Goal: Information Seeking & Learning: Learn about a topic

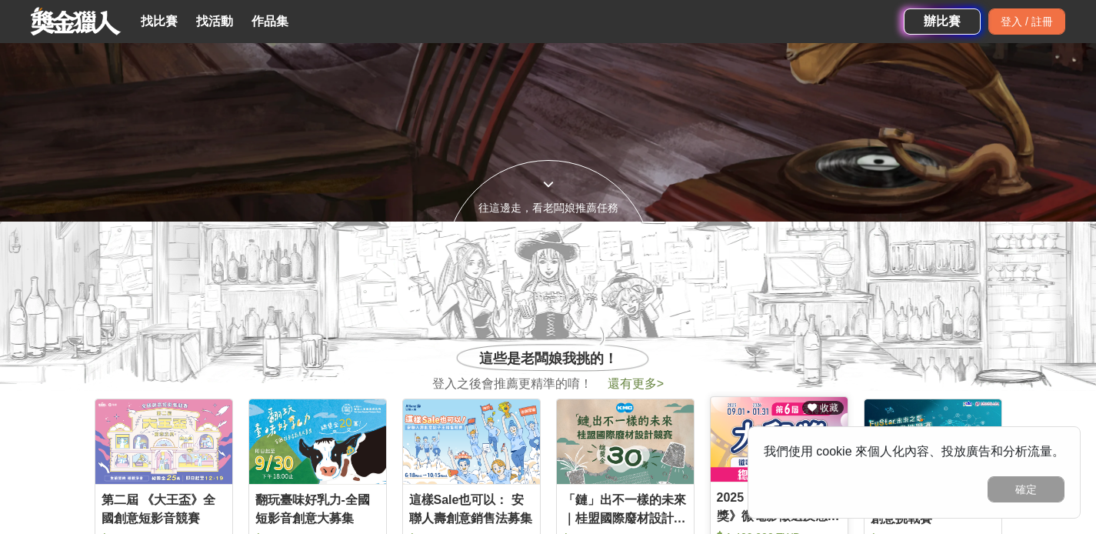
scroll to position [430, 0]
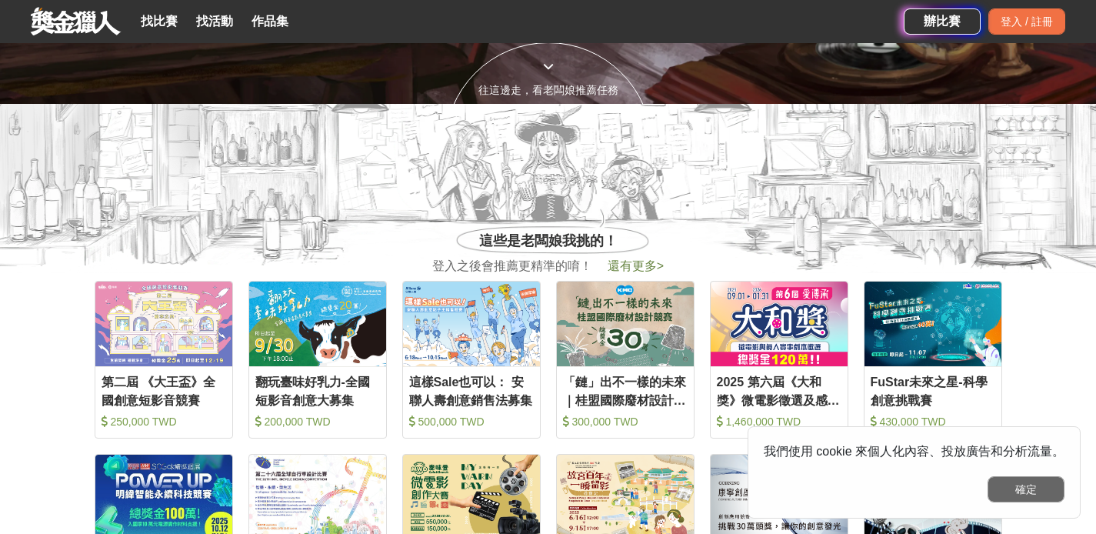
click at [1042, 492] on button "確定" at bounding box center [1026, 489] width 77 height 26
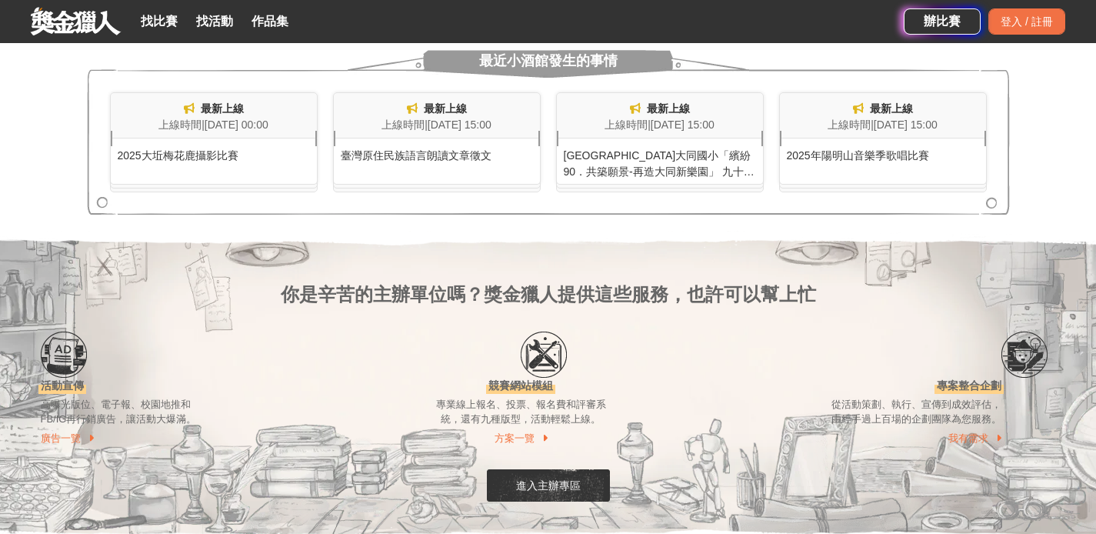
scroll to position [1078, 0]
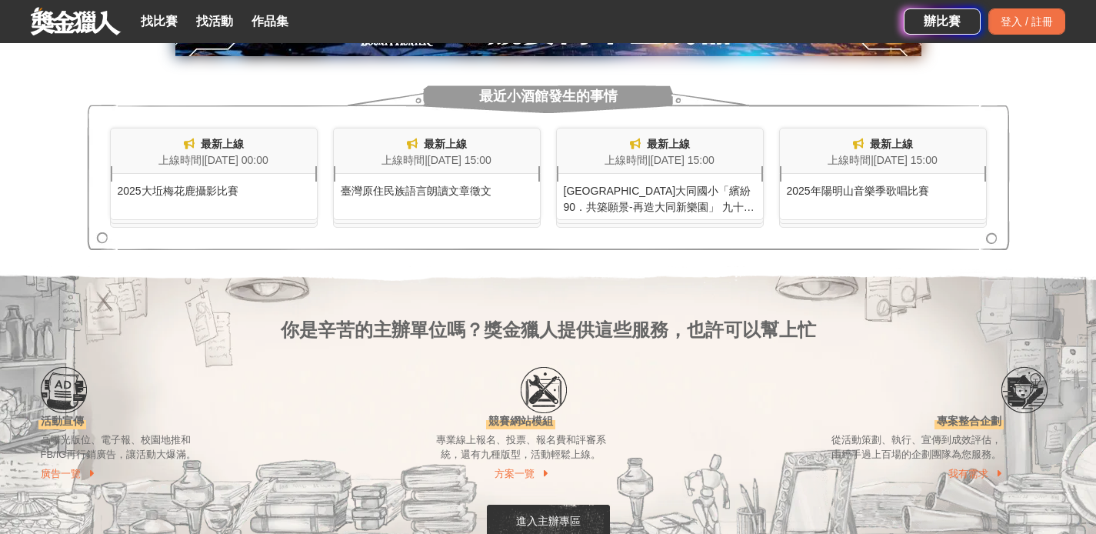
click at [222, 182] on div "2025大坵梅花鹿攝影比賽" at bounding box center [214, 186] width 206 height 25
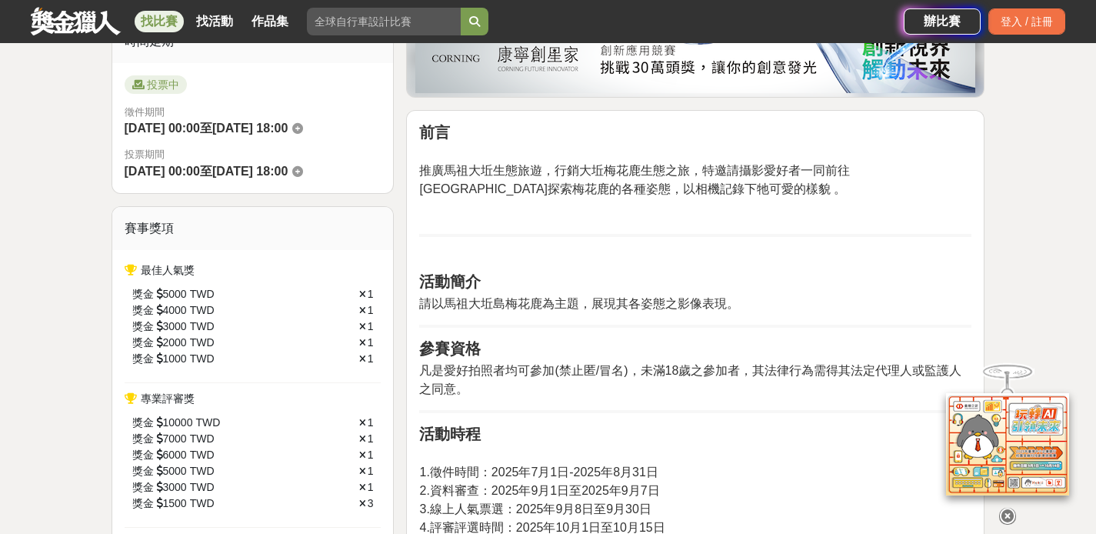
scroll to position [488, 0]
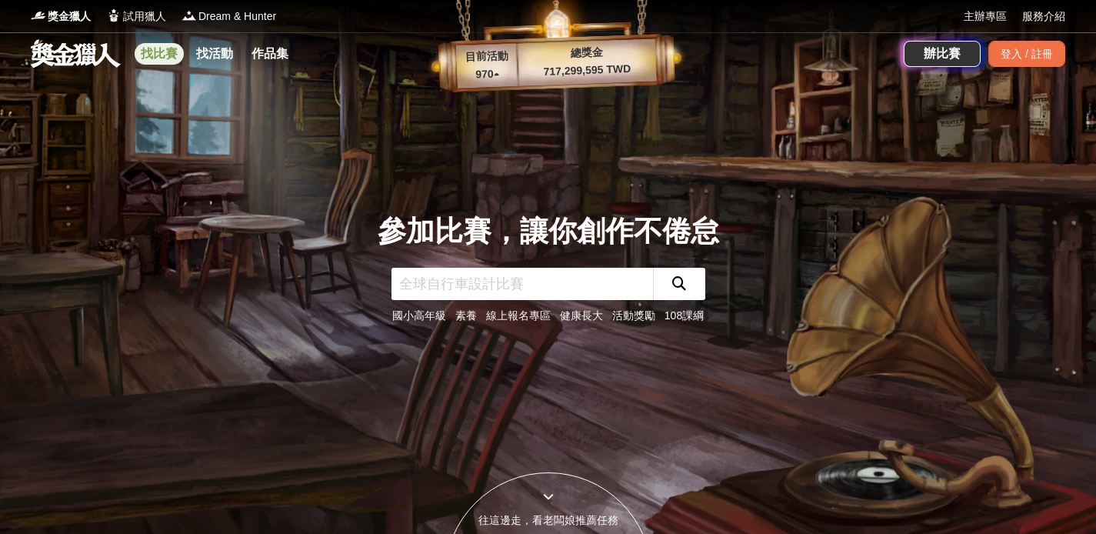
click at [155, 52] on link "找比賽" at bounding box center [159, 54] width 49 height 22
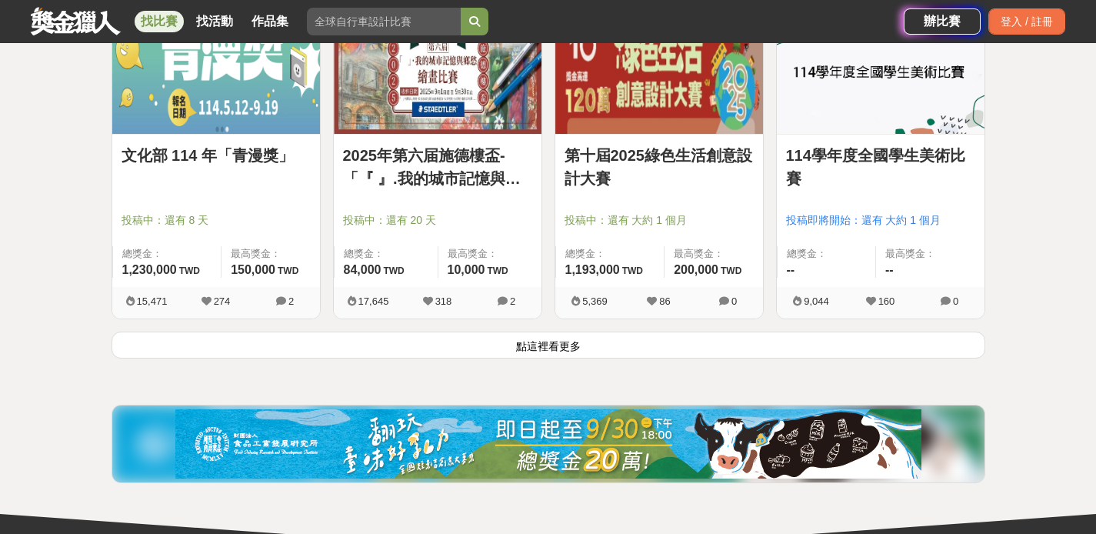
scroll to position [1949, 0]
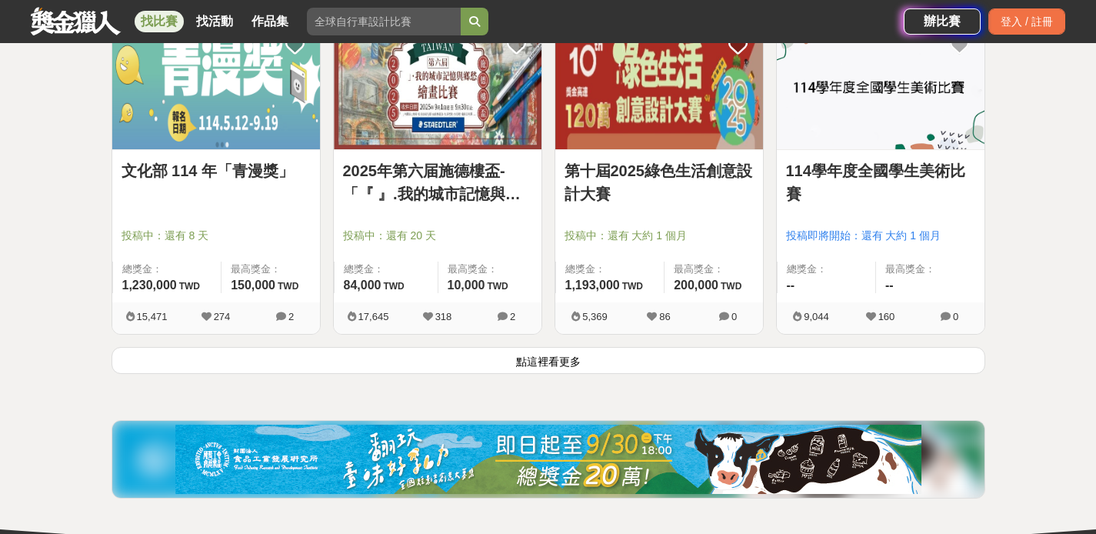
click at [558, 365] on button "點這裡看更多" at bounding box center [549, 360] width 874 height 27
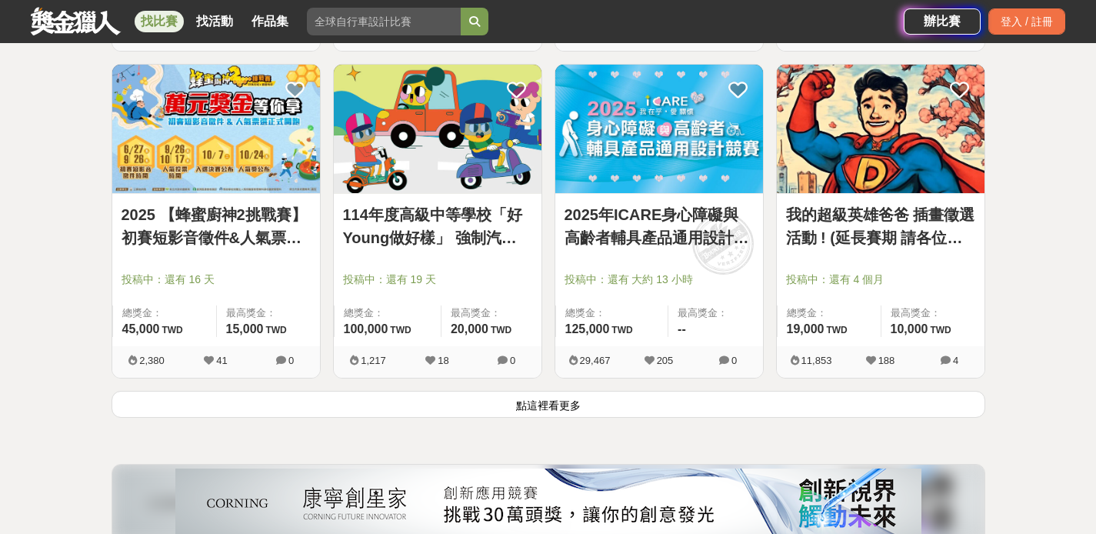
scroll to position [3867, 0]
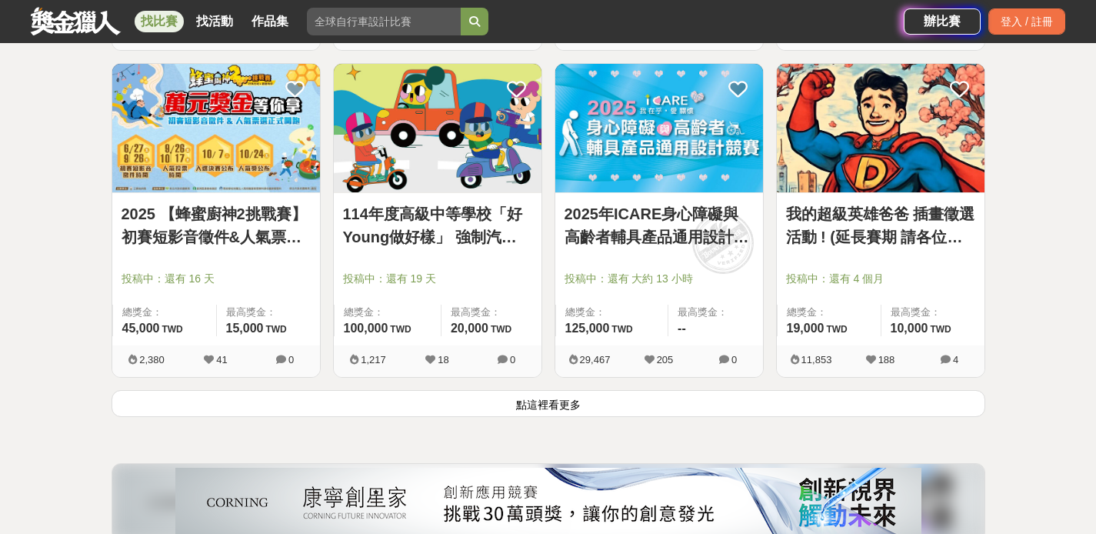
click at [588, 405] on button "點這裡看更多" at bounding box center [549, 403] width 874 height 27
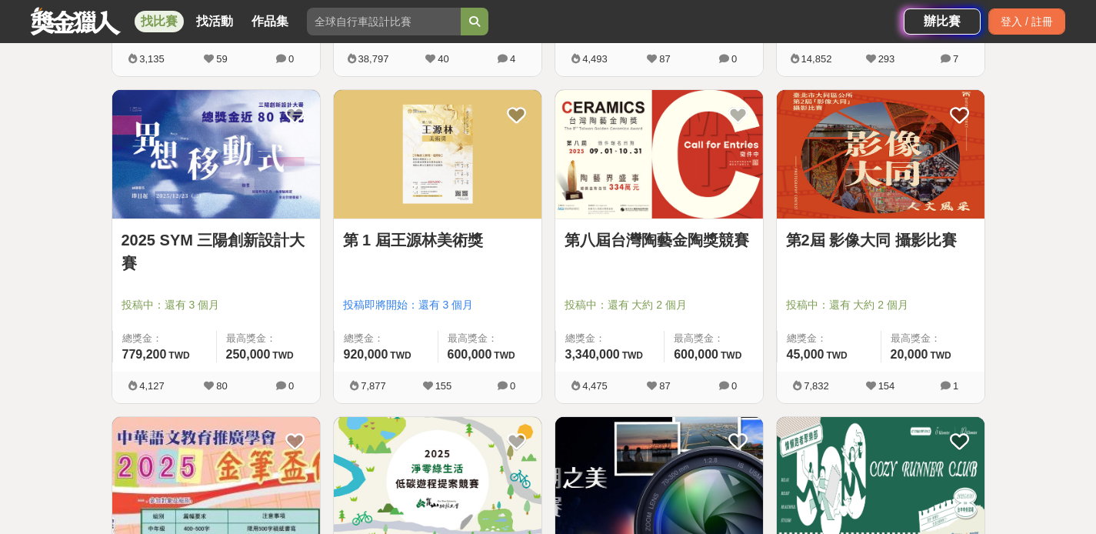
scroll to position [5754, 0]
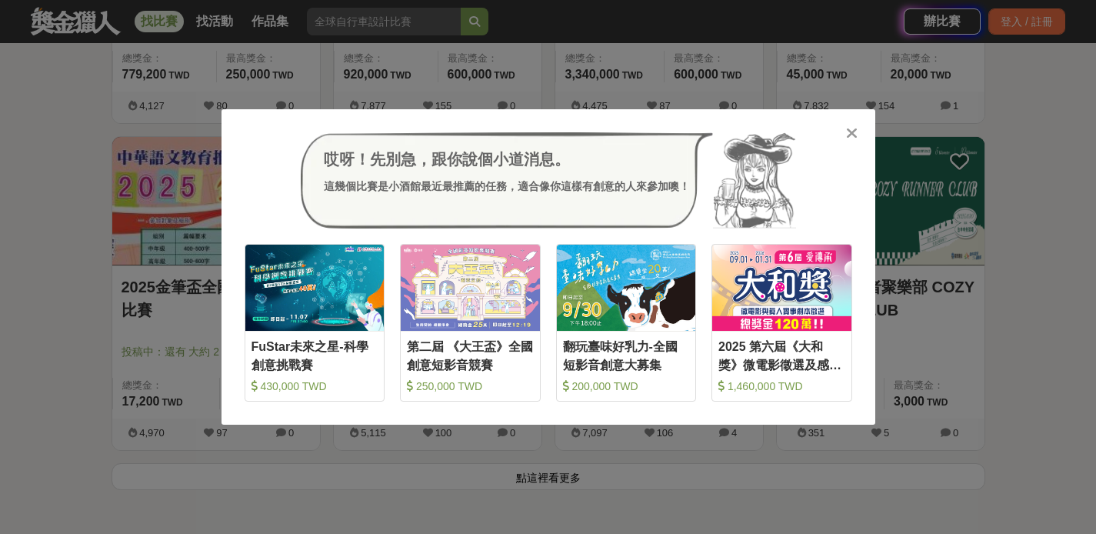
click at [853, 128] on icon at bounding box center [852, 132] width 12 height 15
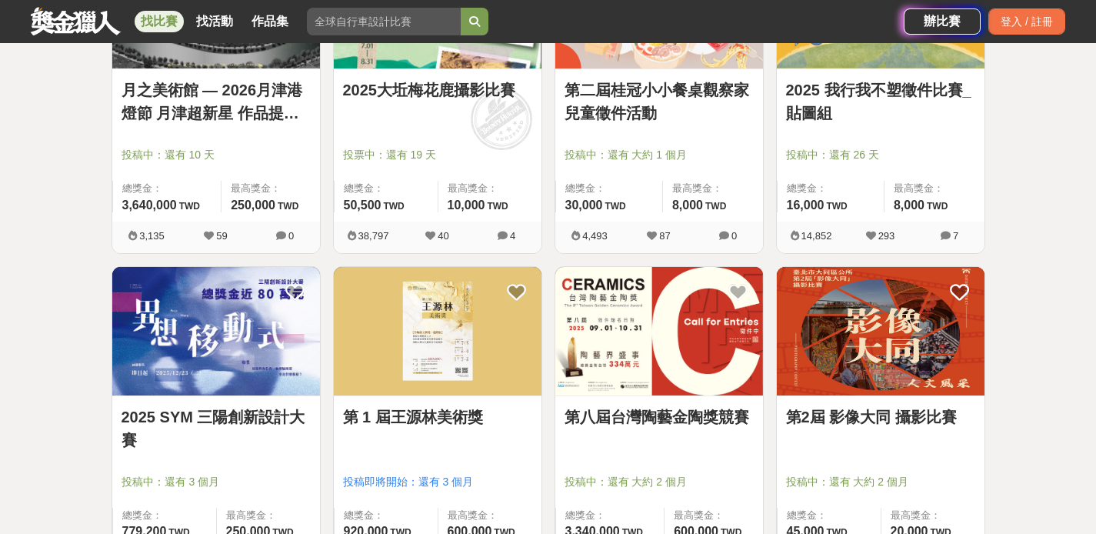
scroll to position [5292, 0]
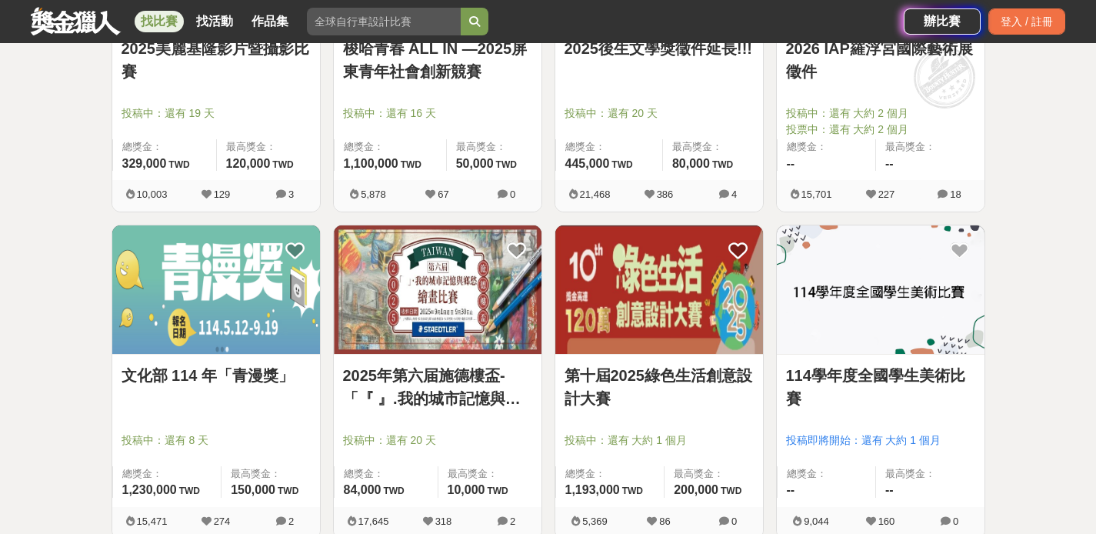
click at [155, 18] on link "找比賽" at bounding box center [159, 22] width 49 height 22
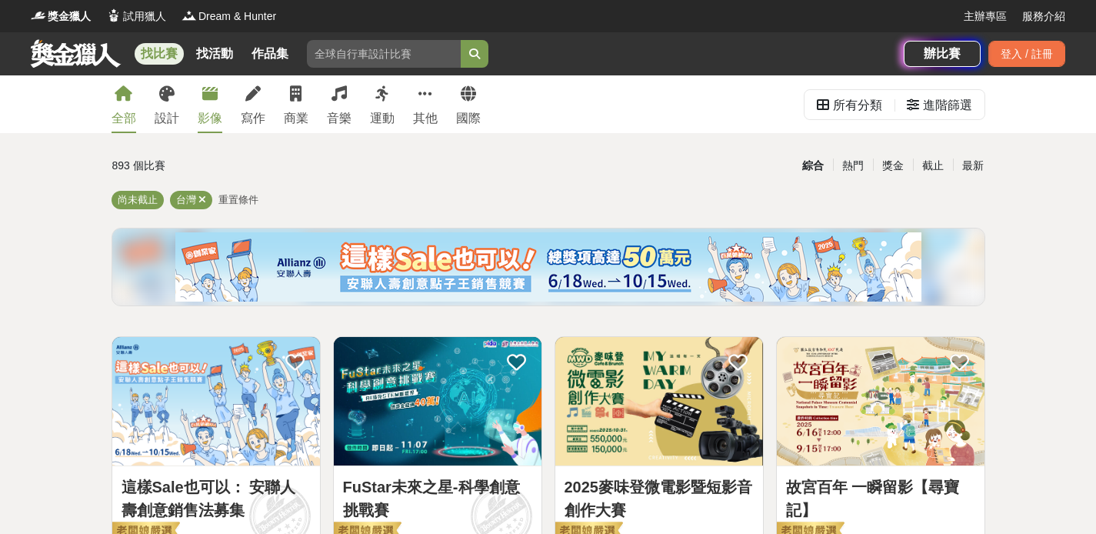
click at [208, 105] on link "影像" at bounding box center [210, 104] width 25 height 58
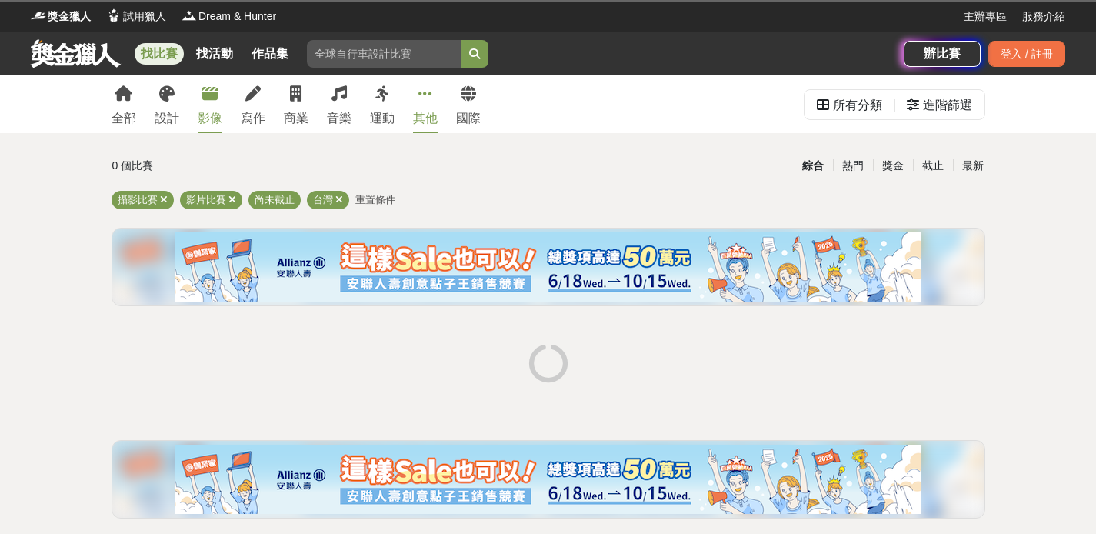
click at [430, 102] on link "其他" at bounding box center [425, 104] width 25 height 58
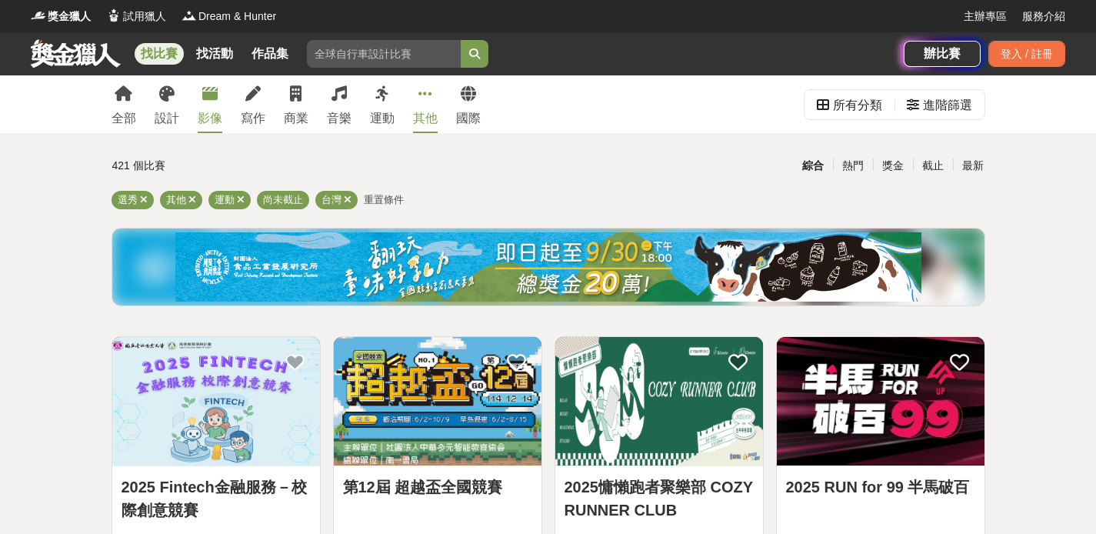
click at [198, 105] on link "影像" at bounding box center [210, 104] width 25 height 58
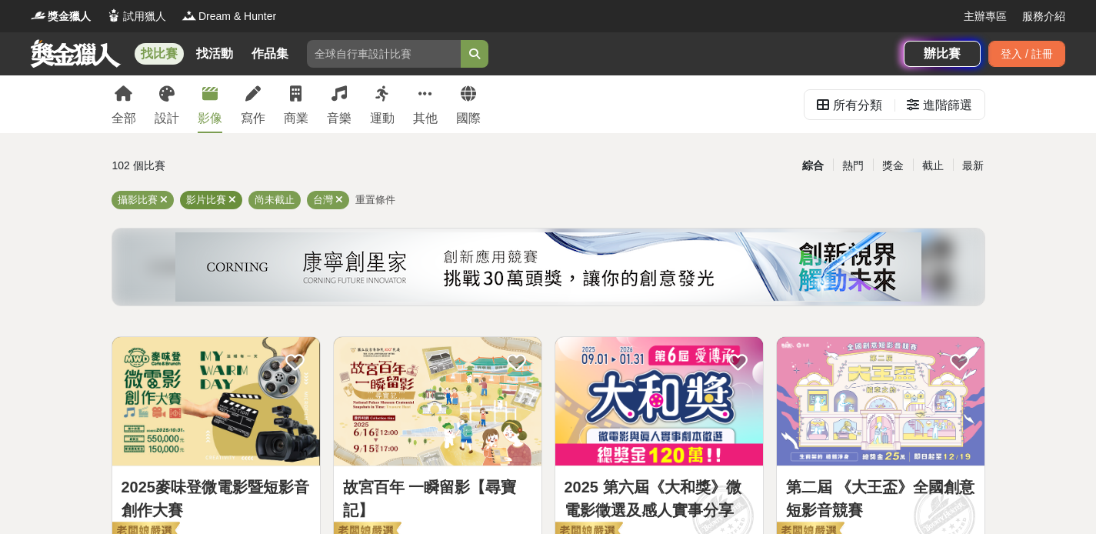
click at [230, 204] on icon at bounding box center [232, 200] width 8 height 10
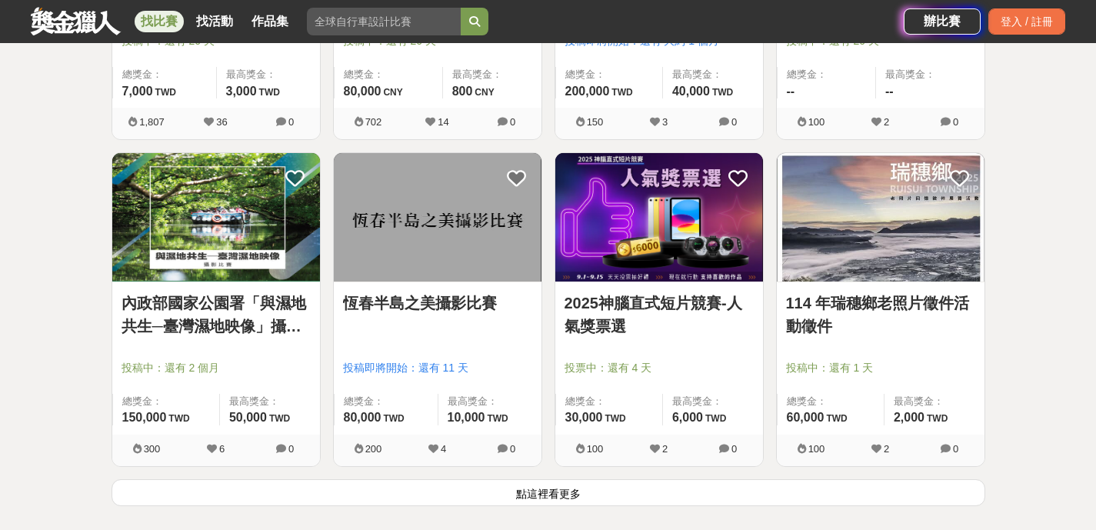
scroll to position [1826, 0]
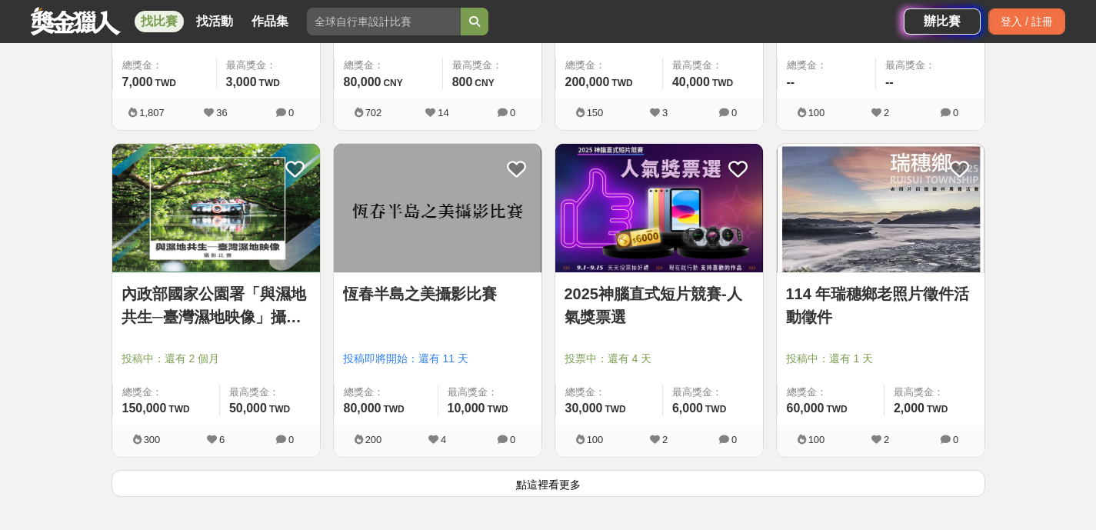
click at [772, 490] on button "點這裡看更多" at bounding box center [549, 483] width 874 height 27
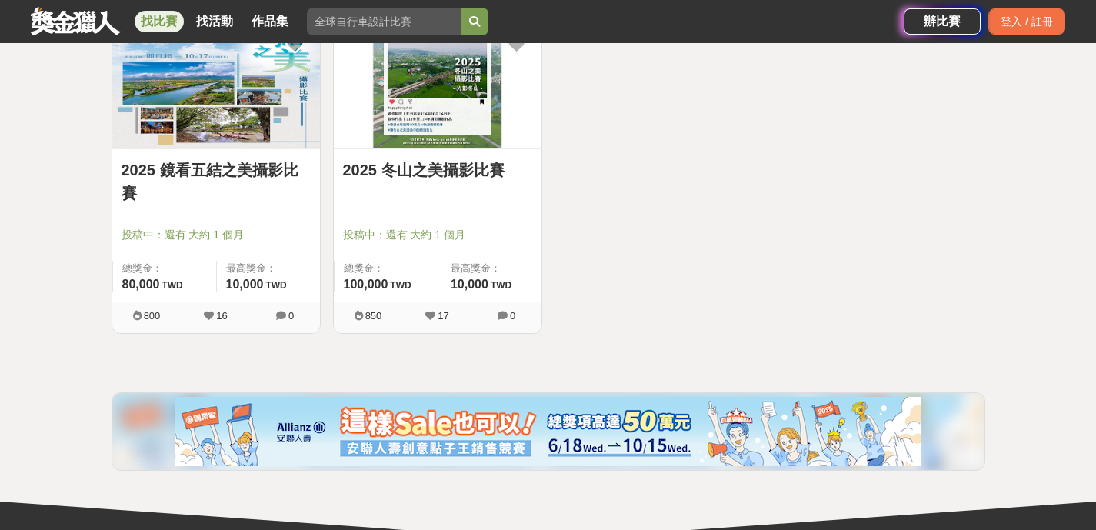
scroll to position [4134, 0]
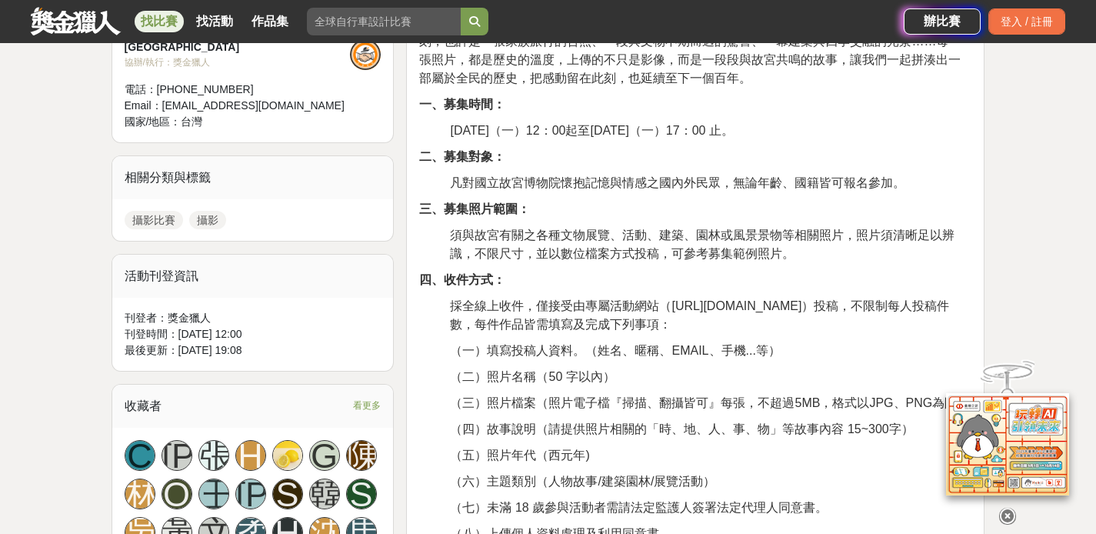
scroll to position [592, 0]
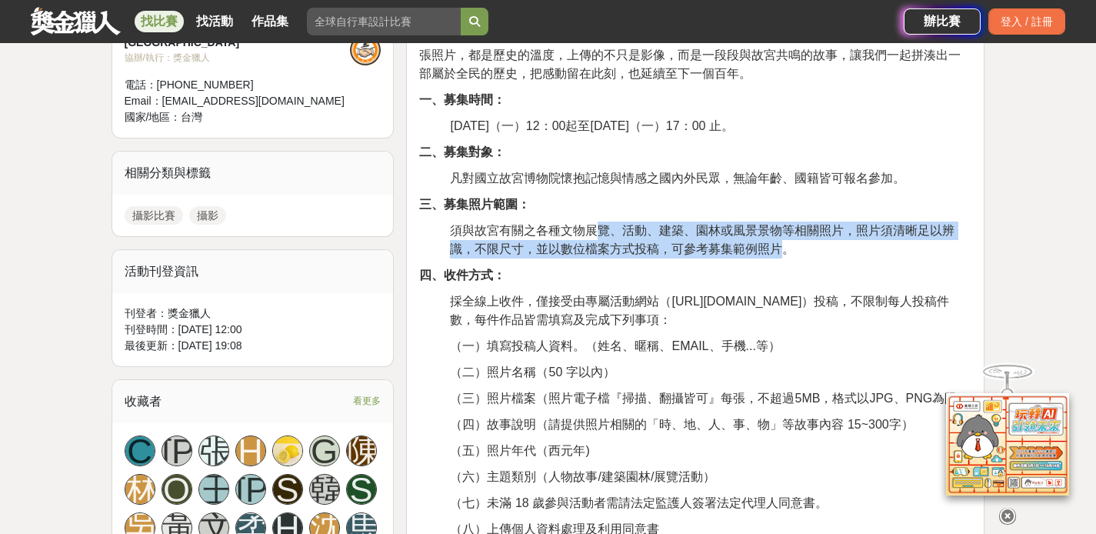
drag, startPoint x: 602, startPoint y: 229, endPoint x: 789, endPoint y: 244, distance: 187.5
click at [788, 244] on span "須與故宮有關之各種文物展覽、活動、建築、園林或風景景物等相關照片，照片須清晰足以辨識，不限尺寸，並以數位檔案方式投稿，可參考募集範例照片。" at bounding box center [702, 240] width 505 height 32
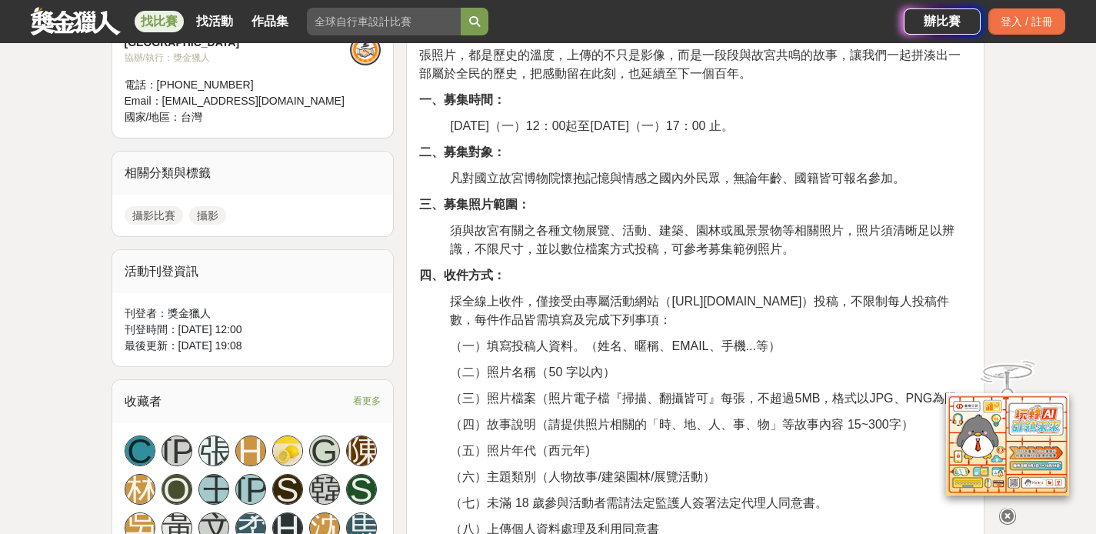
click at [789, 244] on span "須與故宮有關之各種文物展覽、活動、建築、園林或風景景物等相關照片，照片須清晰足以辨識，不限尺寸，並以數位檔案方式投稿，可參考募集範例照片。" at bounding box center [702, 240] width 505 height 32
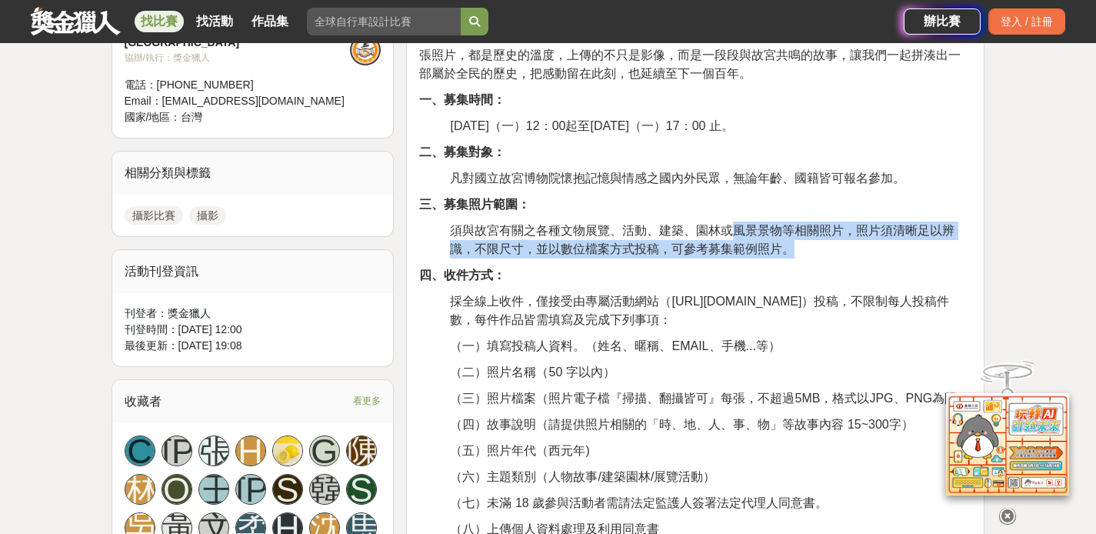
drag, startPoint x: 736, startPoint y: 236, endPoint x: 601, endPoint y: 234, distance: 135.4
click at [705, 235] on p "須與故宮有關之各種文物展覽、活動、建築、園林或風景景物等相關照片，照片須清晰足以辨識，不限尺寸，並以數位檔案方式投稿，可參考募集範例照片。" at bounding box center [711, 240] width 522 height 37
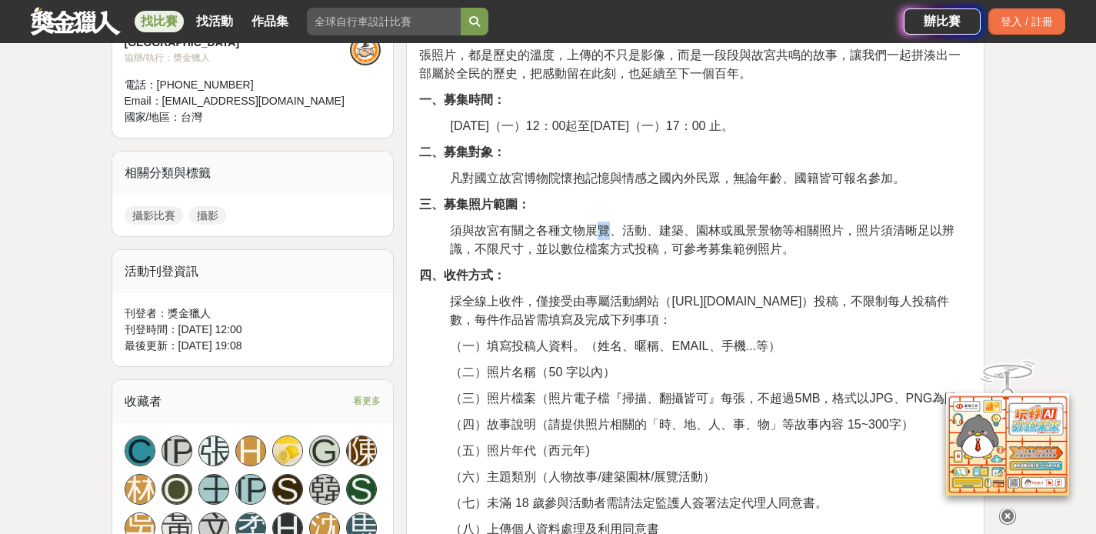
drag, startPoint x: 601, startPoint y: 234, endPoint x: 587, endPoint y: 235, distance: 13.9
click at [601, 234] on span "須與故宮有關之各種文物展覽、活動、建築、園林或風景景物等相關照片，照片須清晰足以辨識，不限尺寸，並以數位檔案方式投稿，可參考募集範例照片。" at bounding box center [702, 240] width 505 height 32
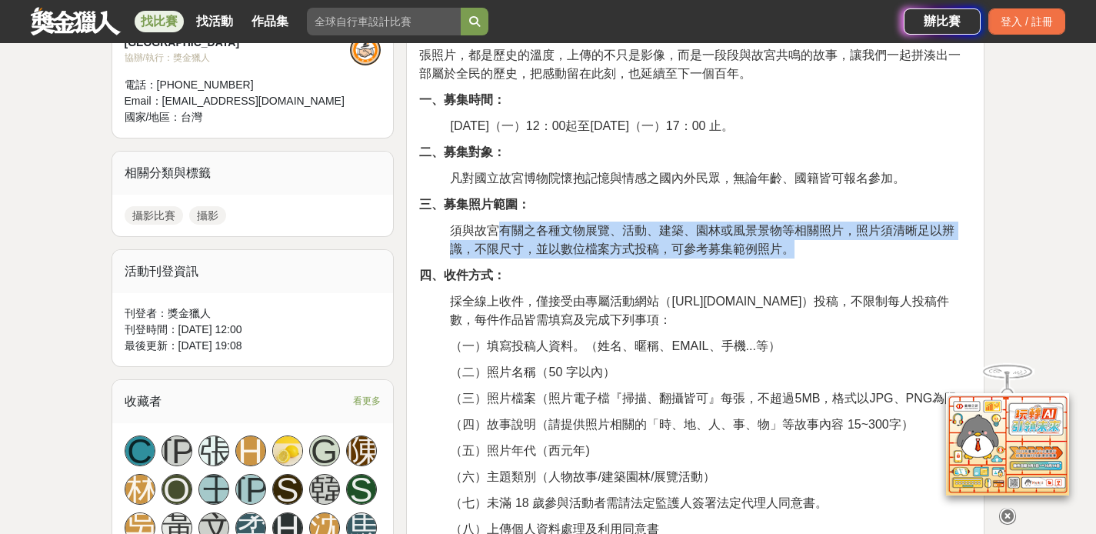
drag, startPoint x: 502, startPoint y: 236, endPoint x: 828, endPoint y: 255, distance: 326.7
click at [825, 255] on p "須與故宮有關之各種文物展覽、活動、建築、園林或風景景物等相關照片，照片須清晰足以辨識，不限尺寸，並以數位檔案方式投稿，可參考募集範例照片。" at bounding box center [711, 240] width 522 height 37
click at [828, 255] on p "須與故宮有關之各種文物展覽、活動、建築、園林或風景景物等相關照片，照片須清晰足以辨識，不限尺寸，並以數位檔案方式投稿，可參考募集範例照片。" at bounding box center [711, 240] width 522 height 37
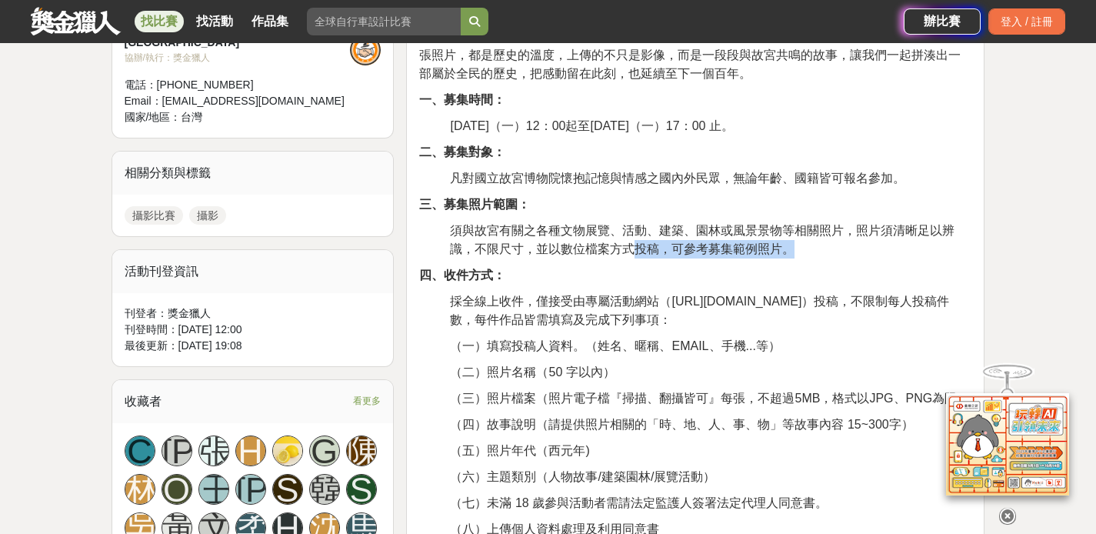
drag, startPoint x: 788, startPoint y: 253, endPoint x: 522, endPoint y: 240, distance: 265.7
click at [550, 242] on p "須與故宮有關之各種文物展覽、活動、建築、園林或風景景物等相關照片，照片須清晰足以辨識，不限尺寸，並以數位檔案方式投稿，可參考募集範例照片。" at bounding box center [711, 240] width 522 height 37
click at [506, 238] on p "須與故宮有關之各種文物展覽、活動、建築、園林或風景景物等相關照片，照片須清晰足以辨識，不限尺寸，並以數位檔案方式投稿，可參考募集範例照片。" at bounding box center [711, 240] width 522 height 37
drag, startPoint x: 574, startPoint y: 234, endPoint x: 713, endPoint y: 260, distance: 141.7
click at [698, 256] on p "須與故宮有關之各種文物展覽、活動、建築、園林或風景景物等相關照片，照片須清晰足以辨識，不限尺寸，並以數位檔案方式投稿，可參考募集範例照片。" at bounding box center [711, 240] width 522 height 37
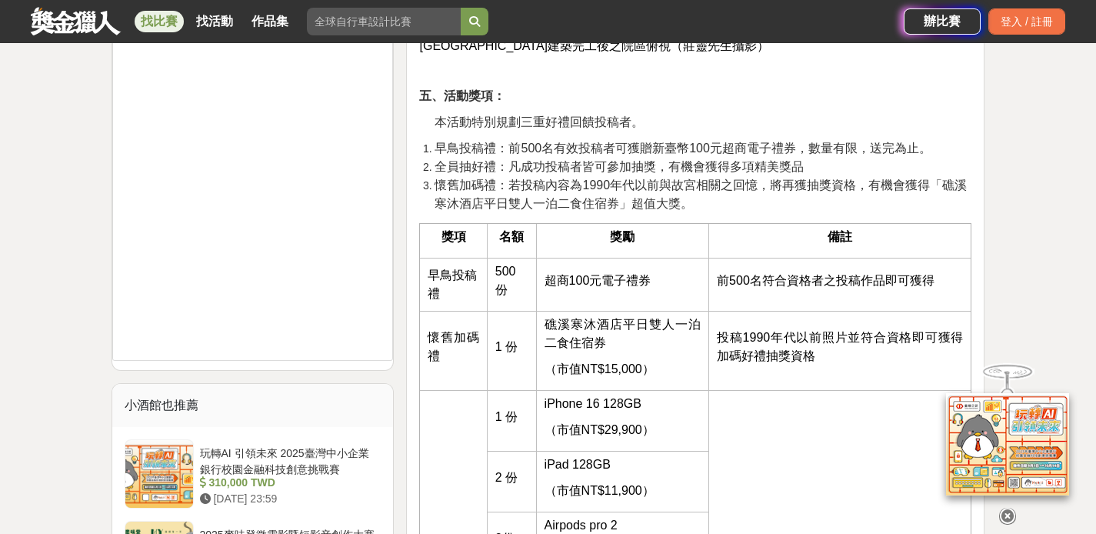
scroll to position [1646, 0]
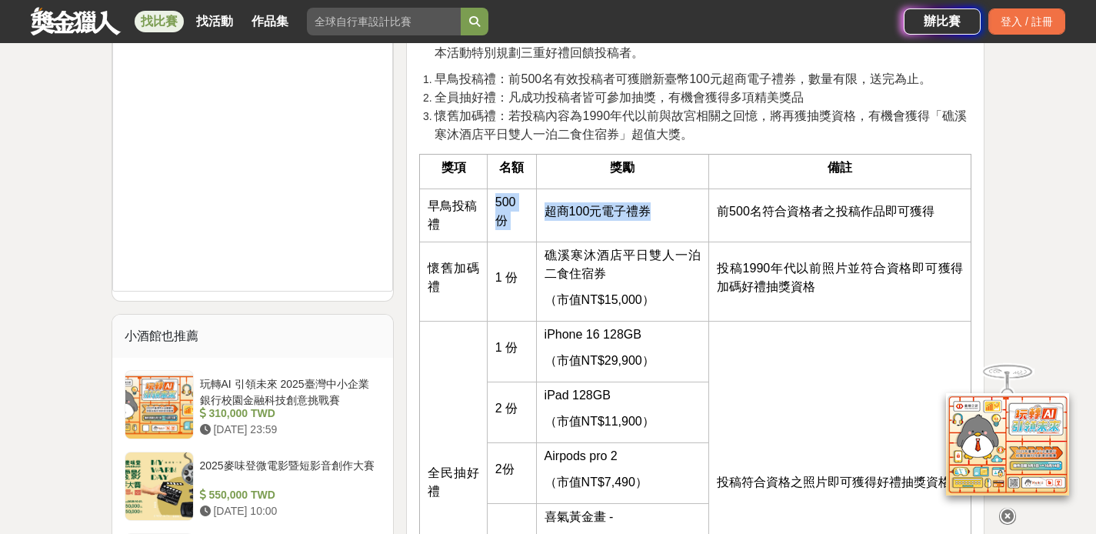
drag, startPoint x: 618, startPoint y: 217, endPoint x: 665, endPoint y: 224, distance: 47.4
click at [665, 224] on tr "早鳥投稿禮 500 份 超商100元電子禮券 前500名符合資格者之投稿作品即可獲得" at bounding box center [696, 214] width 552 height 53
click at [665, 224] on td "超商100元電子禮券" at bounding box center [622, 214] width 172 height 53
drag, startPoint x: 648, startPoint y: 224, endPoint x: 469, endPoint y: 217, distance: 178.6
click at [483, 219] on tr "早鳥投稿禮 500 份 超商100元電子禮券 前500名符合資格者之投稿作品即可獲得" at bounding box center [696, 214] width 552 height 53
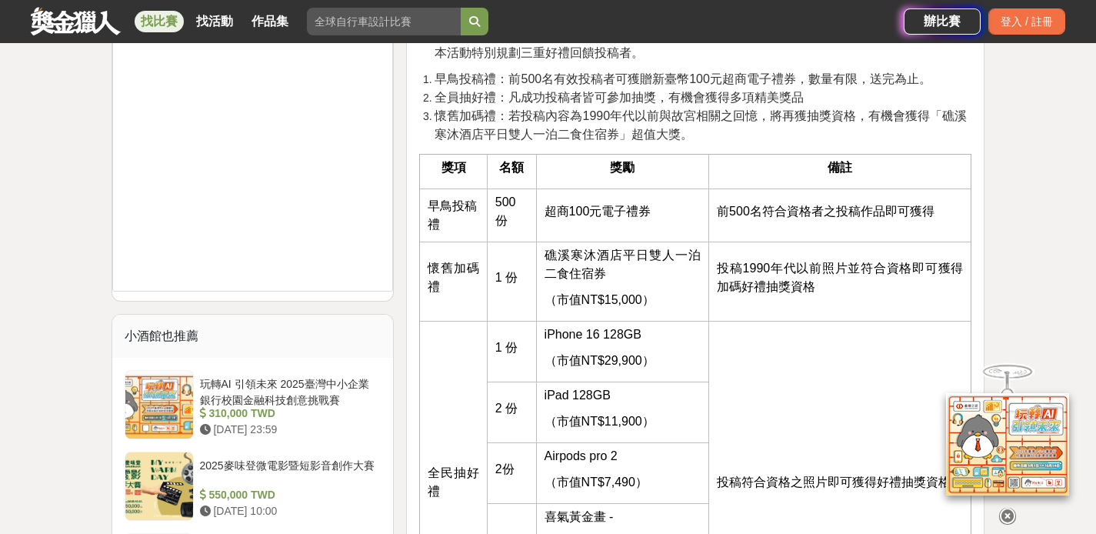
click at [454, 213] on td "早鳥投稿禮" at bounding box center [453, 214] width 67 height 53
drag, startPoint x: 531, startPoint y: 211, endPoint x: 622, endPoint y: 221, distance: 91.3
click at [609, 221] on tr "早鳥投稿禮 500 份 超商100元電子禮券 前500名符合資格者之投稿作品即可獲得" at bounding box center [696, 214] width 552 height 53
click at [624, 220] on td "超商100元電子禮券" at bounding box center [622, 214] width 172 height 53
drag, startPoint x: 669, startPoint y: 219, endPoint x: 534, endPoint y: 205, distance: 136.2
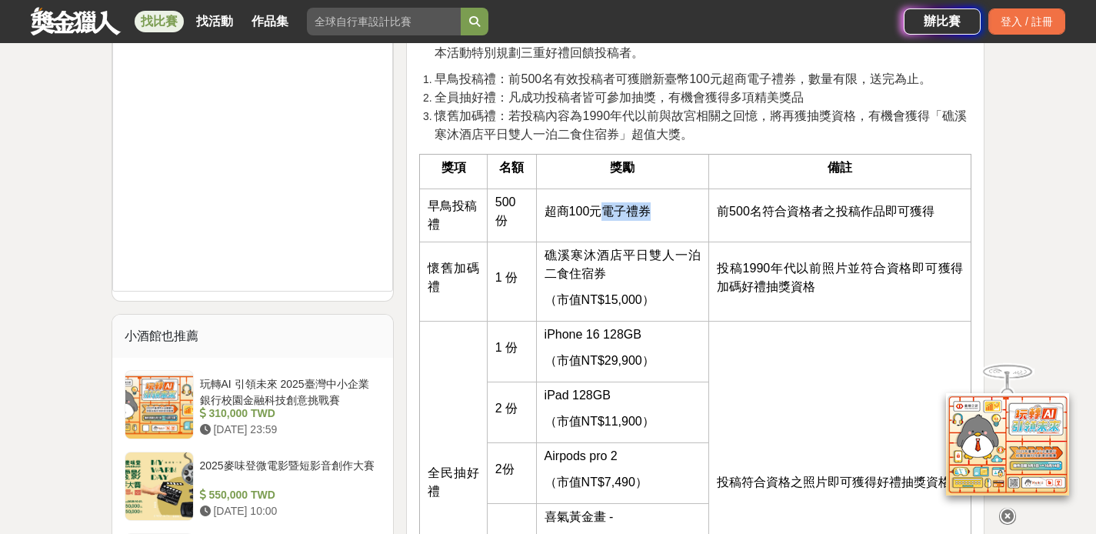
click at [552, 206] on p "超商100元電子禮券" at bounding box center [623, 211] width 156 height 18
click at [534, 205] on td "500 份" at bounding box center [511, 214] width 49 height 53
drag, startPoint x: 612, startPoint y: 211, endPoint x: 653, endPoint y: 216, distance: 41.9
click at [649, 216] on td "超商100元電子禮券" at bounding box center [622, 214] width 172 height 53
click at [653, 216] on p "超商100元電子禮券" at bounding box center [623, 211] width 156 height 18
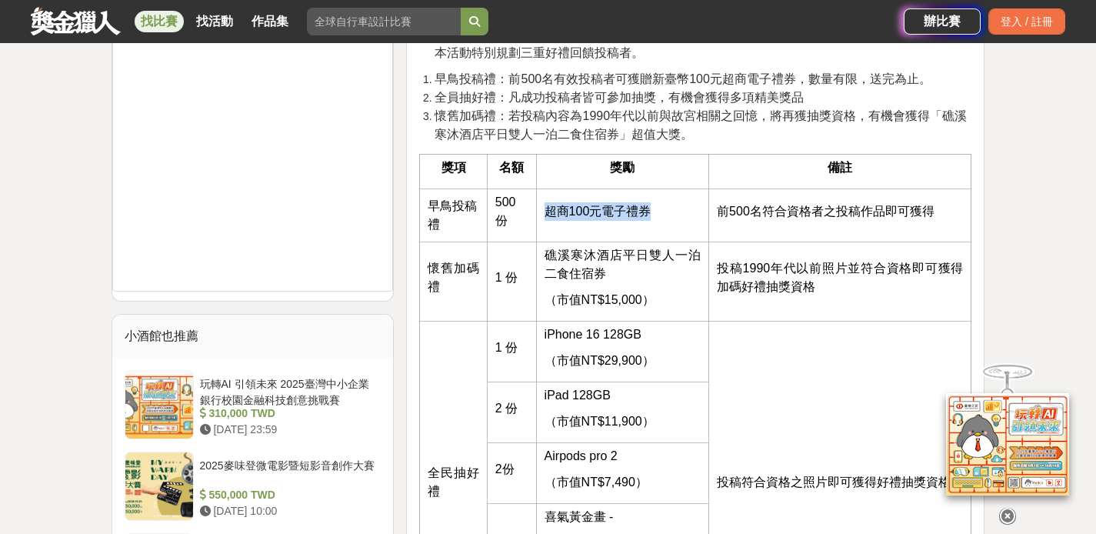
drag, startPoint x: 599, startPoint y: 262, endPoint x: 662, endPoint y: 284, distance: 66.9
click at [661, 284] on tr "懷舊加碼禮 1 份 礁溪寒沐酒店 平日雙人一泊二食住宿券 （市值NT$15,000） 投稿1990年代以前照片並符合資格即可獲得加碼好禮抽獎資格" at bounding box center [696, 281] width 552 height 79
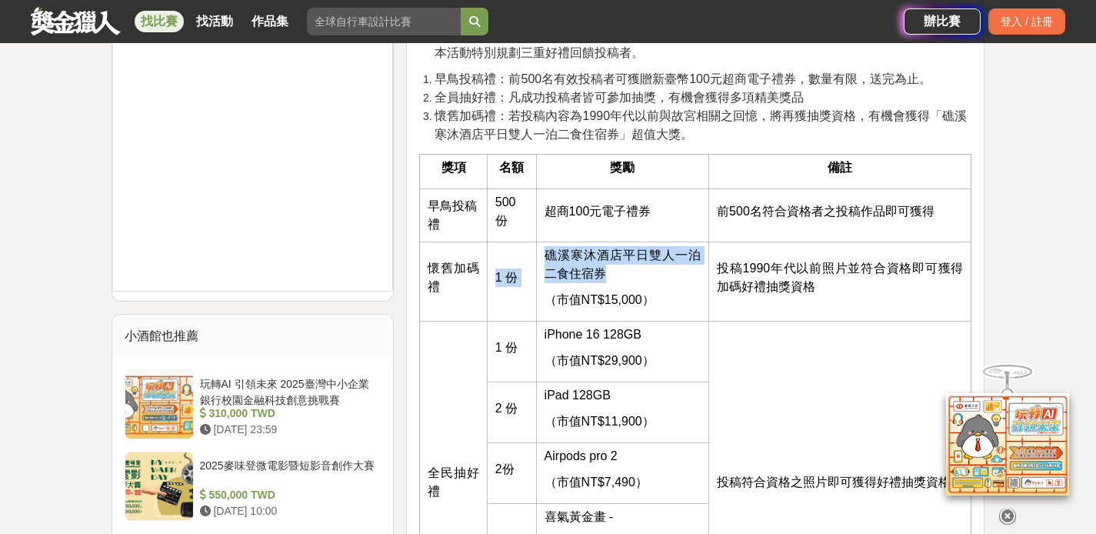
click at [662, 284] on td "礁溪寒沐酒店 平日雙人一泊二食住宿券 （市值NT$15,000）" at bounding box center [622, 281] width 172 height 79
drag, startPoint x: 649, startPoint y: 288, endPoint x: 527, endPoint y: 262, distance: 124.3
click at [528, 262] on tr "懷舊加碼禮 1 份 礁溪寒沐酒店 平日雙人一泊二食住宿券 （市值NT$15,000） 投稿1990年代以前照片並符合資格即可獲得加碼好禮抽獎資格" at bounding box center [696, 281] width 552 height 79
click at [527, 262] on td "1 份" at bounding box center [511, 281] width 49 height 79
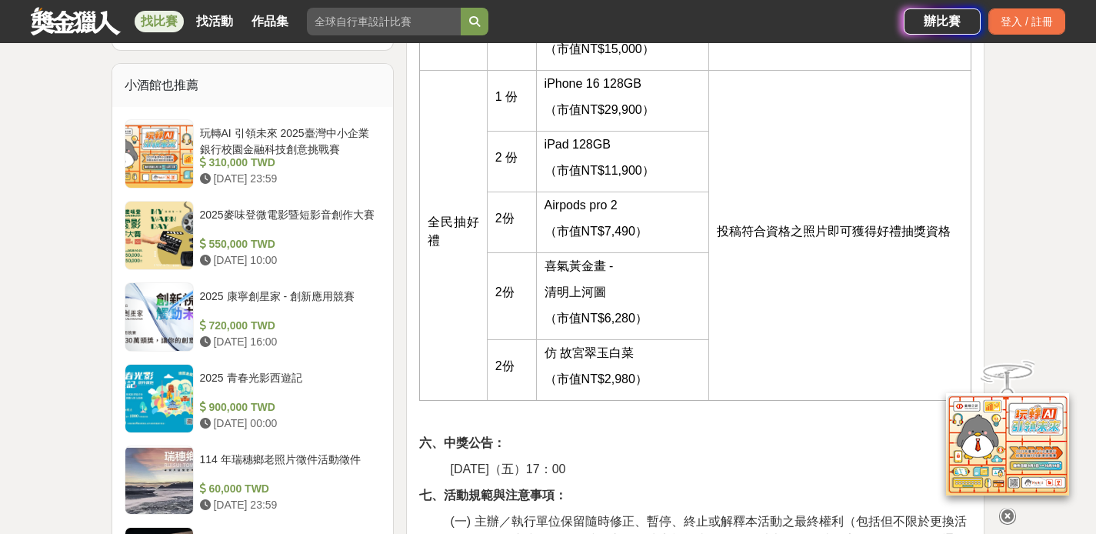
scroll to position [1896, 0]
drag, startPoint x: 736, startPoint y: 234, endPoint x: 949, endPoint y: 233, distance: 212.3
click at [930, 233] on td "投稿符合資格之照片即可獲得好禮抽獎資格" at bounding box center [840, 235] width 262 height 330
click at [952, 232] on p "投稿符合資格之照片即可獲得好禮抽獎資格" at bounding box center [840, 231] width 246 height 18
drag, startPoint x: 897, startPoint y: 232, endPoint x: 763, endPoint y: 231, distance: 133.9
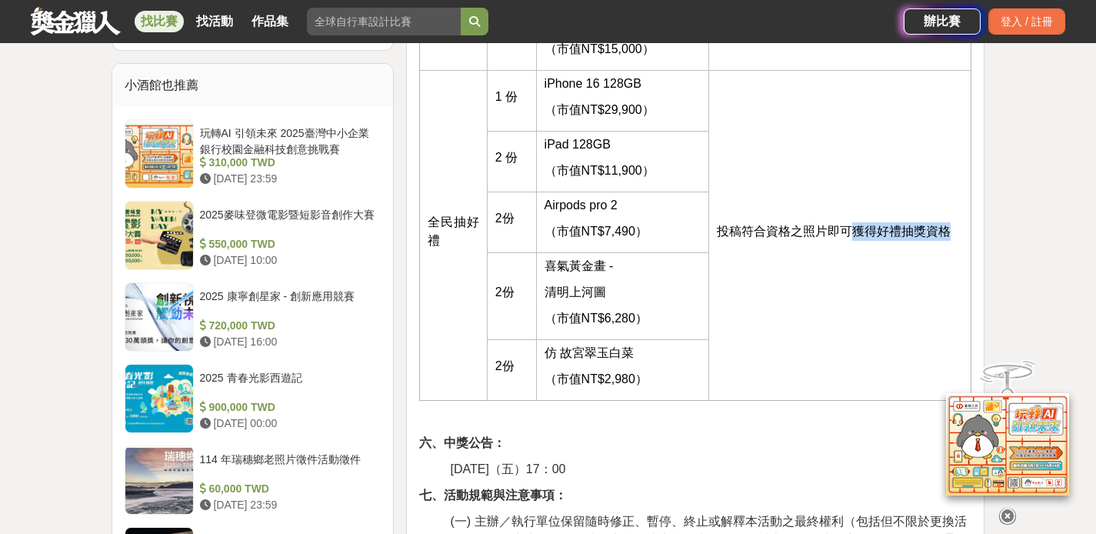
click at [773, 231] on span "投稿符合資格之照片即可獲得好禮抽獎資格" at bounding box center [834, 231] width 234 height 13
click at [727, 231] on span "投稿符合資格之照片即可獲得好禮抽獎資格" at bounding box center [834, 231] width 234 height 13
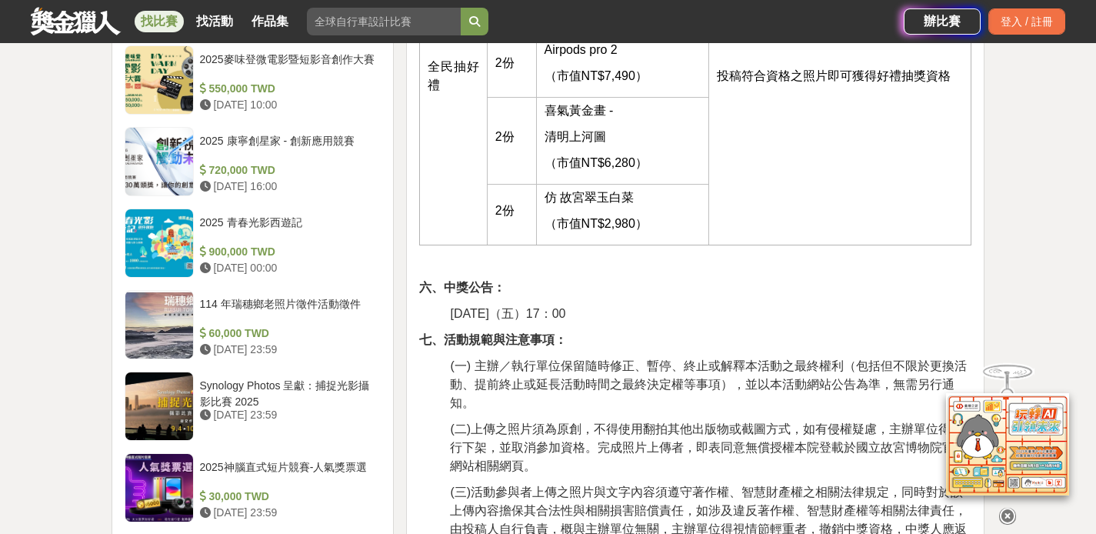
scroll to position [2138, 0]
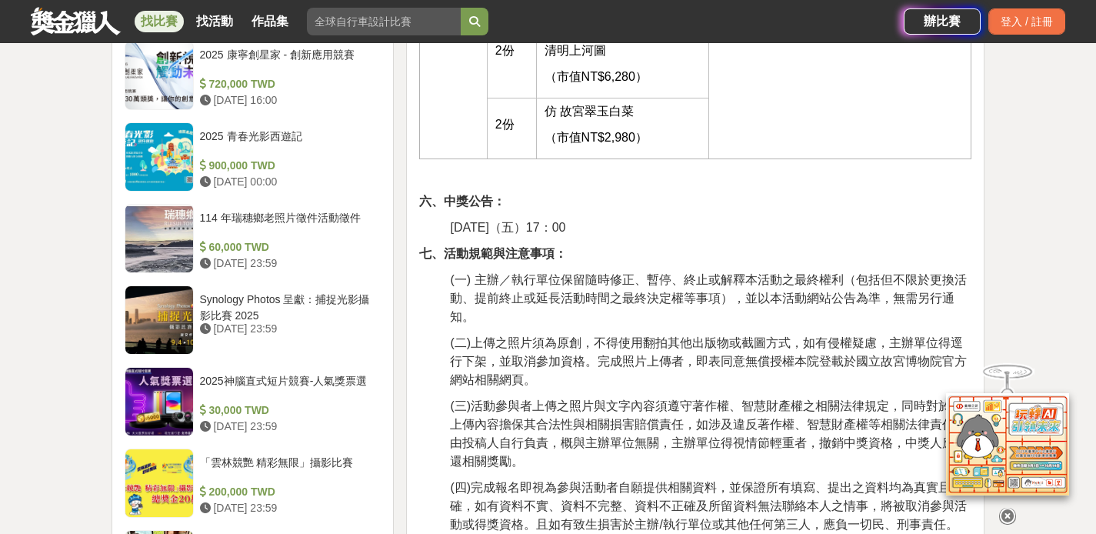
drag, startPoint x: 454, startPoint y: 229, endPoint x: 627, endPoint y: 232, distance: 173.1
click at [623, 232] on p "2025年9月26日（五）17：00" at bounding box center [711, 227] width 522 height 18
click at [627, 232] on p "2025年9月26日（五）17：00" at bounding box center [711, 227] width 522 height 18
drag, startPoint x: 592, startPoint y: 232, endPoint x: 448, endPoint y: 230, distance: 144.7
click at [453, 230] on p "2025年9月26日（五）17：00" at bounding box center [711, 227] width 522 height 18
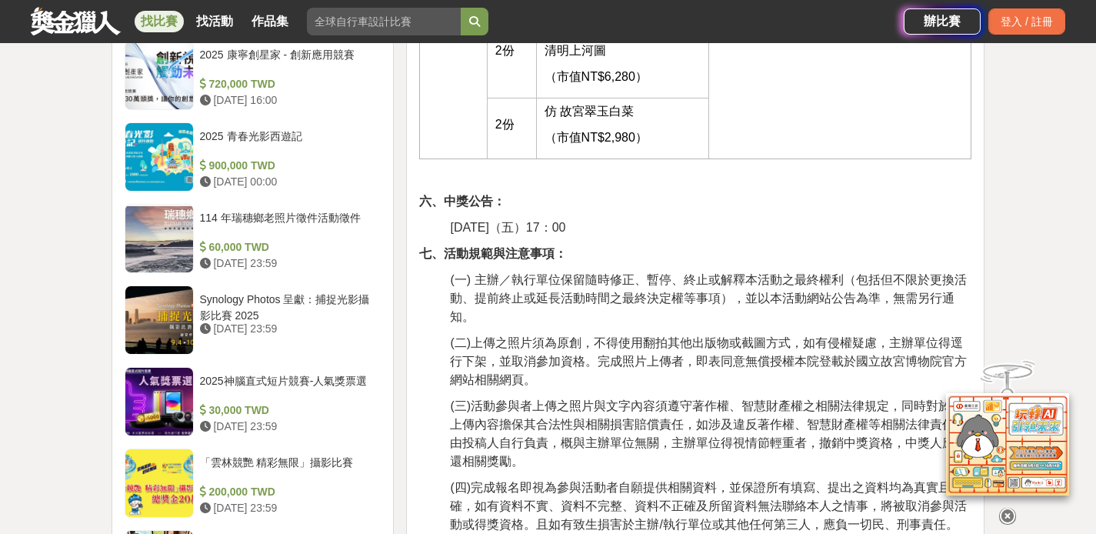
click at [430, 228] on div "一張照片，不只能忠實記錄過去的人事物，也能喚起與重要的人曾經相聚的美好時光~ 國立故宮博物院陪伴我們經歷過人生的許多重要時刻，小時候牽著爸爸媽媽的手、和同學們…" at bounding box center [695, 354] width 552 height 3922
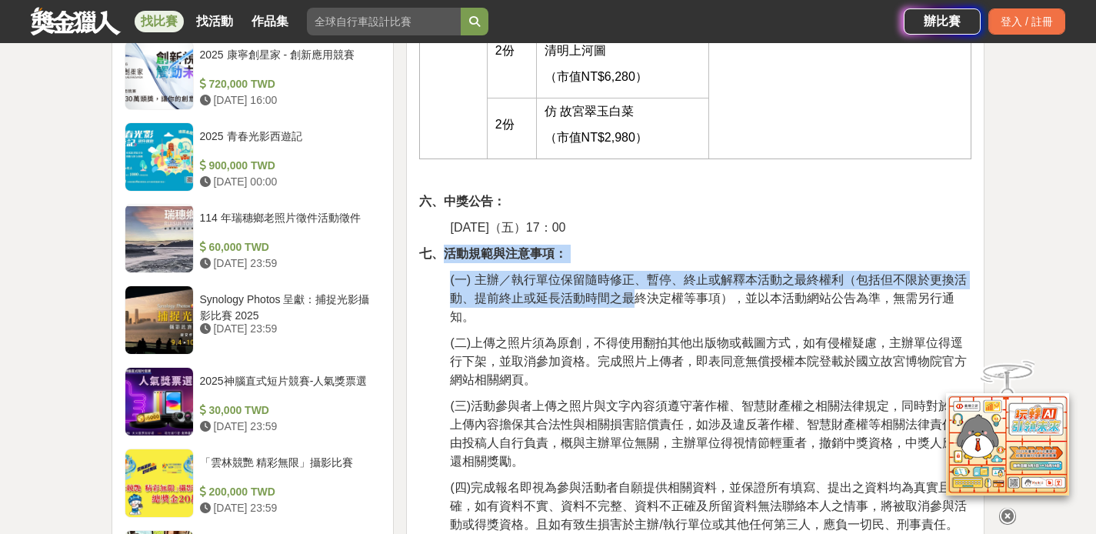
drag, startPoint x: 460, startPoint y: 256, endPoint x: 696, endPoint y: 308, distance: 241.7
click at [689, 306] on div "一張照片，不只能忠實記錄過去的人事物，也能喚起與重要的人曾經相聚的美好時光~ 國立故宮博物院陪伴我們經歷過人生的許多重要時刻，小時候牽著爸爸媽媽的手、和同學們…" at bounding box center [695, 354] width 552 height 3922
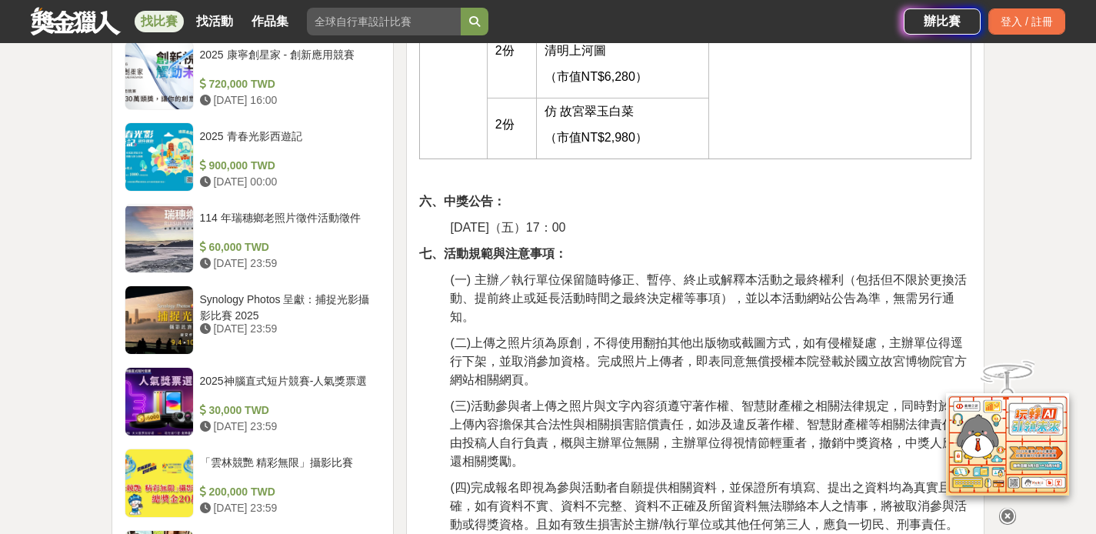
click at [715, 311] on p "(一) 主辦／執行單位保留隨時修正、暫停、終止或解釋本活動之最終權利（包括但不限於更換活動、提前終止或延長活動時間之最終決定權等事項），並以本活動網站公告為準…" at bounding box center [711, 298] width 522 height 55
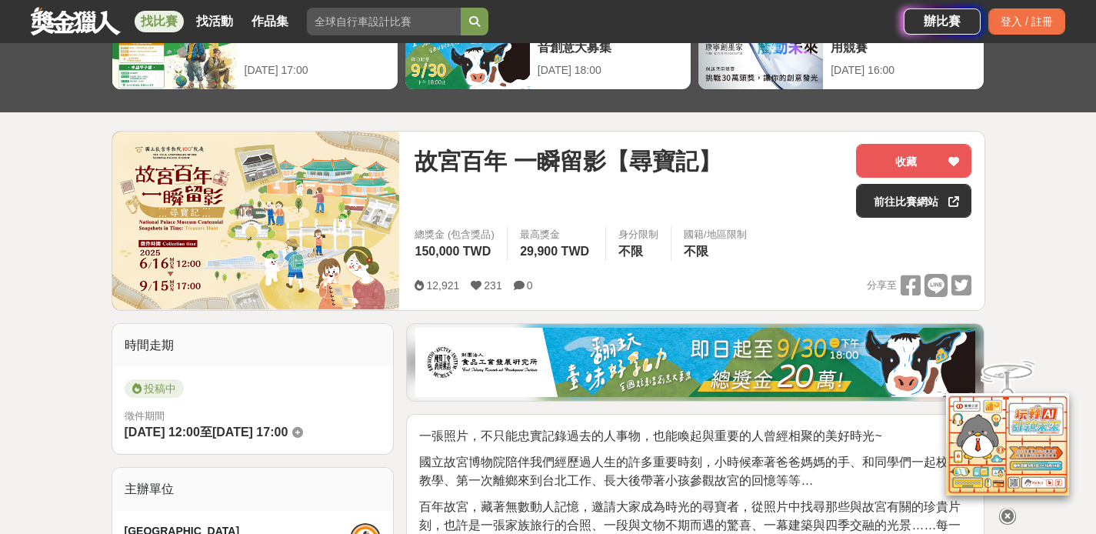
scroll to position [359, 0]
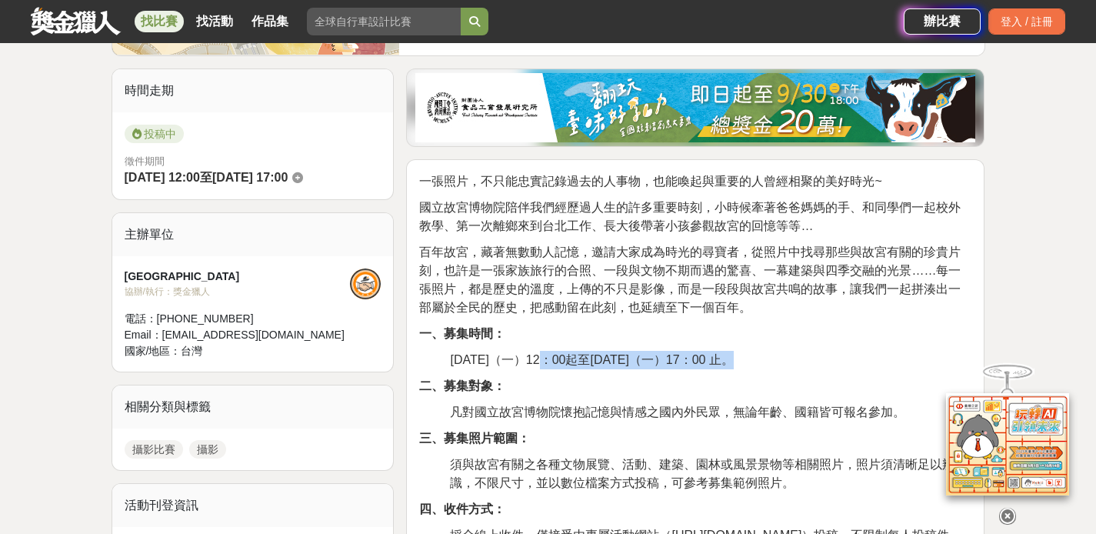
drag, startPoint x: 646, startPoint y: 359, endPoint x: 784, endPoint y: 360, distance: 137.7
click at [733, 361] on span "2025年6月16日（一）12：00起至2025年9月15日（一）17：00 止。" at bounding box center [591, 359] width 283 height 13
click at [733, 360] on span "2025年6月16日（一）12：00起至2025年9月15日（一）17：00 止。" at bounding box center [591, 359] width 283 height 13
drag, startPoint x: 521, startPoint y: 356, endPoint x: 802, endPoint y: 354, distance: 280.8
click at [733, 354] on span "2025年6月16日（一）12：00起至2025年9月15日（一）17：00 止。" at bounding box center [591, 359] width 283 height 13
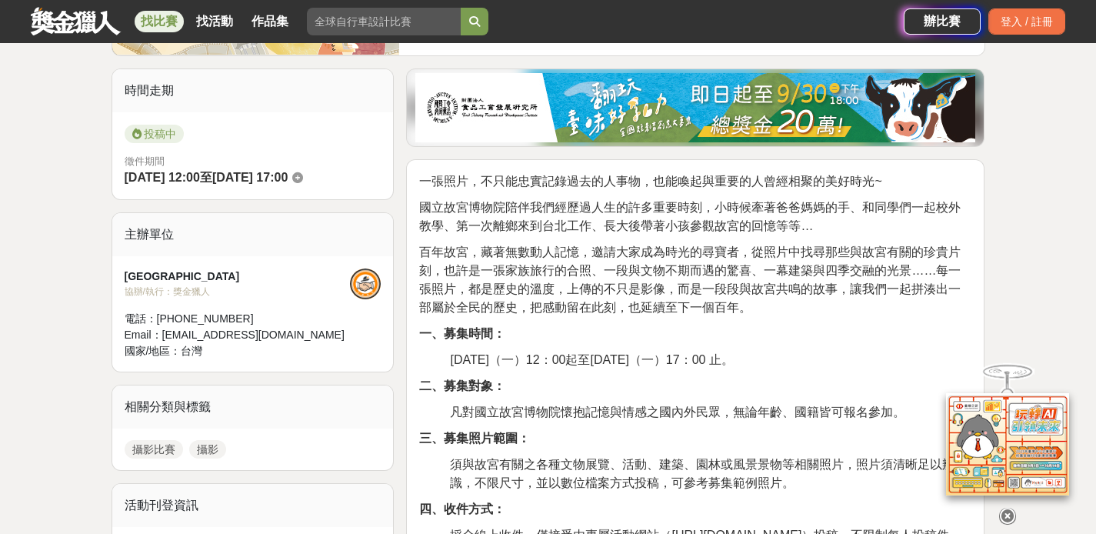
click at [733, 354] on span "2025年6月16日（一）12：00起至2025年9月15日（一）17：00 止。" at bounding box center [591, 359] width 283 height 13
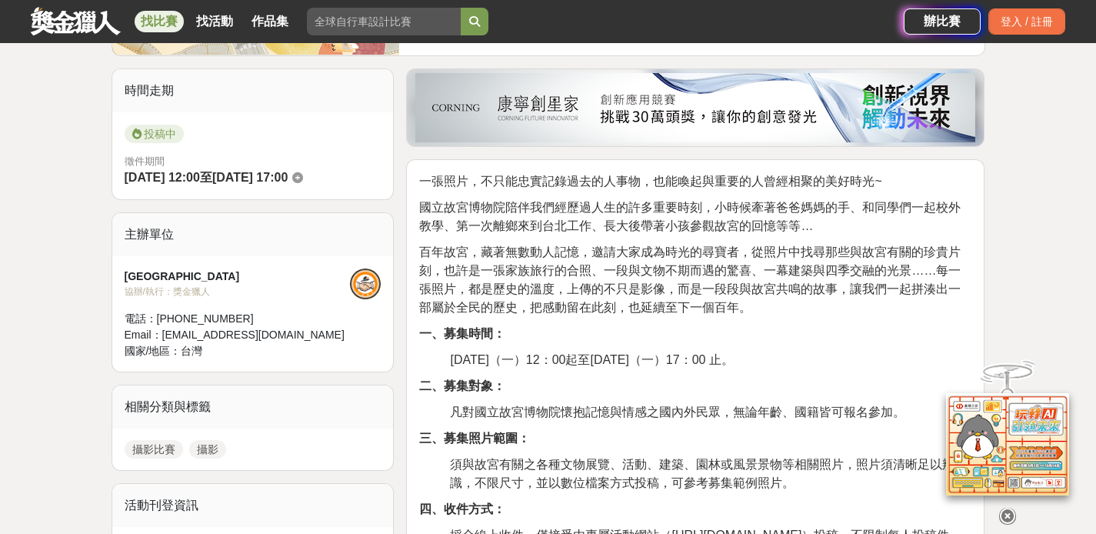
scroll to position [856, 0]
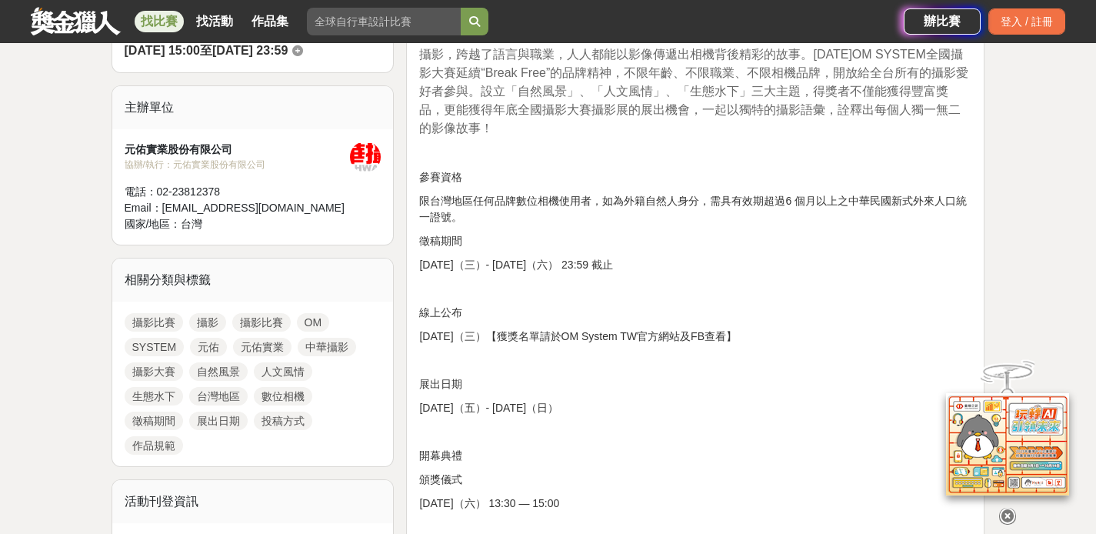
scroll to position [500, 0]
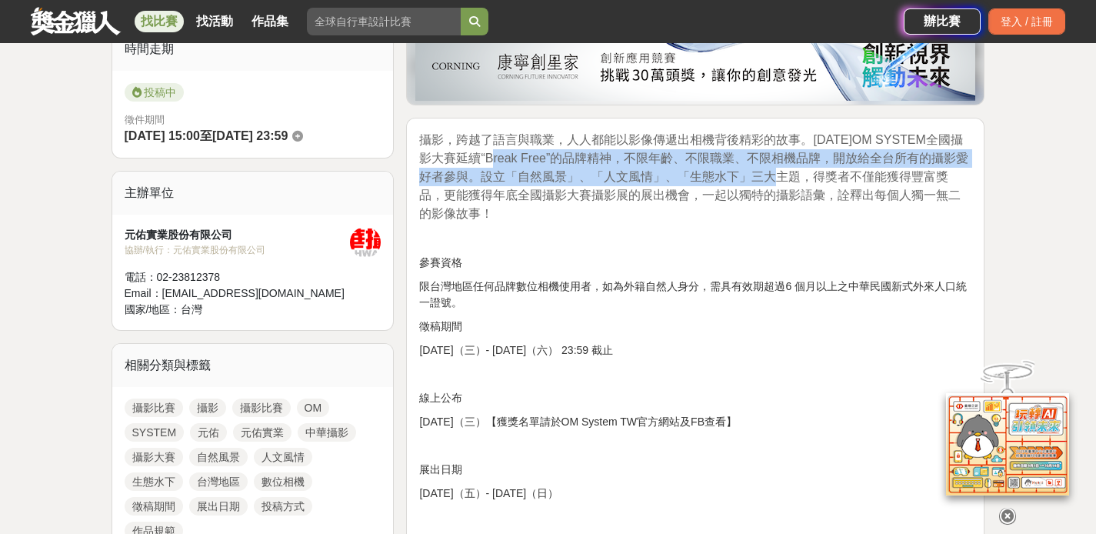
drag, startPoint x: 499, startPoint y: 152, endPoint x: 762, endPoint y: 182, distance: 264.8
click at [762, 182] on span "攝影，跨越了語言與職業，人人都能以影像傳遞出相機背後精彩的故事。2025年OM SYSTEM全國攝影大賽延續“Break Free”的品牌精神，不限年齡、不限…" at bounding box center [693, 176] width 549 height 87
click at [765, 182] on span "攝影，跨越了語言與職業，人人都能以影像傳遞出相機背後精彩的故事。2025年OM SYSTEM全國攝影大賽延續“Break Free”的品牌精神，不限年齡、不限…" at bounding box center [693, 176] width 549 height 87
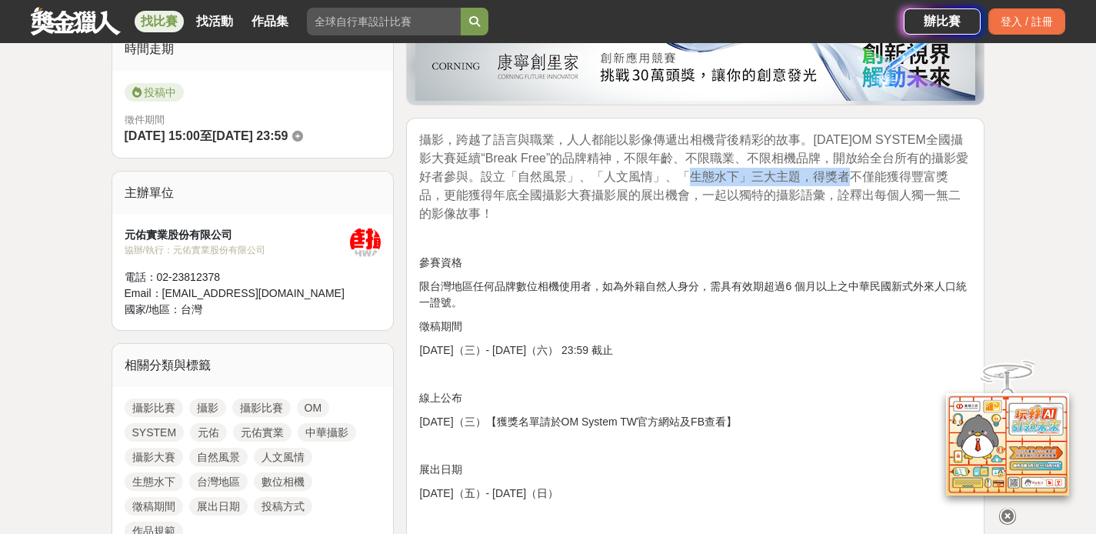
drag, startPoint x: 809, startPoint y: 179, endPoint x: 599, endPoint y: 174, distance: 210.1
click at [612, 174] on span "攝影，跨越了語言與職業，人人都能以影像傳遞出相機背後精彩的故事。2025年OM SYSTEM全國攝影大賽延續“Break Free”的品牌精神，不限年齡、不限…" at bounding box center [693, 176] width 549 height 87
click at [590, 173] on span "攝影，跨越了語言與職業，人人都能以影像傳遞出相機背後精彩的故事。2025年OM SYSTEM全國攝影大賽延續“Break Free”的品牌精神，不限年齡、不限…" at bounding box center [693, 176] width 549 height 87
click at [589, 173] on span "攝影，跨越了語言與職業，人人都能以影像傳遞出相機背後精彩的故事。2025年OM SYSTEM全國攝影大賽延續“Break Free”的品牌精神，不限年齡、不限…" at bounding box center [693, 176] width 549 height 87
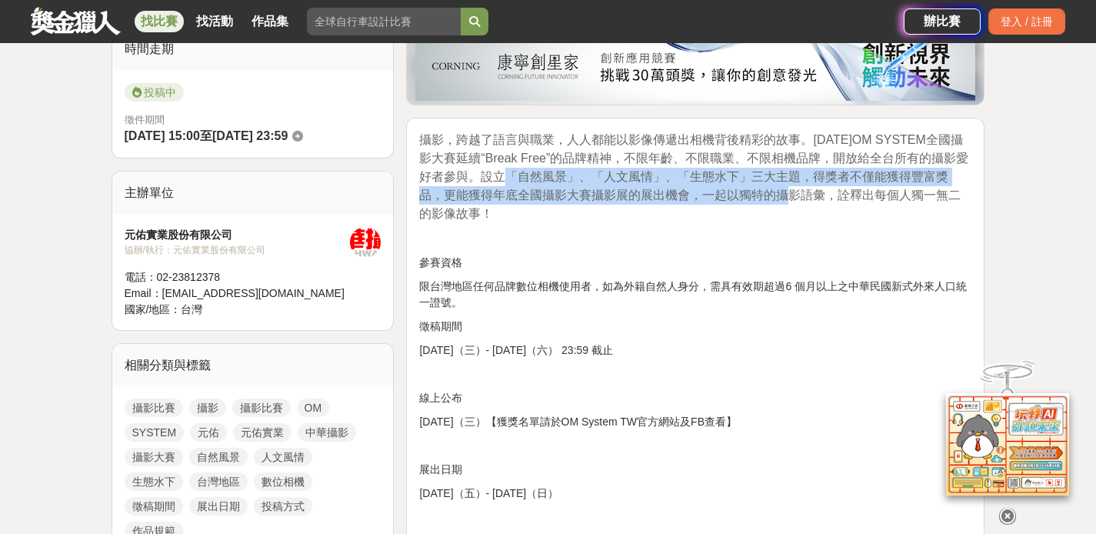
drag, startPoint x: 603, startPoint y: 182, endPoint x: 773, endPoint y: 202, distance: 171.1
click at [772, 202] on p "攝影，跨越了語言與職業，人人都能以影像傳遞出相機背後精彩的故事。2025年OM SYSTEM全國攝影大賽延續“Break Free”的品牌精神，不限年齡、不限…" at bounding box center [695, 177] width 552 height 92
click at [773, 202] on p "攝影，跨越了語言與職業，人人都能以影像傳遞出相機背後精彩的故事。2025年OM SYSTEM全國攝影大賽延續“Break Free”的品牌精神，不限年齡、不限…" at bounding box center [695, 177] width 552 height 92
drag, startPoint x: 773, startPoint y: 202, endPoint x: 574, endPoint y: 170, distance: 201.7
click at [574, 170] on p "攝影，跨越了語言與職業，人人都能以影像傳遞出相機背後精彩的故事。2025年OM SYSTEM全國攝影大賽延續“Break Free”的品牌精神，不限年齡、不限…" at bounding box center [695, 177] width 552 height 92
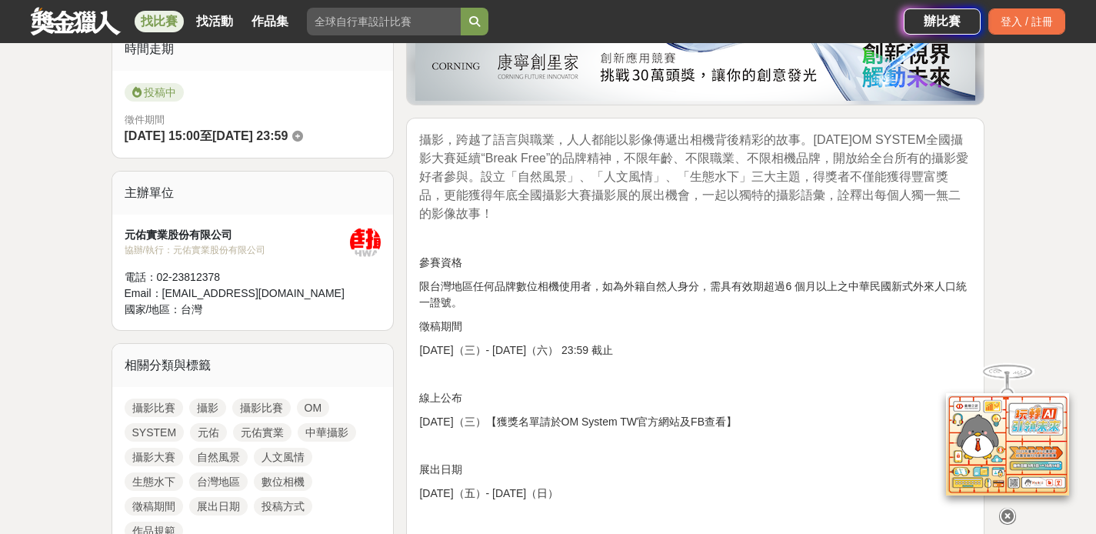
drag, startPoint x: 569, startPoint y: 170, endPoint x: 509, endPoint y: 171, distance: 60.0
click at [569, 170] on span "攝影，跨越了語言與職業，人人都能以影像傳遞出相機背後精彩的故事。2025年OM SYSTEM全國攝影大賽延續“Break Free”的品牌精神，不限年齡、不限…" at bounding box center [693, 176] width 549 height 87
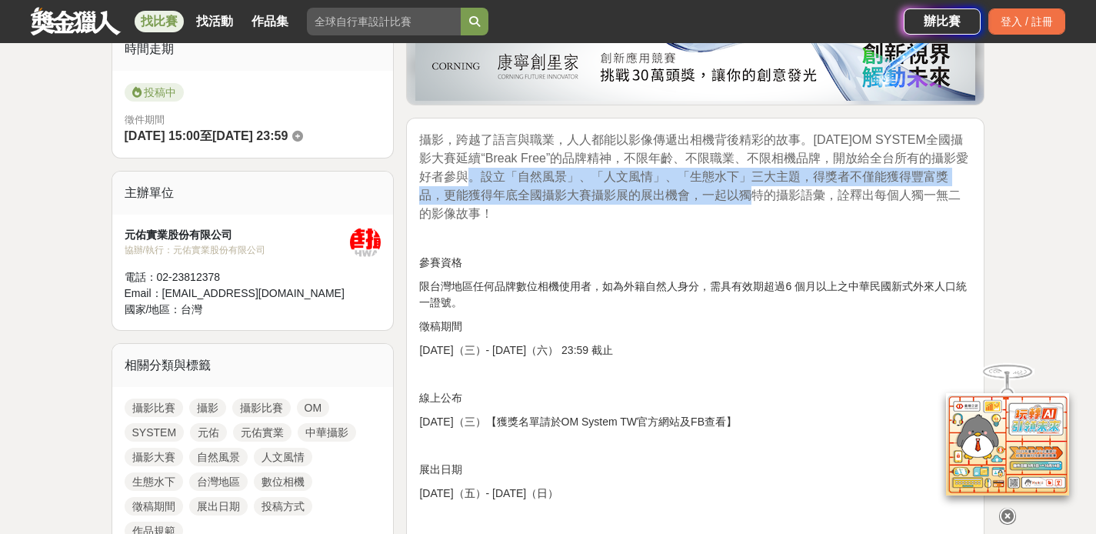
drag, startPoint x: 480, startPoint y: 169, endPoint x: 729, endPoint y: 189, distance: 249.3
click at [729, 189] on span "攝影，跨越了語言與職業，人人都能以影像傳遞出相機背後精彩的故事。2025年OM SYSTEM全國攝影大賽延續“Break Free”的品牌精神，不限年齡、不限…" at bounding box center [693, 176] width 549 height 87
click at [729, 190] on span "攝影，跨越了語言與職業，人人都能以影像傳遞出相機背後精彩的故事。2025年OM SYSTEM全國攝影大賽延續“Break Free”的品牌精神，不限年齡、不限…" at bounding box center [693, 176] width 549 height 87
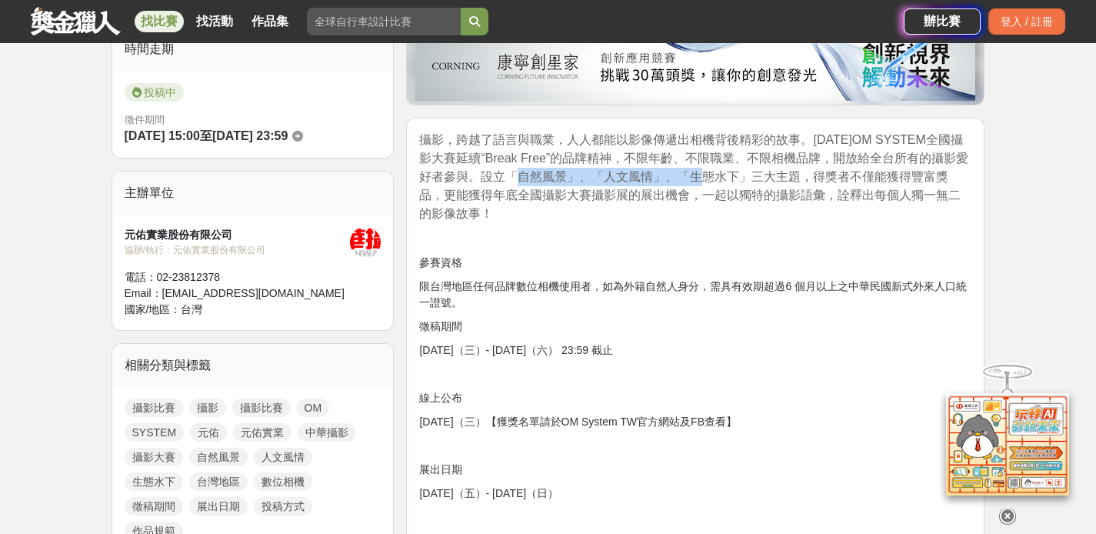
drag, startPoint x: 526, startPoint y: 173, endPoint x: 758, endPoint y: 181, distance: 231.7
click at [734, 178] on span "攝影，跨越了語言與職業，人人都能以影像傳遞出相機背後精彩的故事。2025年OM SYSTEM全國攝影大賽延續“Break Free”的品牌精神，不限年齡、不限…" at bounding box center [693, 176] width 549 height 87
click at [761, 182] on span "攝影，跨越了語言與職業，人人都能以影像傳遞出相機背後精彩的故事。2025年OM SYSTEM全國攝影大賽延續“Break Free”的品牌精神，不限年齡、不限…" at bounding box center [693, 176] width 549 height 87
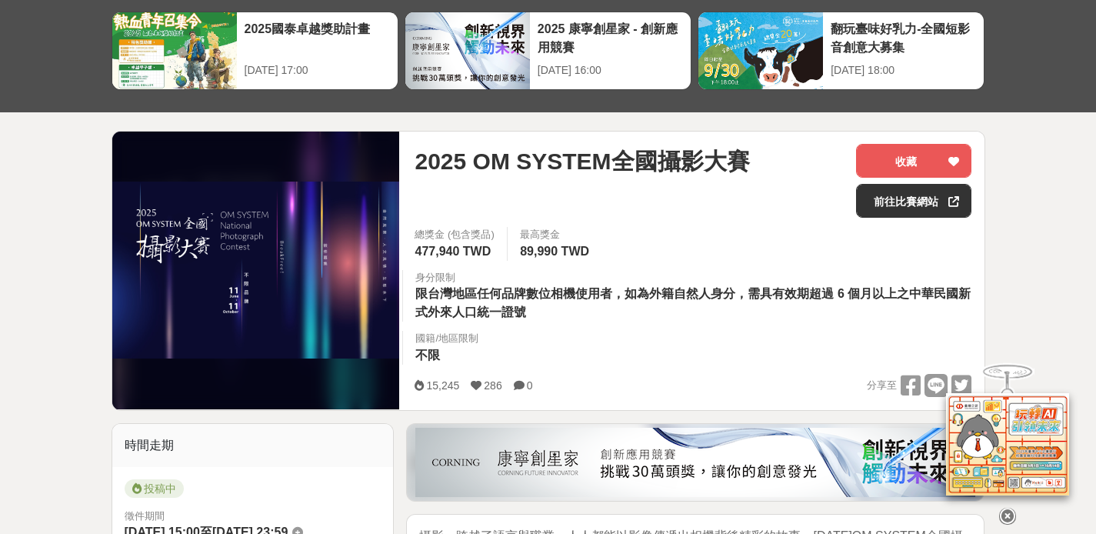
scroll to position [138, 0]
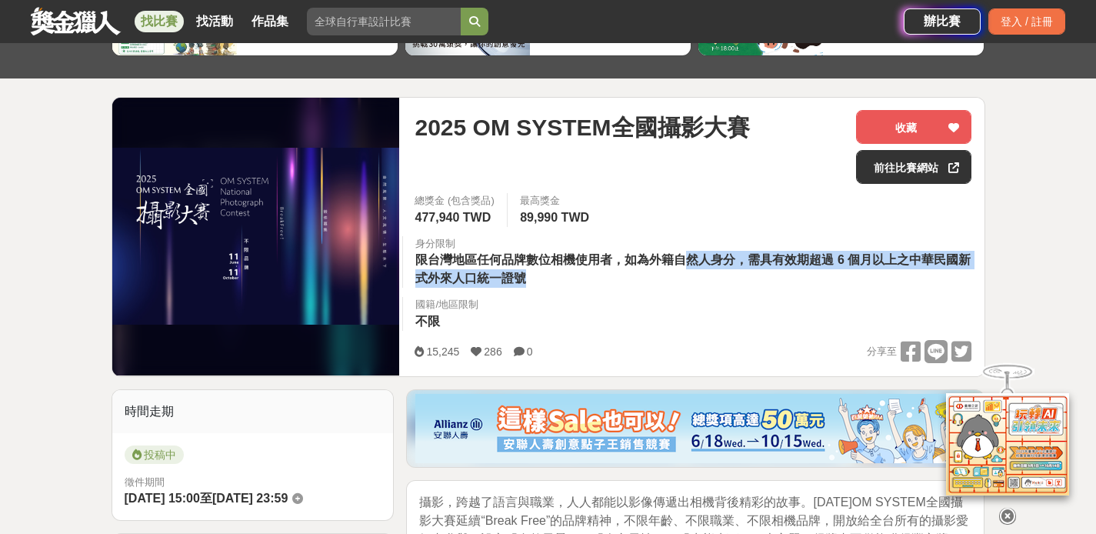
drag, startPoint x: 696, startPoint y: 258, endPoint x: 907, endPoint y: 271, distance: 211.2
click at [899, 271] on div "身分限制 限台灣地區任何品牌數位相機使用者，如為外籍自然人身分，需具有效期超過 6 個月以上之中華民國新式外來人口統一證號" at bounding box center [693, 262] width 582 height 52
click at [907, 271] on div "身分限制 限台灣地區任何品牌數位相機使用者，如為外籍自然人身分，需具有效期超過 6 個月以上之中華民國新式外來人口統一證號" at bounding box center [693, 262] width 582 height 52
drag, startPoint x: 904, startPoint y: 272, endPoint x: 672, endPoint y: 245, distance: 233.8
click at [702, 249] on div "身分限制 限台灣地區任何品牌數位相機使用者，如為外籍自然人身分，需具有效期超過 6 個月以上之中華民國新式外來人口統一證號" at bounding box center [693, 262] width 582 height 52
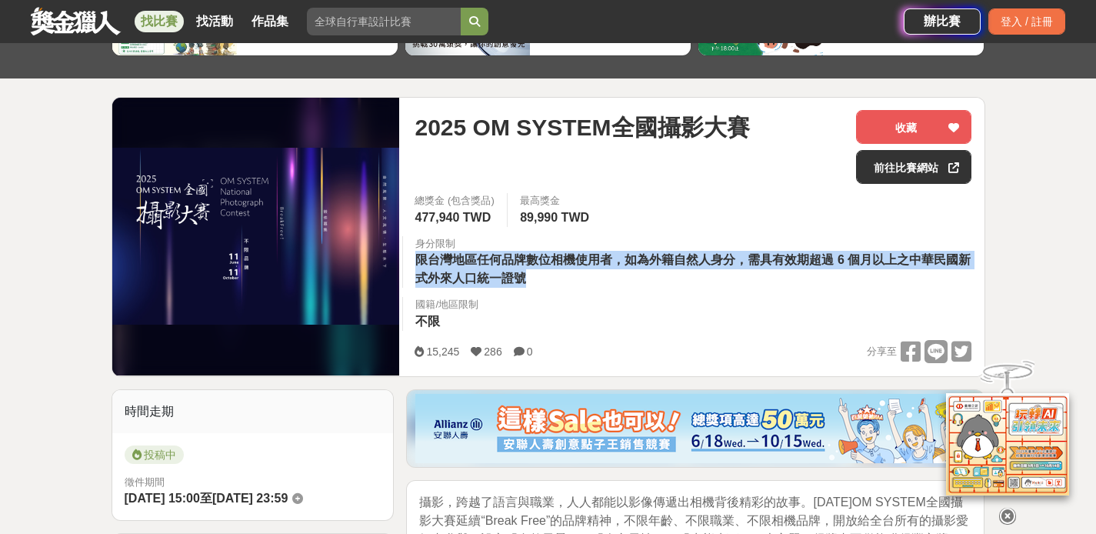
click at [672, 245] on div "身分限制" at bounding box center [693, 243] width 556 height 15
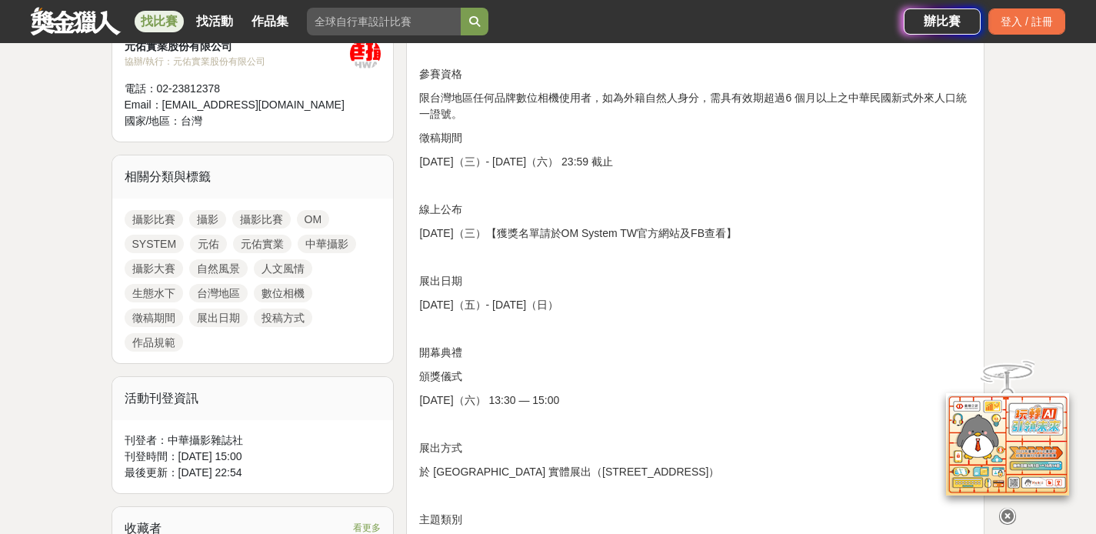
scroll to position [761, 0]
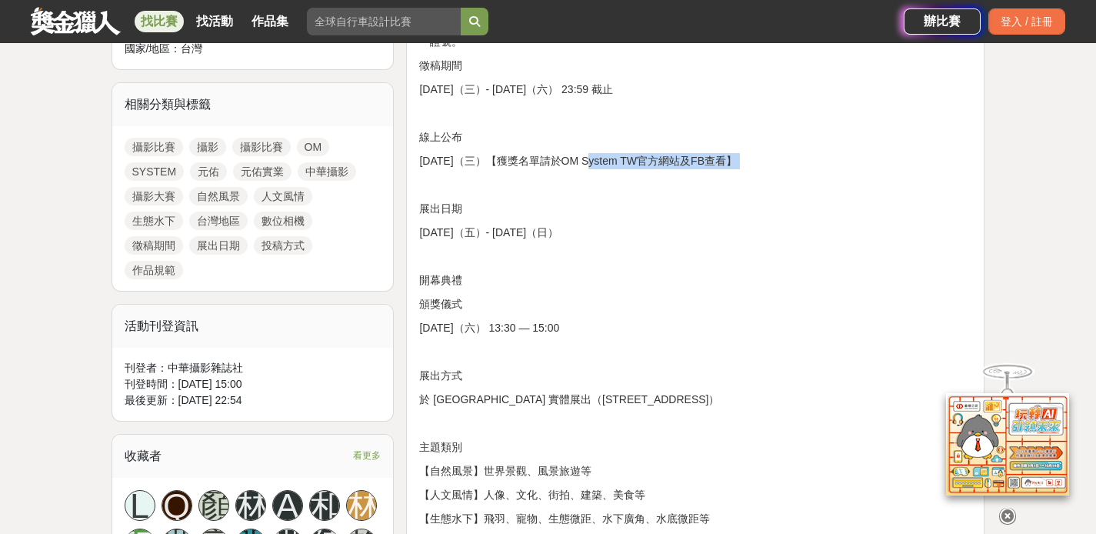
drag, startPoint x: 551, startPoint y: 155, endPoint x: 788, endPoint y: 172, distance: 237.6
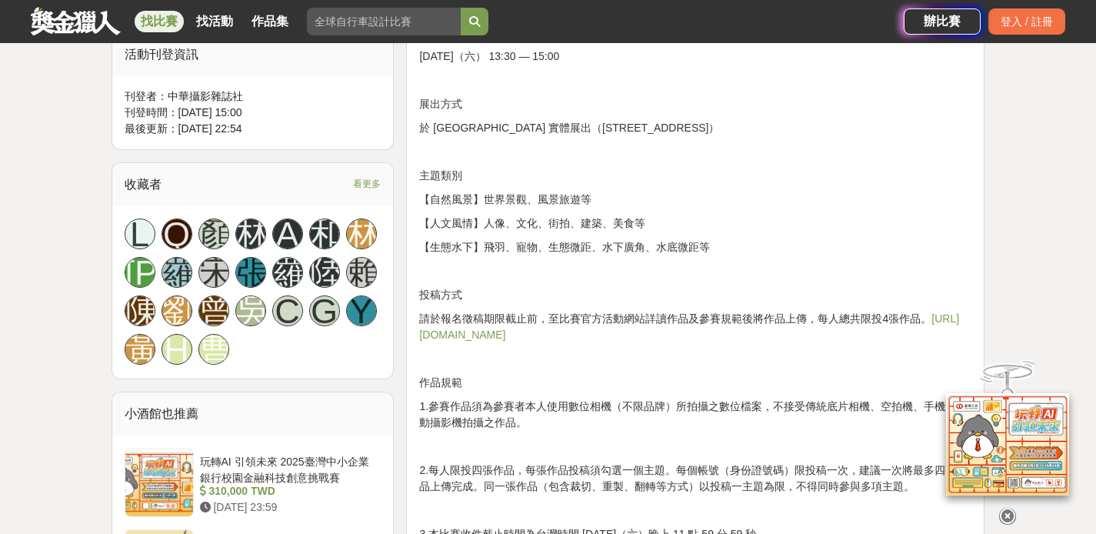
scroll to position [1047, 0]
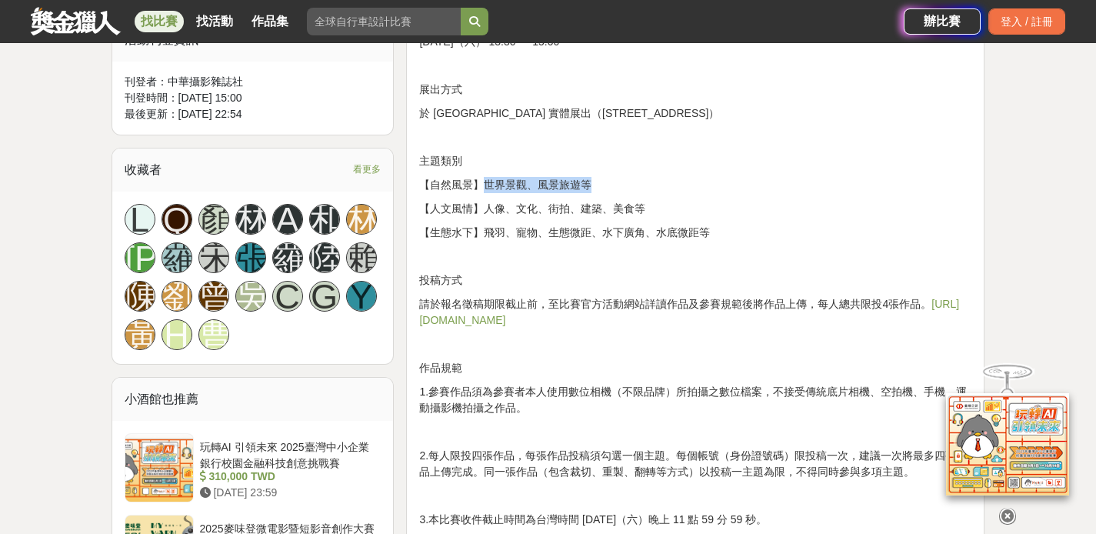
drag, startPoint x: 488, startPoint y: 180, endPoint x: 669, endPoint y: 182, distance: 180.8
click at [669, 182] on p "【自然風景】世界景觀、風景旅遊等" at bounding box center [695, 185] width 552 height 16
drag, startPoint x: 649, startPoint y: 185, endPoint x: 622, endPoint y: 196, distance: 29.0
click at [635, 192] on p "【自然風景】世界景觀、風景旅遊等" at bounding box center [695, 185] width 552 height 16
drag, startPoint x: 525, startPoint y: 208, endPoint x: 718, endPoint y: 214, distance: 192.4
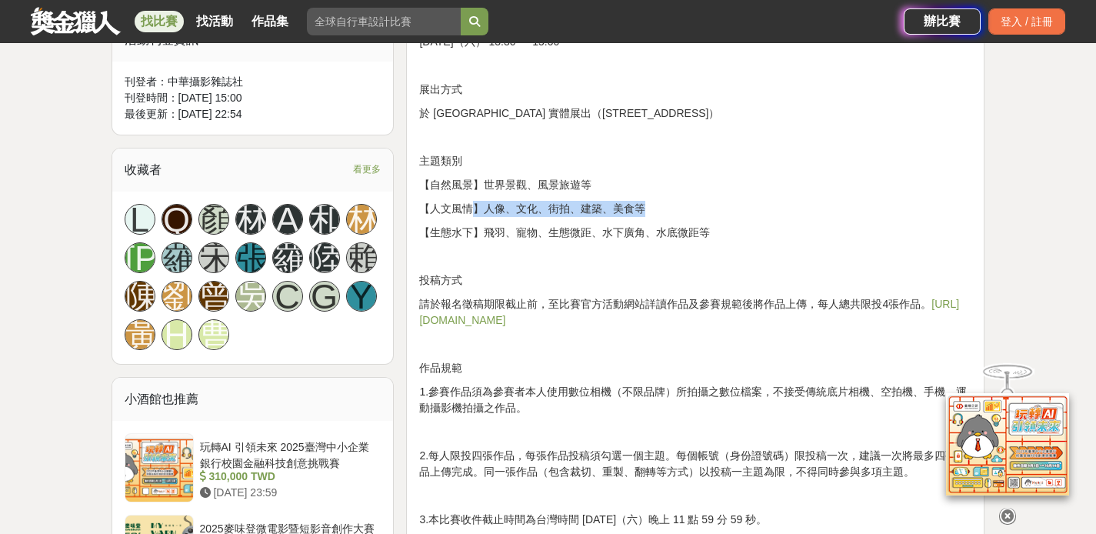
click at [715, 214] on p "【人文風情】人像、文化、街拍、建築、美食等" at bounding box center [695, 209] width 552 height 16
click at [718, 214] on p "【人文風情】人像、文化、街拍、建築、美食等" at bounding box center [695, 209] width 552 height 16
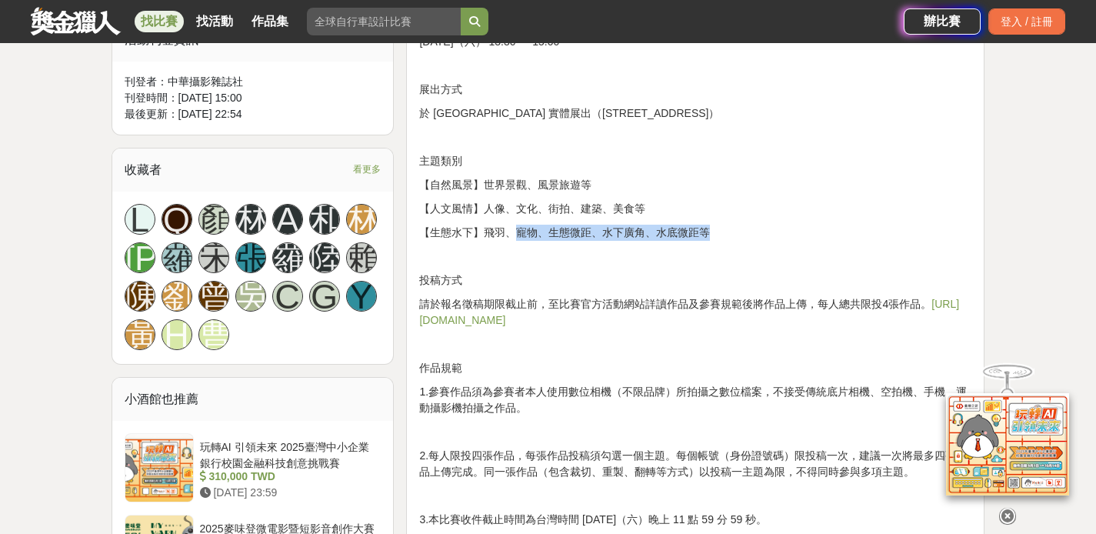
drag, startPoint x: 516, startPoint y: 225, endPoint x: 753, endPoint y: 232, distance: 237.0
click at [753, 232] on p "【生態水下】飛羽、寵物、生態微距、水下廣角、水底微距等" at bounding box center [695, 233] width 552 height 16
drag, startPoint x: 695, startPoint y: 232, endPoint x: 487, endPoint y: 232, distance: 208.5
click at [504, 233] on p "【生態水下】飛羽、寵物、生態微距、水下廣角、水底微距等" at bounding box center [695, 233] width 552 height 16
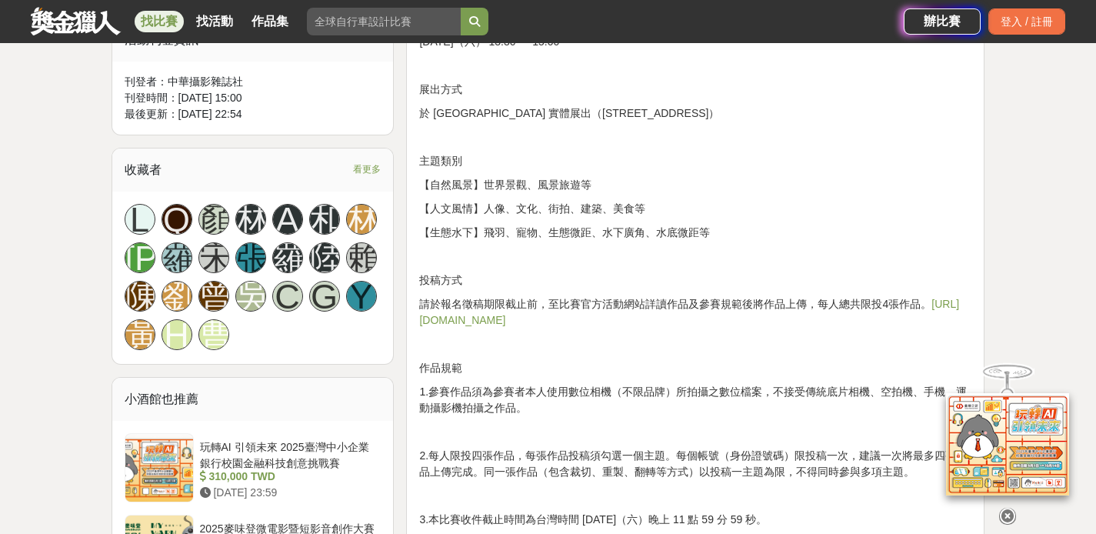
drag, startPoint x: 487, startPoint y: 232, endPoint x: 513, endPoint y: 229, distance: 26.3
click at [487, 232] on p "【生態水下】飛羽、寵物、生態微距、水下廣角、水底微距等" at bounding box center [695, 233] width 552 height 16
drag, startPoint x: 513, startPoint y: 229, endPoint x: 722, endPoint y: 231, distance: 208.5
click at [711, 232] on p "【生態水下】飛羽、寵物、生態微距、水下廣角、水底微距等" at bounding box center [695, 233] width 552 height 16
click at [722, 231] on p "【生態水下】飛羽、寵物、生態微距、水下廣角、水底微距等" at bounding box center [695, 233] width 552 height 16
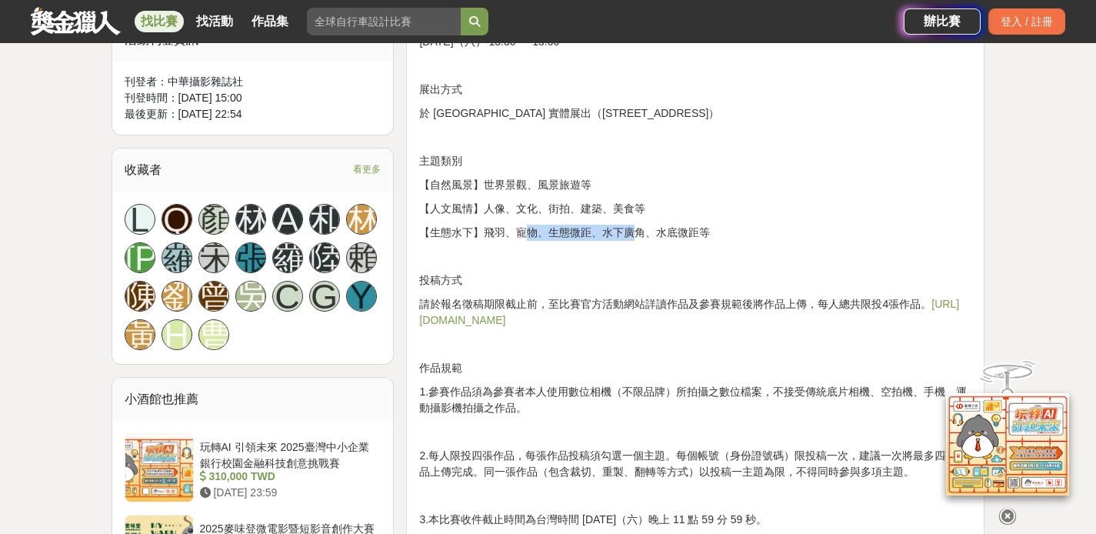
drag, startPoint x: 513, startPoint y: 231, endPoint x: 498, endPoint y: 231, distance: 15.4
click at [508, 231] on p "【生態水下】飛羽、寵物、生態微距、水下廣角、水底微距等" at bounding box center [695, 233] width 552 height 16
click at [496, 231] on p "【生態水下】飛羽、寵物、生態微距、水下廣角、水底微距等" at bounding box center [695, 233] width 552 height 16
drag, startPoint x: 469, startPoint y: 239, endPoint x: 699, endPoint y: 238, distance: 230.8
click at [695, 239] on p "【生態水下】飛羽、寵物、生態微距、水下廣角、水底微距等" at bounding box center [695, 233] width 552 height 16
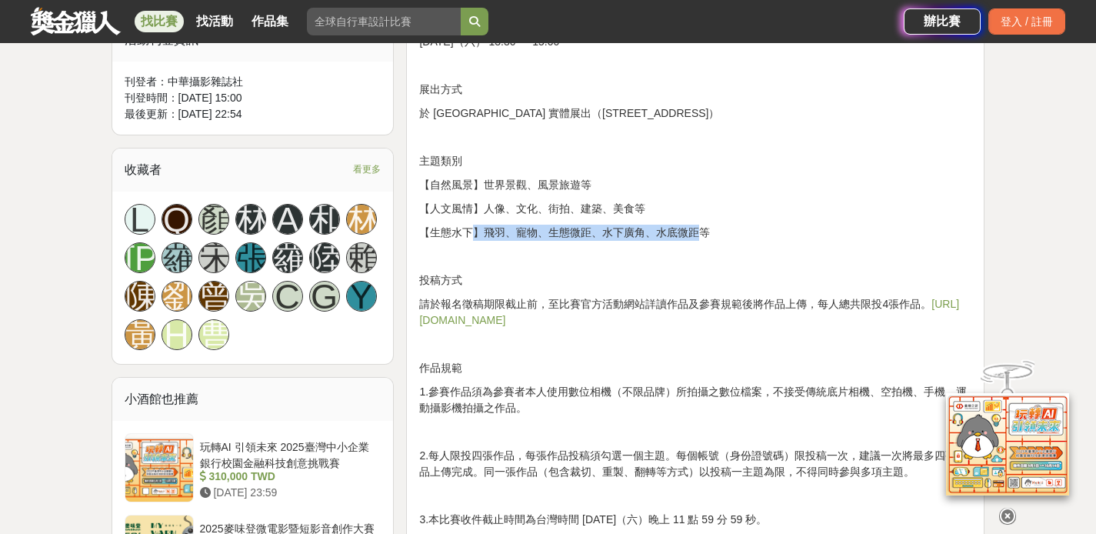
click at [700, 238] on p "【生態水下】飛羽、寵物、生態微距、水下廣角、水底微距等" at bounding box center [695, 233] width 552 height 16
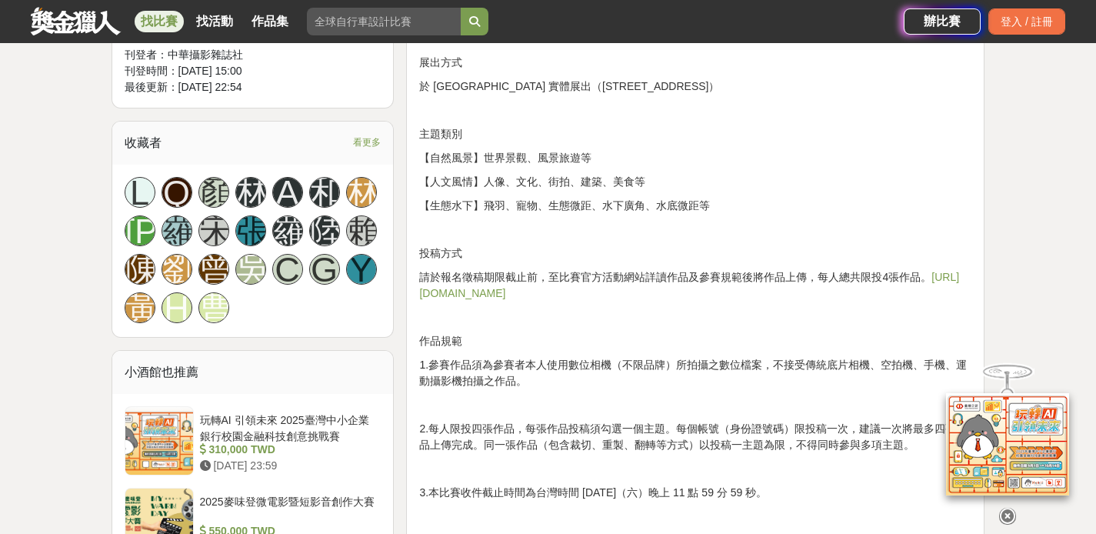
scroll to position [1193, 0]
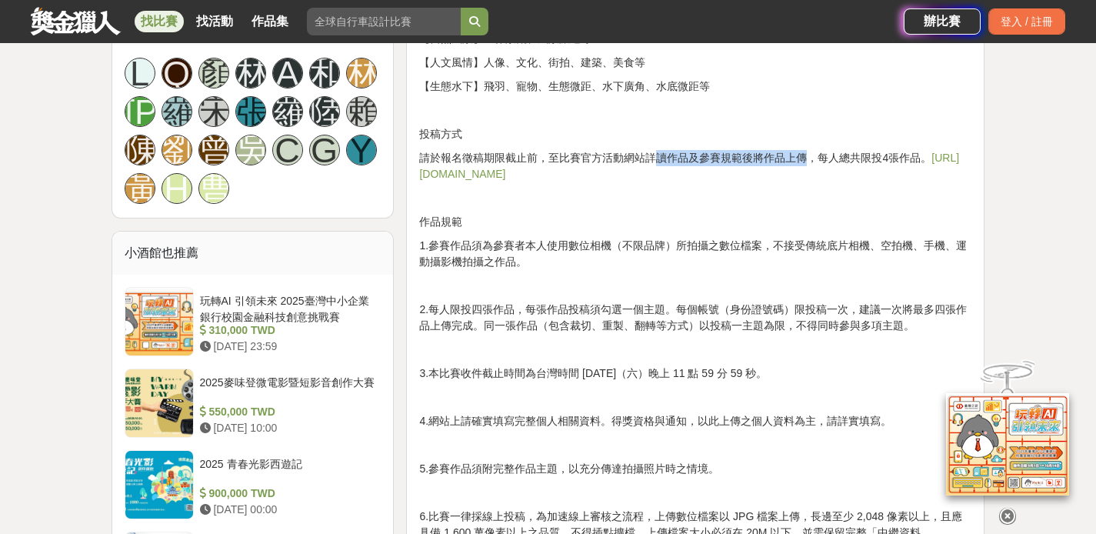
drag, startPoint x: 658, startPoint y: 152, endPoint x: 815, endPoint y: 161, distance: 157.2
click at [815, 161] on p "請於報名徵稿期限截止前，至比賽官方活動網站詳讀作品及參賽規範後將作品上傳，每人總共限投4張作品。 https://omsystemtwonpc.yuanyu.…" at bounding box center [695, 166] width 552 height 32
click at [537, 175] on link "https://omsystemtwonpc.yuanyu.tw" at bounding box center [689, 166] width 540 height 28
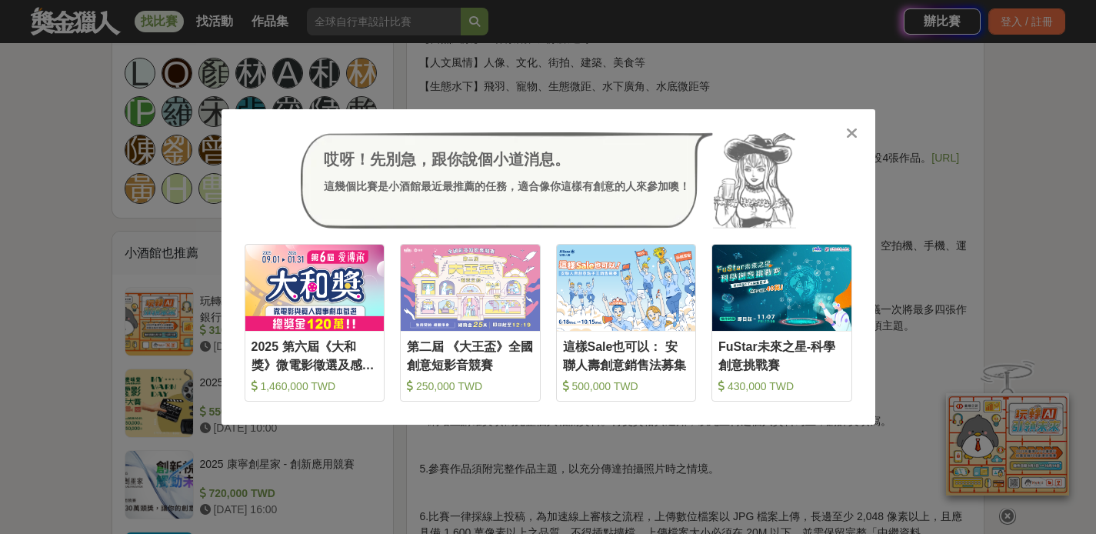
click at [849, 135] on icon at bounding box center [852, 132] width 12 height 15
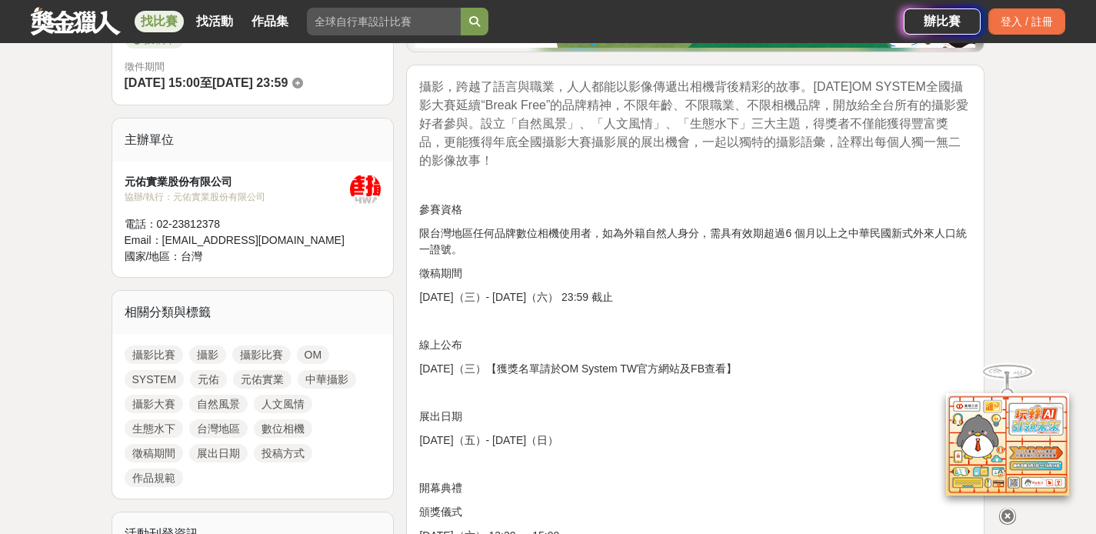
scroll to position [0, 0]
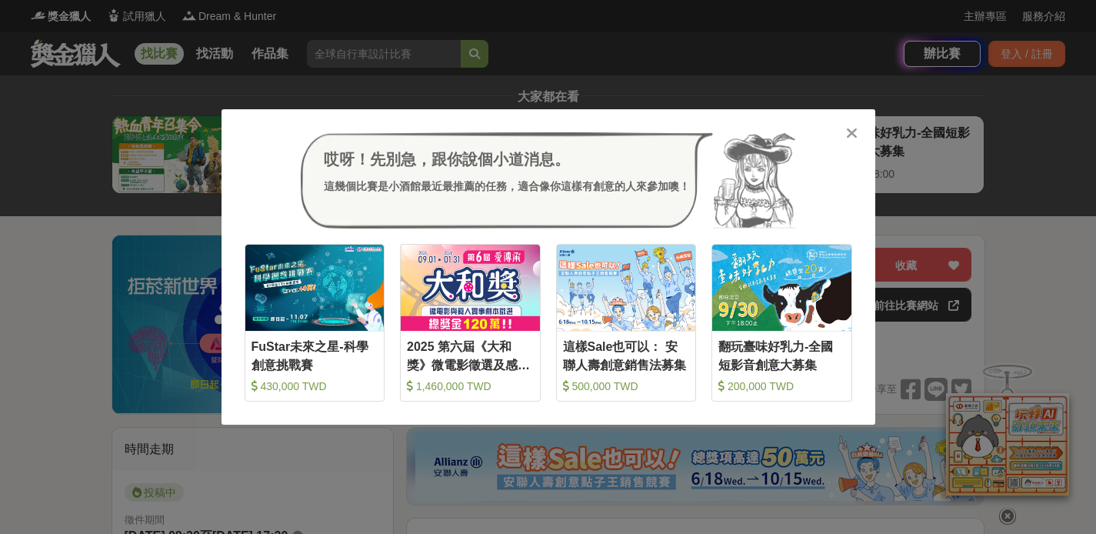
click at [962, 146] on div "哎呀！先別急，跟你說個小道消息。 這幾個比賽是小酒館最近最推薦的任務，適合像你這樣有創意的人來參加噢！ 收藏 FuStar未來之星-科學創意挑戰賽 430,0…" at bounding box center [548, 267] width 1096 height 534
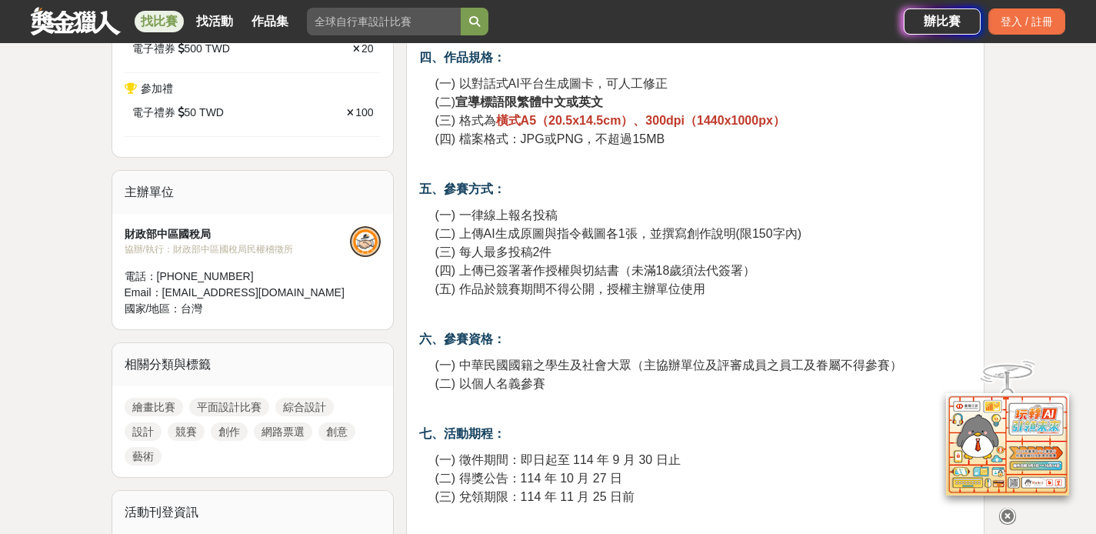
scroll to position [1043, 0]
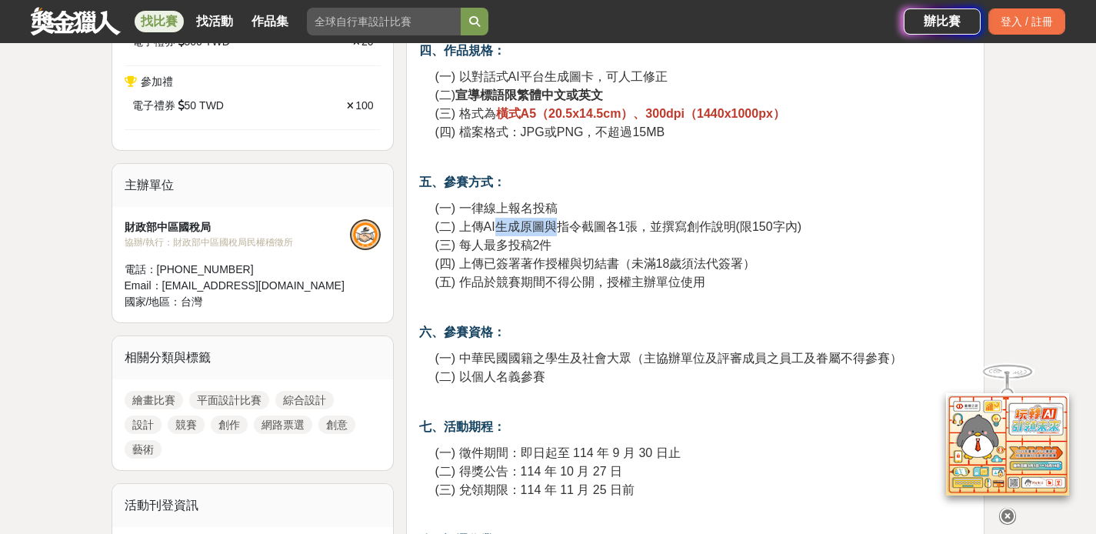
drag, startPoint x: 500, startPoint y: 224, endPoint x: 570, endPoint y: 224, distance: 70.0
click at [567, 224] on span "(二) 上傳AI生成原圖與指令截圖各1張，並撰寫創作說明(限150字內)" at bounding box center [618, 226] width 366 height 13
click at [570, 224] on span "(二) 上傳AI生成原圖與指令截圖各1張，並撰寫創作說明(限150字內)" at bounding box center [618, 226] width 366 height 13
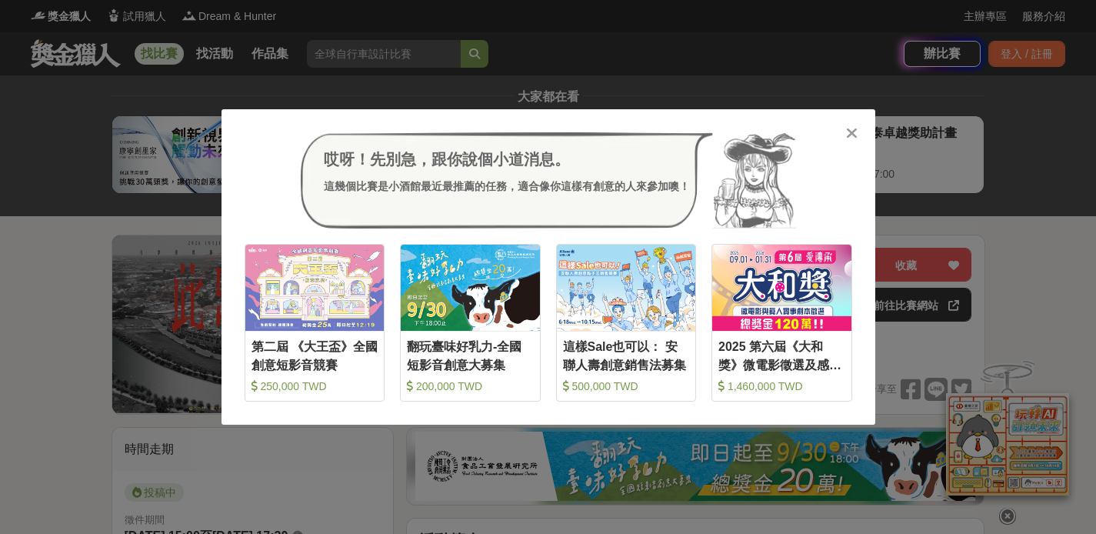
click at [856, 127] on icon at bounding box center [852, 132] width 12 height 15
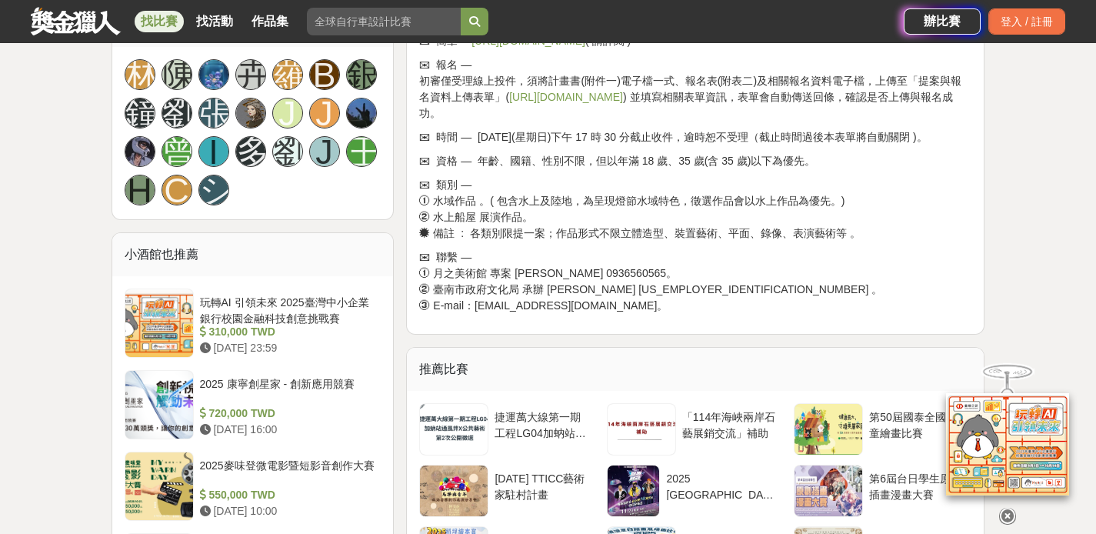
scroll to position [1021, 0]
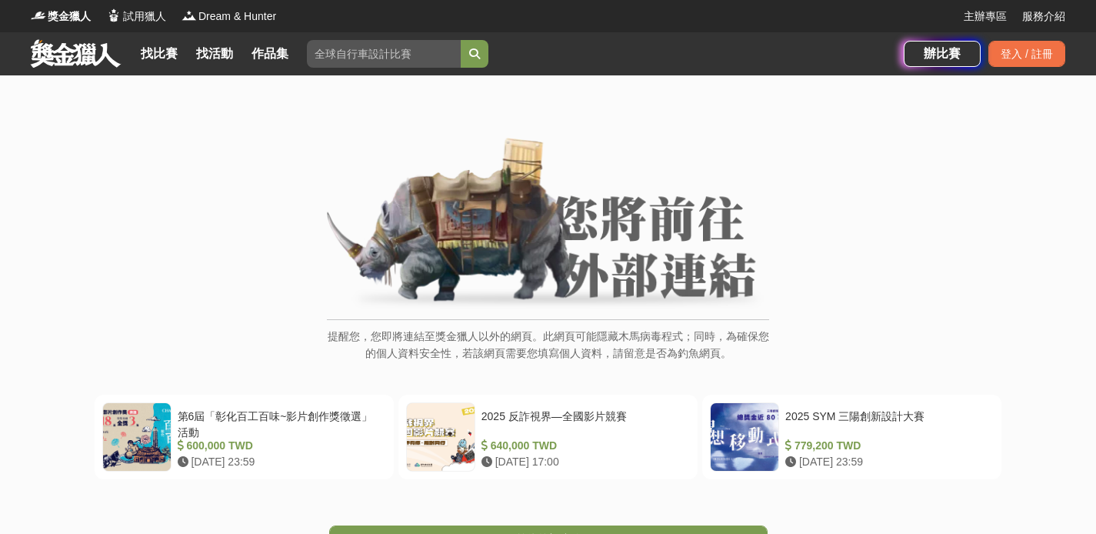
scroll to position [305, 0]
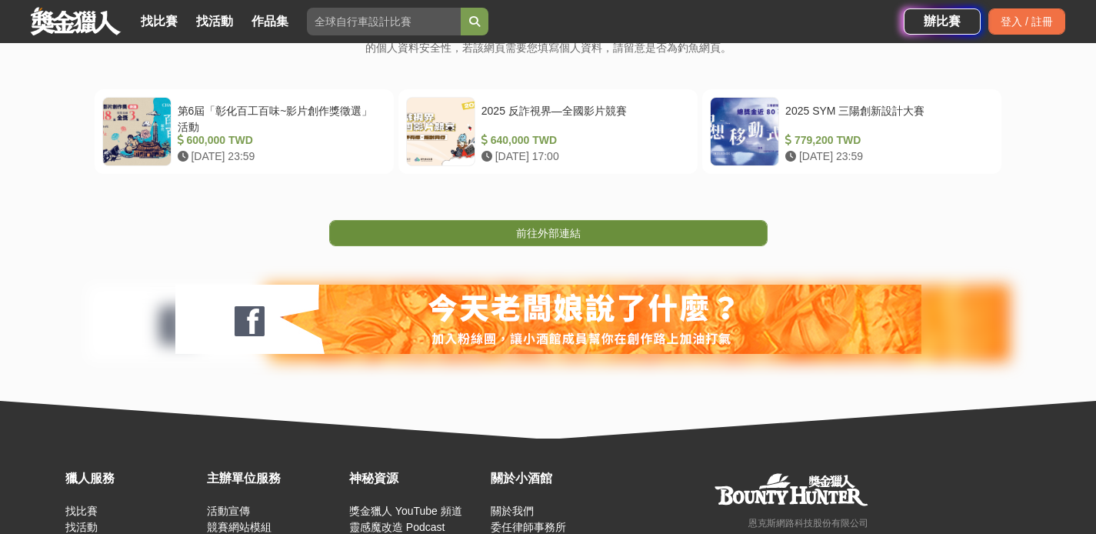
click at [596, 235] on link "前往外部連結" at bounding box center [548, 233] width 439 height 26
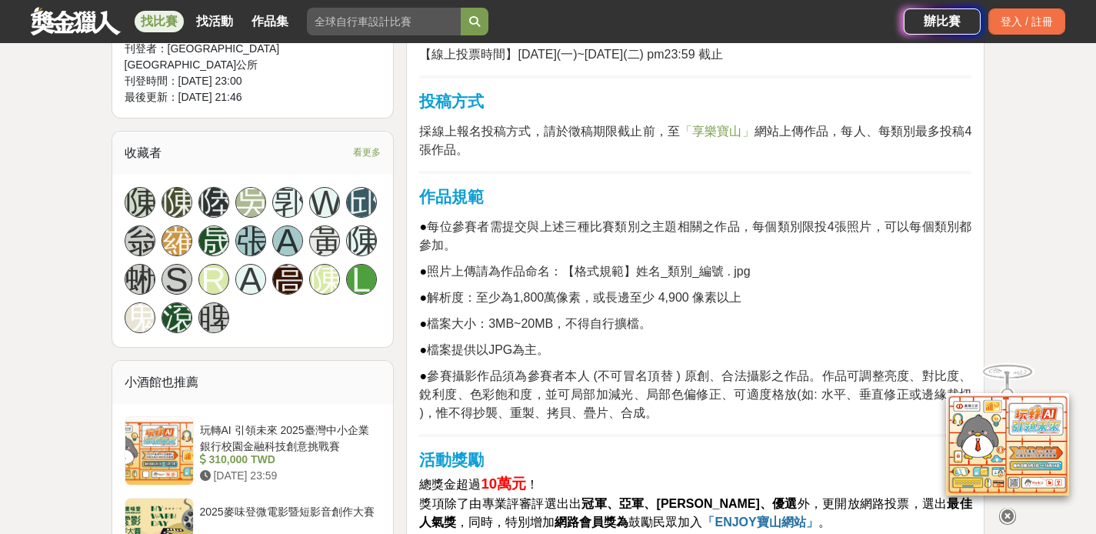
scroll to position [1050, 0]
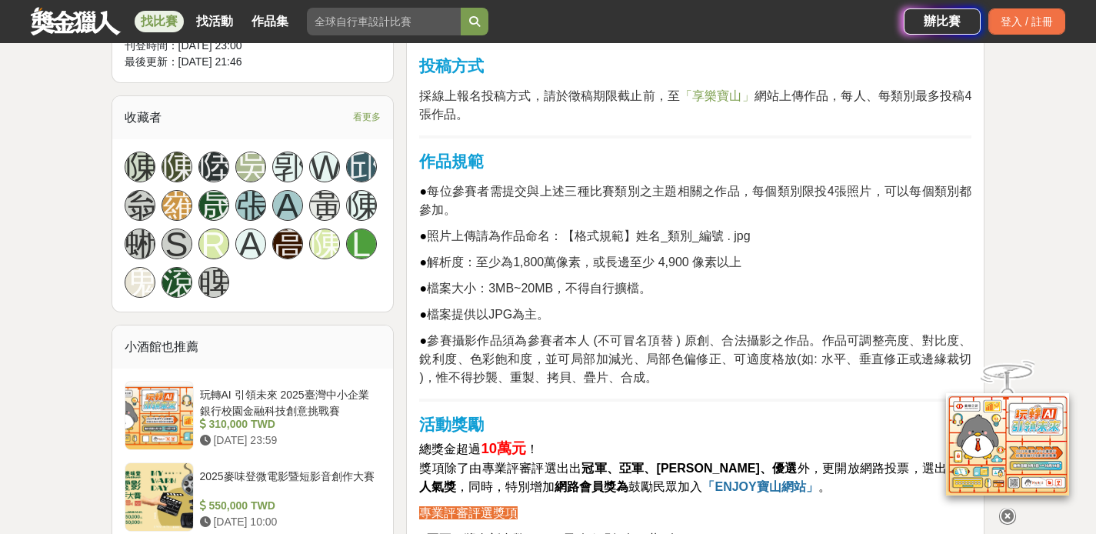
click at [712, 89] on span "「享樂寶山」" at bounding box center [717, 95] width 75 height 13
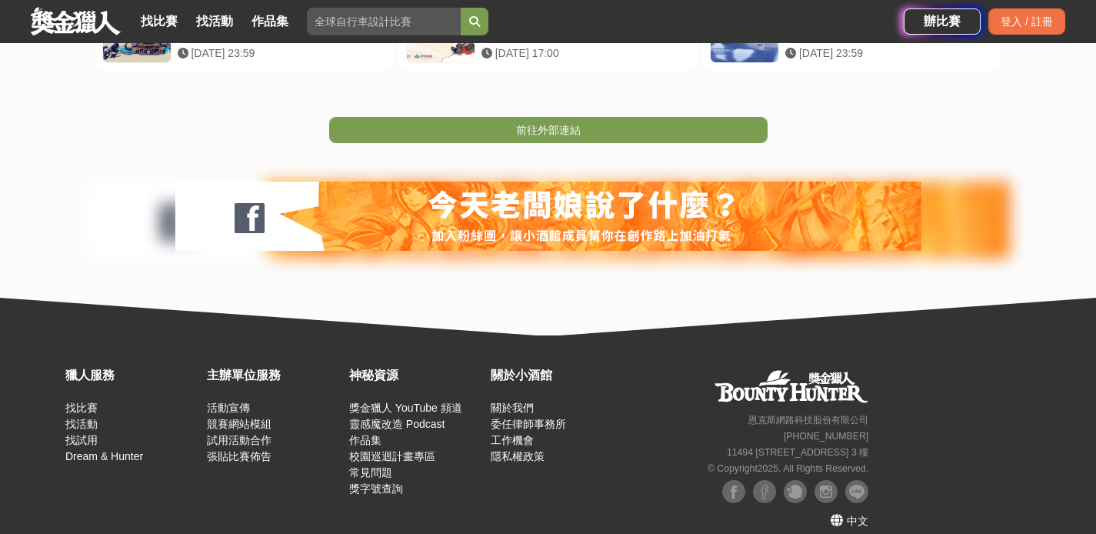
scroll to position [425, 0]
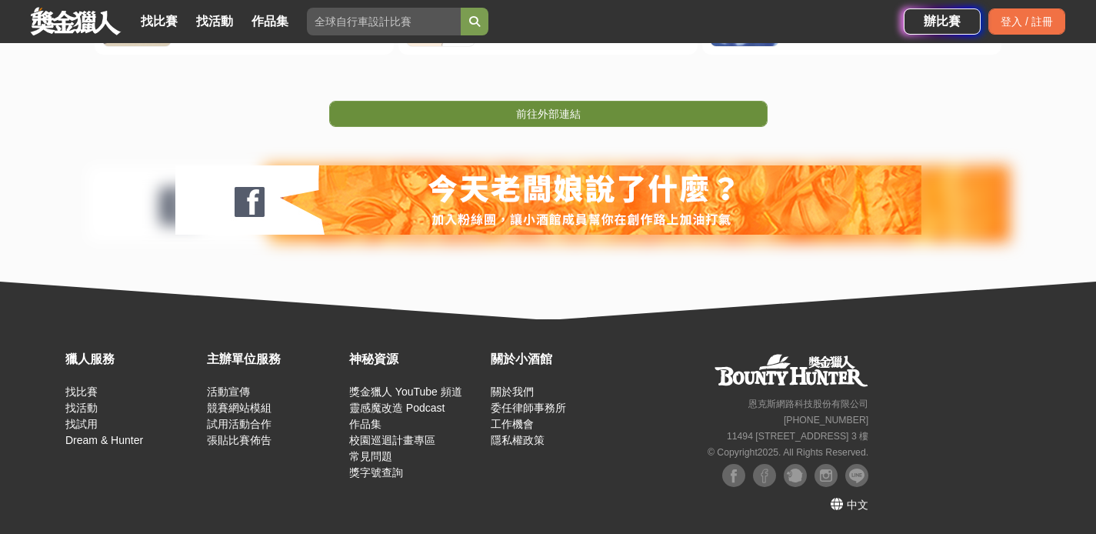
click at [571, 105] on link "前往外部連結" at bounding box center [548, 114] width 439 height 26
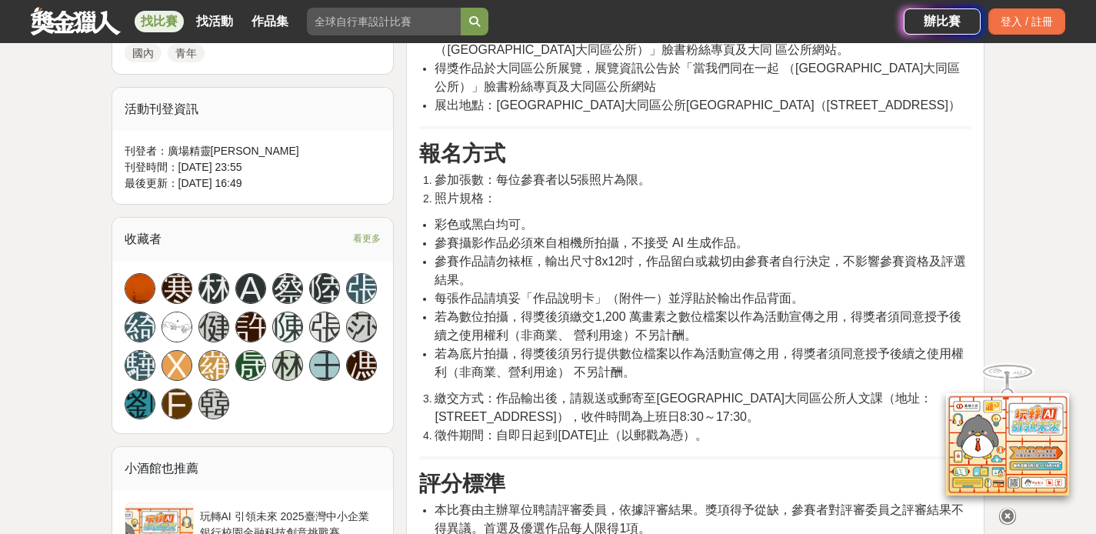
scroll to position [879, 0]
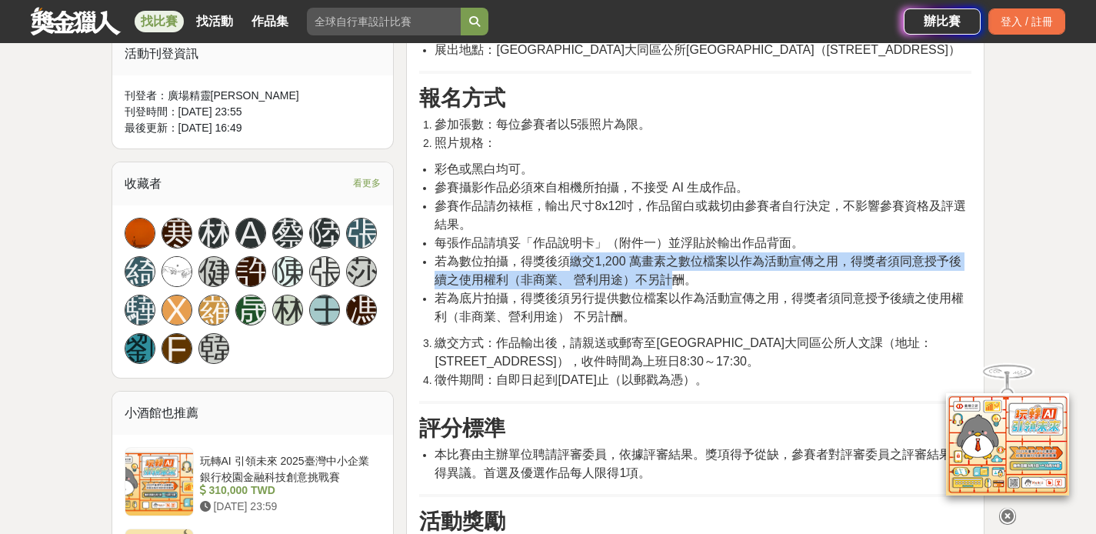
drag, startPoint x: 569, startPoint y: 241, endPoint x: 677, endPoint y: 265, distance: 110.5
click at [676, 265] on span "若為數位拍攝，得獎後須繳交1,200 萬畫素之數位檔案以作為活動宣傳之用，得獎者須同意授予後續之使用權利（非商業、 營利用途）不另計酬。" at bounding box center [698, 271] width 526 height 32
click at [677, 265] on span "若為數位拍攝，得獎後須繳交1,200 萬畫素之數位檔案以作為活動宣傳之用，得獎者須同意授予後續之使用權利（非商業、 營利用途）不另計酬。" at bounding box center [698, 271] width 526 height 32
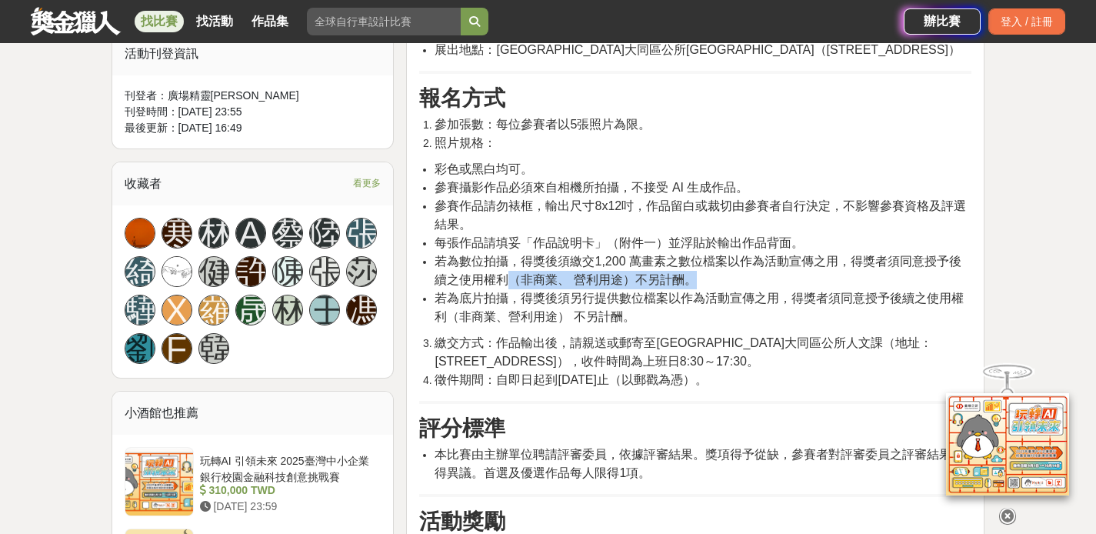
drag, startPoint x: 695, startPoint y: 265, endPoint x: 508, endPoint y: 257, distance: 187.1
click at [511, 257] on span "若為數位拍攝，得獎後須繳交1,200 萬畫素之數位檔案以作為活動宣傳之用，得獎者須同意授予後續之使用權利（非商業、 營利用途）不另計酬。" at bounding box center [698, 271] width 526 height 32
click at [508, 257] on span "若為數位拍攝，得獎後須繳交1,200 萬畫素之數位檔案以作為活動宣傳之用，得獎者須同意授予後續之使用權利（非商業、 營利用途）不另計酬。" at bounding box center [698, 271] width 526 height 32
drag, startPoint x: 507, startPoint y: 253, endPoint x: 684, endPoint y: 261, distance: 177.1
click at [684, 261] on li "若為數位拍攝，得獎後須繳交1,200 萬畫素之數位檔案以作為活動宣傳之用，得獎者須同意授予後續之使用權利（非商業、 營利用途）不另計酬。" at bounding box center [703, 270] width 537 height 37
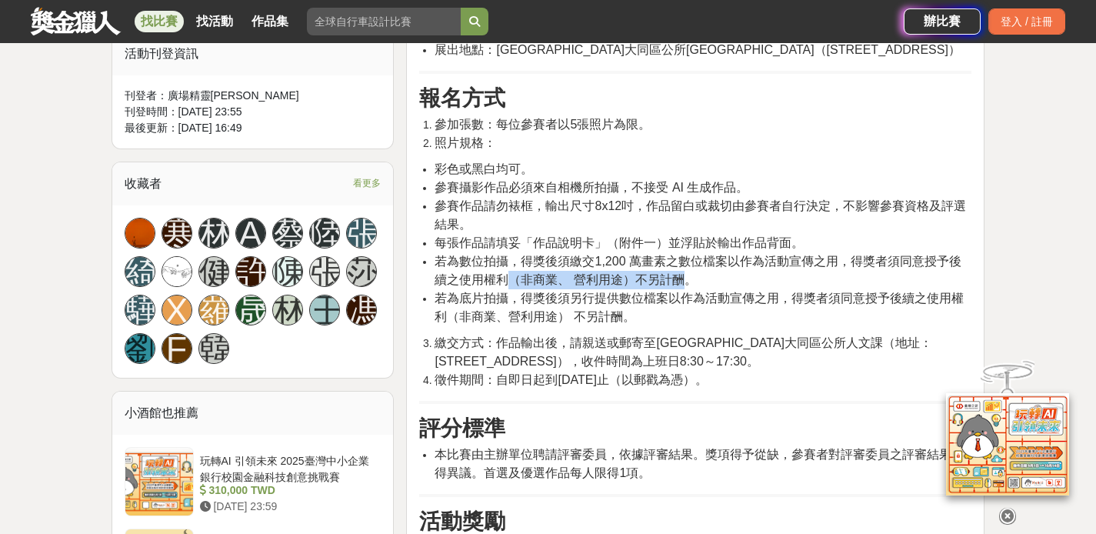
click at [684, 261] on span "若為數位拍攝，得獎後須繳交1,200 萬畫素之數位檔案以作為活動宣傳之用，得獎者須同意授予後續之使用權利（非商業、 營利用途）不另計酬。" at bounding box center [698, 271] width 526 height 32
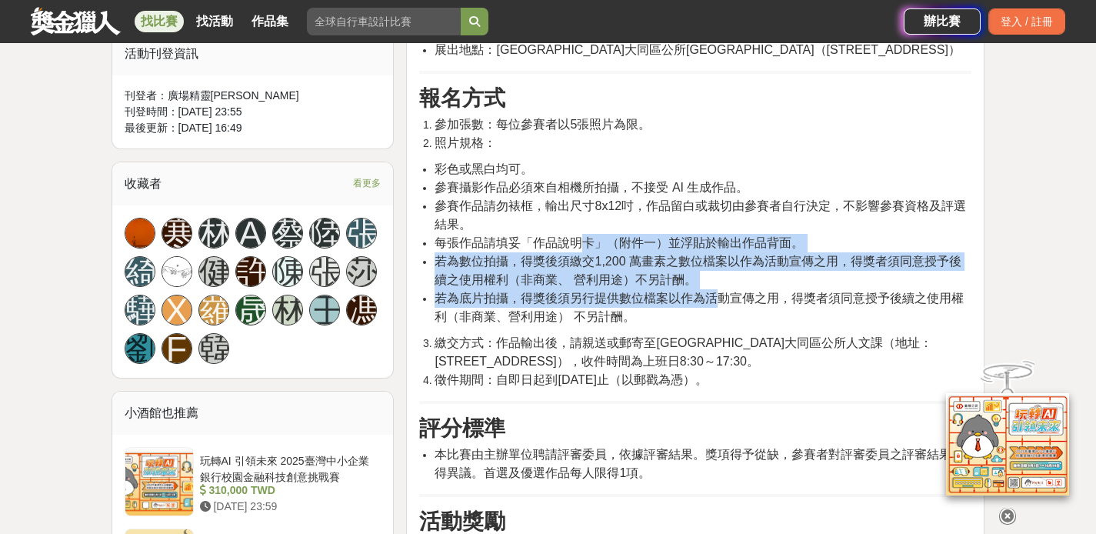
drag, startPoint x: 722, startPoint y: 275, endPoint x: 579, endPoint y: 223, distance: 152.1
click at [585, 225] on ul "彩色或黑白均可。 參賽攝影作品必須來自相機所拍攝，不接受 AI 生成作品。 參賽作品請勿裱框，輸出尺寸8x12吋，作品留白或裁切由參賽者自行決定，不影響參賽資…" at bounding box center [695, 243] width 552 height 166
click at [579, 236] on span "每張作品請填妥「作品說明卡」（附件一）並浮貼於輸出作品背面。" at bounding box center [619, 242] width 369 height 13
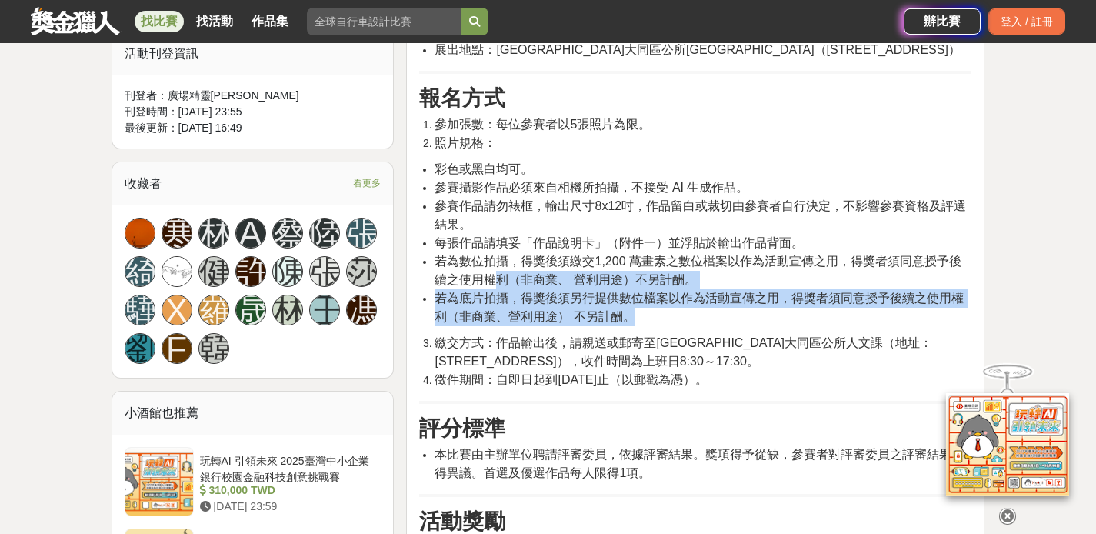
drag, startPoint x: 501, startPoint y: 260, endPoint x: 724, endPoint y: 302, distance: 227.1
click at [724, 302] on ul "彩色或黑白均可。 參賽攝影作品必須來自相機所拍攝，不接受 AI 生成作品。 參賽作品請勿裱框，輸出尺寸8x12吋，作品留白或裁切由參賽者自行決定，不影響參賽資…" at bounding box center [695, 243] width 552 height 166
click at [724, 302] on li "若為底片拍攝，得獎後須另行提供數位檔案以作為活動宣傳之用，得獎者須同意授予後續之使用權利（非商業、營利用途） 不另計酬。" at bounding box center [703, 307] width 537 height 37
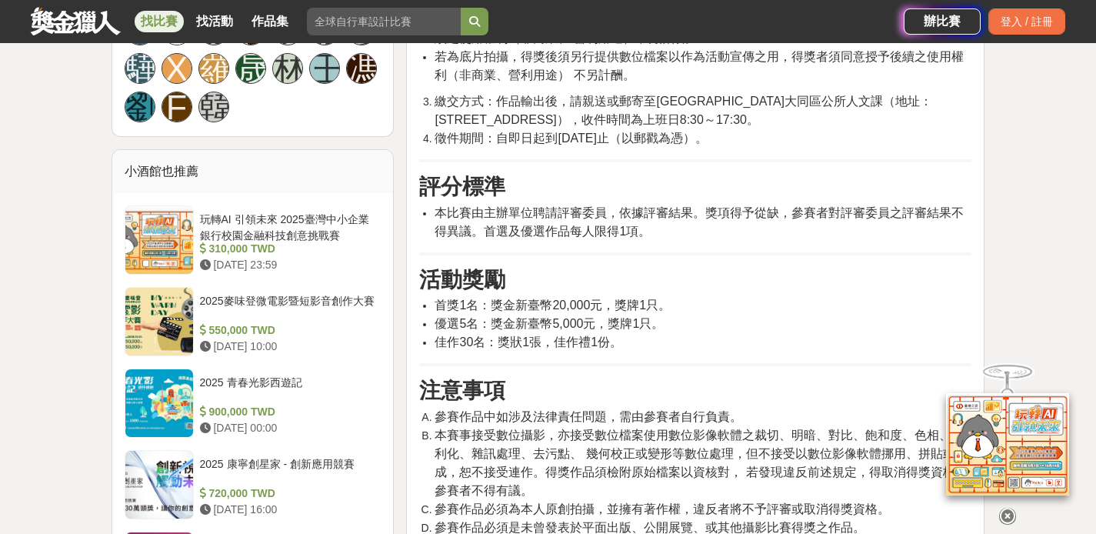
scroll to position [1186, 0]
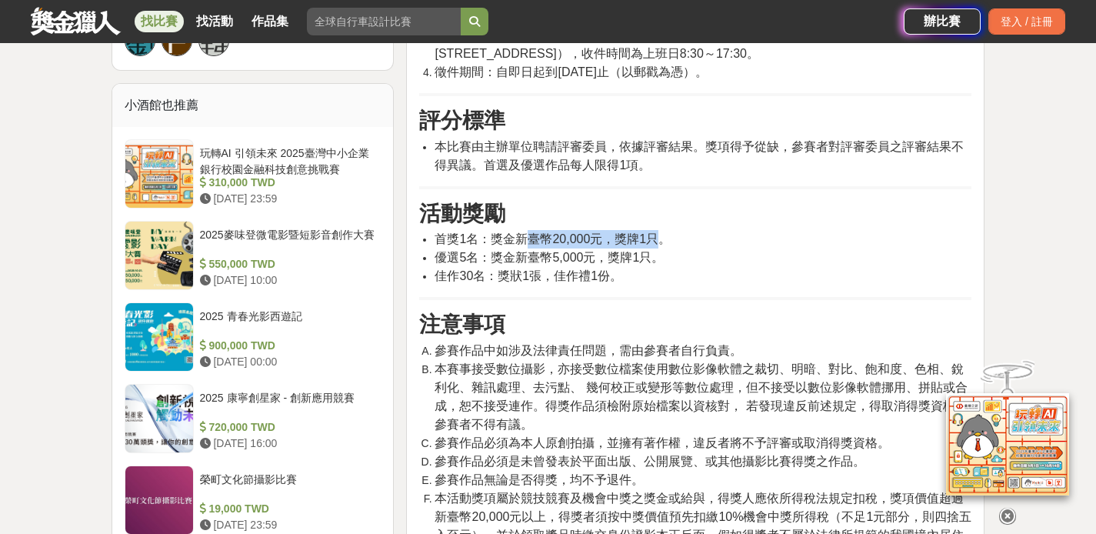
drag, startPoint x: 532, startPoint y: 219, endPoint x: 671, endPoint y: 219, distance: 138.5
click at [671, 230] on li "首獎1名：獎金新臺幣20,000元，獎牌1只。" at bounding box center [703, 239] width 537 height 18
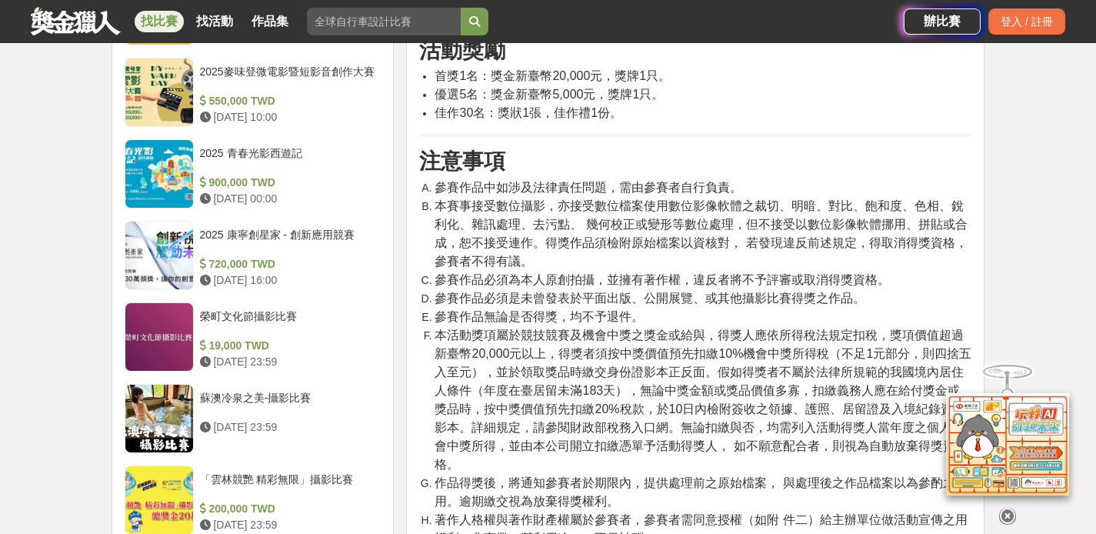
scroll to position [1352, 0]
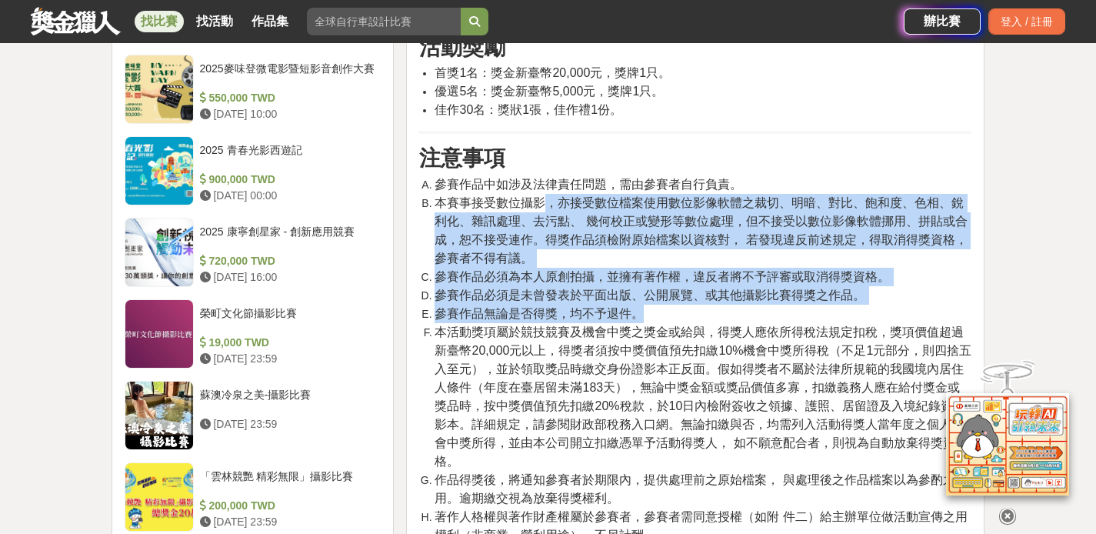
drag, startPoint x: 541, startPoint y: 185, endPoint x: 786, endPoint y: 306, distance: 273.5
click at [785, 302] on ol "參賽作品中如涉及法律責任問題，需由參賽者自行負責。 本賽事接受數位攝影，亦接受數位檔案使用數位影像軟體之裁切、明暗、對比、飽和度、色相、銳利化、雜訊處理、去污…" at bounding box center [695, 461] width 552 height 572
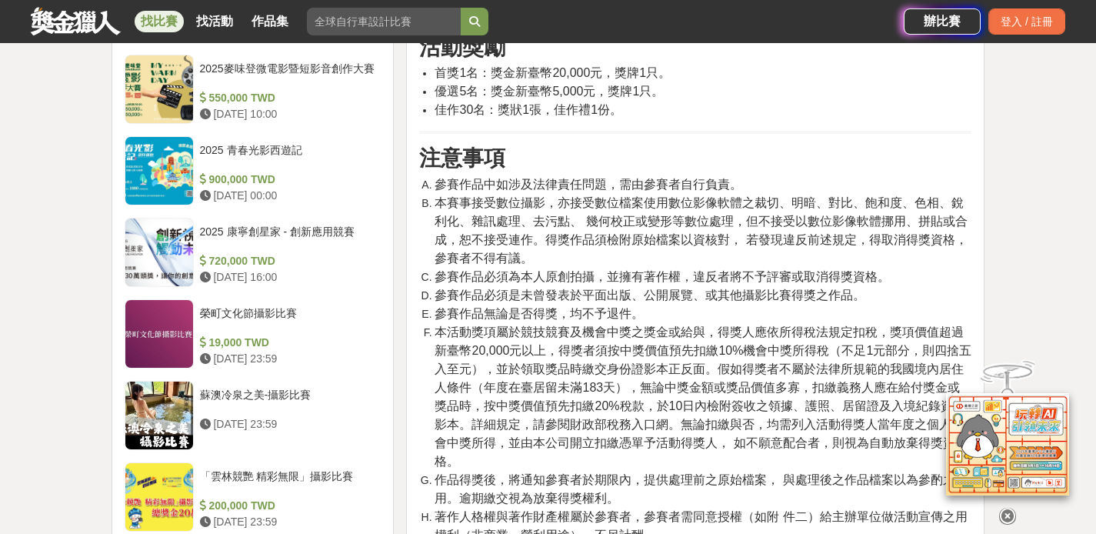
click at [786, 323] on li "本活動獎項屬於競技競賽及機會中獎之獎金或給與，得獎人應依所得稅法規定扣稅，獎項價值超過新臺幣20,000元以上，得獎者須按中獎價值預先扣繳10%機會中獎所得稅…" at bounding box center [703, 397] width 537 height 148
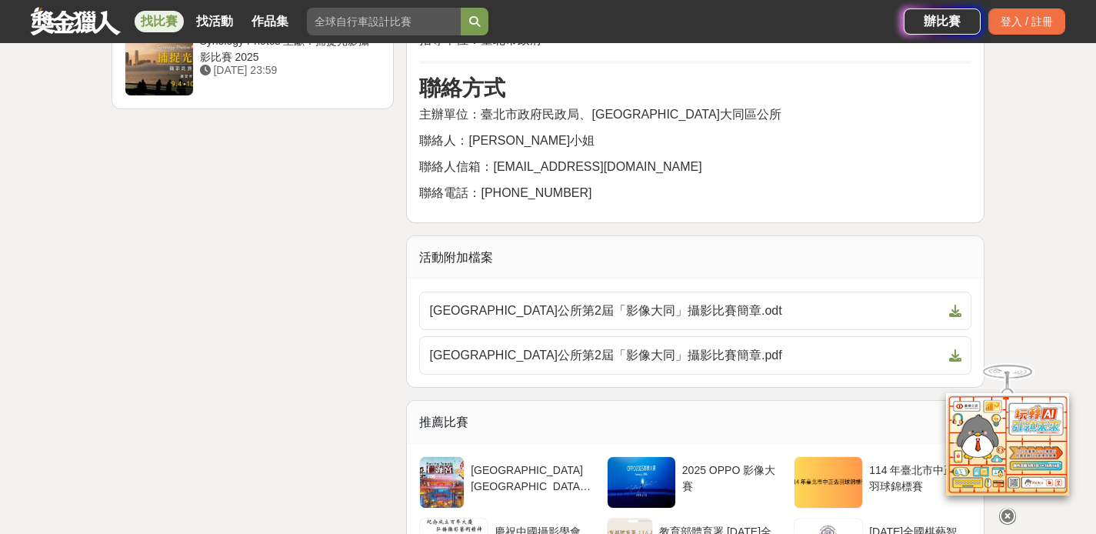
scroll to position [2199, 0]
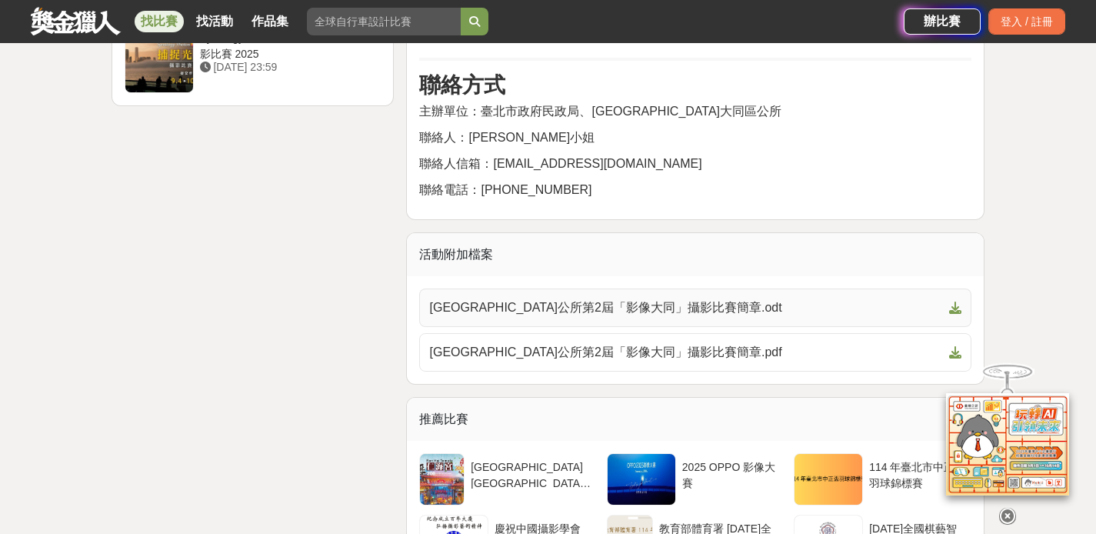
click at [557, 299] on span "臺北市大同區公所第2屆「影像大同」攝影比賽簡章.odt" at bounding box center [686, 308] width 514 height 18
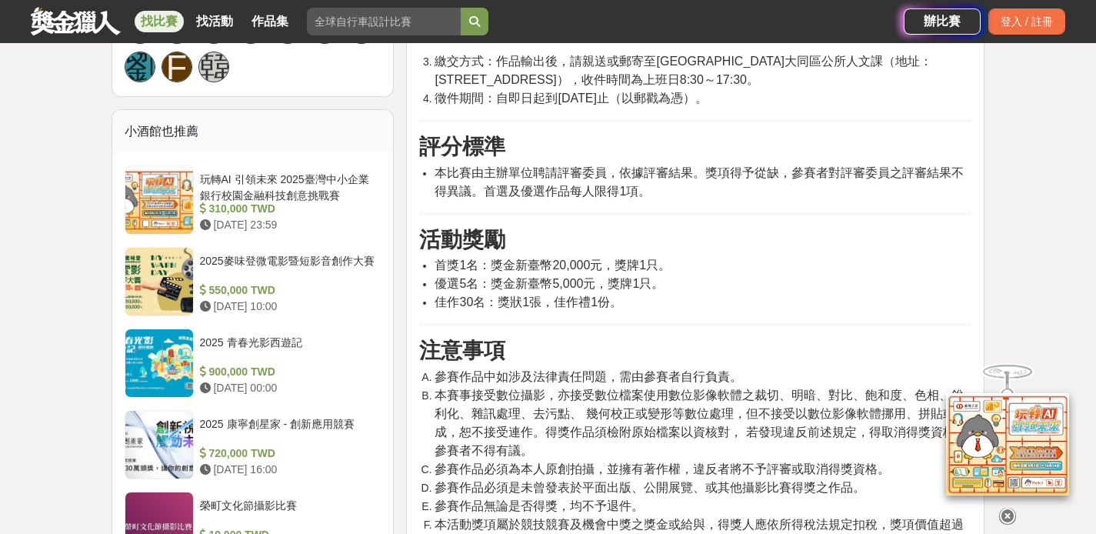
scroll to position [1163, 0]
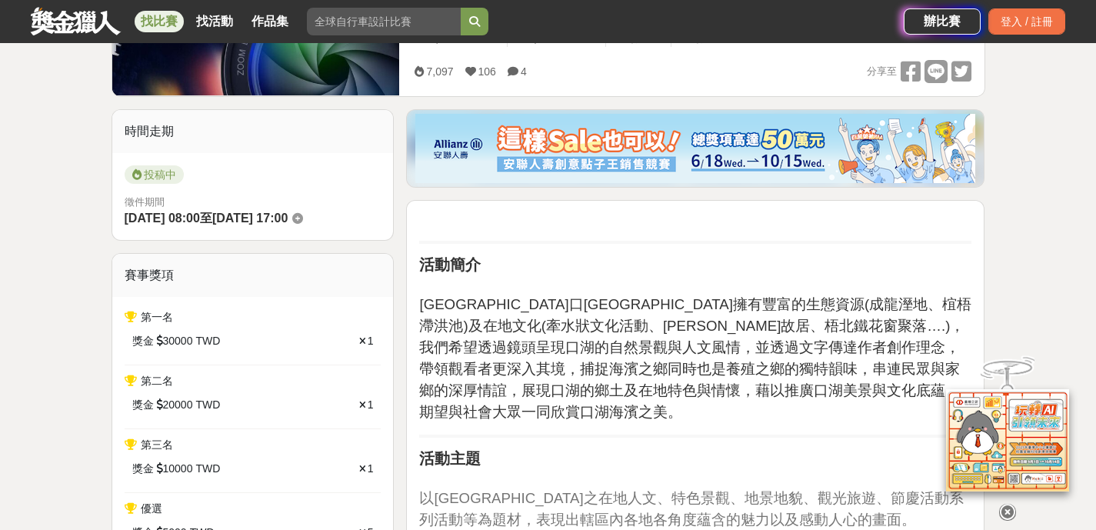
scroll to position [395, 0]
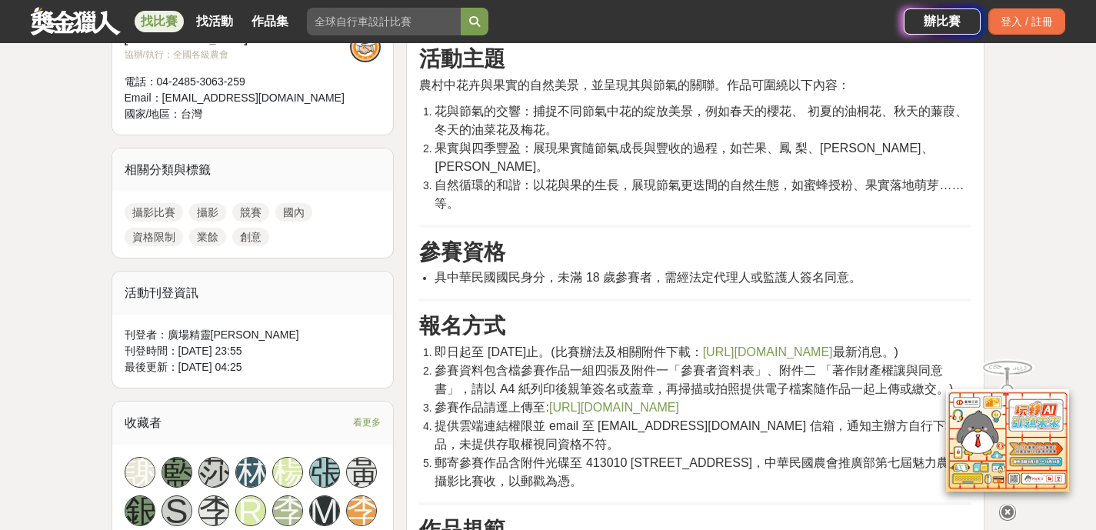
scroll to position [594, 0]
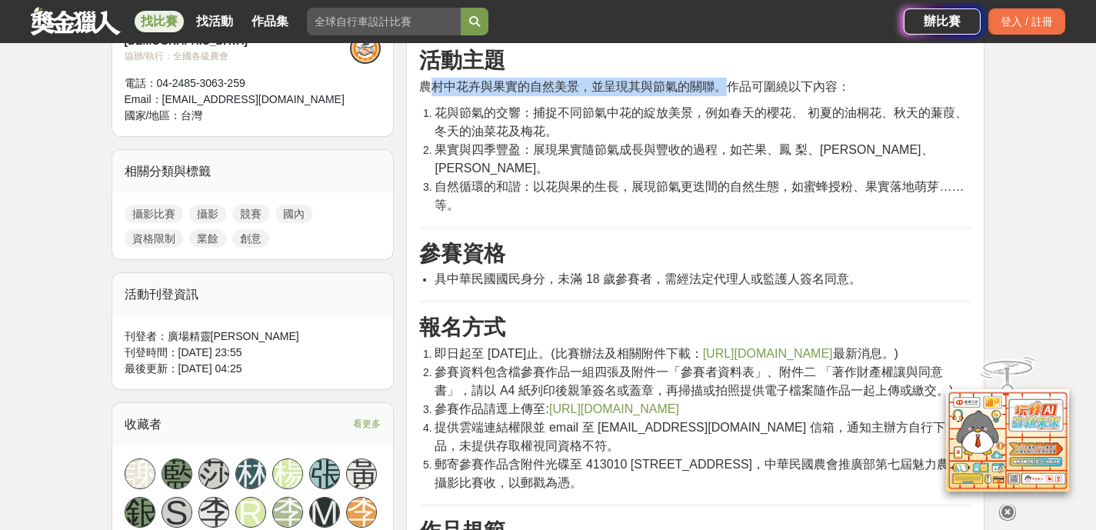
drag, startPoint x: 432, startPoint y: 85, endPoint x: 743, endPoint y: 94, distance: 311.7
click at [729, 92] on span "農村中花卉與果實的自然美景，並呈現其與節氣的關聯。作品可圍繞以下內容：" at bounding box center [634, 86] width 431 height 13
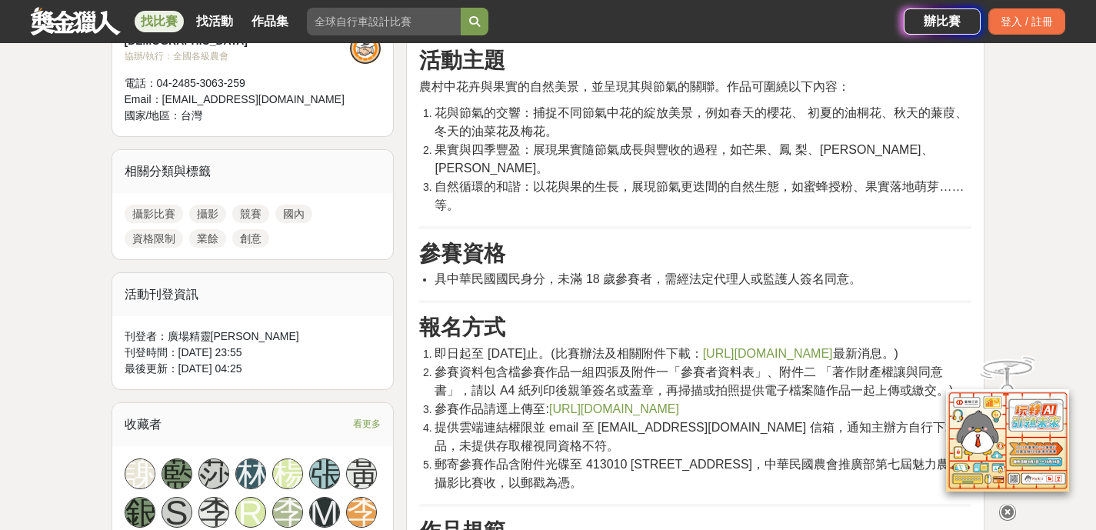
click at [743, 94] on p "農村中花卉與果實的自然美景，並呈現其與節氣的關聯。作品可圍繞以下內容：" at bounding box center [695, 87] width 552 height 18
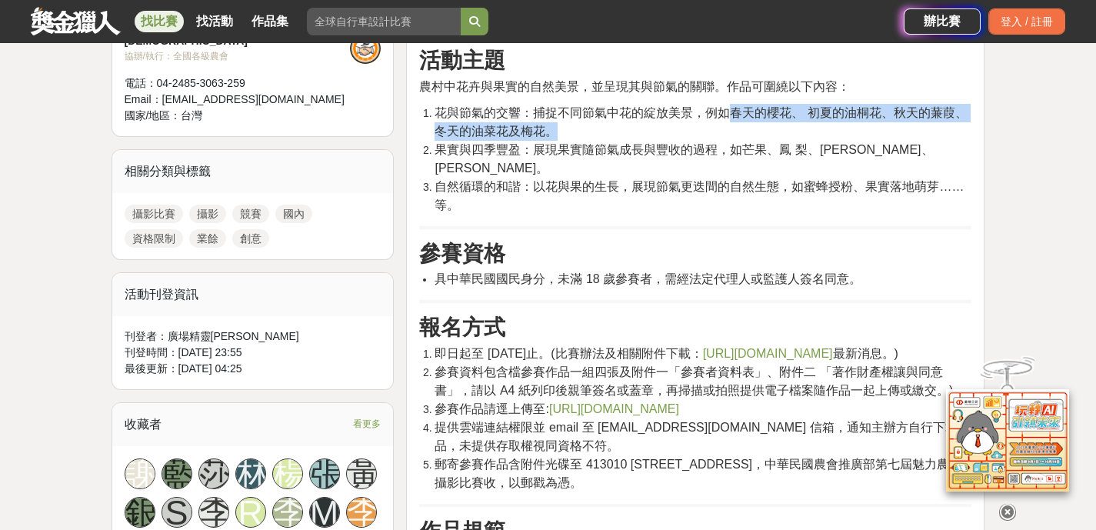
drag, startPoint x: 718, startPoint y: 114, endPoint x: 485, endPoint y: 117, distance: 233.1
click at [559, 123] on li "花與節氣的交響：捕捉不同節氣中花的綻放美景，例如春天的櫻花、 初夏的油桐花、秋天的蒹葭、冬天的油菜花及梅花。" at bounding box center [703, 122] width 537 height 37
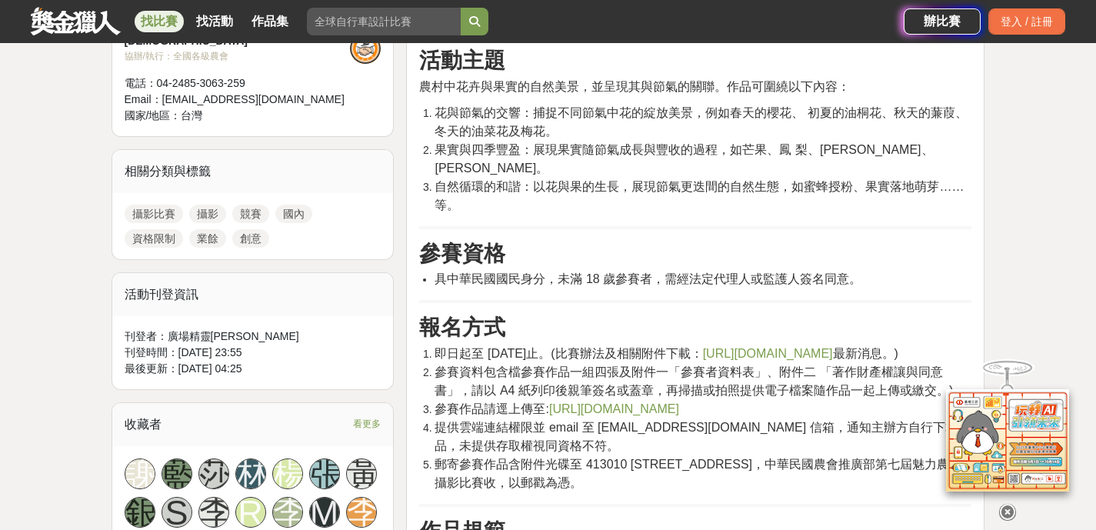
click at [485, 117] on span "花與節氣的交響：捕捉不同節氣中花的綻放美景，例如春天的櫻花、 初夏的油桐花、秋天的蒹葭、冬天的油菜花及梅花。" at bounding box center [701, 122] width 532 height 32
drag, startPoint x: 552, startPoint y: 105, endPoint x: 735, endPoint y: 124, distance: 184.1
click at [721, 122] on li "花與節氣的交響：捕捉不同節氣中花的綻放美景，例如春天的櫻花、 初夏的油桐花、秋天的蒹葭、冬天的油菜花及梅花。" at bounding box center [703, 122] width 537 height 37
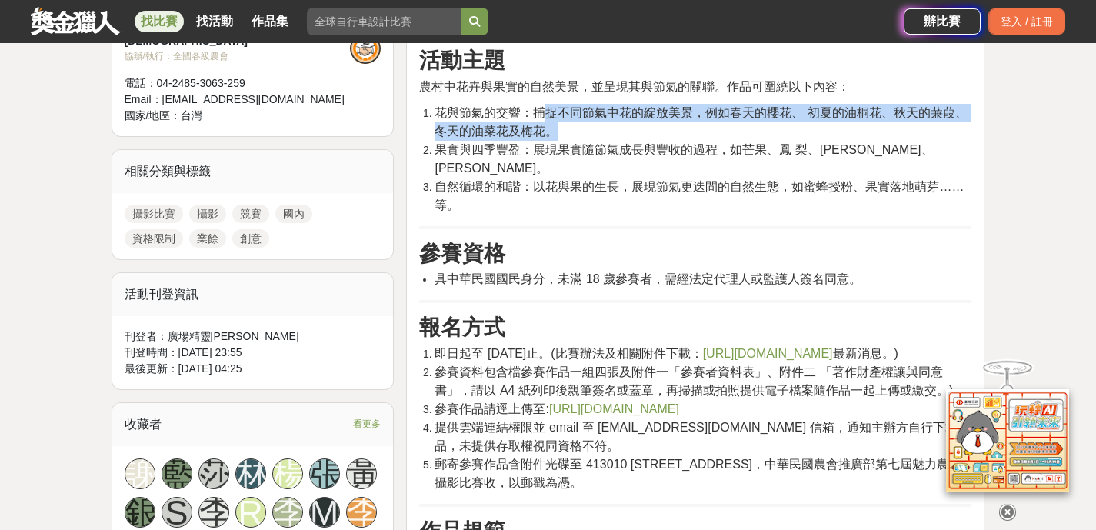
click at [775, 126] on li "花與節氣的交響：捕捉不同節氣中花的綻放美景，例如春天的櫻花、 初夏的油桐花、秋天的蒹葭、冬天的油菜花及梅花。" at bounding box center [703, 122] width 537 height 37
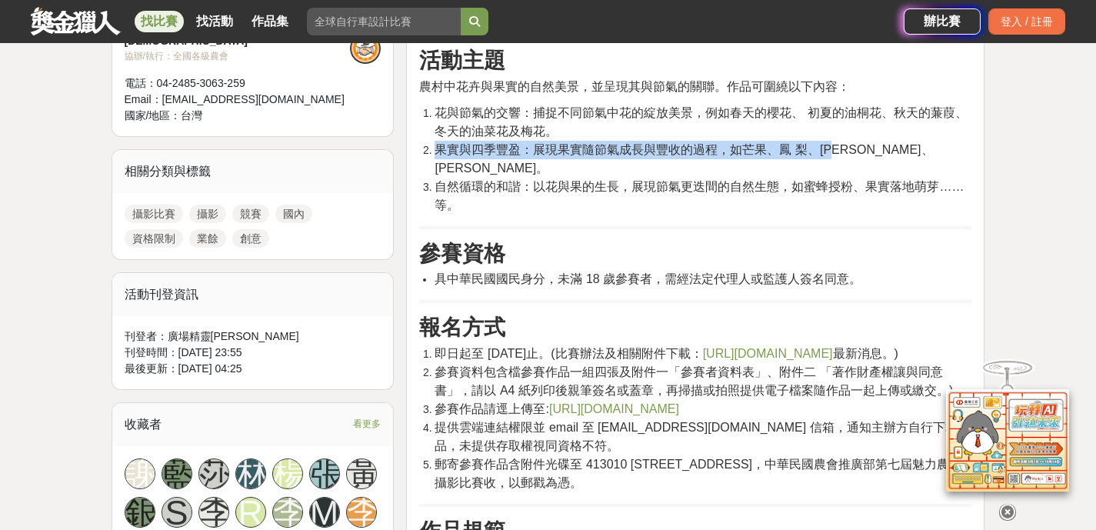
drag, startPoint x: 842, startPoint y: 145, endPoint x: 539, endPoint y: 140, distance: 303.9
click at [542, 141] on li "果實與四季豐盈：展現果實隨節氣成長與豐收的過程，如芒果、鳳 梨、柿子、蓮霧。" at bounding box center [703, 159] width 537 height 37
click at [539, 141] on li "果實與四季豐盈：展現果實隨節氣成長與豐收的過程，如芒果、鳳 梨、柿子、蓮霧。" at bounding box center [703, 159] width 537 height 37
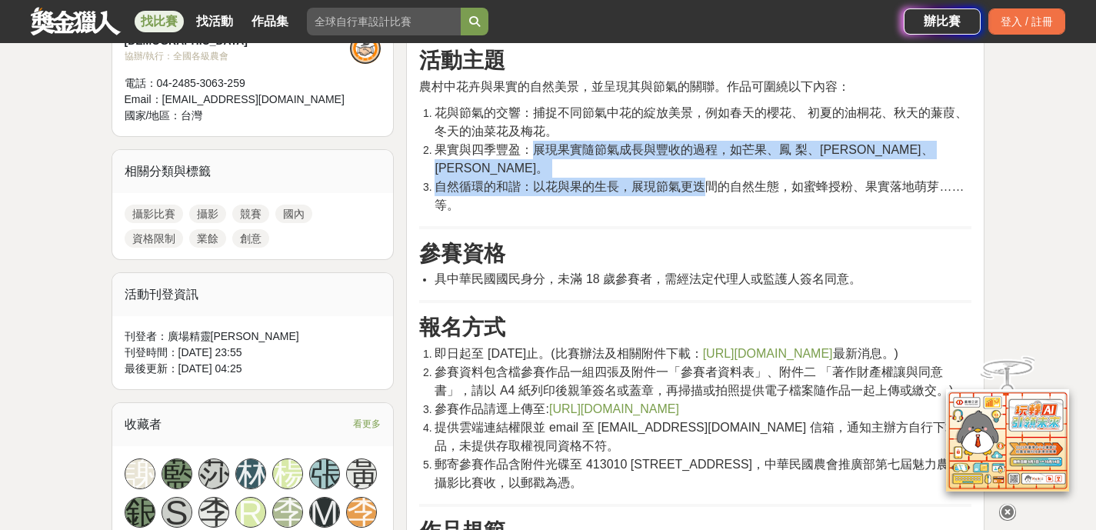
drag, startPoint x: 540, startPoint y: 141, endPoint x: 774, endPoint y: 178, distance: 236.9
click at [748, 175] on ol "花與節氣的交響：捕捉不同節氣中花的綻放美景，例如春天的櫻花、 初夏的油桐花、秋天的蒹葭、冬天的油菜花及梅花。 果實與四季豐盈：展現果實隨節氣成長與豐收的過程，…" at bounding box center [695, 159] width 552 height 111
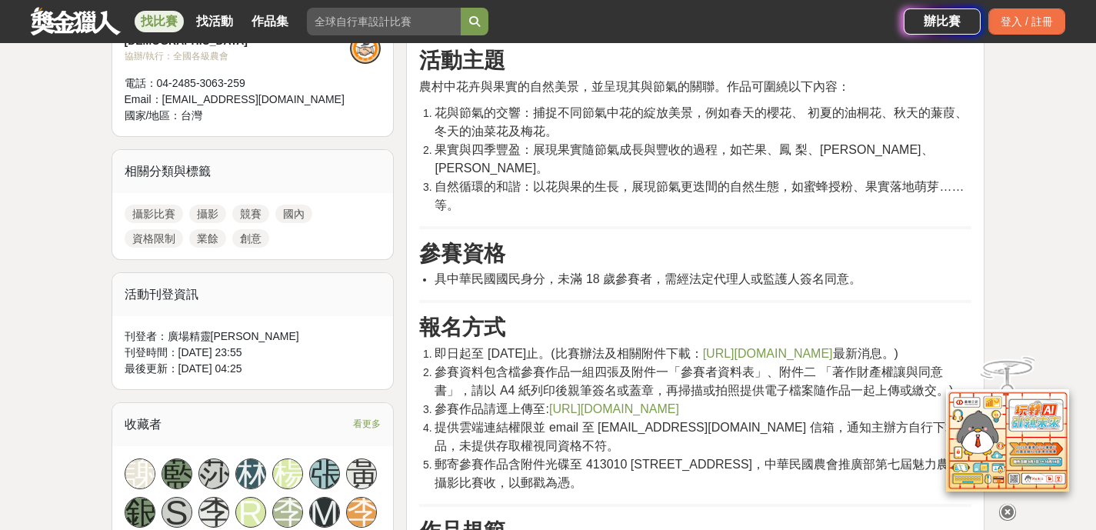
click at [775, 178] on li "自然循環的和諧：以花與果的生長，展現節氣更迭間的自然生態，如蜜蜂授粉、果實落地萌芽……等。" at bounding box center [703, 196] width 537 height 37
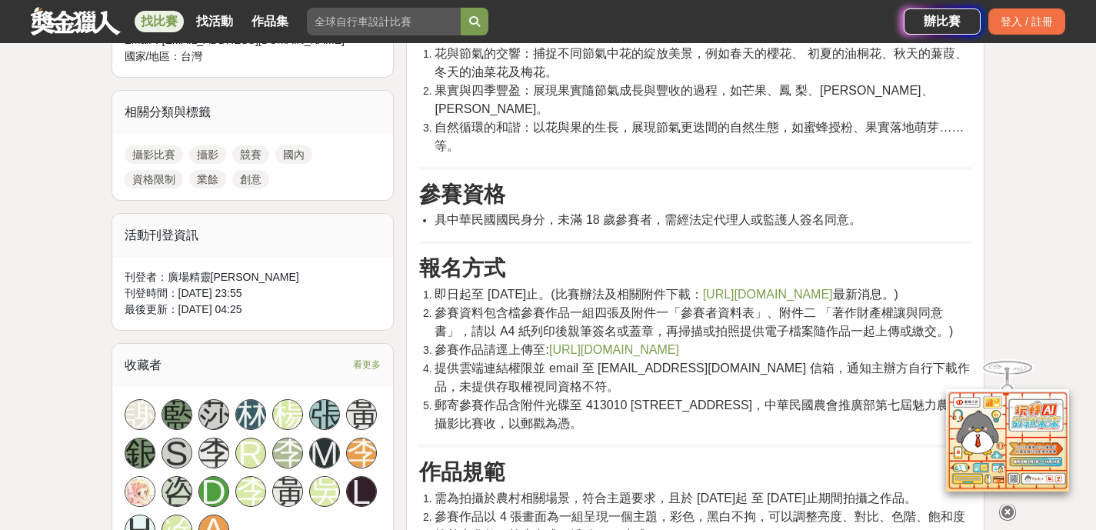
scroll to position [666, 0]
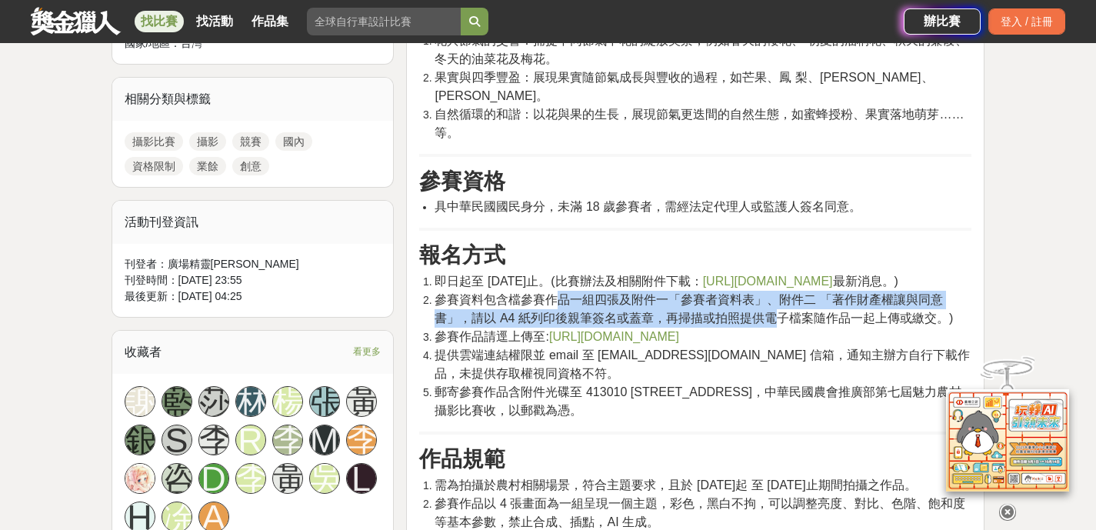
drag, startPoint x: 585, startPoint y: 287, endPoint x: 764, endPoint y: 304, distance: 179.3
click at [749, 302] on span "參賽資料包含檔參賽作品一組四張及附件一「參賽者資料表」、附件二 「著作財產權讓與同意書」，請以 A4 紙列印後親筆簽名或蓋章，再掃描或拍照提供電子檔案隨作品一…" at bounding box center [694, 309] width 519 height 32
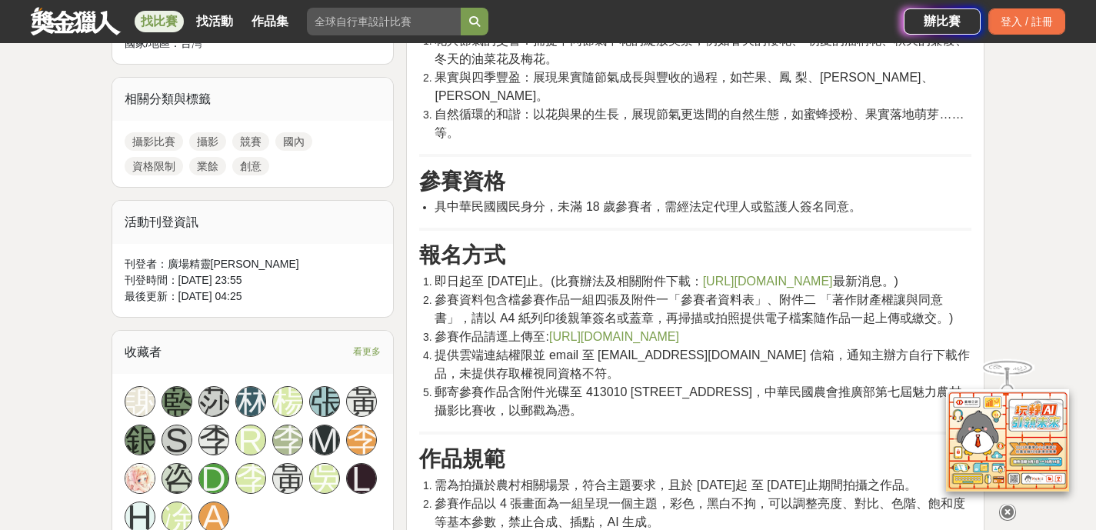
click at [764, 304] on span "參賽資料包含檔參賽作品一組四張及附件一「參賽者資料表」、附件二 「著作財產權讓與同意書」，請以 A4 紙列印後親筆簽名或蓋章，再掃描或拍照提供電子檔案隨作品一…" at bounding box center [694, 309] width 519 height 32
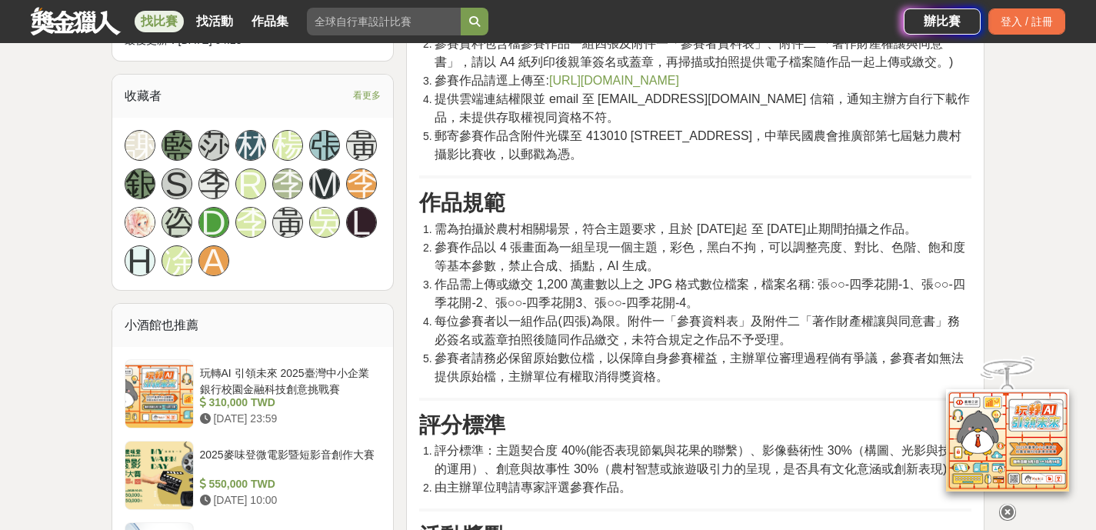
scroll to position [895, 0]
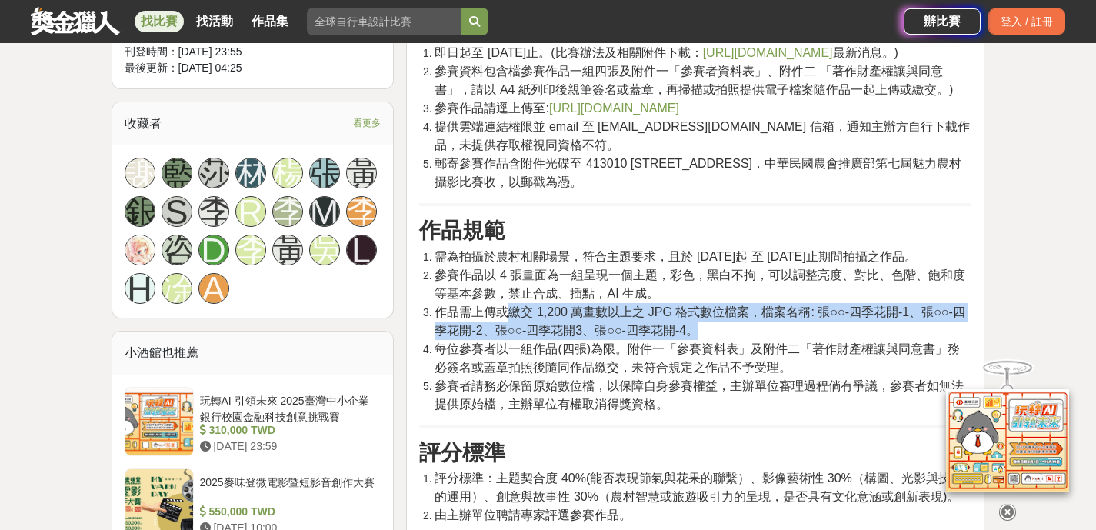
drag, startPoint x: 527, startPoint y: 325, endPoint x: 784, endPoint y: 345, distance: 257.7
click at [782, 340] on li "作品需上傳或繳交 1,200 萬畫數以上之 JPG 格式數位檔案，檔案名稱: 張○○-四季花開-1、張○○-四季花開-2、張○○-四季花開3、張○○-四季花開…" at bounding box center [703, 321] width 537 height 37
click at [786, 340] on li "作品需上傳或繳交 1,200 萬畫數以上之 JPG 格式數位檔案，檔案名稱: 張○○-四季花開-1、張○○-四季花開-2、張○○-四季花開3、張○○-四季花開…" at bounding box center [703, 321] width 537 height 37
drag, startPoint x: 771, startPoint y: 345, endPoint x: 563, endPoint y: 322, distance: 209.1
click at [564, 322] on li "作品需上傳或繳交 1,200 萬畫數以上之 JPG 格式數位檔案，檔案名稱: 張○○-四季花開-1、張○○-四季花開-2、張○○-四季花開3、張○○-四季花開…" at bounding box center [703, 321] width 537 height 37
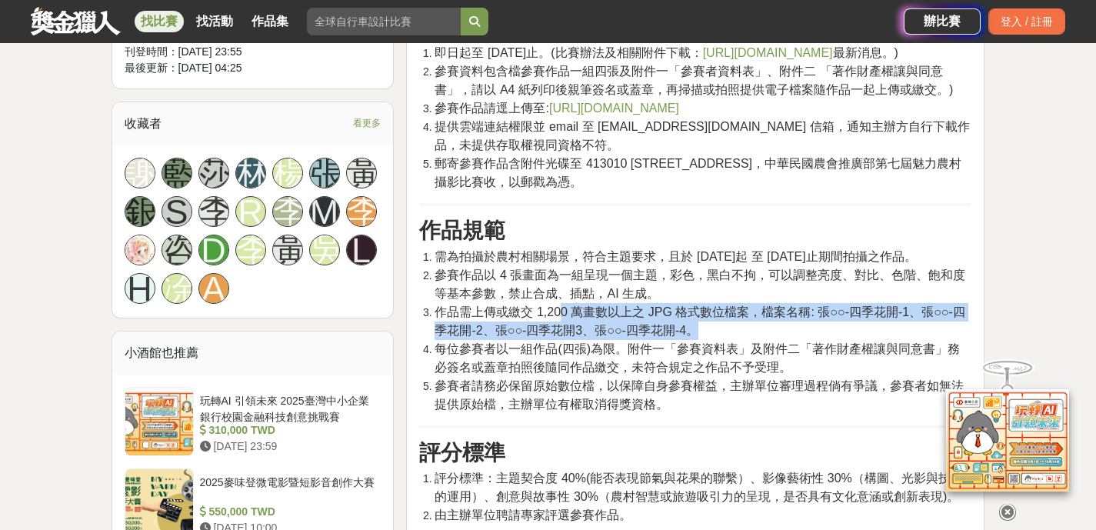
click at [563, 322] on li "作品需上傳或繳交 1,200 萬畫數以上之 JPG 格式數位檔案，檔案名稱: 張○○-四季花開-1、張○○-四季花開-2、張○○-四季花開3、張○○-四季花開…" at bounding box center [703, 321] width 537 height 37
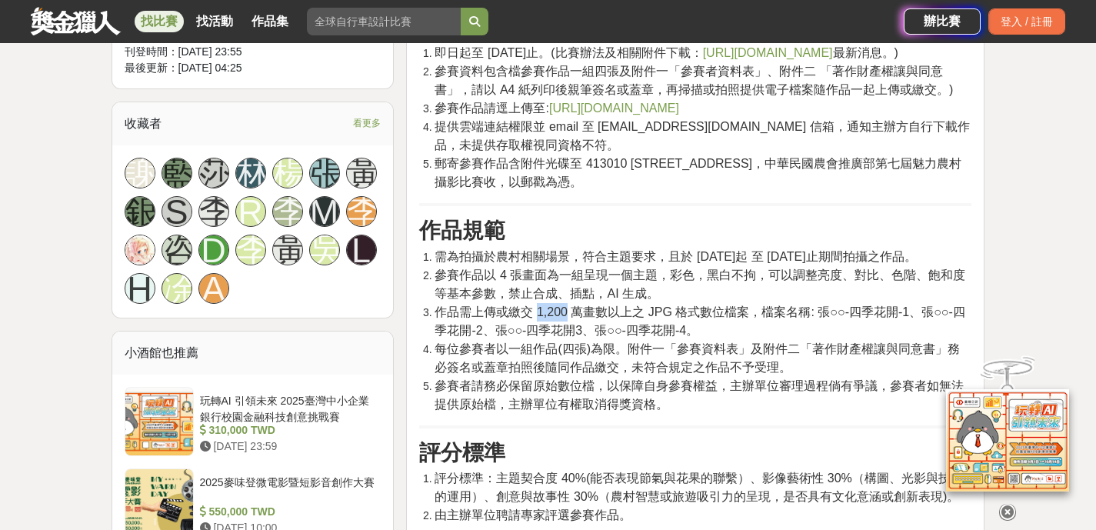
click at [563, 322] on li "作品需上傳或繳交 1,200 萬畫數以上之 JPG 格式數位檔案，檔案名稱: 張○○-四季花開-1、張○○-四季花開-2、張○○-四季花開3、張○○-四季花開…" at bounding box center [703, 321] width 537 height 37
drag, startPoint x: 581, startPoint y: 322, endPoint x: 796, endPoint y: 345, distance: 216.6
click at [720, 333] on li "作品需上傳或繳交 1,200 萬畫數以上之 JPG 格式數位檔案，檔案名稱: 張○○-四季花開-1、張○○-四季花開-2、張○○-四季花開3、張○○-四季花開…" at bounding box center [703, 321] width 537 height 37
click at [797, 340] on li "作品需上傳或繳交 1,200 萬畫數以上之 JPG 格式數位檔案，檔案名稱: 張○○-四季花開-1、張○○-四季花開-2、張○○-四季花開3、張○○-四季花開…" at bounding box center [703, 321] width 537 height 37
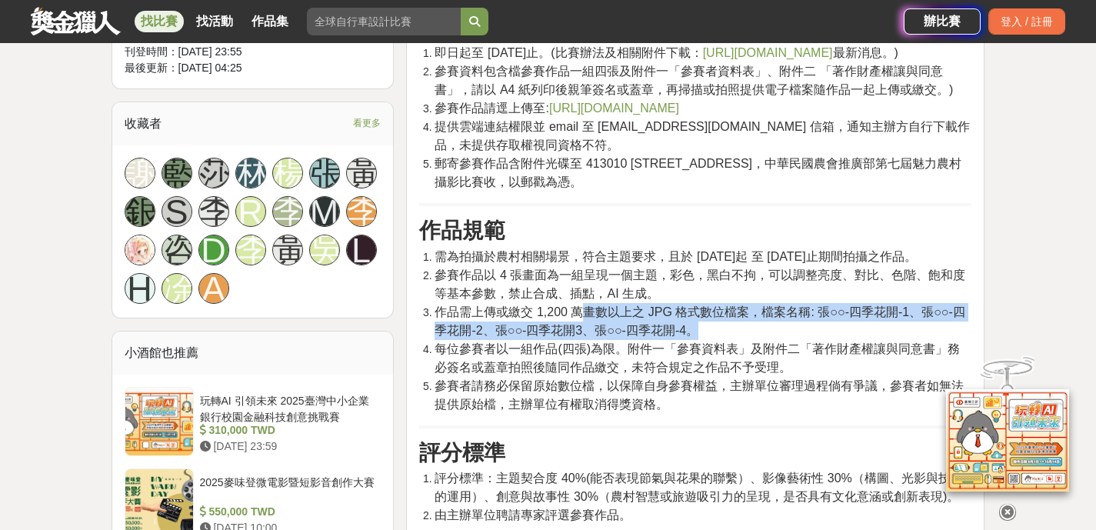
drag, startPoint x: 649, startPoint y: 342, endPoint x: 523, endPoint y: 330, distance: 125.9
click at [568, 336] on li "作品需上傳或繳交 1,200 萬畫數以上之 JPG 格式數位檔案，檔案名稱: 張○○-四季花開-1、張○○-四季花開-2、張○○-四季花開3、張○○-四季花開…" at bounding box center [703, 321] width 537 height 37
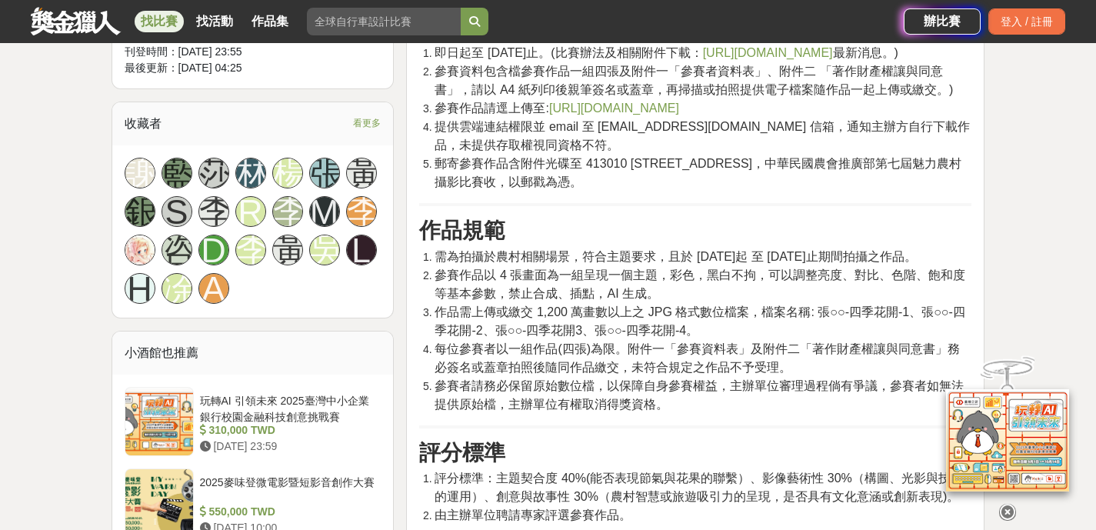
click at [511, 328] on span "作品需上傳或繳交 1,200 萬畫數以上之 JPG 格式數位檔案，檔案名稱: 張○○-四季花開-1、張○○-四季花開-2、張○○-四季花開3、張○○-四季花開…" at bounding box center [700, 321] width 530 height 32
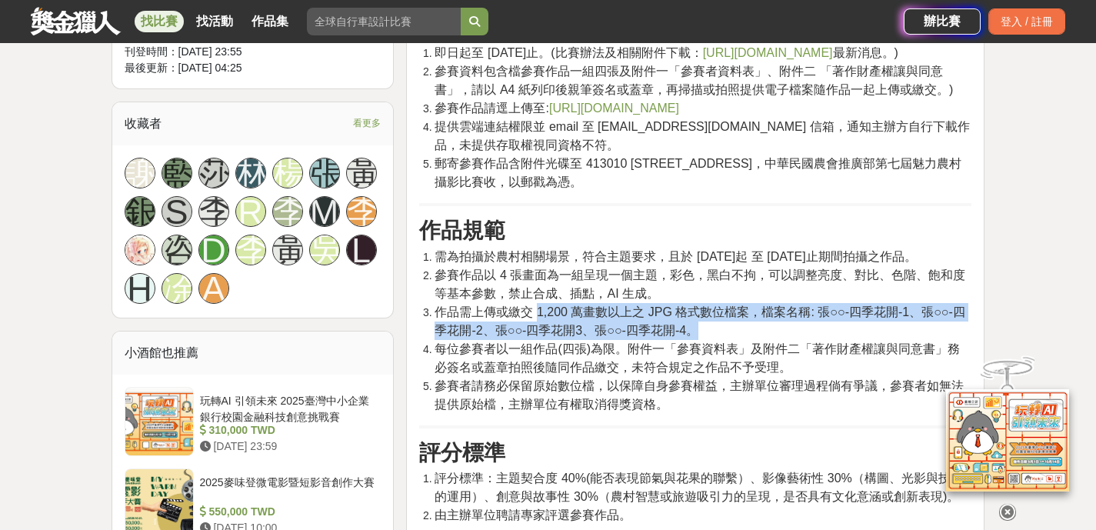
drag, startPoint x: 664, startPoint y: 334, endPoint x: 795, endPoint y: 347, distance: 132.2
click at [788, 340] on li "作品需上傳或繳交 1,200 萬畫數以上之 JPG 格式數位檔案，檔案名稱: 張○○-四季花開-1、張○○-四季花開-2、張○○-四季花開3、張○○-四季花開…" at bounding box center [703, 321] width 537 height 37
click at [796, 340] on li "作品需上傳或繳交 1,200 萬畫數以上之 JPG 格式數位檔案，檔案名稱: 張○○-四季花開-1、張○○-四季花開-2、張○○-四季花開3、張○○-四季花開…" at bounding box center [703, 321] width 537 height 37
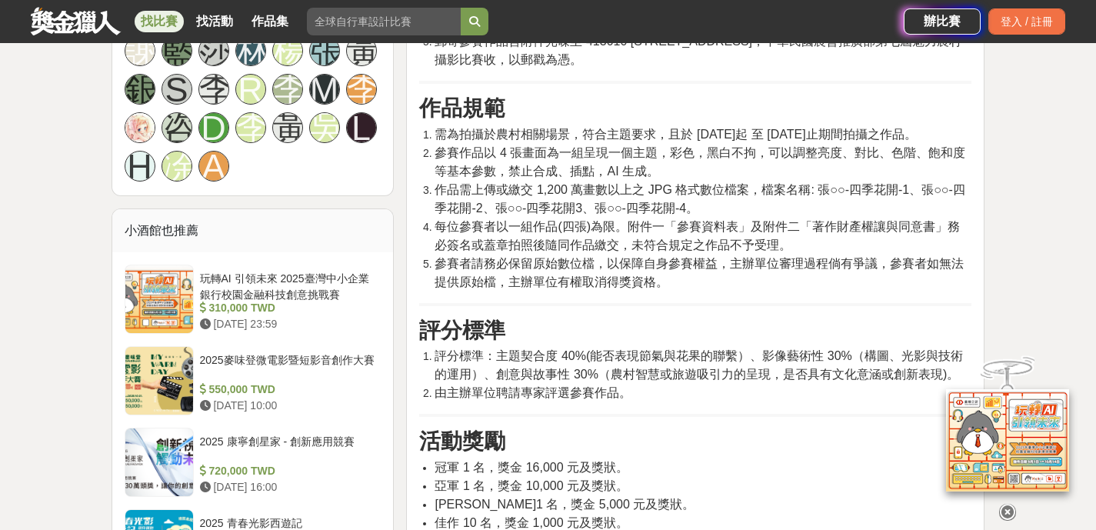
scroll to position [1202, 0]
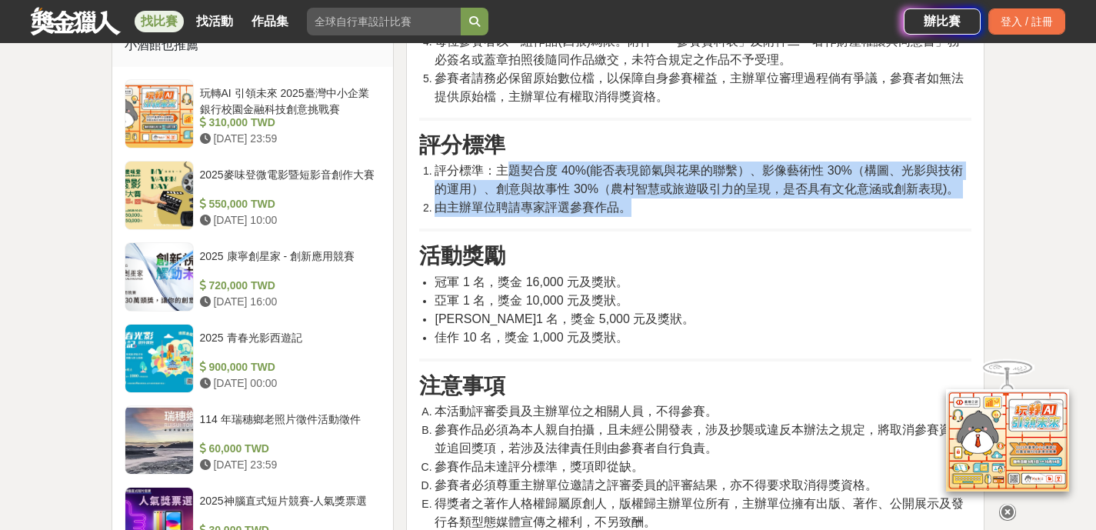
drag, startPoint x: 652, startPoint y: 215, endPoint x: 685, endPoint y: 218, distance: 34.1
click at [675, 217] on ol "評分標準：主題契合度 40%(能否表現節氣與花果的聯繫）、影像藝術性 30%（構圖、光影與技術的運用）、創意與故事性 30%（農村智慧或旅遊吸引力的呈現，是否…" at bounding box center [695, 189] width 552 height 55
click at [685, 217] on li "由主辦單位聘請專家評選參賽作品。" at bounding box center [703, 207] width 537 height 18
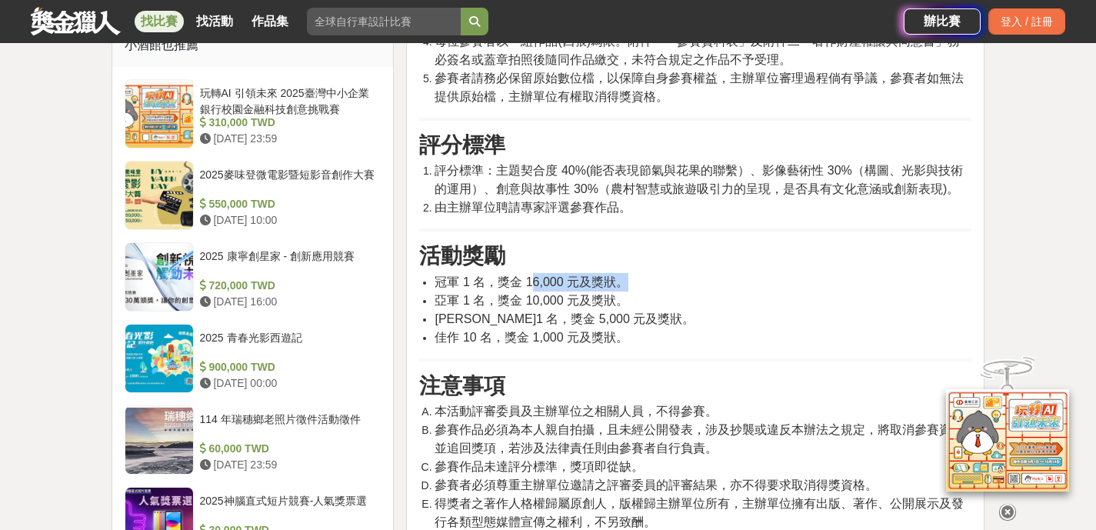
drag, startPoint x: 636, startPoint y: 302, endPoint x: 486, endPoint y: 294, distance: 150.3
click at [508, 292] on li "冠軍 1 名，獎金 16,000 元及獎狀。" at bounding box center [703, 282] width 537 height 18
click at [486, 289] on span "冠軍 1 名，獎金 16,000 元及獎狀。" at bounding box center [532, 281] width 194 height 13
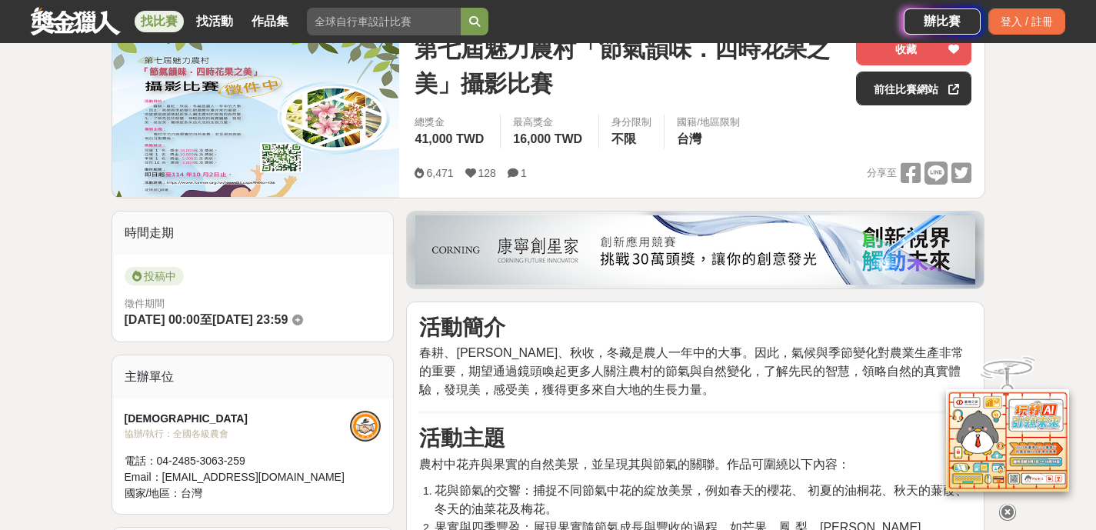
scroll to position [79, 0]
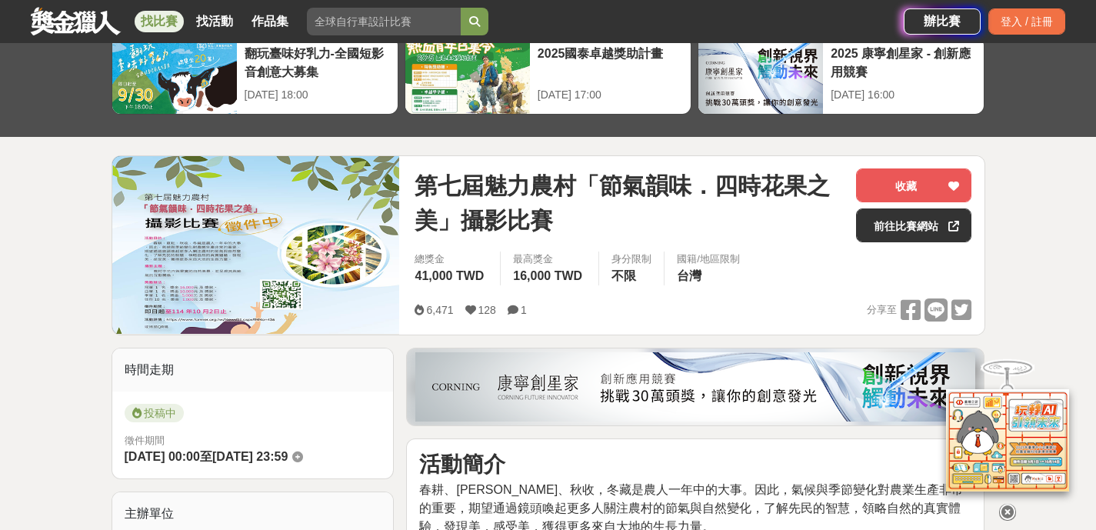
click at [234, 234] on img at bounding box center [256, 245] width 288 height 178
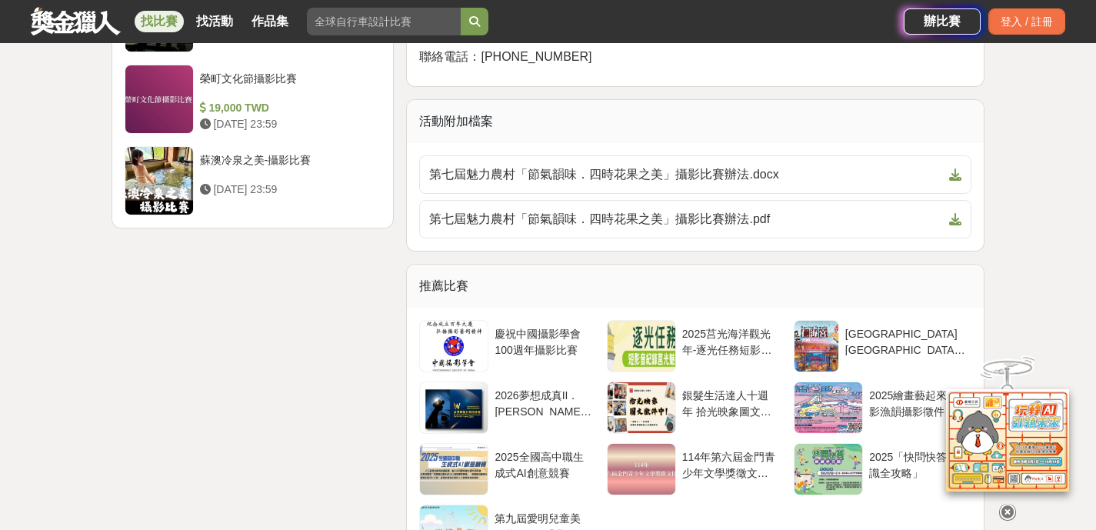
scroll to position [2085, 0]
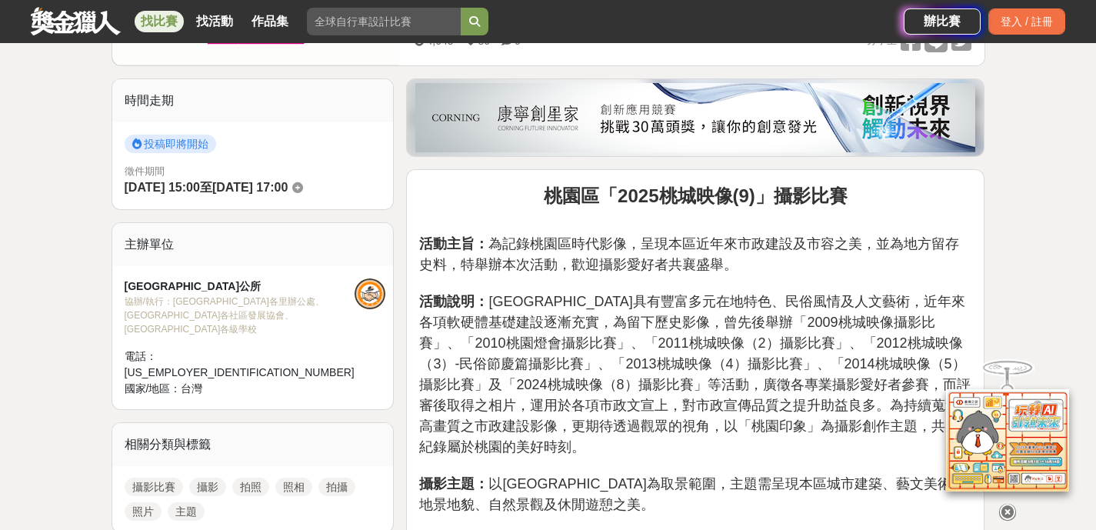
scroll to position [440, 0]
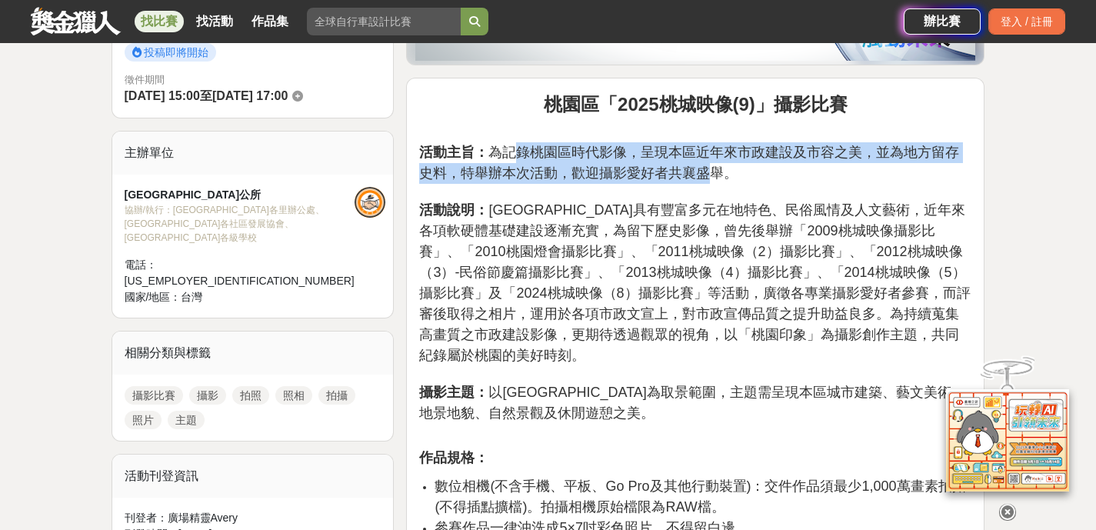
drag, startPoint x: 519, startPoint y: 149, endPoint x: 734, endPoint y: 165, distance: 215.3
click at [734, 165] on span "活動主旨： 為記錄桃園區時代影像，呈現本區近年來市政建設及市容之美，並為地方留存史料，特舉辦本次活動，歡迎攝影愛好者共襄盛舉。" at bounding box center [689, 163] width 540 height 36
drag, startPoint x: 555, startPoint y: 141, endPoint x: 546, endPoint y: 139, distance: 8.6
click at [552, 141] on p "活動主旨： 為記錄桃園區時代影像，呈現本區近年來市政建設及市容之美，並為地方留存史料，特舉辦本次活動，歡迎攝影愛好者共襄盛舉。 活動說明： 桃園區具有豐富多元…" at bounding box center [695, 283] width 552 height 314
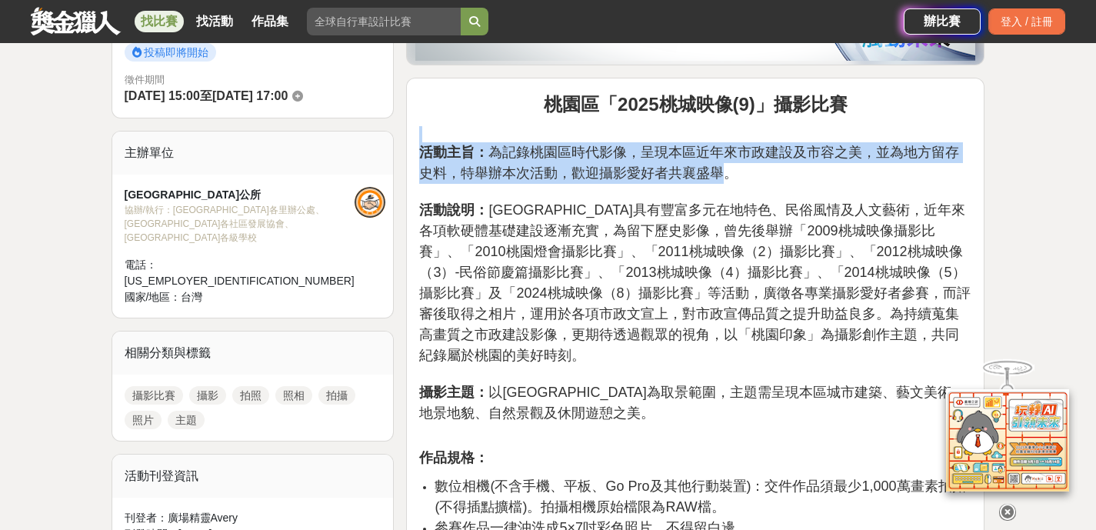
click at [535, 138] on p "活動主旨： 為記錄桃園區時代影像，呈現本區近年來市政建設及市容之美，並為地方留存史料，特舉辦本次活動，歡迎攝影愛好者共襄盛舉。 活動說明： 桃園區具有豐富多元…" at bounding box center [695, 283] width 552 height 314
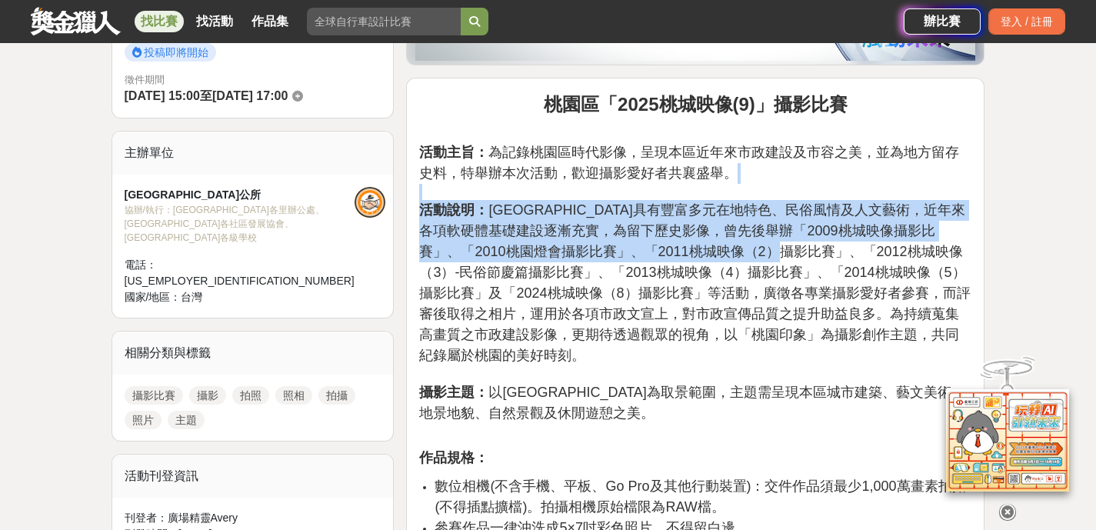
drag, startPoint x: 652, startPoint y: 195, endPoint x: 784, endPoint y: 256, distance: 145.6
click at [784, 256] on p "活動主旨： 為記錄桃園區時代影像，呈現本區近年來市政建設及市容之美，並為地方留存史料，特舉辦本次活動，歡迎攝影愛好者共襄盛舉。 活動說明： 桃園區具有豐富多元…" at bounding box center [695, 283] width 552 height 314
click at [784, 258] on span "活動說明： 桃園區具有豐富多元在地特色、民俗風情及人文藝術，近年來各項軟硬體基礎建設逐漸充實，為留下歷史影像，曾先後舉辦「2009桃城映像攝影比賽」、「201…" at bounding box center [694, 282] width 551 height 161
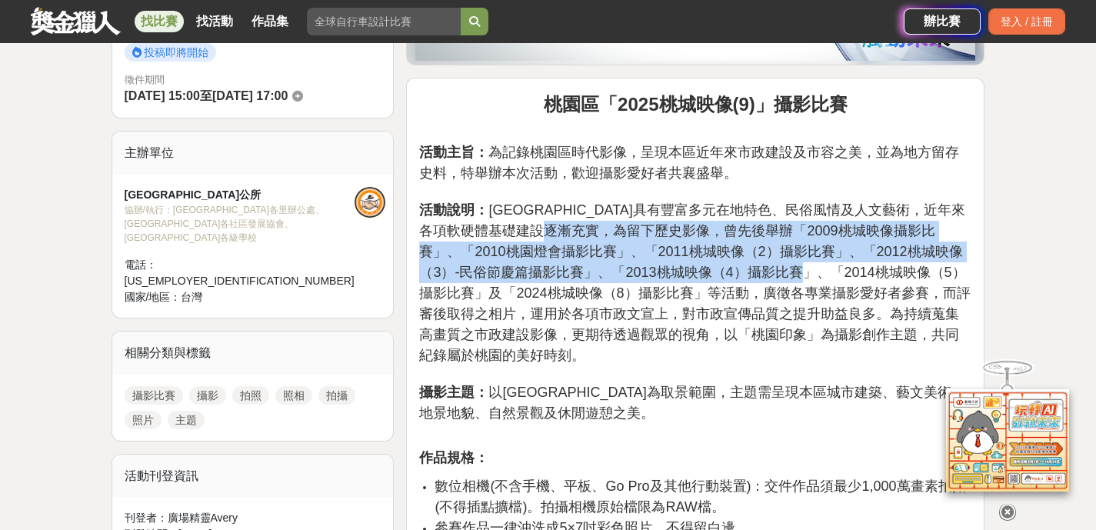
drag, startPoint x: 776, startPoint y: 264, endPoint x: 615, endPoint y: 230, distance: 164.3
click at [626, 234] on p "活動主旨： 為記錄桃園區時代影像，呈現本區近年來市政建設及市容之美，並為地方留存史料，特舉辦本次活動，歡迎攝影愛好者共襄盛舉。 活動說明： 桃園區具有豐富多元…" at bounding box center [695, 283] width 552 height 314
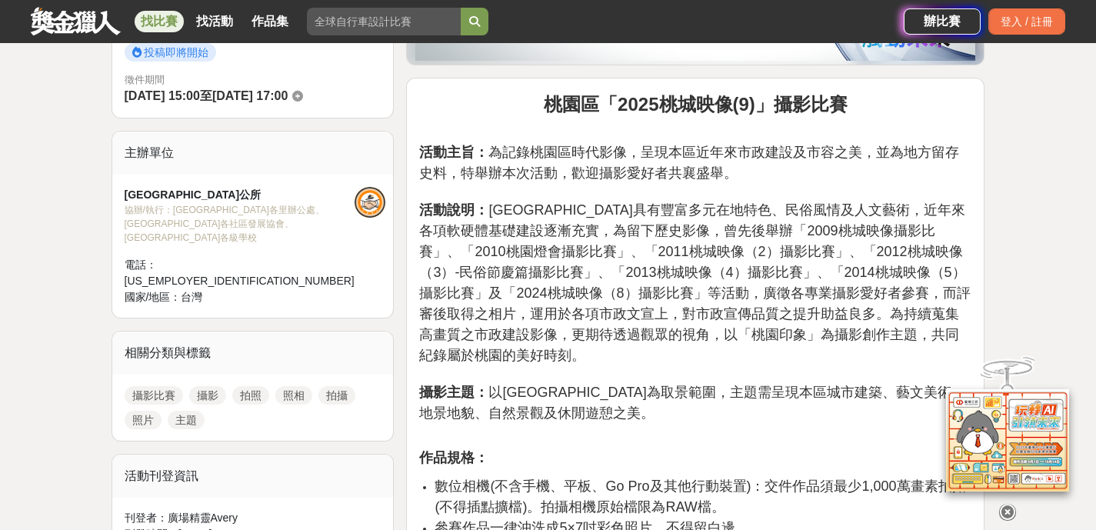
click at [598, 222] on span "活動說明： 桃園區具有豐富多元在地特色、民俗風情及人文藝術，近年來各項軟硬體基礎建設逐漸充實，為留下歷史影像，曾先後舉辦「2009桃城映像攝影比賽」、「201…" at bounding box center [694, 282] width 551 height 161
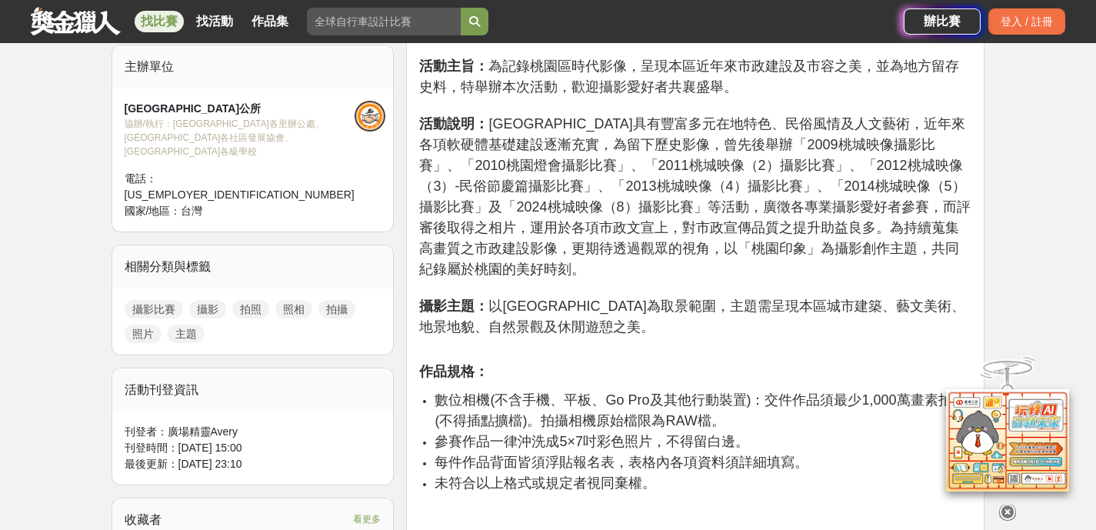
scroll to position [735, 0]
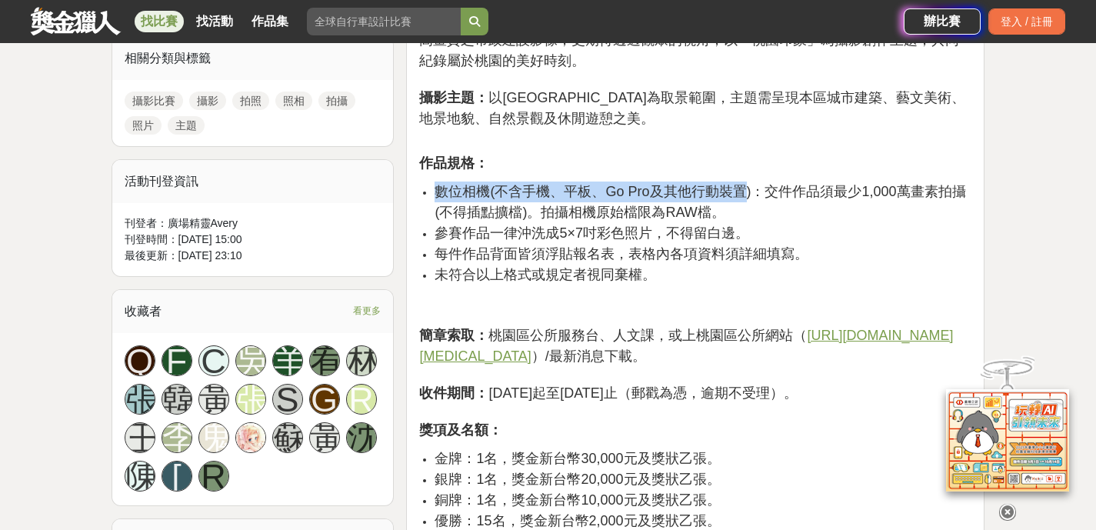
drag, startPoint x: 442, startPoint y: 166, endPoint x: 774, endPoint y: 178, distance: 332.6
click at [761, 184] on span "數位相機(不含手機、平板、Go Pro及其他行動裝置)：交件作品須最少1,000萬畫素拍攝(不得插點擴檔)。拍攝相機原始檔限為RAW檔。" at bounding box center [700, 202] width 531 height 36
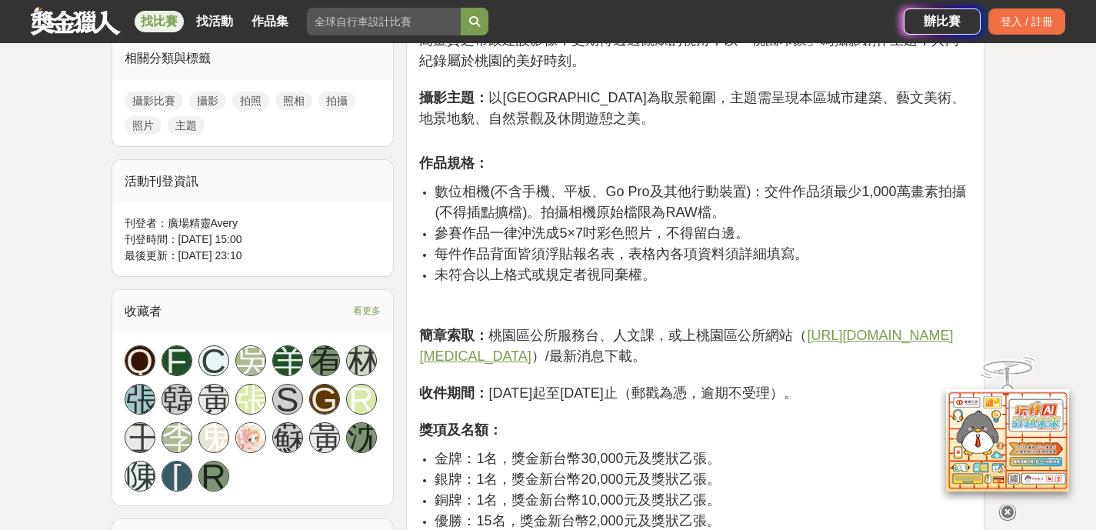
click at [775, 182] on li "數位相機(不含手機、平板、Go Pro及其他行動裝置)：交件作品須最少1,000萬畫素拍攝(不得插點擴檔)。拍攝相機原始檔限為RAW檔。" at bounding box center [703, 203] width 537 height 42
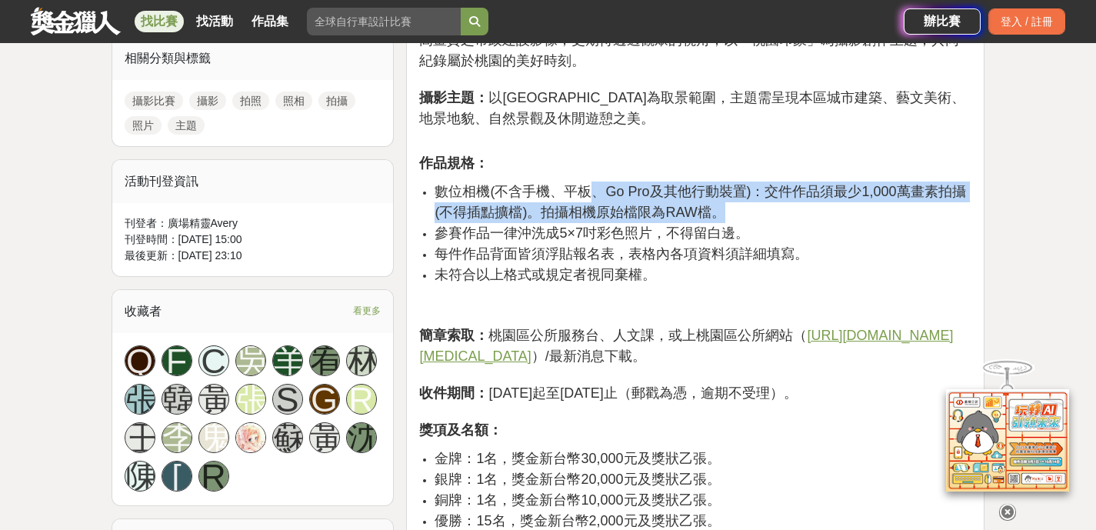
drag, startPoint x: 669, startPoint y: 184, endPoint x: 486, endPoint y: 166, distance: 184.0
click at [512, 182] on li "數位相機(不含手機、平板、Go Pro及其他行動裝置)：交件作品須最少1,000萬畫素拍攝(不得插點擴檔)。拍攝相機原始檔限為RAW檔。" at bounding box center [703, 203] width 537 height 42
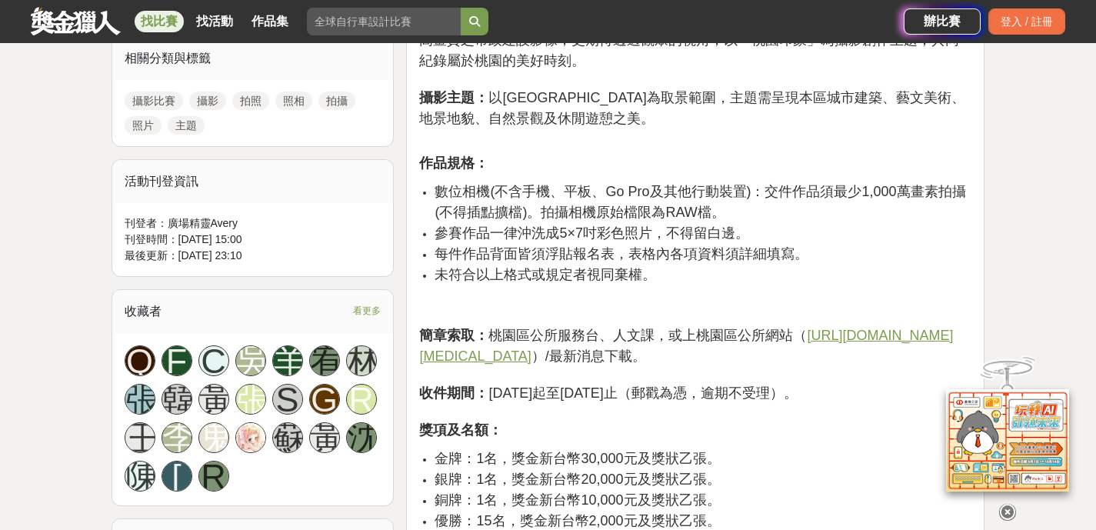
drag, startPoint x: 464, startPoint y: 166, endPoint x: 436, endPoint y: 176, distance: 29.4
click at [464, 184] on span "數位相機(不含手機、平板、Go Pro及其他行動裝置)：交件作品須最少1,000萬畫素拍攝(不得插點擴檔)。拍攝相機原始檔限為RAW檔。" at bounding box center [700, 202] width 531 height 36
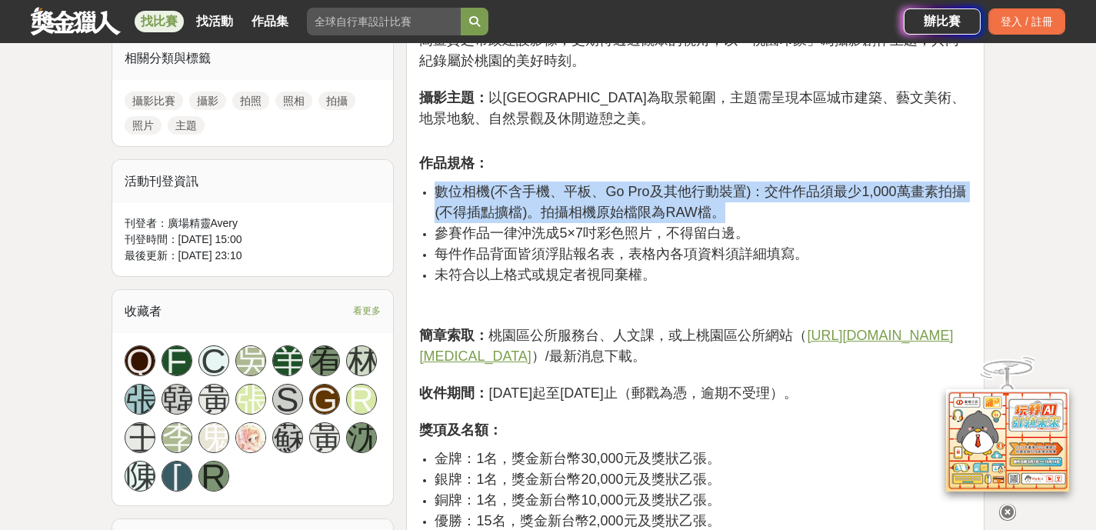
drag, startPoint x: 419, startPoint y: 175, endPoint x: 821, endPoint y: 192, distance: 401.9
click at [821, 192] on div "桃園區「2025桃城映像(9)」攝影比賽 活動主旨： 為記錄桃園區時代影像，呈現本區近年來市政建設及市容之美，並為地方留存史料，特舉辦本次活動，歡迎攝影愛好者…" at bounding box center [695, 251] width 579 height 936
click at [821, 192] on li "數位相機(不含手機、平板、Go Pro及其他行動裝置)：交件作品須最少1,000萬畫素拍攝(不得插點擴檔)。拍攝相機原始檔限為RAW檔。" at bounding box center [703, 203] width 537 height 42
drag, startPoint x: 463, startPoint y: 173, endPoint x: 748, endPoint y: 182, distance: 284.8
click at [737, 182] on li "數位相機(不含手機、平板、Go Pro及其他行動裝置)：交件作品須最少1,000萬畫素拍攝(不得插點擴檔)。拍攝相機原始檔限為RAW檔。" at bounding box center [703, 203] width 537 height 42
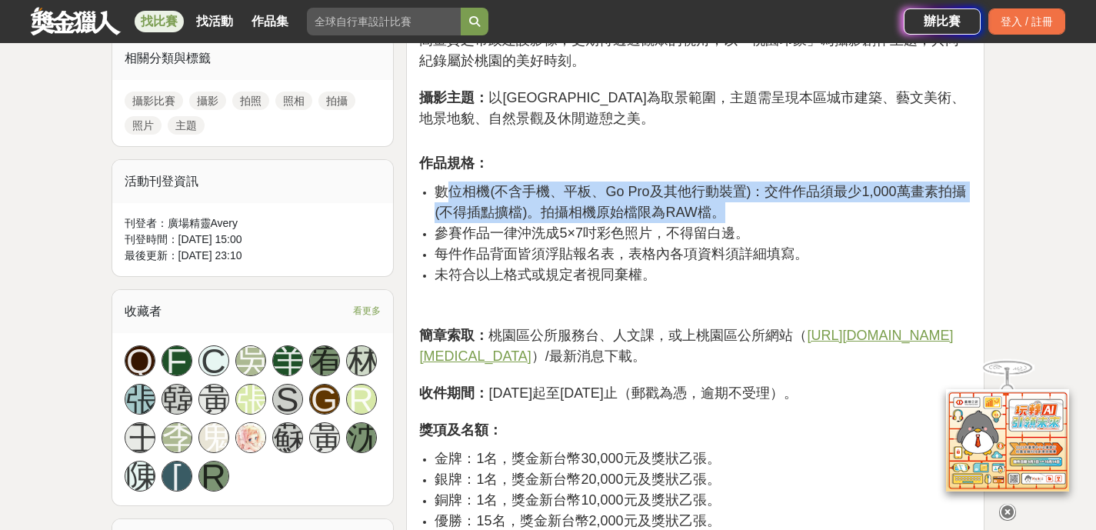
click at [751, 182] on li "數位相機(不含手機、平板、Go Pro及其他行動裝置)：交件作品須最少1,000萬畫素拍攝(不得插點擴檔)。拍攝相機原始檔限為RAW檔。" at bounding box center [703, 203] width 537 height 42
drag, startPoint x: 687, startPoint y: 176, endPoint x: 532, endPoint y: 162, distance: 155.3
click at [545, 182] on li "數位相機(不含手機、平板、Go Pro及其他行動裝置)：交件作品須最少1,000萬畫素拍攝(不得插點擴檔)。拍攝相機原始檔限為RAW檔。" at bounding box center [703, 203] width 537 height 42
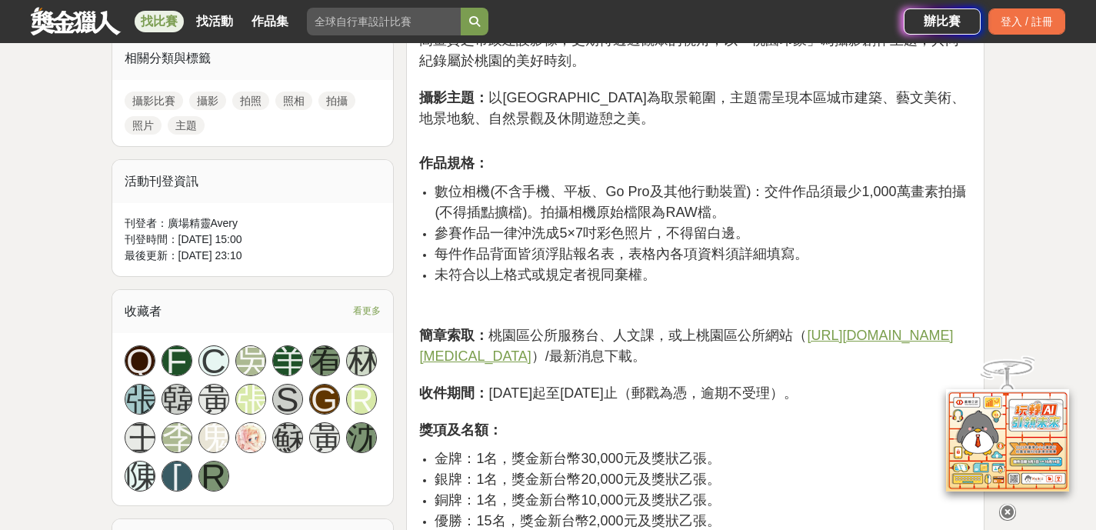
drag, startPoint x: 532, startPoint y: 162, endPoint x: 515, endPoint y: 165, distance: 16.4
click at [531, 182] on li "數位相機(不含手機、平板、Go Pro及其他行動裝置)：交件作品須最少1,000萬畫素拍攝(不得插點擴檔)。拍攝相機原始檔限為RAW檔。" at bounding box center [703, 203] width 537 height 42
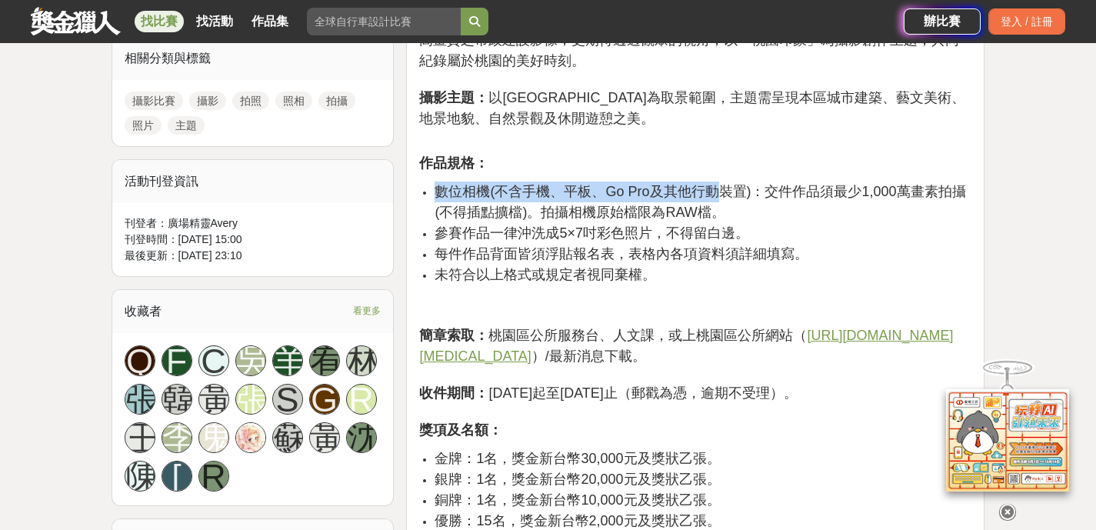
drag, startPoint x: 429, startPoint y: 168, endPoint x: 744, endPoint y: 183, distance: 315.0
click at [741, 183] on ul "數位相機(不含手機、平板、Go Pro及其他行動裝置)：交件作品須最少1,000萬畫素拍攝(不得插點擴檔)。拍攝相機原始檔限為RAW檔。 參賽作品一律沖洗成5…" at bounding box center [695, 250] width 552 height 136
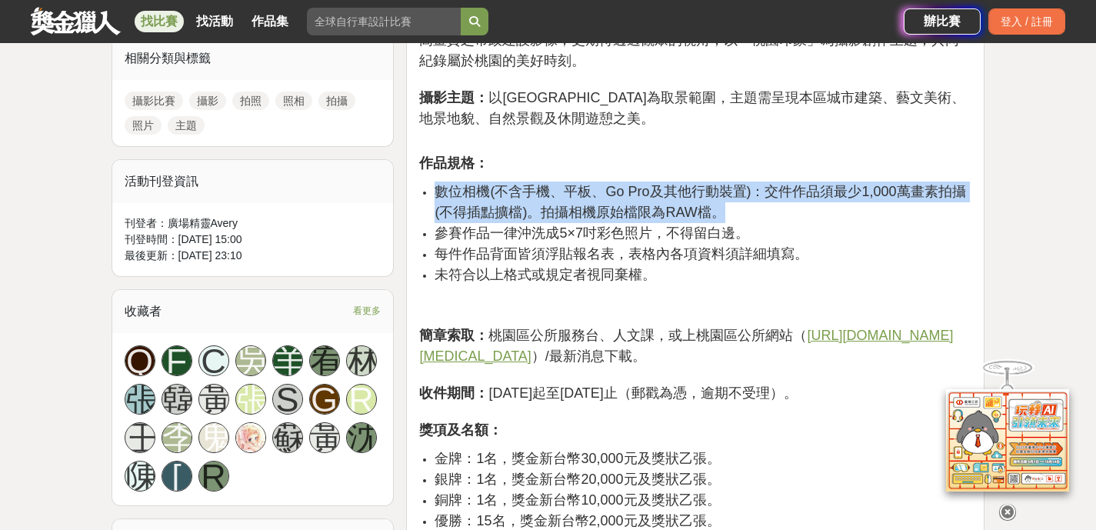
click at [744, 183] on li "數位相機(不含手機、平板、Go Pro及其他行動裝置)：交件作品須最少1,000萬畫素拍攝(不得插點擴檔)。拍攝相機原始檔限為RAW檔。" at bounding box center [703, 203] width 537 height 42
drag, startPoint x: 443, startPoint y: 171, endPoint x: 782, endPoint y: 192, distance: 339.1
click at [776, 189] on ul "數位相機(不含手機、平板、Go Pro及其他行動裝置)：交件作品須最少1,000萬畫素拍攝(不得插點擴檔)。拍攝相機原始檔限為RAW檔。 參賽作品一律沖洗成5…" at bounding box center [695, 250] width 552 height 136
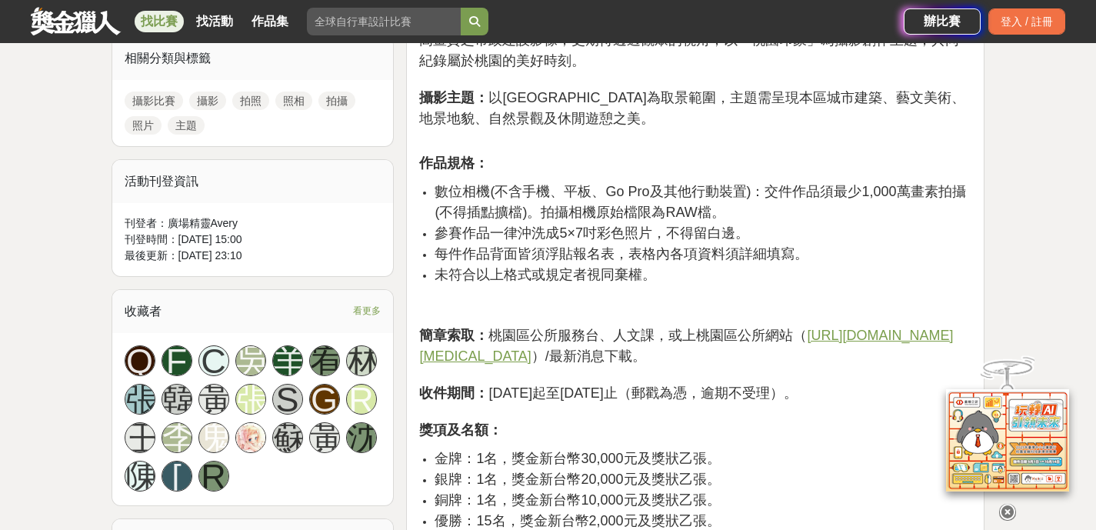
click at [645, 183] on li "數位相機(不含手機、平板、Go Pro及其他行動裝置)：交件作品須最少1,000萬畫素拍攝(不得插點擴檔)。拍攝相機原始檔限為RAW檔。" at bounding box center [703, 203] width 537 height 42
drag, startPoint x: 516, startPoint y: 178, endPoint x: 480, endPoint y: 182, distance: 36.5
click at [515, 182] on li "數位相機(不含手機、平板、Go Pro及其他行動裝置)：交件作品須最少1,000萬畫素拍攝(不得插點擴檔)。拍攝相機原始檔限為RAW檔。" at bounding box center [703, 203] width 537 height 42
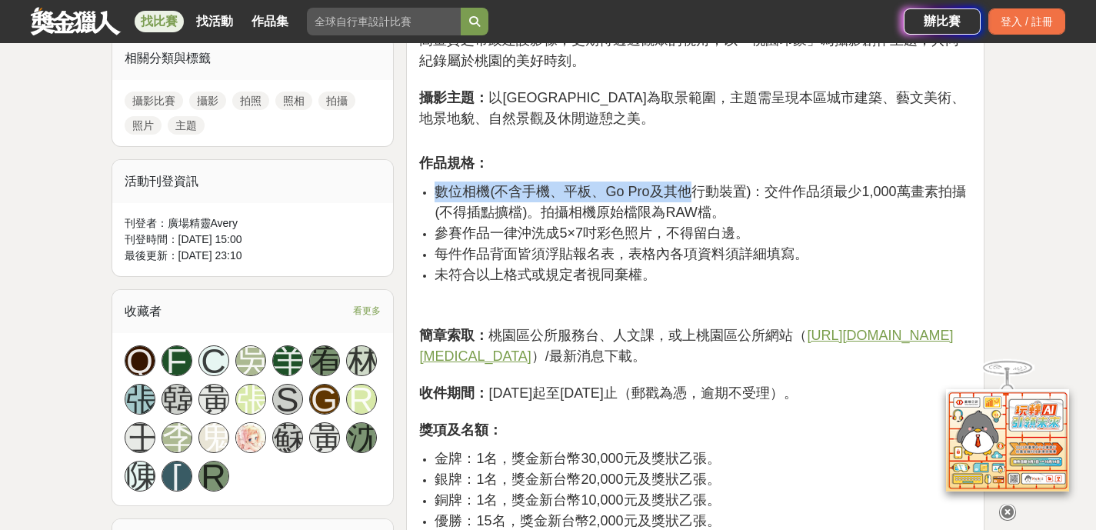
drag, startPoint x: 432, startPoint y: 172, endPoint x: 745, endPoint y: 179, distance: 312.4
click at [729, 182] on ul "數位相機(不含手機、平板、Go Pro及其他行動裝置)：交件作品須最少1,000萬畫素拍攝(不得插點擴檔)。拍攝相機原始檔限為RAW檔。 參賽作品一律沖洗成5…" at bounding box center [695, 250] width 552 height 136
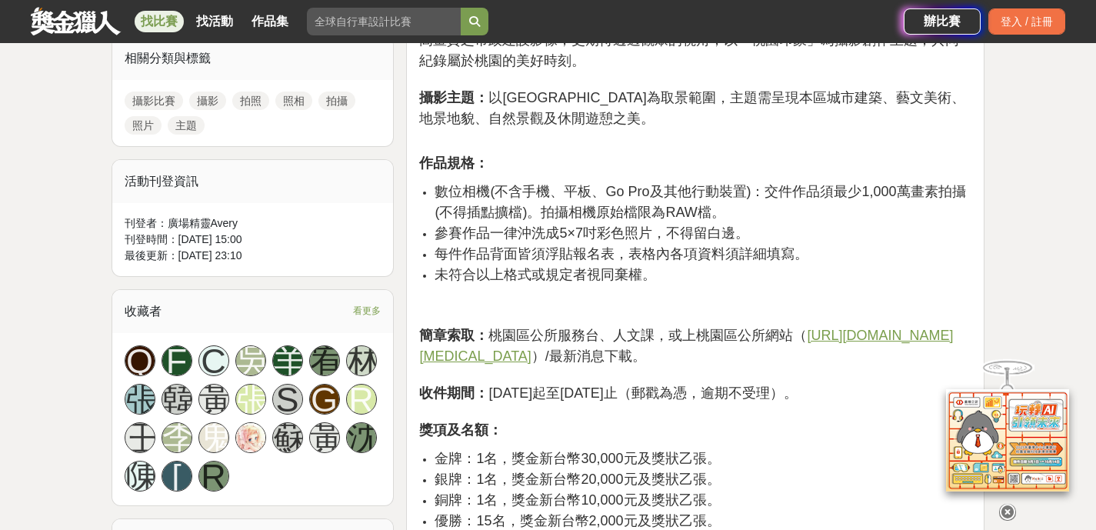
click at [752, 182] on li "數位相機(不含手機、平板、Go Pro及其他行動裝置)：交件作品須最少1,000萬畫素拍攝(不得插點擴檔)。拍攝相機原始檔限為RAW檔。" at bounding box center [703, 203] width 537 height 42
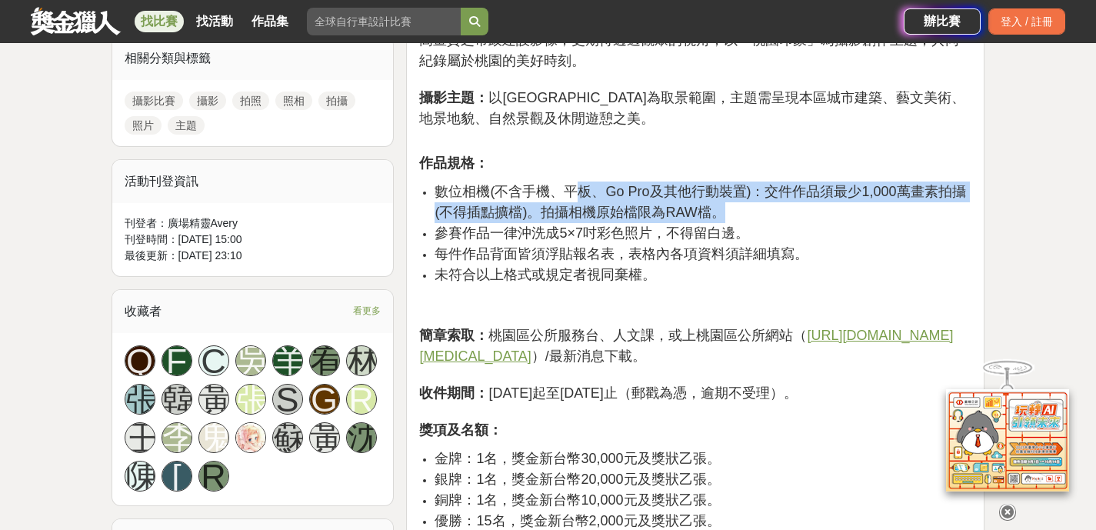
drag, startPoint x: 642, startPoint y: 183, endPoint x: 520, endPoint y: 179, distance: 122.4
click at [531, 182] on li "數位相機(不含手機、平板、Go Pro及其他行動裝置)：交件作品須最少1,000萬畫素拍攝(不得插點擴檔)。拍攝相機原始檔限為RAW檔。" at bounding box center [703, 203] width 537 height 42
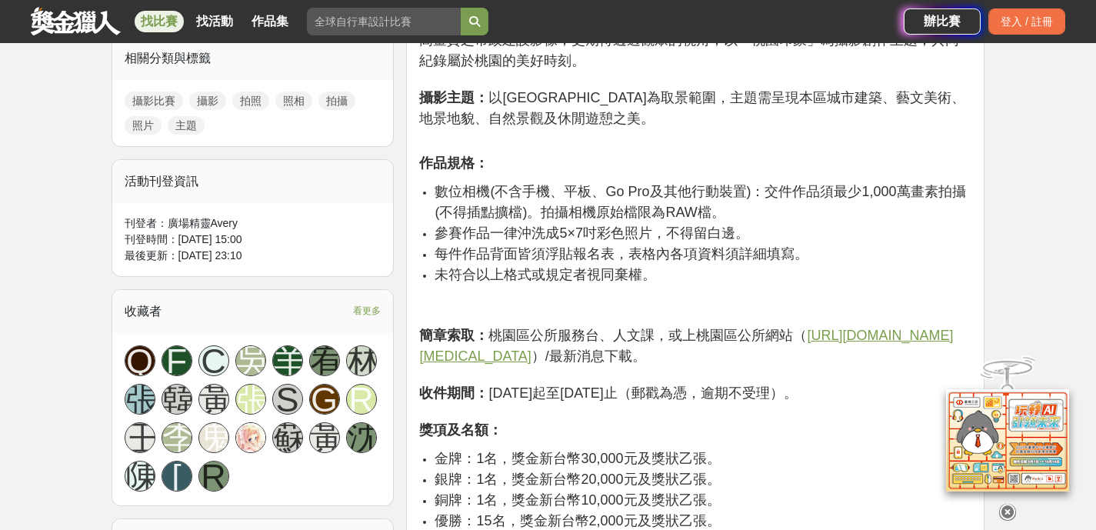
click at [520, 182] on li "數位相機(不含手機、平板、Go Pro及其他行動裝置)：交件作品須最少1,000萬畫素拍攝(不得插點擴檔)。拍攝相機原始檔限為RAW檔。" at bounding box center [703, 203] width 537 height 42
drag, startPoint x: 432, startPoint y: 170, endPoint x: 733, endPoint y: 185, distance: 301.2
click at [706, 182] on ul "數位相機(不含手機、平板、Go Pro及其他行動裝置)：交件作品須最少1,000萬畫素拍攝(不得插點擴檔)。拍攝相機原始檔限為RAW檔。 參賽作品一律沖洗成5…" at bounding box center [695, 250] width 552 height 136
click at [738, 185] on li "數位相機(不含手機、平板、Go Pro及其他行動裝置)：交件作品須最少1,000萬畫素拍攝(不得插點擴檔)。拍攝相機原始檔限為RAW檔。" at bounding box center [703, 203] width 537 height 42
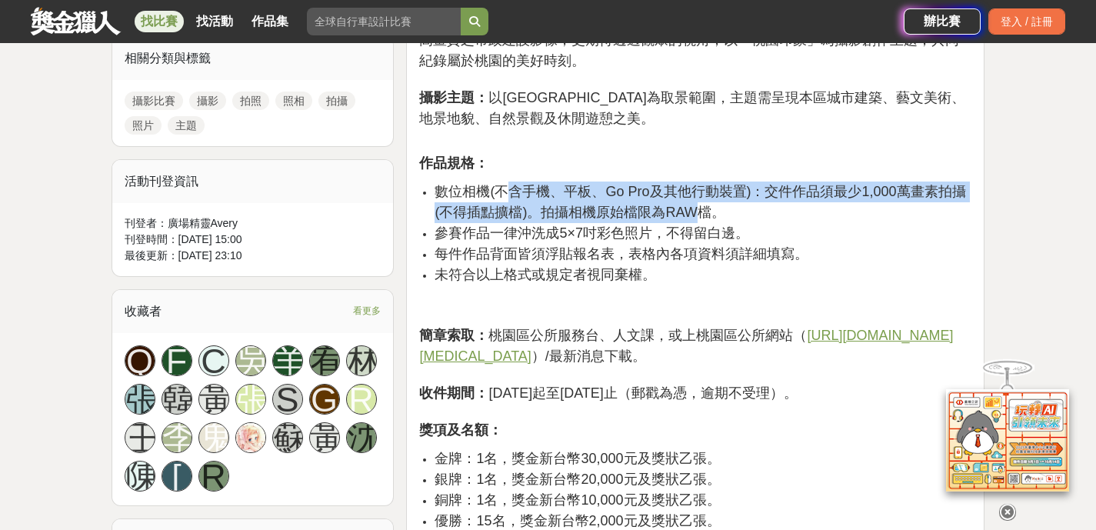
drag, startPoint x: 497, startPoint y: 179, endPoint x: 435, endPoint y: 172, distance: 61.9
click at [469, 184] on span "數位相機(不含手機、平板、Go Pro及其他行動裝置)：交件作品須最少1,000萬畫素拍攝(不得插點擴檔)。拍攝相機原始檔限為RAW檔。" at bounding box center [700, 202] width 531 height 36
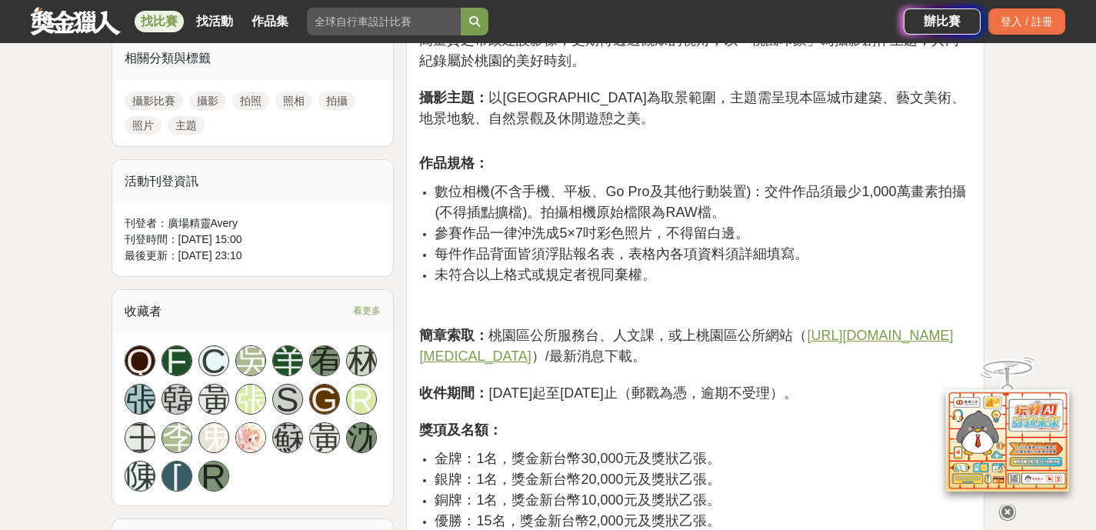
click at [431, 182] on ul "數位相機(不含手機、平板、Go Pro及其他行動裝置)：交件作品須最少1,000萬畫素拍攝(不得插點擴檔)。拍攝相機原始檔限為RAW檔。 參賽作品一律沖洗成5…" at bounding box center [695, 250] width 552 height 136
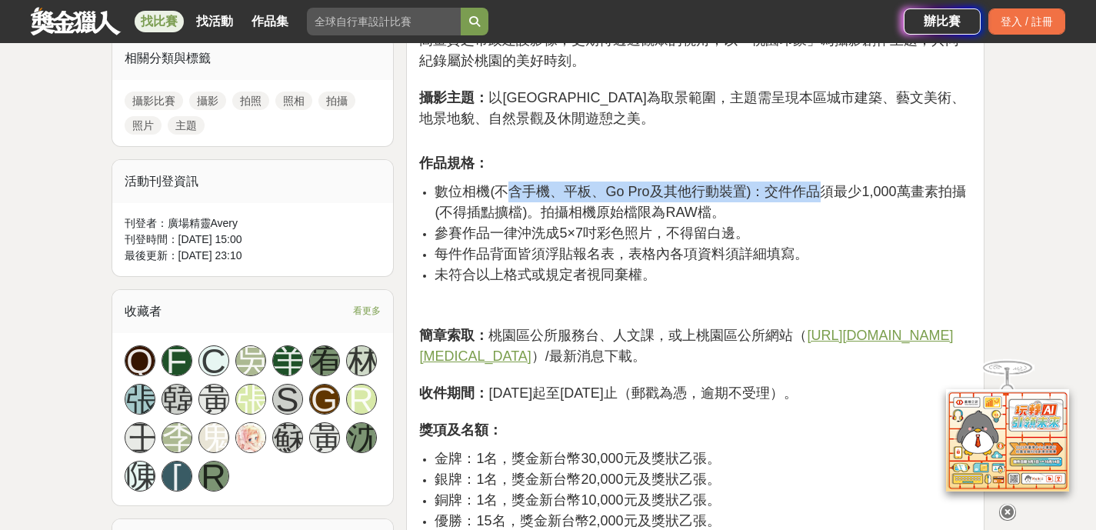
drag, startPoint x: 512, startPoint y: 168, endPoint x: 830, endPoint y: 181, distance: 318.8
click at [824, 182] on li "數位相機(不含手機、平板、Go Pro及其他行動裝置)：交件作品須最少1,000萬畫素拍攝(不得插點擴檔)。拍攝相機原始檔限為RAW檔。" at bounding box center [703, 203] width 537 height 42
click at [832, 182] on li "數位相機(不含手機、平板、Go Pro及其他行動裝置)：交件作品須最少1,000萬畫素拍攝(不得插點擴檔)。拍攝相機原始檔限為RAW檔。" at bounding box center [703, 203] width 537 height 42
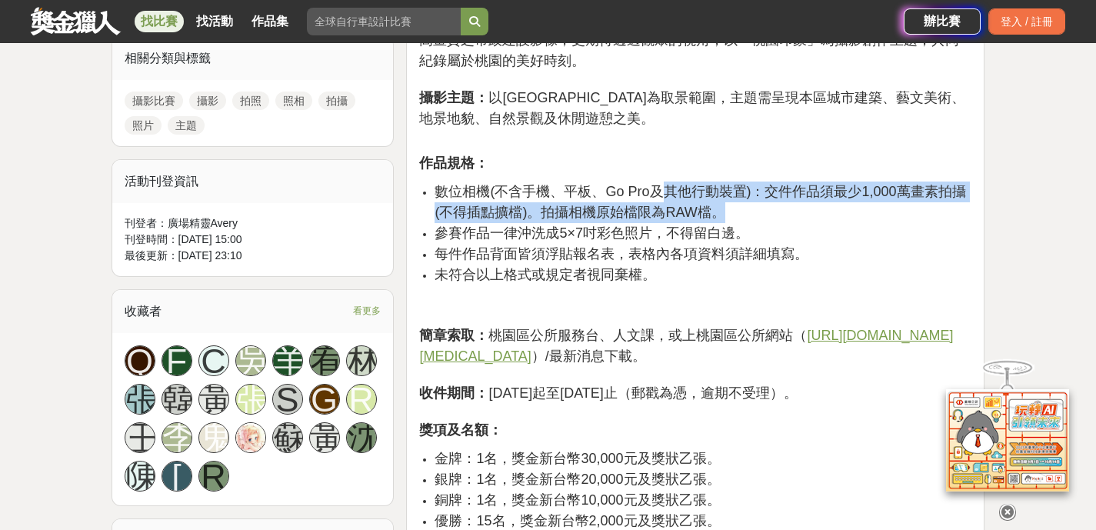
drag, startPoint x: 688, startPoint y: 175, endPoint x: 635, endPoint y: 172, distance: 53.2
click at [635, 182] on li "數位相機(不含手機、平板、Go Pro及其他行動裝置)：交件作品須最少1,000萬畫素拍攝(不得插點擴檔)。拍攝相機原始檔限為RAW檔。" at bounding box center [703, 203] width 537 height 42
click at [635, 184] on span "數位相機(不含手機、平板、Go Pro及其他行動裝置)：交件作品須最少1,000萬畫素拍攝(不得插點擴檔)。拍攝相機原始檔限為RAW檔。" at bounding box center [700, 202] width 531 height 36
drag, startPoint x: 503, startPoint y: 176, endPoint x: 761, endPoint y: 191, distance: 258.1
click at [759, 191] on li "數位相機(不含手機、平板、Go Pro及其他行動裝置)：交件作品須最少1,000萬畫素拍攝(不得插點擴檔)。拍攝相機原始檔限為RAW檔。" at bounding box center [703, 203] width 537 height 42
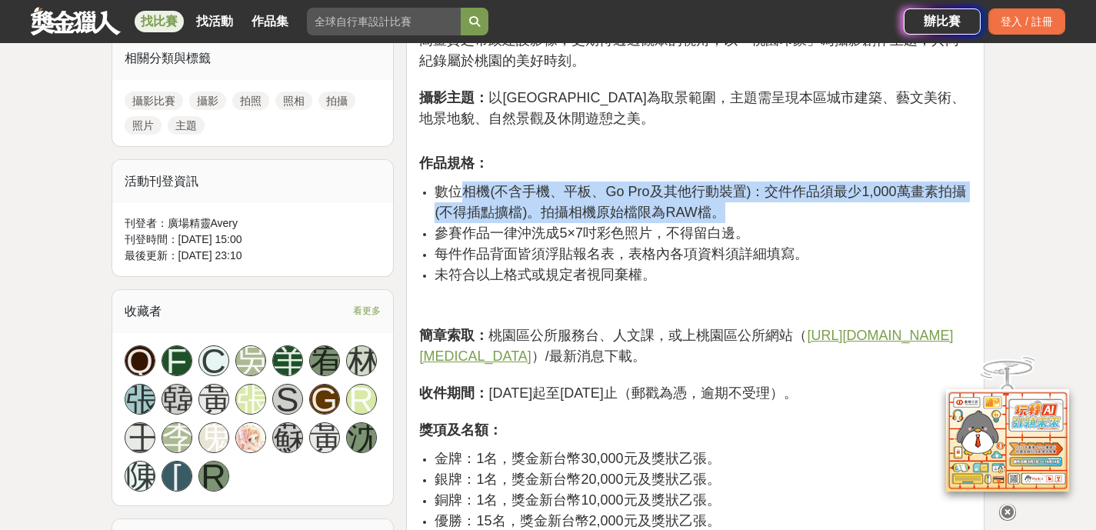
click at [762, 191] on li "數位相機(不含手機、平板、Go Pro及其他行動裝置)：交件作品須最少1,000萬畫素拍攝(不得插點擴檔)。拍攝相機原始檔限為RAW檔。" at bounding box center [703, 203] width 537 height 42
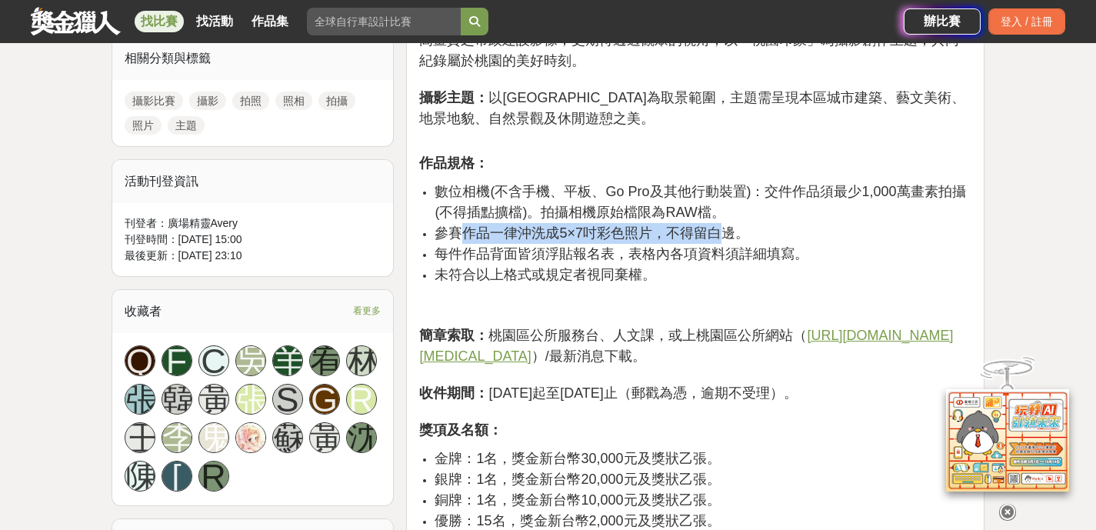
drag, startPoint x: 480, startPoint y: 212, endPoint x: 737, endPoint y: 211, distance: 257.0
click at [736, 225] on span "參賽作品一律沖洗成5×7吋彩色照片，不得留白邊。" at bounding box center [592, 232] width 315 height 15
click at [737, 225] on span "參賽作品一律沖洗成5×7吋彩色照片，不得留白邊。" at bounding box center [592, 232] width 315 height 15
drag, startPoint x: 700, startPoint y: 212, endPoint x: 528, endPoint y: 213, distance: 172.3
click at [545, 225] on span "參賽作品一律沖洗成5×7吋彩色照片，不得留白邊。" at bounding box center [592, 232] width 315 height 15
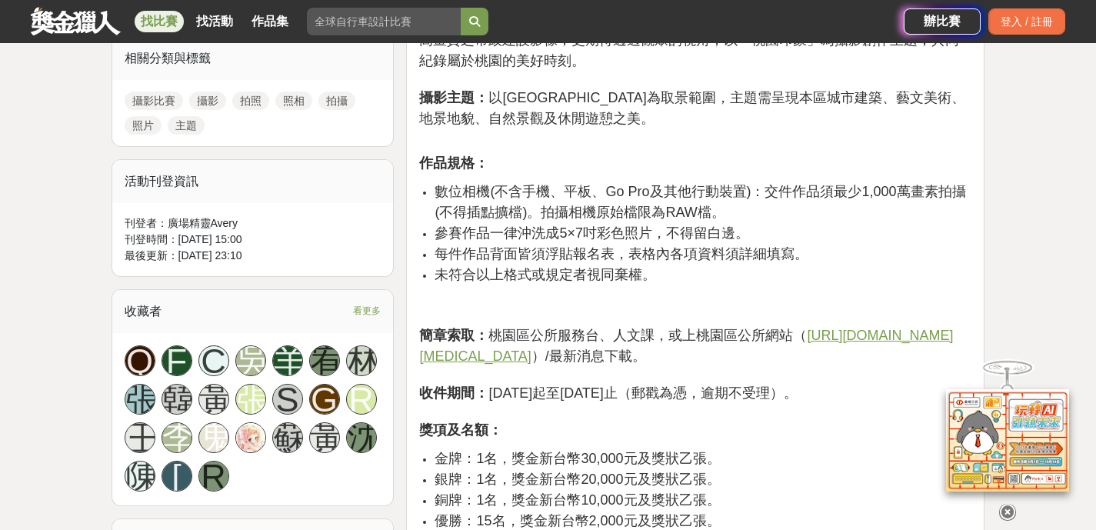
click at [528, 225] on span "參賽作品一律沖洗成5×7吋彩色照片，不得留白邊。" at bounding box center [592, 232] width 315 height 15
drag, startPoint x: 529, startPoint y: 215, endPoint x: 729, endPoint y: 215, distance: 199.3
click at [716, 225] on span "參賽作品一律沖洗成5×7吋彩色照片，不得留白邊。" at bounding box center [592, 232] width 315 height 15
click at [734, 225] on span "參賽作品一律沖洗成5×7吋彩色照片，不得留白邊。" at bounding box center [592, 232] width 315 height 15
drag, startPoint x: 450, startPoint y: 244, endPoint x: 664, endPoint y: 248, distance: 213.9
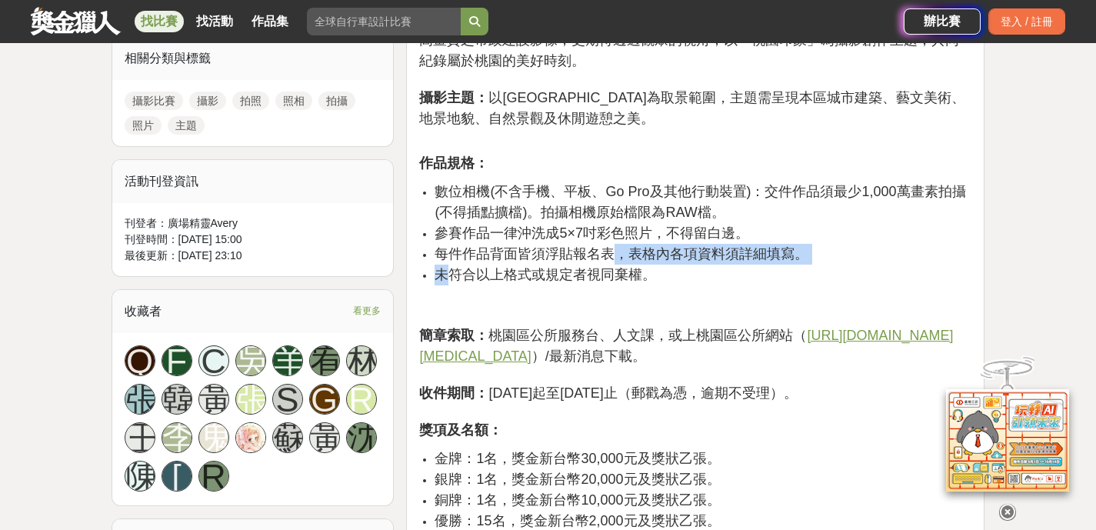
click at [652, 267] on span "未符合以上格式或規定者視同棄權。" at bounding box center [546, 274] width 222 height 15
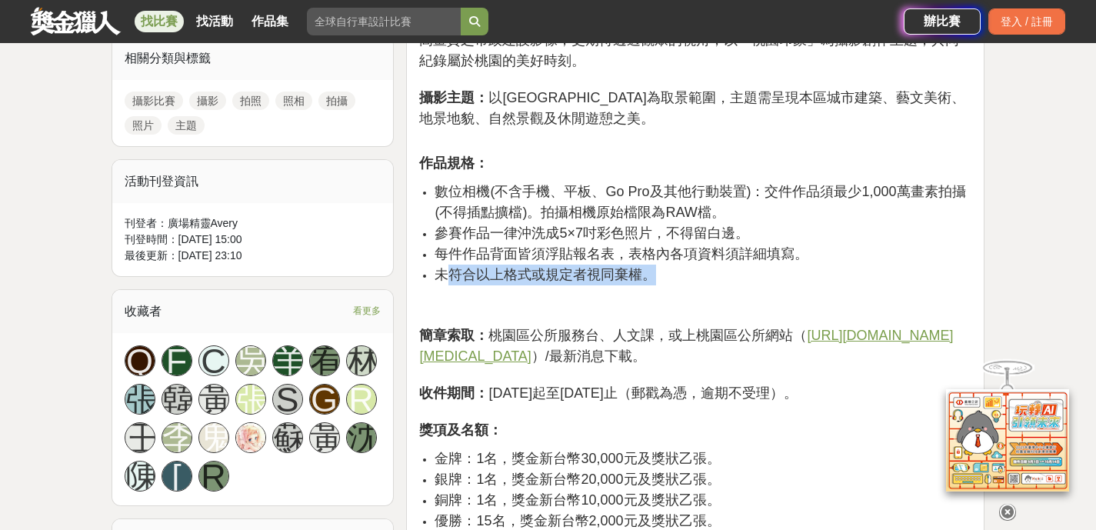
click at [664, 265] on li "未符合以上格式或規定者視同棄權。" at bounding box center [703, 291] width 537 height 53
drag, startPoint x: 584, startPoint y: 241, endPoint x: 536, endPoint y: 237, distance: 47.9
click at [556, 238] on ul "數位相機(不含手機、平板、Go Pro及其他行動裝置)：交件作品須最少1,000萬畫素拍攝(不得插點擴檔)。拍攝相機原始檔限為RAW檔。 參賽作品一律沖洗成5…" at bounding box center [695, 250] width 552 height 136
click at [535, 246] on span "每件作品背面皆須浮貼報名表，表格內各項資料須詳細填寫。" at bounding box center [622, 253] width 374 height 15
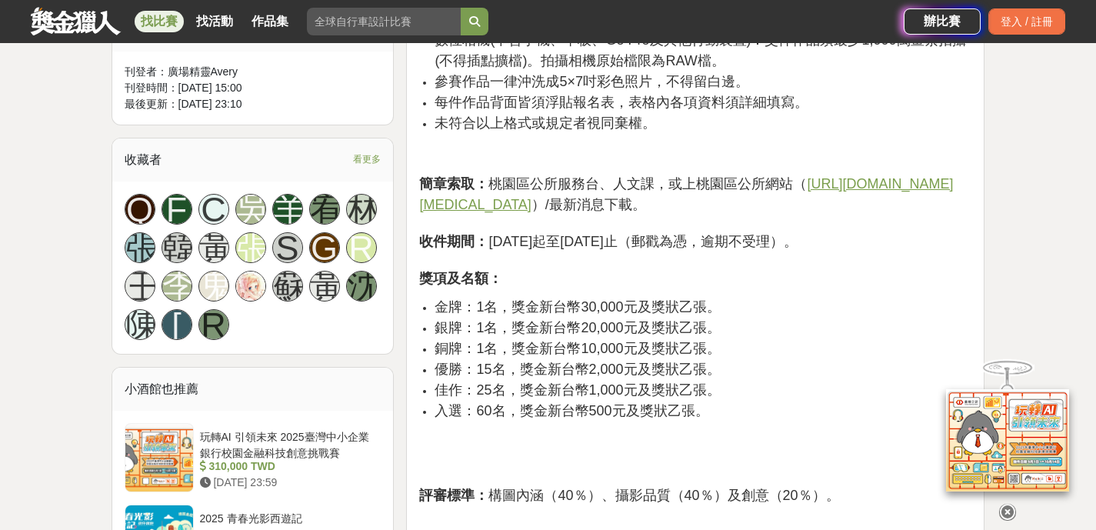
scroll to position [1002, 0]
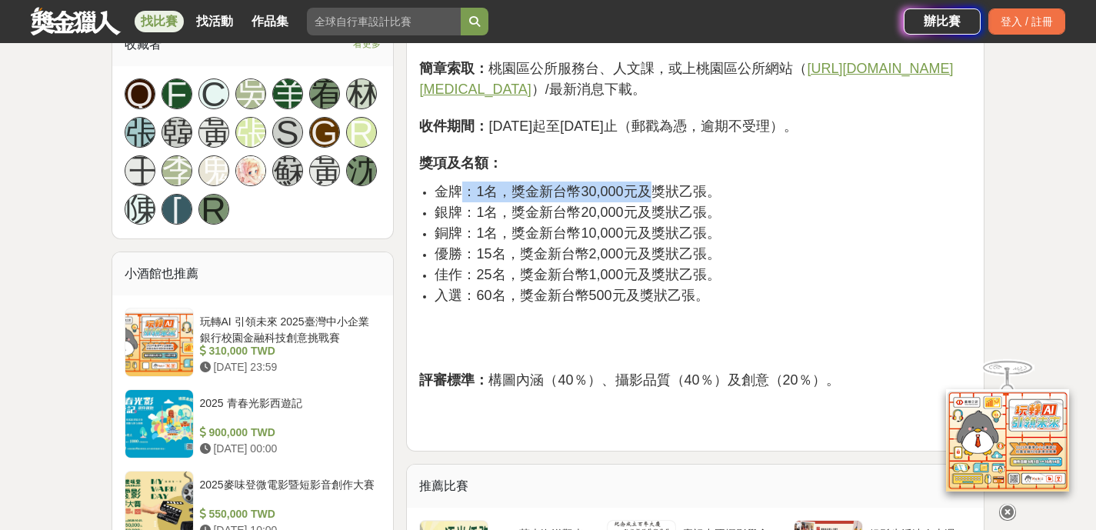
drag, startPoint x: 467, startPoint y: 161, endPoint x: 694, endPoint y: 165, distance: 227.0
click at [690, 184] on span "金牌：1名，獎金新台幣30,000元及獎狀乙張。" at bounding box center [577, 191] width 285 height 15
click at [694, 184] on span "金牌：1名，獎金新台幣30,000元及獎狀乙張。" at bounding box center [577, 191] width 285 height 15
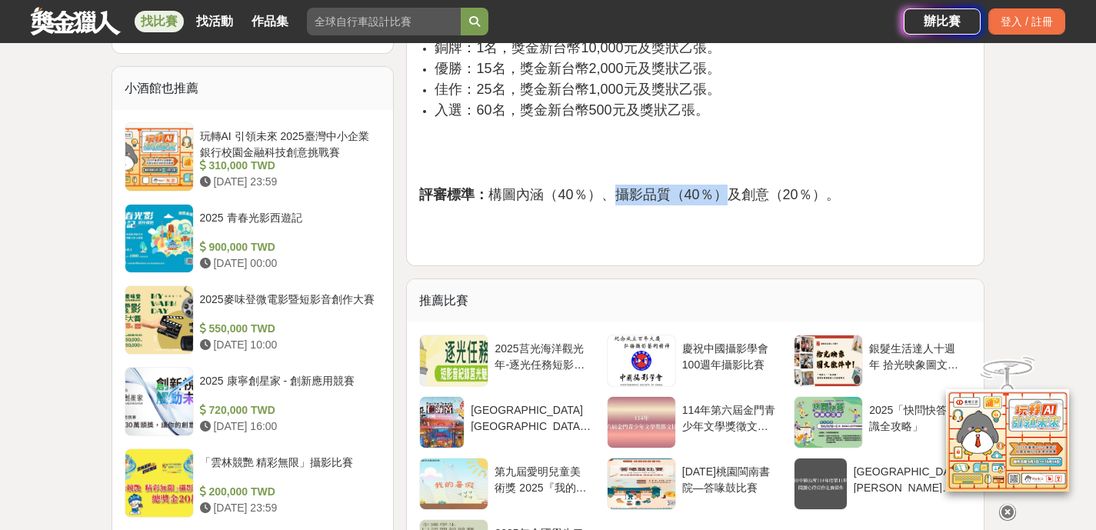
drag, startPoint x: 641, startPoint y: 172, endPoint x: 792, endPoint y: 176, distance: 151.6
click at [779, 187] on span "評審標準： 構圖內涵（40％）、攝影品質（40％）及創意（20％）。" at bounding box center [629, 194] width 420 height 15
click at [792, 187] on span "評審標準： 構圖內涵（40％）、攝影品質（40％）及創意（20％）。" at bounding box center [629, 194] width 420 height 15
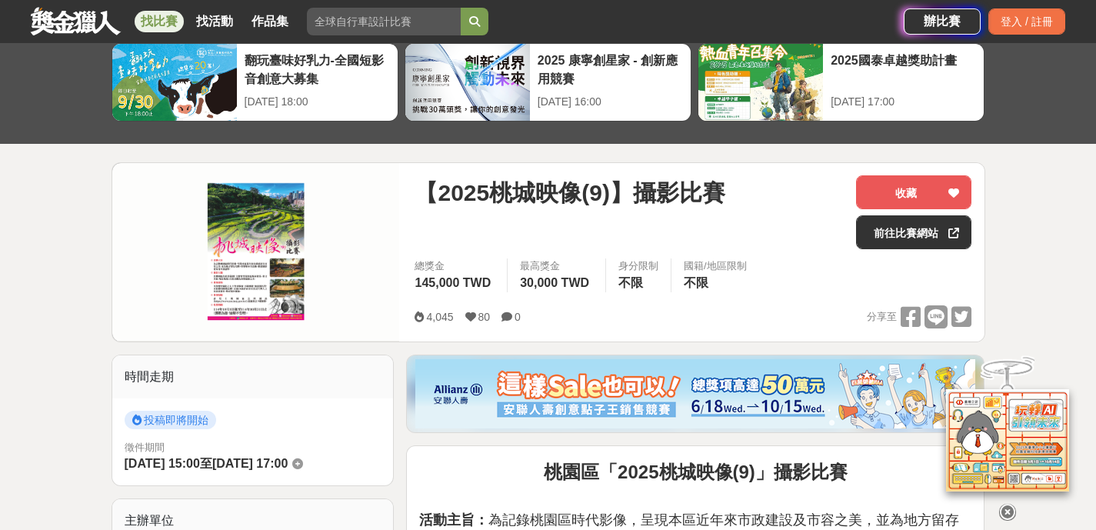
scroll to position [0, 0]
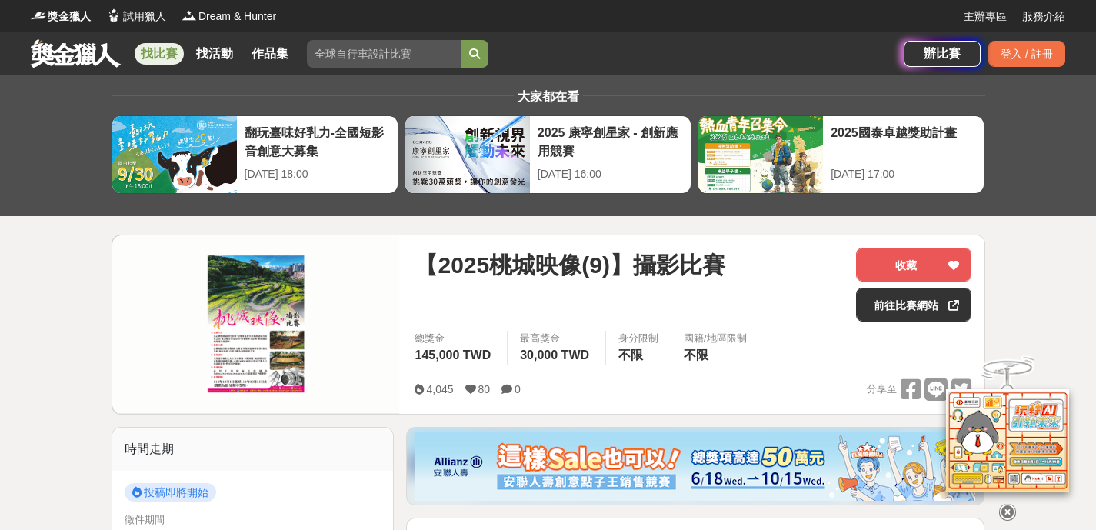
click at [285, 330] on img at bounding box center [256, 324] width 288 height 178
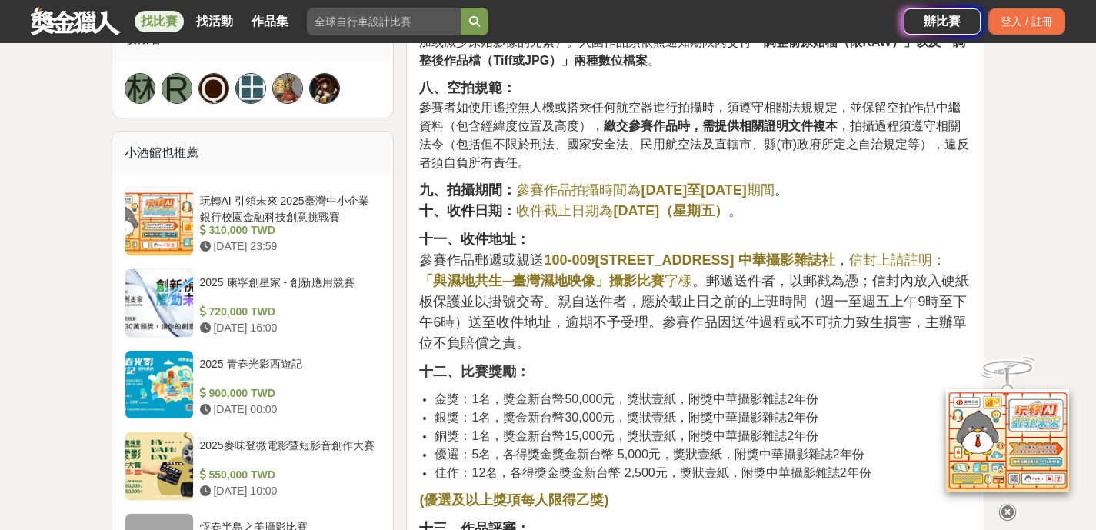
scroll to position [1146, 0]
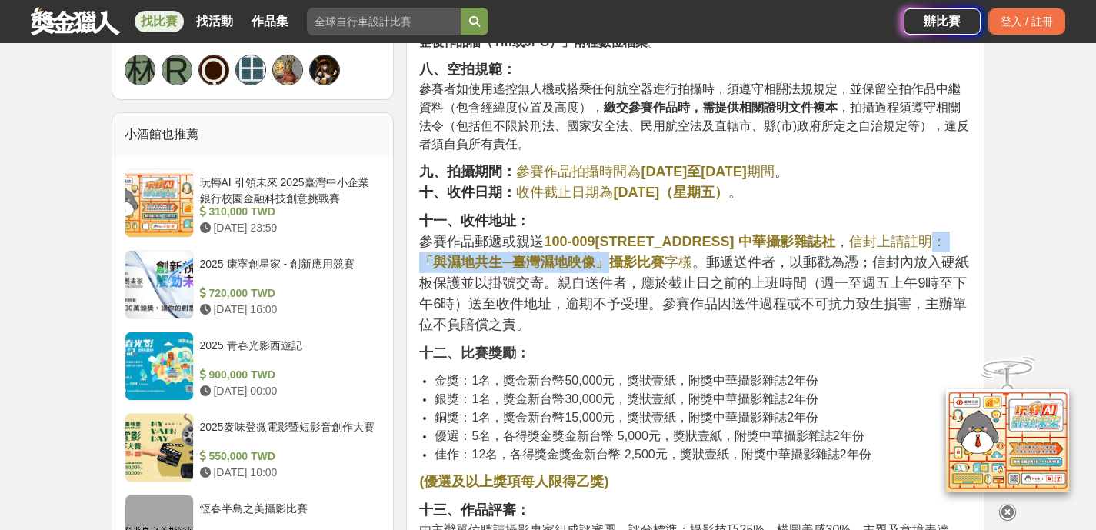
drag, startPoint x: 494, startPoint y: 266, endPoint x: 732, endPoint y: 269, distance: 238.5
click at [730, 269] on span "信封上請註明： 「與濕地共生─臺灣濕地映像」攝影比賽 字樣" at bounding box center [682, 252] width 526 height 36
click at [665, 269] on strong "「與濕地共生─臺灣濕地映像」攝影比賽" at bounding box center [541, 262] width 245 height 15
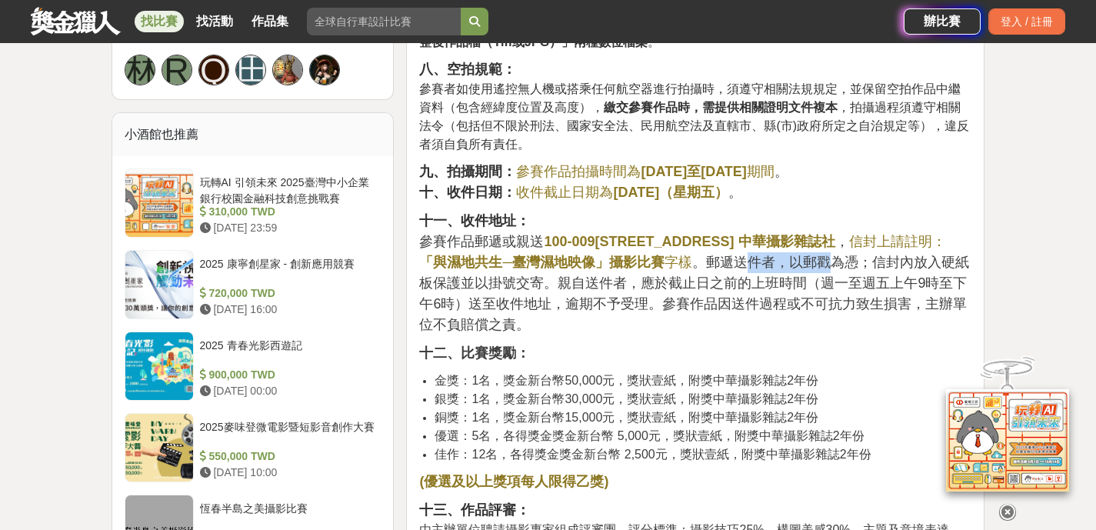
click at [906, 266] on span "。郵遞送件者，以郵戳為憑；信封內放入硬紙板保護並以掛號交寄。親自送件者，應於截止日之前的上班時間（週一至週五上午9時至下午6時）送至收件地址，逾期不予受理。參…" at bounding box center [694, 294] width 550 height 78
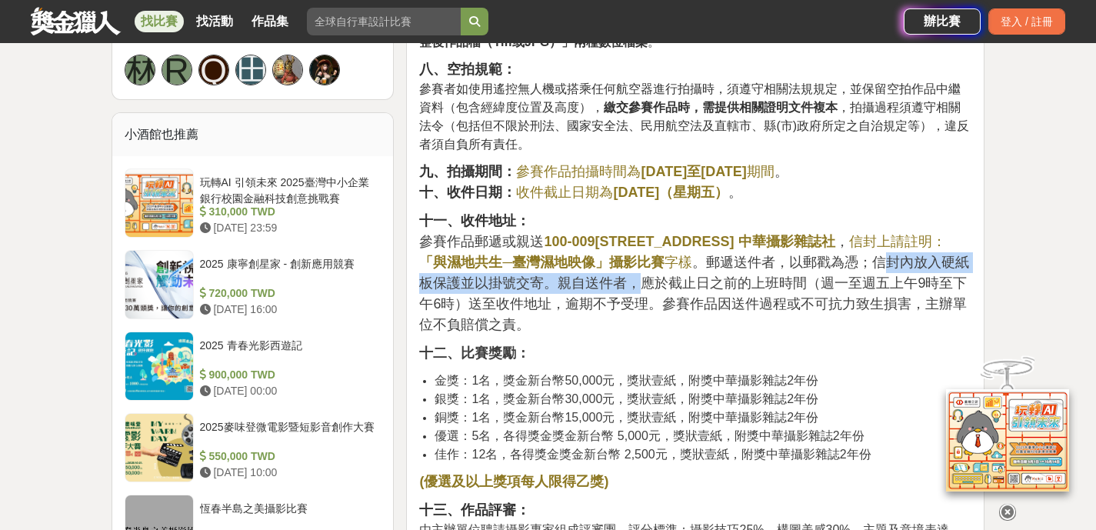
drag, startPoint x: 639, startPoint y: 284, endPoint x: 421, endPoint y: 284, distance: 218.5
click at [421, 284] on span "。郵遞送件者，以郵戳為憑；信封內放入硬紙板保護並以掛號交寄。親自送件者，應於截止日之前的上班時間（週一至週五上午9時至下午6時）送至收件地址，逾期不予受理。參…" at bounding box center [694, 294] width 550 height 78
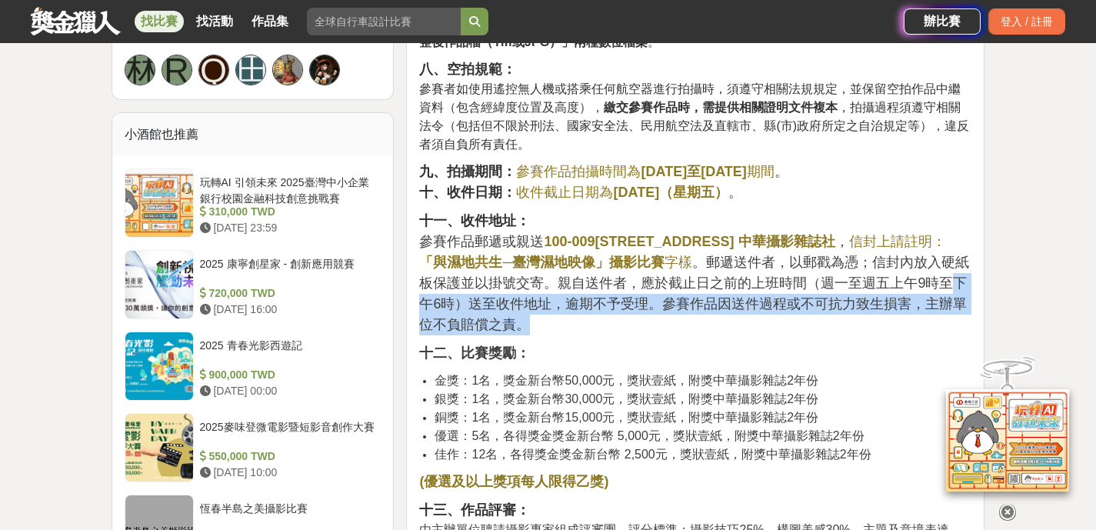
drag, startPoint x: 505, startPoint y: 296, endPoint x: 659, endPoint y: 327, distance: 156.2
click at [659, 327] on p "十一、收件地址： 參賽作品郵遞或親送 100-009[STREET_ADDRESS] 中華攝影雜誌社 ， 信封上請註明： 「與濕地共生─臺灣濕地映像」攝影比賽…" at bounding box center [695, 273] width 552 height 125
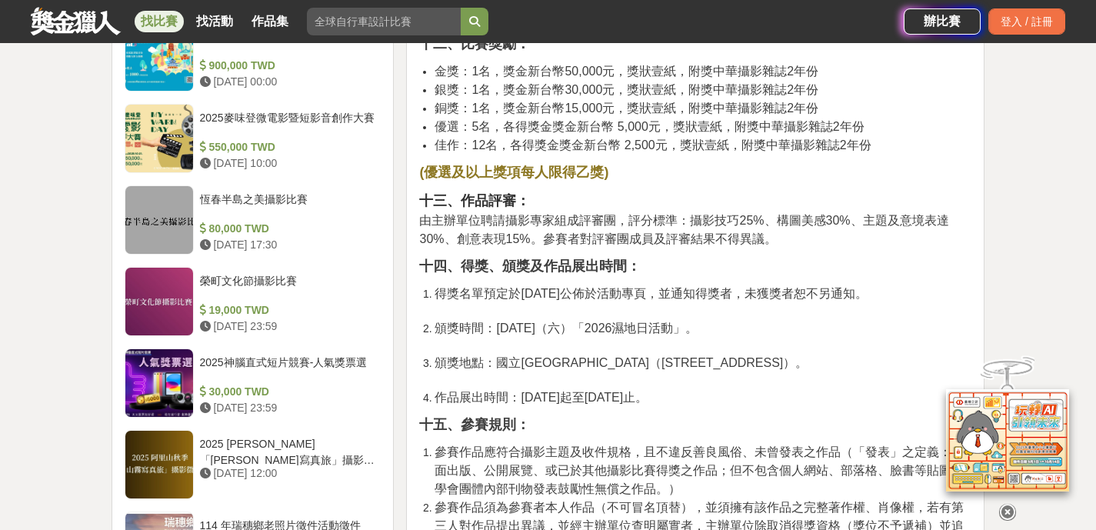
scroll to position [1536, 0]
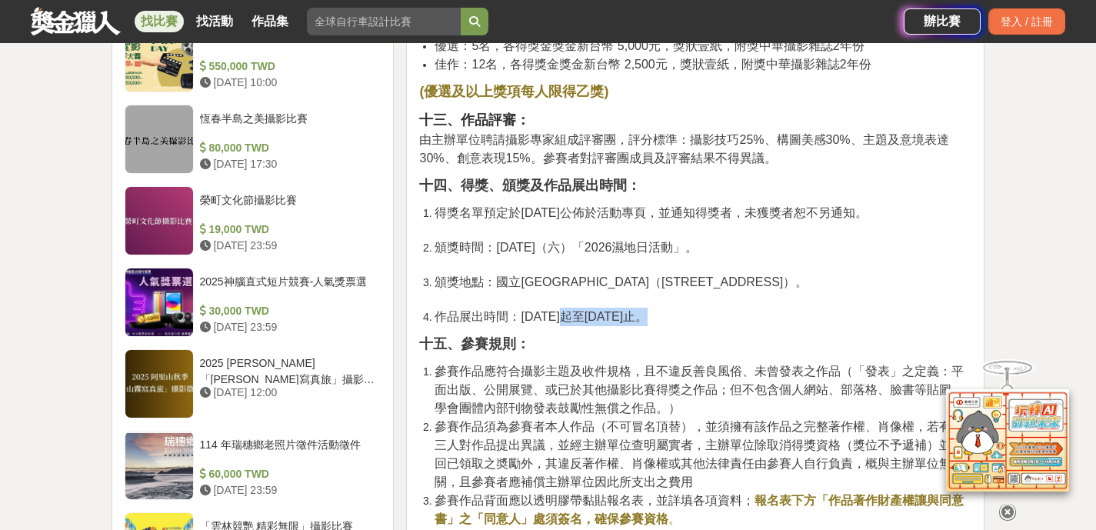
drag, startPoint x: 632, startPoint y: 317, endPoint x: 489, endPoint y: 292, distance: 145.2
click at [489, 292] on li "頒獎地點：國立[GEOGRAPHIC_DATA]（[STREET_ADDRESS]）。" at bounding box center [703, 290] width 537 height 35
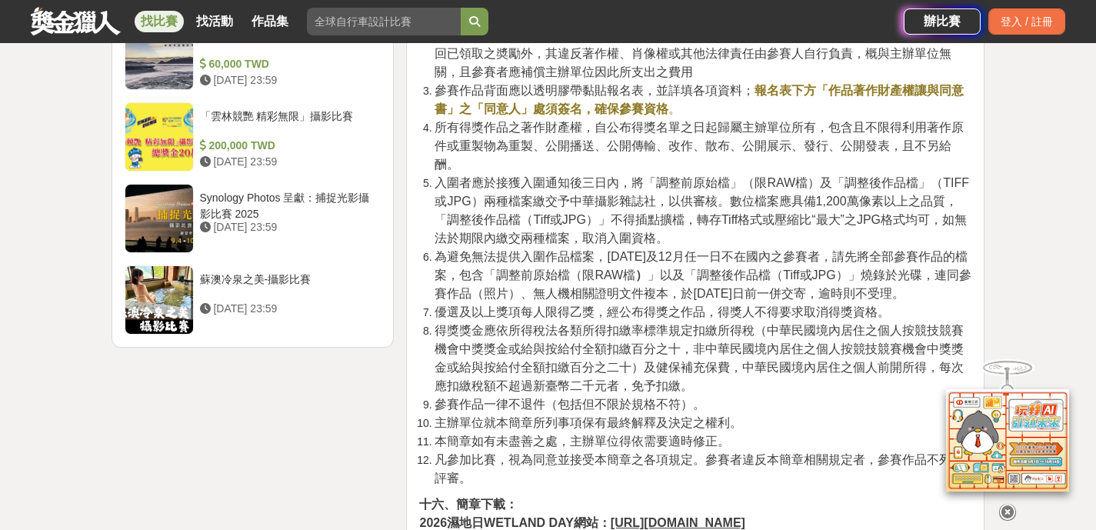
scroll to position [2030, 0]
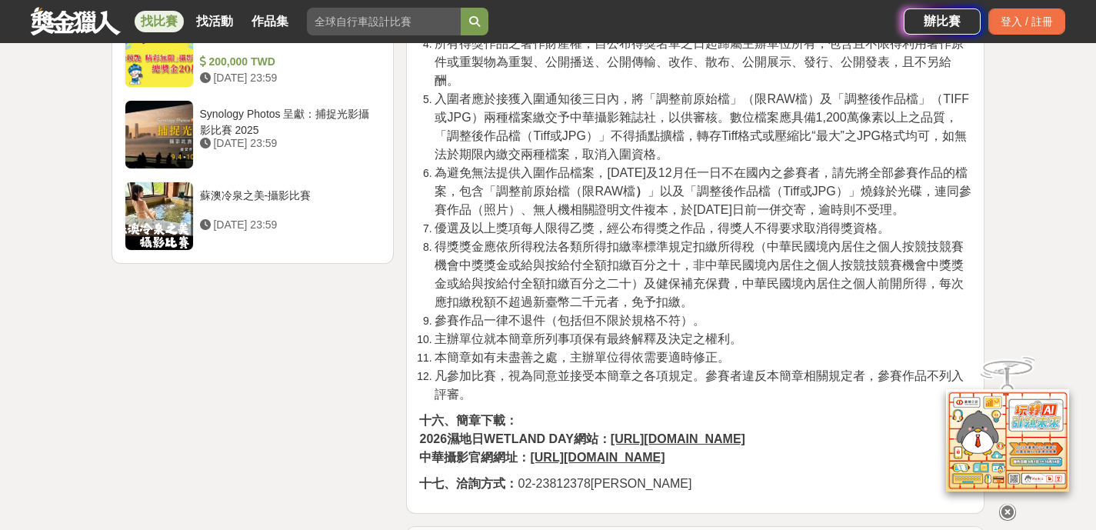
click at [555, 464] on u "[URL][DOMAIN_NAME]" at bounding box center [597, 457] width 135 height 13
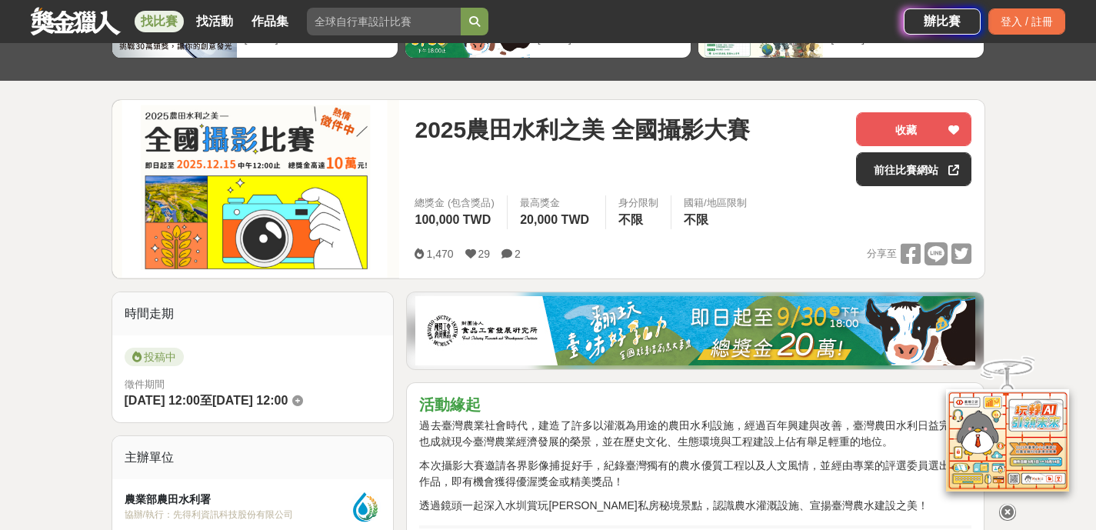
scroll to position [636, 0]
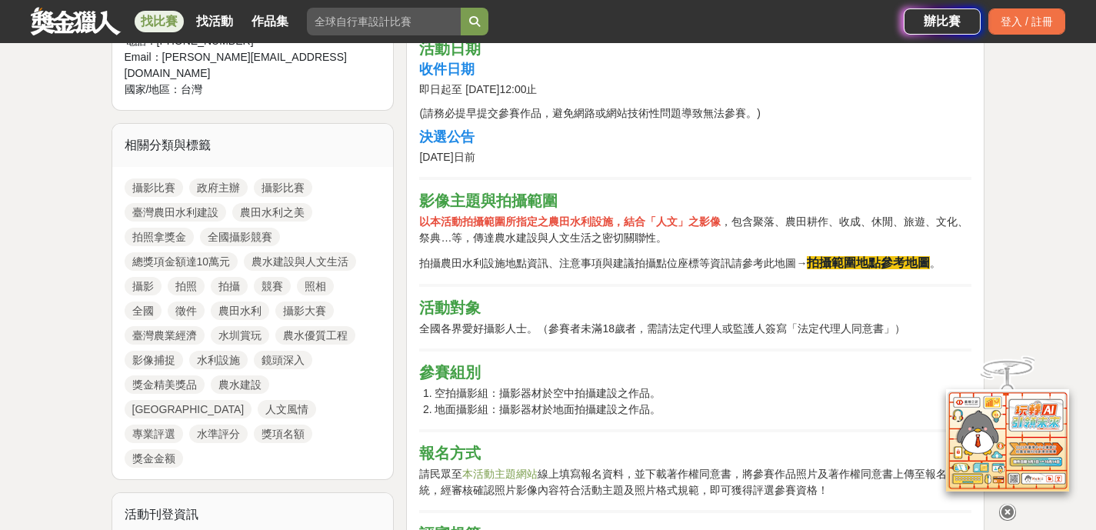
click at [852, 258] on strong "拍攝範圍地點參考地圖" at bounding box center [868, 262] width 123 height 13
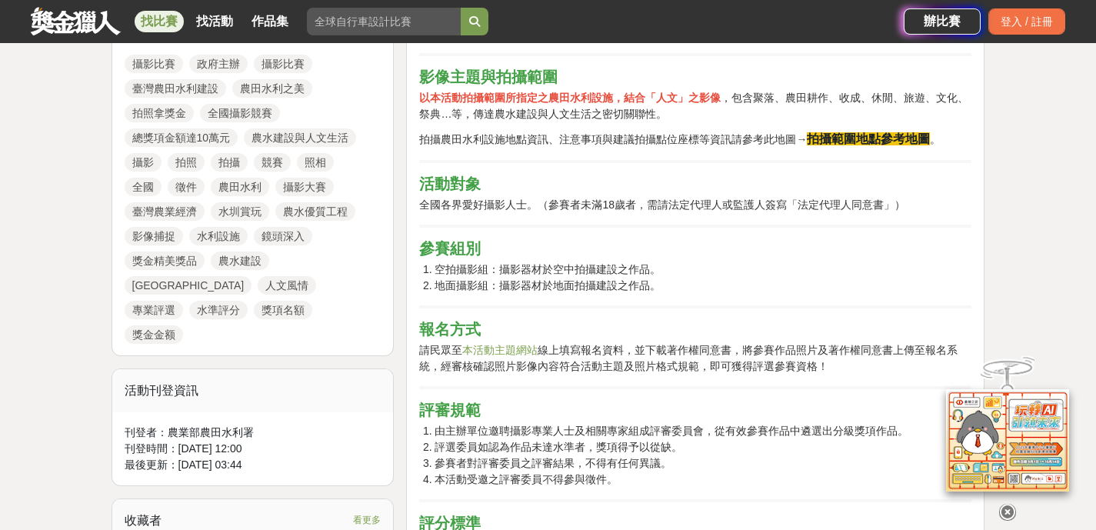
scroll to position [761, 0]
drag, startPoint x: 498, startPoint y: 262, endPoint x: 662, endPoint y: 274, distance: 165.0
click at [662, 274] on li "空拍攝影組：攝影器材於空中拍攝建設之作品。" at bounding box center [703, 269] width 537 height 16
drag, startPoint x: 652, startPoint y: 292, endPoint x: 475, endPoint y: 272, distance: 178.8
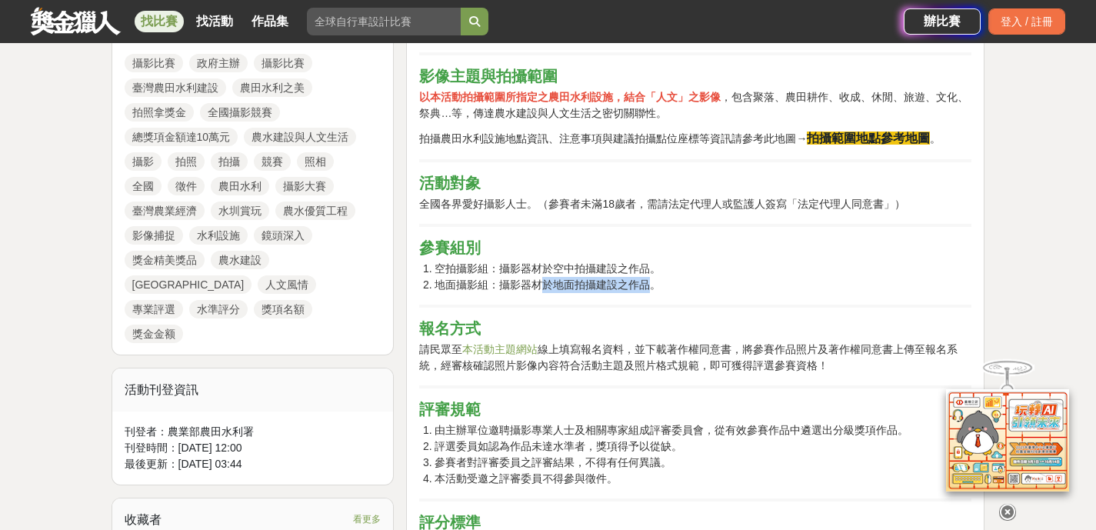
click at [485, 275] on ol "空拍攝影組：攝影器材於空中拍攝建設之作品。 地面攝影組：攝影器材於地面拍攝建設之作品。" at bounding box center [695, 277] width 552 height 32
click at [475, 272] on li "空拍攝影組：攝影器材於空中拍攝建設之作品。" at bounding box center [703, 269] width 537 height 16
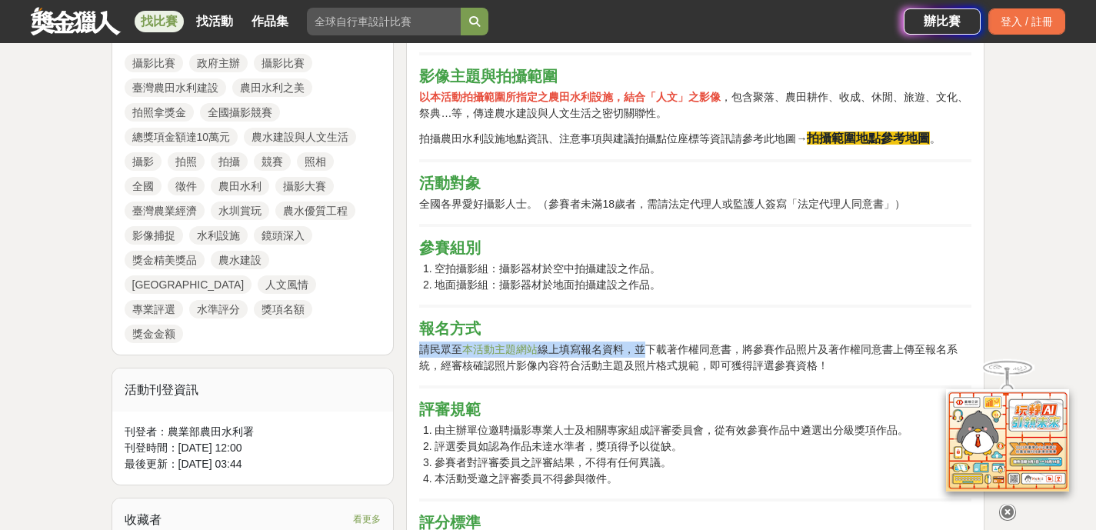
drag, startPoint x: 523, startPoint y: 335, endPoint x: 762, endPoint y: 364, distance: 241.0
click at [762, 364] on p "請民眾至 本活動主題網站 線上填寫報名資料，並下載著作權同意書，將參賽作品照片及著作權同意書上傳至報名系統，經審核確認照片影像內容符合活動主題及照片格式規範，…" at bounding box center [695, 358] width 552 height 32
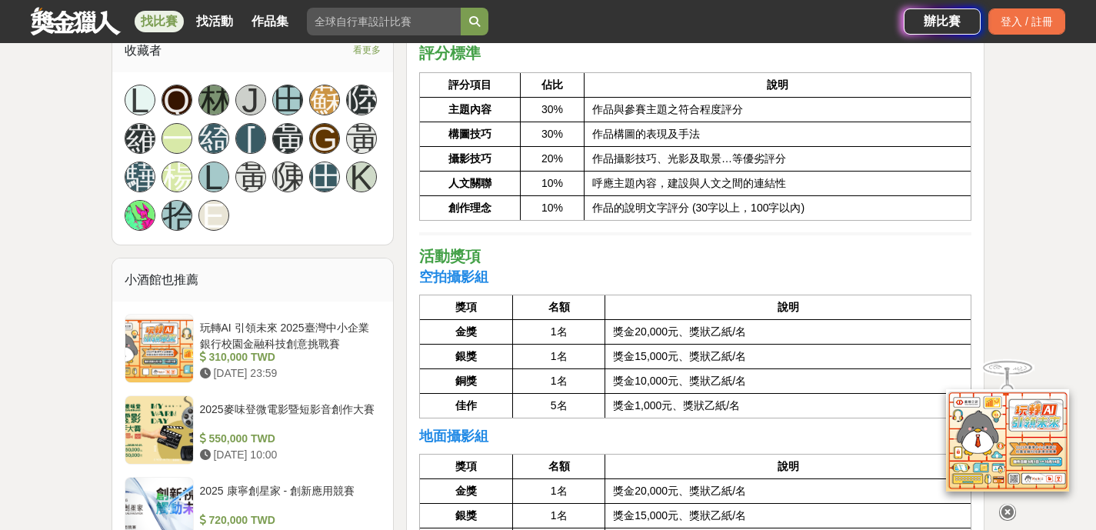
scroll to position [1214, 0]
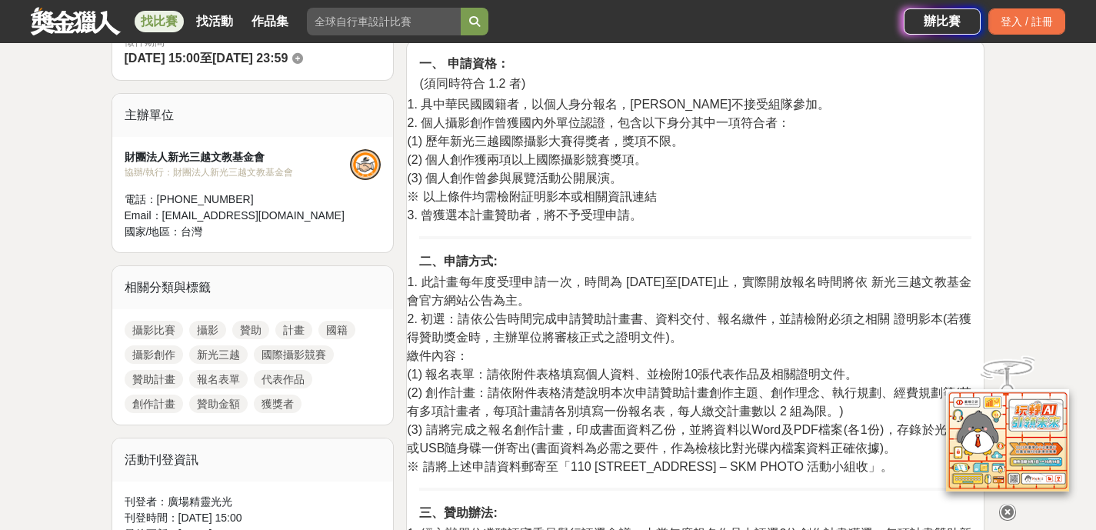
scroll to position [465, 0]
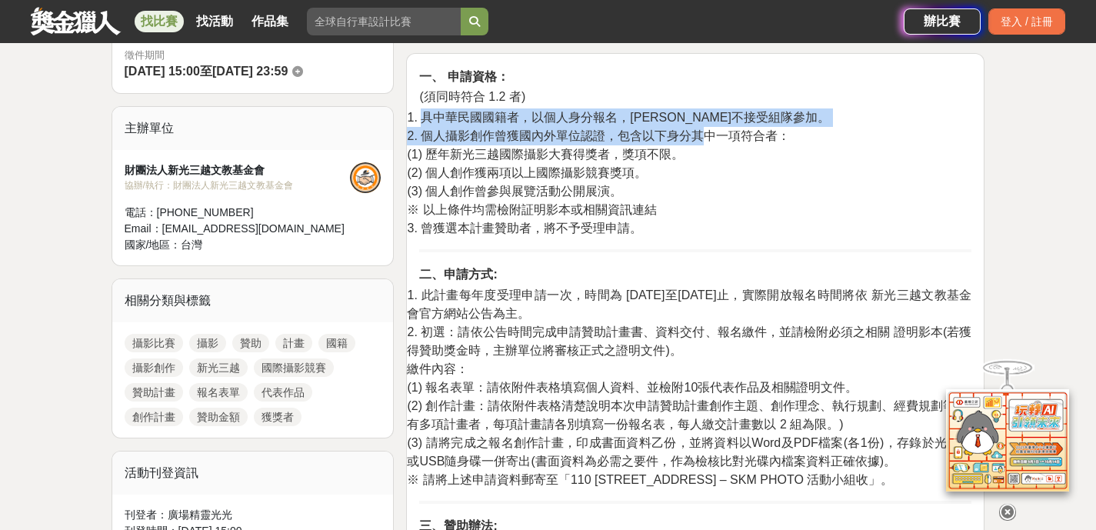
drag, startPoint x: 426, startPoint y: 112, endPoint x: 719, endPoint y: 137, distance: 294.1
click at [715, 137] on p "1. 具中華民國國籍者，以個人身分報名，[PERSON_NAME]不接受組隊參加。 2. 個人攝影創作曾獲國內外單位認證，包含以下身分其中一項符合者： (1)…" at bounding box center [689, 172] width 565 height 129
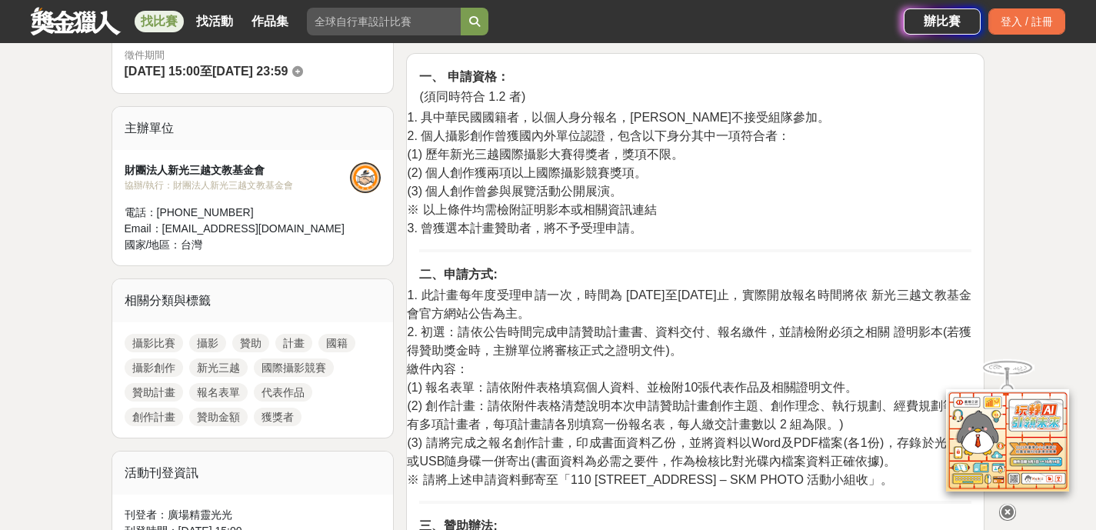
click at [721, 137] on span "2. 個人攝影創作曾獲國內外單位認證，包含以下身分其中一項符合者：" at bounding box center [598, 135] width 383 height 13
drag, startPoint x: 780, startPoint y: 142, endPoint x: 529, endPoint y: 132, distance: 251.8
click at [563, 135] on p "1. 具中華民國國籍者，以個人身分報名，恕不接受組隊參加。 2. 個人攝影創作曾獲國內外單位認證，包含以下身分其中一項符合者： (1) 歷年新光三越國際攝影大…" at bounding box center [689, 172] width 565 height 129
click at [529, 132] on span "2. 個人攝影創作曾獲國內外單位認證，包含以下身分其中一項符合者：" at bounding box center [598, 135] width 383 height 13
drag, startPoint x: 529, startPoint y: 132, endPoint x: 801, endPoint y: 142, distance: 272.5
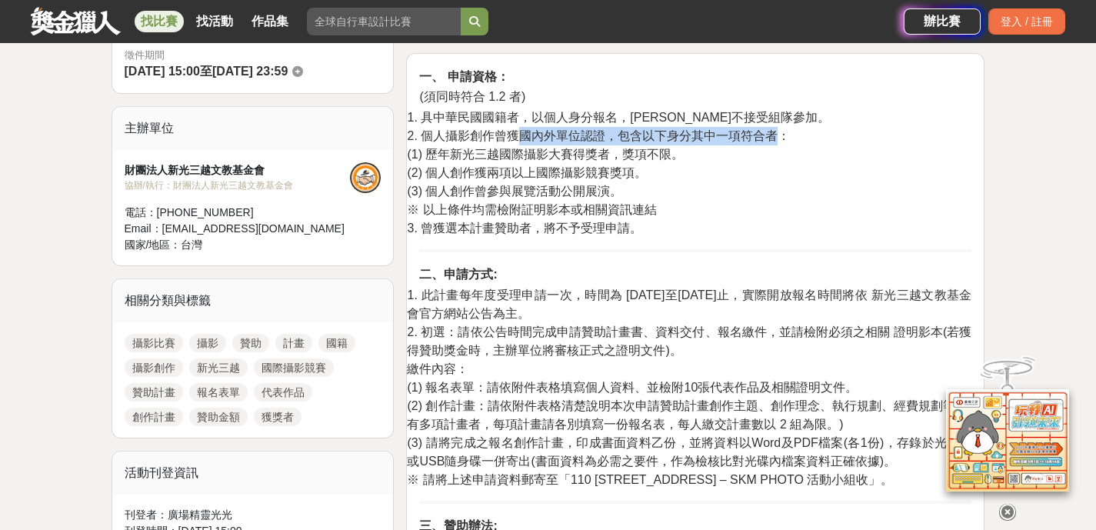
click at [792, 142] on p "1. 具中華民國國籍者，以個人身分報名，恕不接受組隊參加。 2. 個人攝影創作曾獲國內外單位認證，包含以下身分其中一項符合者： (1) 歷年新光三越國際攝影大…" at bounding box center [689, 172] width 565 height 129
click at [801, 142] on p "1. 具中華民國國籍者，以個人身分報名，恕不接受組隊參加。 2. 個人攝影創作曾獲國內外單位認證，包含以下身分其中一項符合者： (1) 歷年新光三越國際攝影大…" at bounding box center [689, 172] width 565 height 129
drag, startPoint x: 750, startPoint y: 138, endPoint x: 437, endPoint y: 135, distance: 313.1
click at [490, 136] on span "2. 個人攝影創作曾獲國內外單位認證，包含以下身分其中一項符合者：" at bounding box center [598, 135] width 383 height 13
drag, startPoint x: 435, startPoint y: 135, endPoint x: 721, endPoint y: 136, distance: 286.2
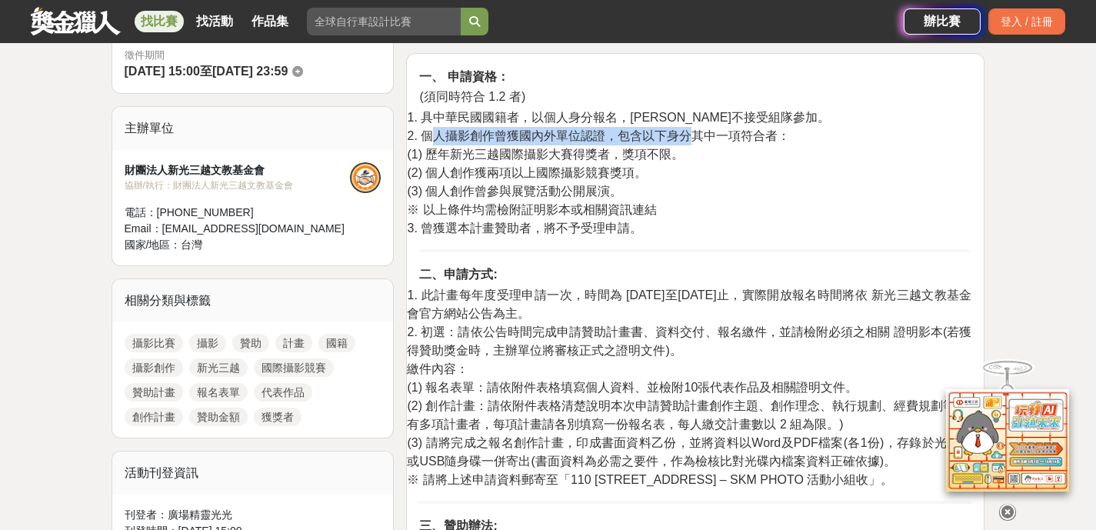
click at [719, 137] on span "2. 個人攝影創作曾獲國內外單位認證，包含以下身分其中一項符合者：" at bounding box center [598, 135] width 383 height 13
click at [721, 136] on span "2. 個人攝影創作曾獲國內外單位認證，包含以下身分其中一項符合者：" at bounding box center [598, 135] width 383 height 13
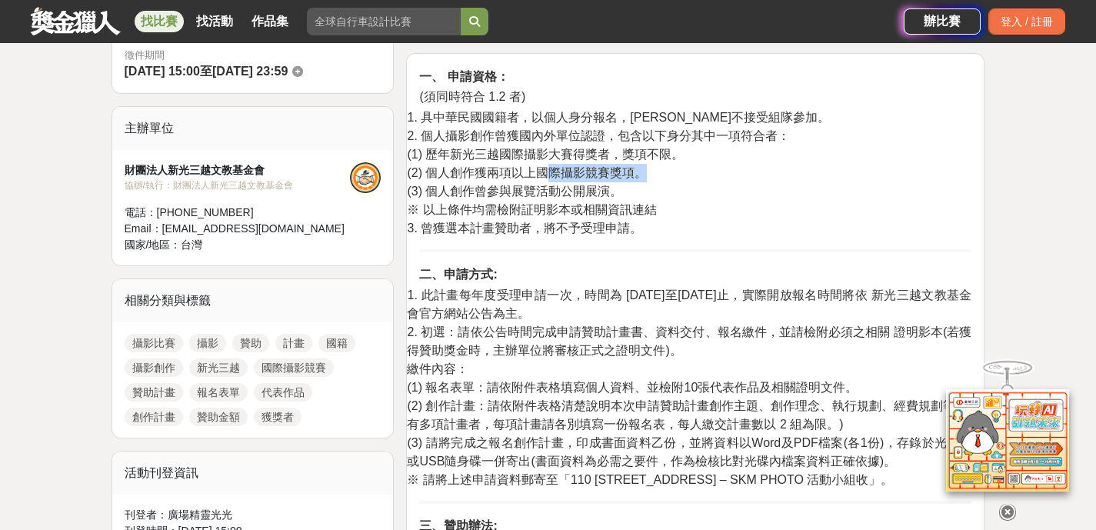
drag, startPoint x: 532, startPoint y: 165, endPoint x: 472, endPoint y: 158, distance: 60.3
click at [495, 161] on p "1. 具中華民國國籍者，以個人身分報名，恕不接受組隊參加。 2. 個人攝影創作曾獲國內外單位認證，包含以下身分其中一項符合者： (1) 歷年新光三越國際攝影大…" at bounding box center [689, 172] width 565 height 129
click at [472, 158] on span "(1) 歷年新光三越國際攝影大賽得獎者，獎項不限。" at bounding box center [545, 154] width 277 height 13
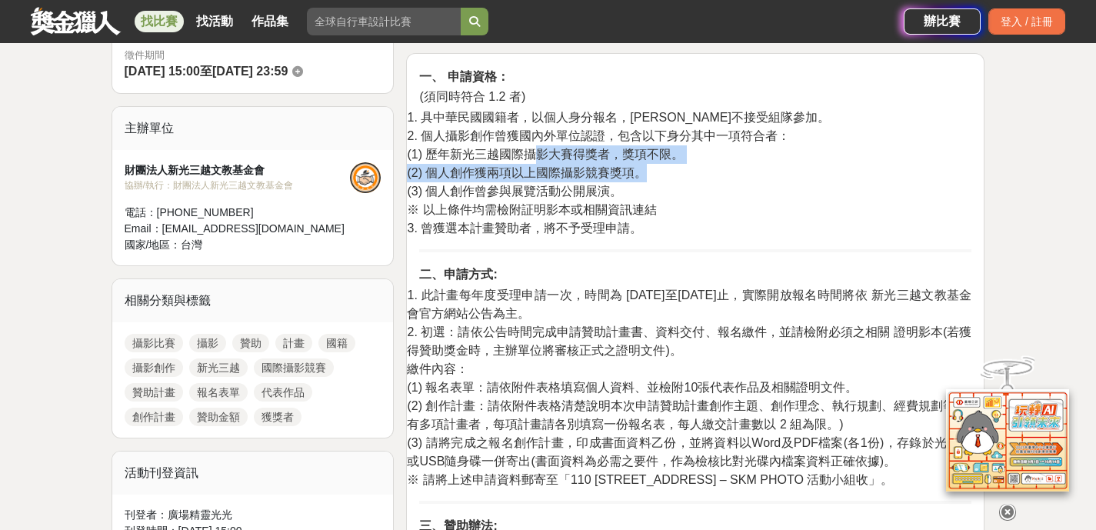
drag, startPoint x: 549, startPoint y: 155, endPoint x: 692, endPoint y: 168, distance: 143.0
click at [691, 168] on p "1. 具中華民國國籍者，以個人身分報名，恕不接受組隊參加。 2. 個人攝影創作曾獲國內外單位認證，包含以下身分其中一項符合者： (1) 歷年新光三越國際攝影大…" at bounding box center [689, 172] width 565 height 129
drag, startPoint x: 692, startPoint y: 168, endPoint x: 619, endPoint y: 180, distance: 74.0
click at [692, 168] on p "1. 具中華民國國籍者，以個人身分報名，恕不接受組隊參加。 2. 個人攝影創作曾獲國內外單位認證，包含以下身分其中一項符合者： (1) 歷年新光三越國際攝影大…" at bounding box center [689, 172] width 565 height 129
drag, startPoint x: 489, startPoint y: 175, endPoint x: 679, endPoint y: 173, distance: 190.0
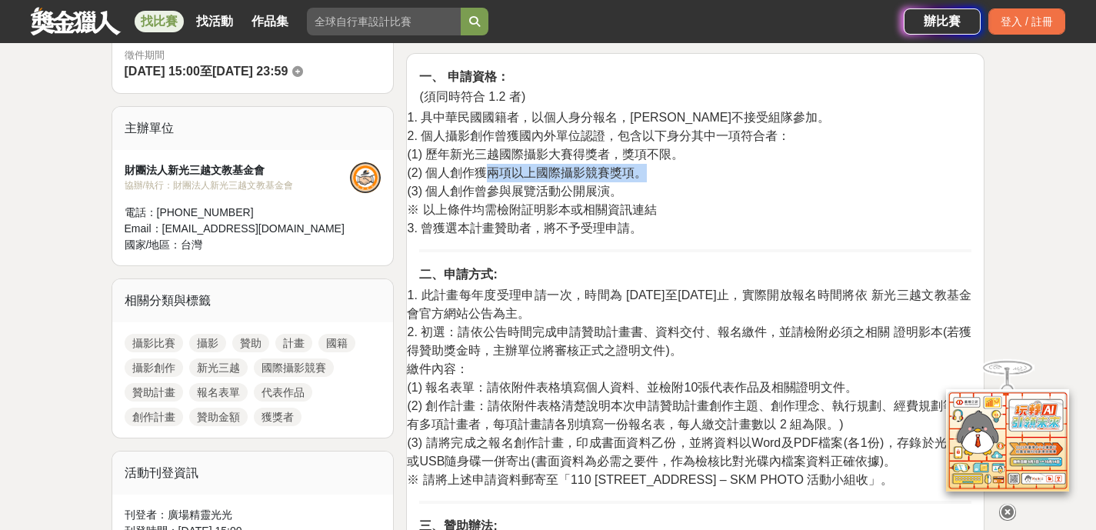
click at [678, 173] on p "1. 具中華民國國籍者，以個人身分報名，恕不接受組隊參加。 2. 個人攝影創作曾獲國內外單位認證，包含以下身分其中一項符合者： (1) 歷年新光三越國際攝影大…" at bounding box center [689, 172] width 565 height 129
click at [679, 173] on p "1. 具中華民國國籍者，以個人身分報名，恕不接受組隊參加。 2. 個人攝影創作曾獲國內外單位認證，包含以下身分其中一項符合者： (1) 歷年新光三越國際攝影大…" at bounding box center [689, 172] width 565 height 129
drag, startPoint x: 479, startPoint y: 190, endPoint x: 679, endPoint y: 191, distance: 200.0
click at [676, 191] on p "1. 具中華民國國籍者，以個人身分報名，恕不接受組隊參加。 2. 個人攝影創作曾獲國內外單位認證，包含以下身分其中一項符合者： (1) 歷年新光三越國際攝影大…" at bounding box center [689, 172] width 565 height 129
click at [679, 191] on p "1. 具中華民國國籍者，以個人身分報名，恕不接受組隊參加。 2. 個人攝影創作曾獲國內外單位認證，包含以下身分其中一項符合者： (1) 歷年新光三越國際攝影大…" at bounding box center [689, 172] width 565 height 129
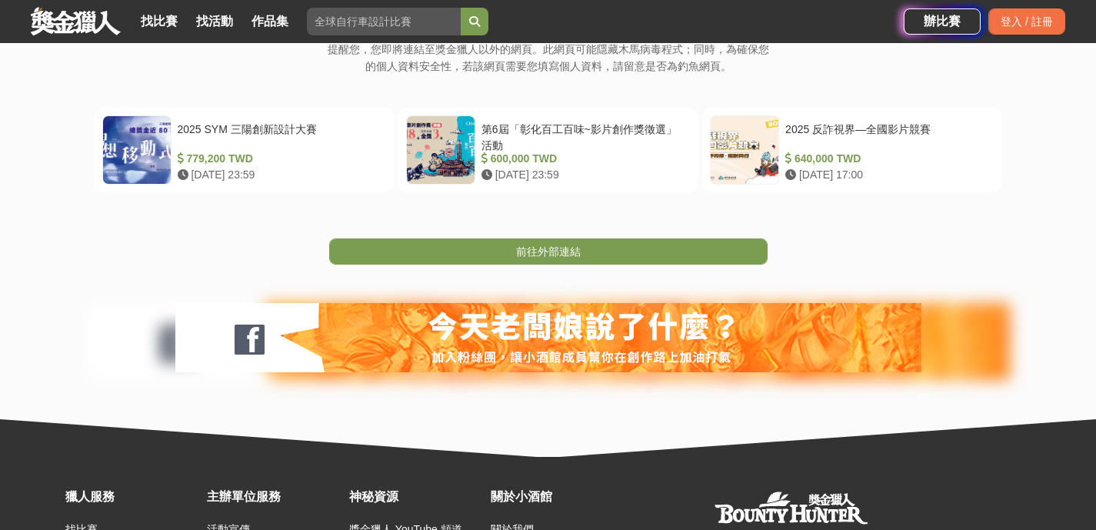
scroll to position [286, 0]
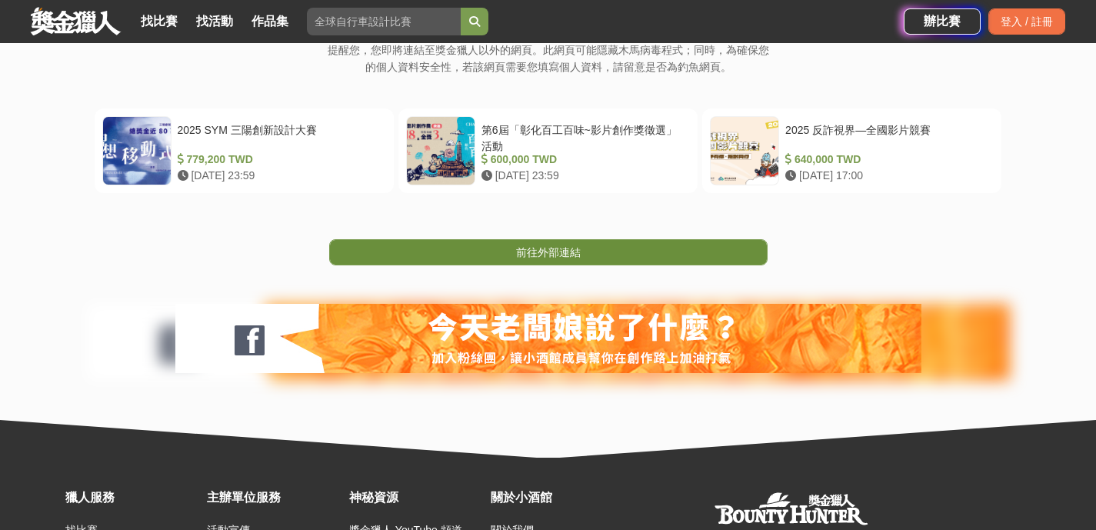
click at [592, 262] on link "前往外部連結" at bounding box center [548, 252] width 439 height 26
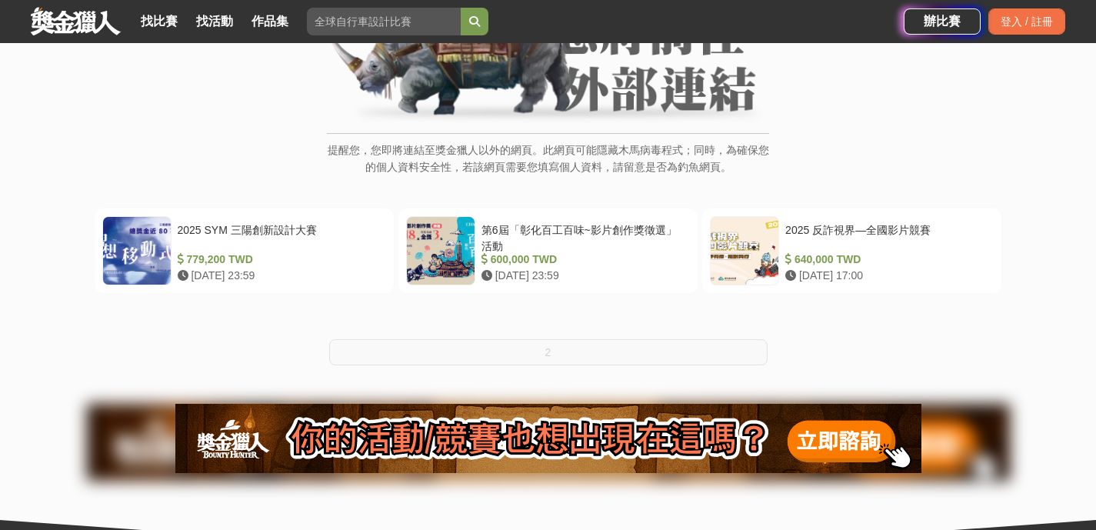
scroll to position [315, 0]
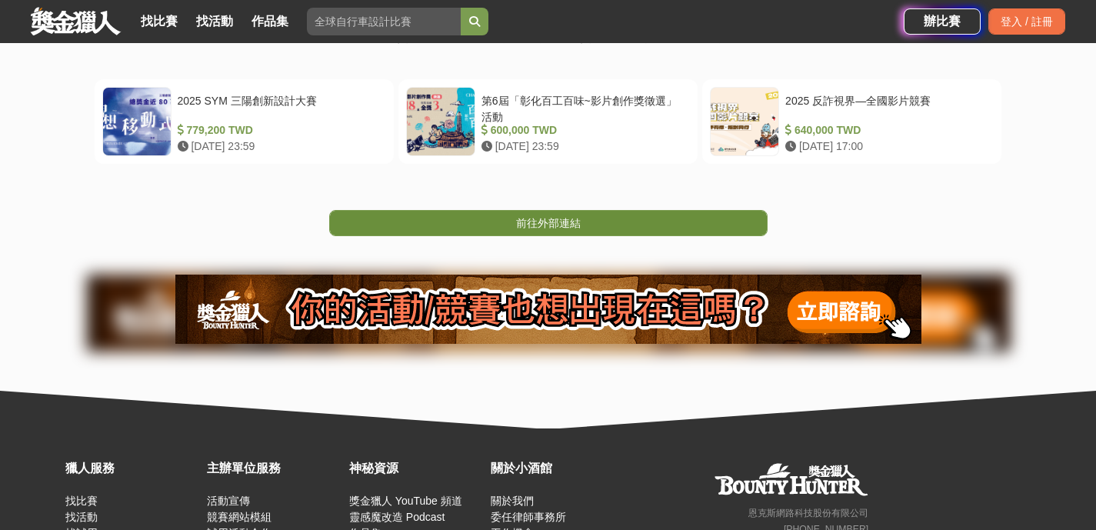
click at [538, 218] on span "前往外部連結" at bounding box center [548, 223] width 65 height 12
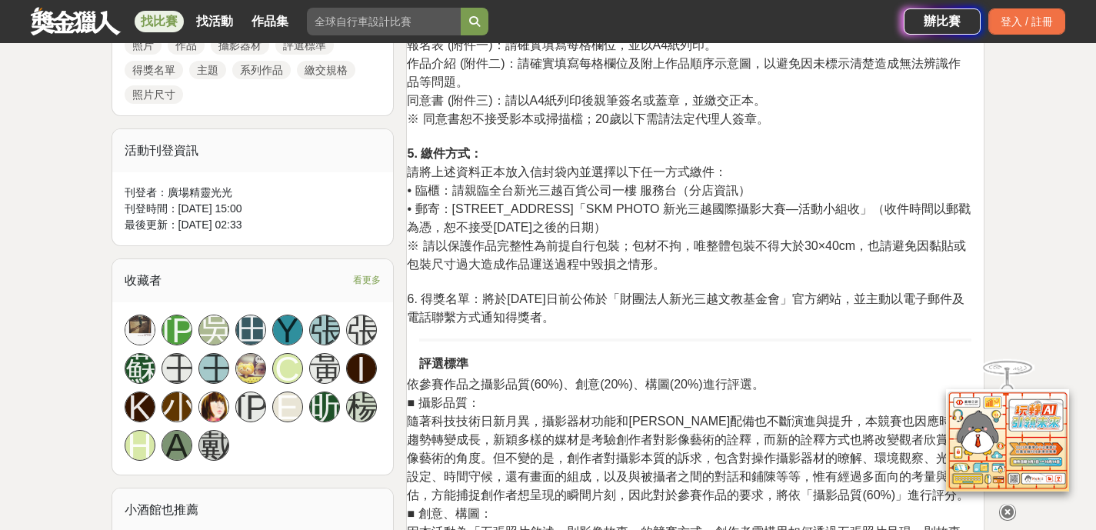
scroll to position [1009, 0]
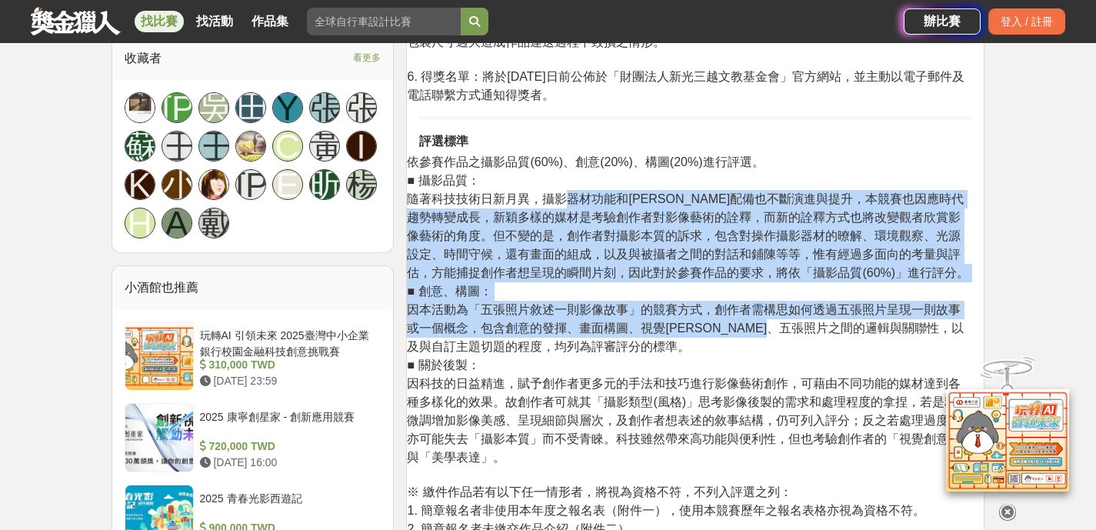
drag, startPoint x: 565, startPoint y: 206, endPoint x: 838, endPoint y: 347, distance: 306.6
click at [838, 346] on p "依參賽作品之攝影品質(60%)、創意(20%)、構圖(20%)進行評選。 ■ 攝影品質： 隨著科技技術日新月異，攝影器材功能和[PERSON_NAME]配備也…" at bounding box center [689, 390] width 565 height 475
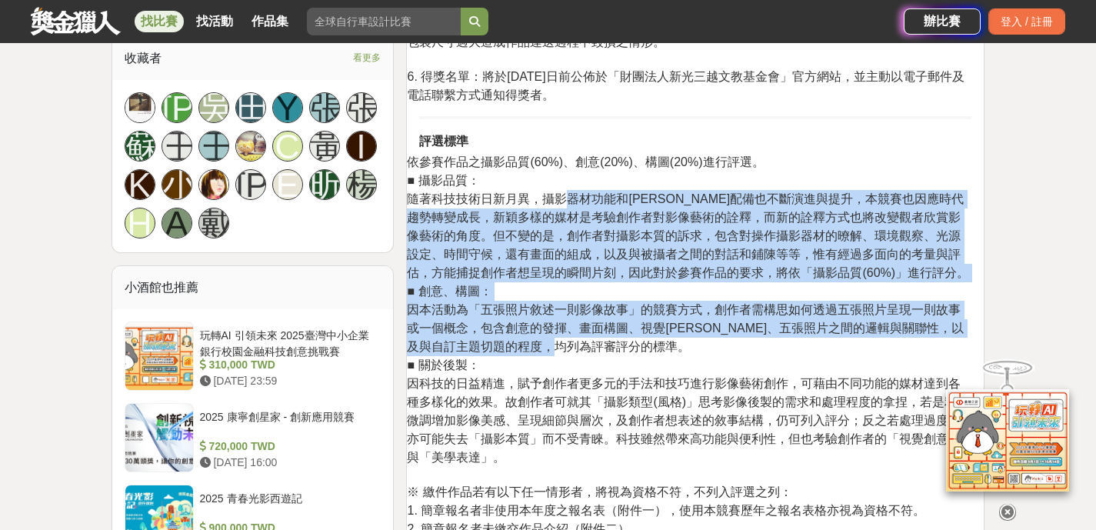
click at [837, 347] on p "依參賽作品之攝影品質(60%)、創意(20%)、構圖(20%)進行評選。 ■ 攝影品質： 隨著科技技術日新月異，攝影器材功能和[PERSON_NAME]配備也…" at bounding box center [689, 390] width 565 height 475
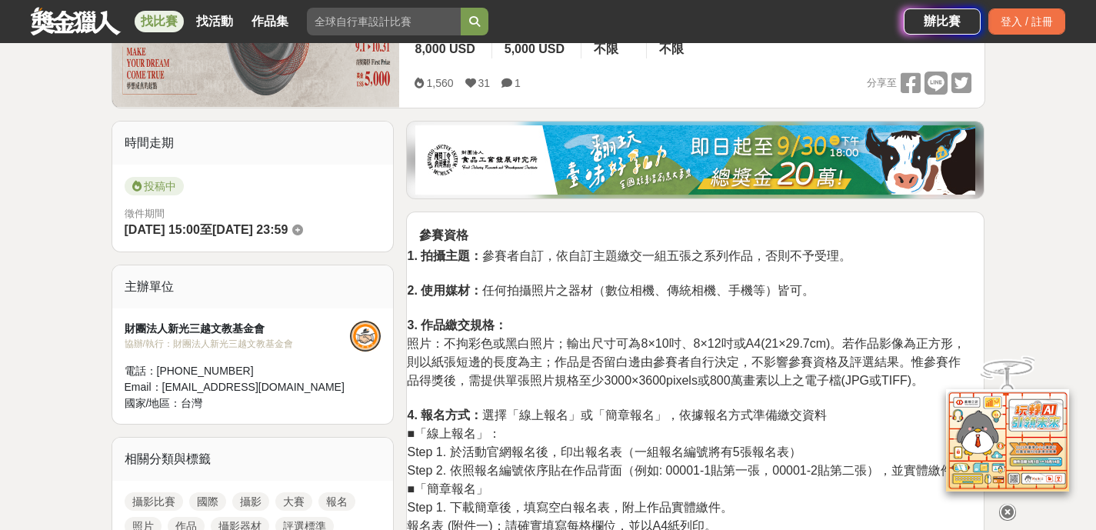
scroll to position [370, 0]
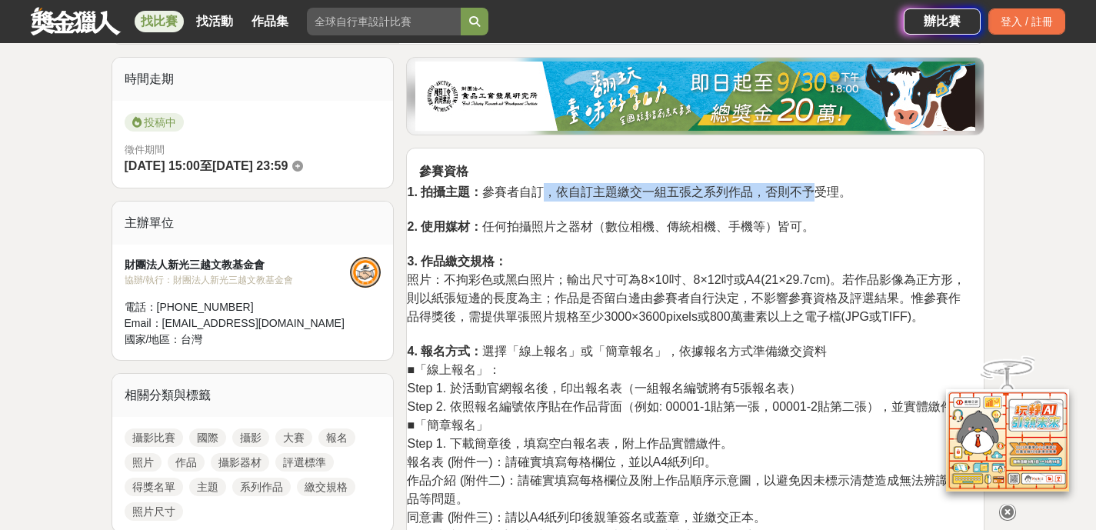
drag, startPoint x: 549, startPoint y: 194, endPoint x: 829, endPoint y: 192, distance: 280.0
click at [827, 192] on span "1. 拍攝主題： 參賽者自訂，依自訂主題繳交一組五張之系列作品，否則不予受理。" at bounding box center [629, 191] width 445 height 13
click at [829, 192] on span "1. 拍攝主題： 參賽者自訂，依自訂主題繳交一組五張之系列作品，否則不予受理。" at bounding box center [629, 191] width 445 height 13
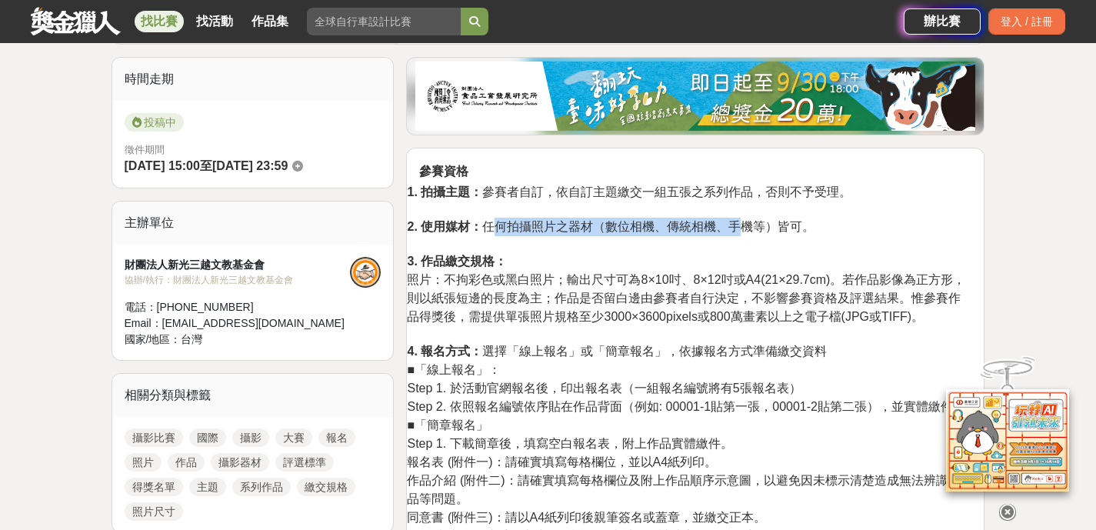
drag, startPoint x: 619, startPoint y: 223, endPoint x: 799, endPoint y: 224, distance: 180.0
click at [795, 224] on span "2. 使用媒材： 任何拍攝照片之器材（數位相機、傳統相機、手機等）皆可。" at bounding box center [611, 226] width 408 height 13
click at [799, 224] on span "2. 使用媒材： 任何拍攝照片之器材（數位相機、傳統相機、手機等）皆可。" at bounding box center [611, 226] width 408 height 13
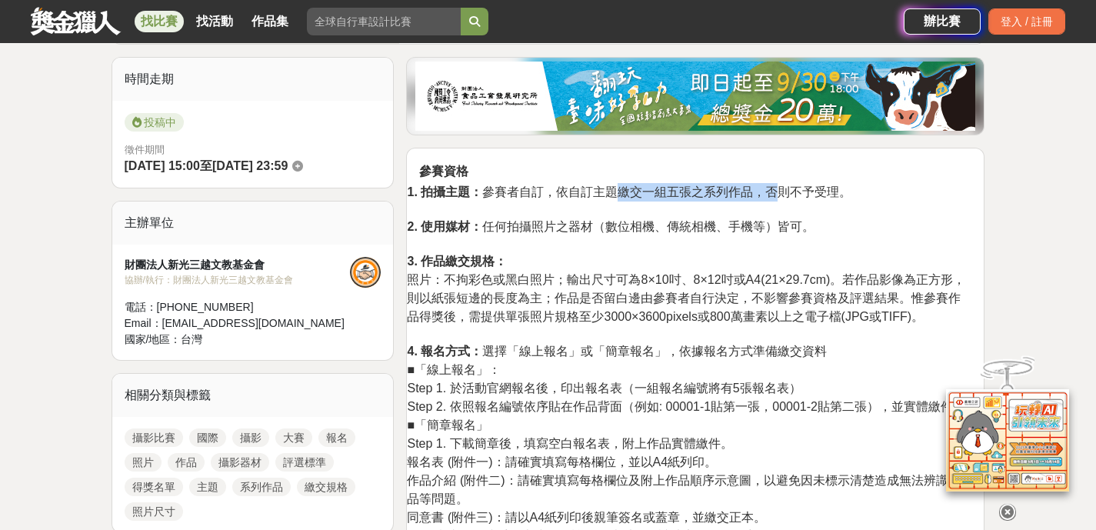
drag, startPoint x: 632, startPoint y: 188, endPoint x: 773, endPoint y: 184, distance: 140.8
click at [773, 184] on p "1. 拍攝主題： 參賽者自訂，依自訂主題繳交一組五張之系列作品，否則不予受理。 2. 使用媒材： 任何拍攝照片之器材（數位相機、傳統相機、手機等）皆可。 3.…" at bounding box center [689, 463] width 565 height 561
drag, startPoint x: 713, startPoint y: 197, endPoint x: 597, endPoint y: 201, distance: 116.2
click at [608, 200] on p "1. 拍攝主題： 參賽者自訂，依自訂主題繳交一組五張之系列作品，否則不予受理。 2. 使用媒材： 任何拍攝照片之器材（數位相機、傳統相機、手機等）皆可。 3.…" at bounding box center [689, 463] width 565 height 561
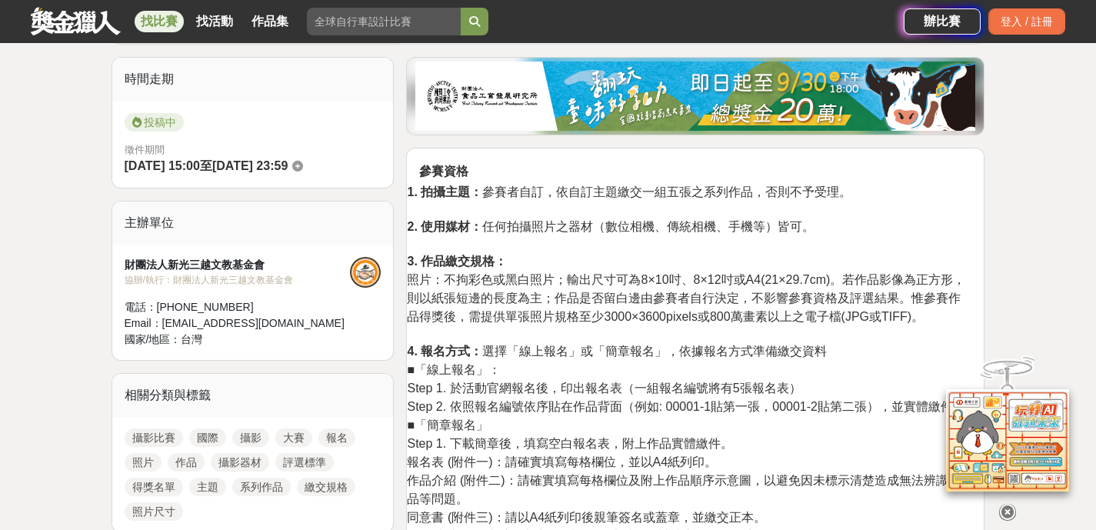
drag, startPoint x: 596, startPoint y: 201, endPoint x: 589, endPoint y: 204, distance: 8.3
click at [596, 201] on p "1. 拍攝主題： 參賽者自訂，依自訂主題繳交一組五張之系列作品，否則不予受理。 2. 使用媒材： 任何拍攝照片之器材（數位相機、傳統相機、手機等）皆可。 3.…" at bounding box center [689, 463] width 565 height 561
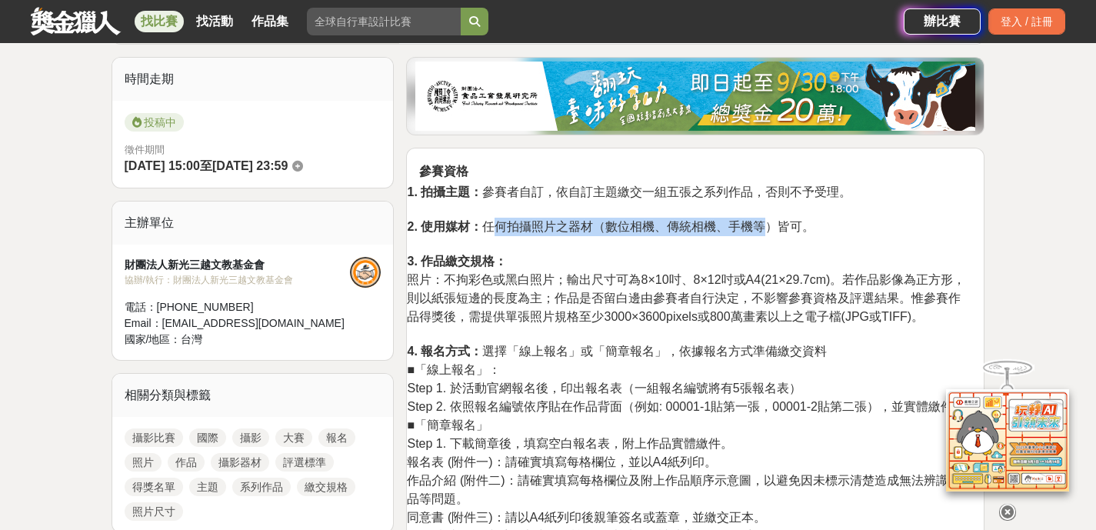
drag, startPoint x: 489, startPoint y: 229, endPoint x: 815, endPoint y: 224, distance: 326.2
click at [810, 224] on span "2. 使用媒材： 任何拍攝照片之器材（數位相機、傳統相機、手機等）皆可。" at bounding box center [611, 226] width 408 height 13
click at [822, 224] on p "1. 拍攝主題： 參賽者自訂，依自訂主題繳交一組五張之系列作品，否則不予受理。 2. 使用媒材： 任何拍攝照片之器材（數位相機、傳統相機、手機等）皆可。 3.…" at bounding box center [689, 463] width 565 height 561
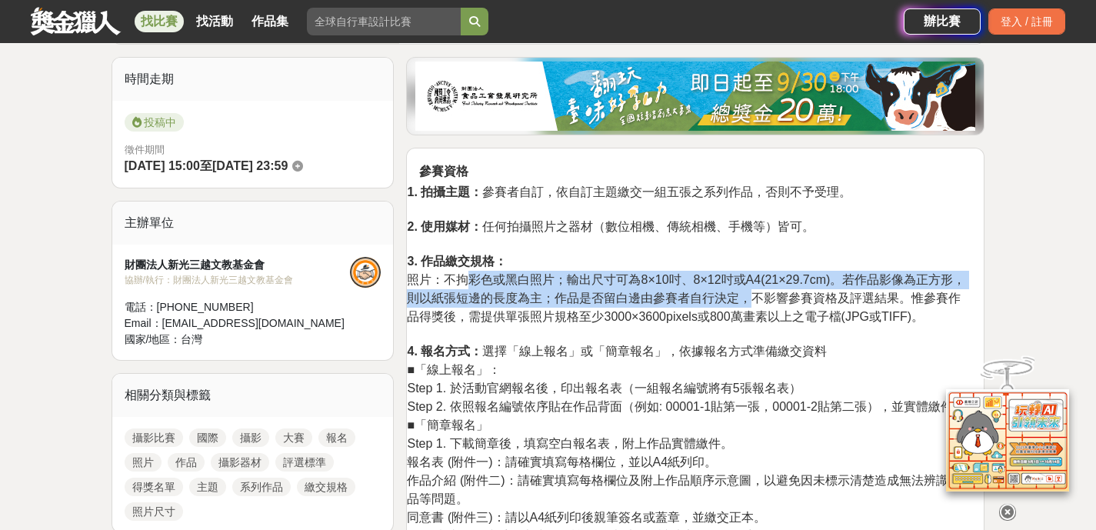
drag, startPoint x: 557, startPoint y: 281, endPoint x: 779, endPoint y: 296, distance: 222.9
click at [775, 296] on span "照片：不拘彩色或黑白照片；輸出尺寸可為8×10吋、8×12吋或A4(21×29.7cm)。若作品影像為正方形，則以紙張短邊的長度為主；作品是否留白邊由參賽者自…" at bounding box center [686, 298] width 559 height 50
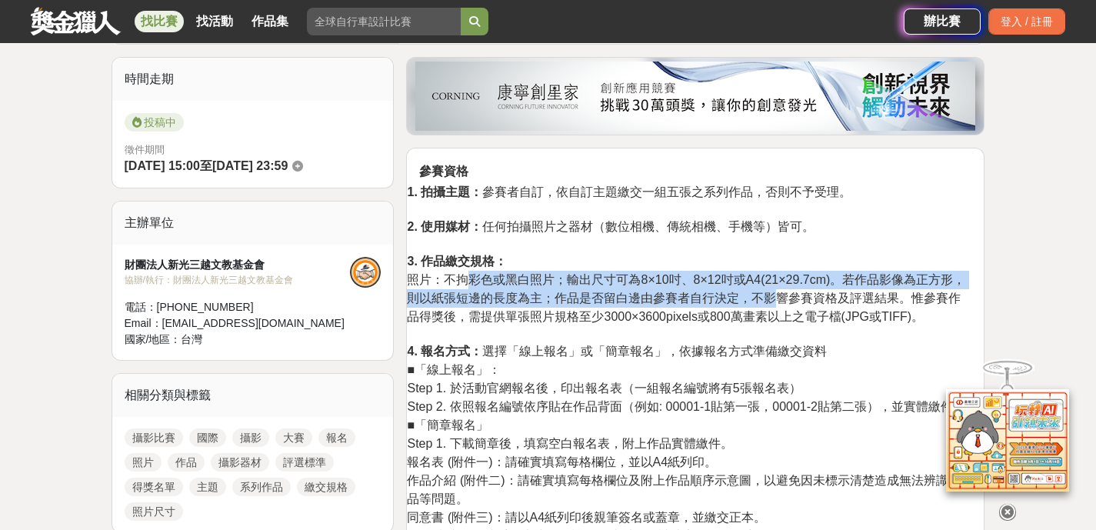
drag, startPoint x: 779, startPoint y: 296, endPoint x: 820, endPoint y: 292, distance: 41.0
click at [779, 296] on span "照片：不拘彩色或黑白照片；輸出尺寸可為8×10吋、8×12吋或A4(21×29.7cm)。若作品影像為正方形，則以紙張短邊的長度為主；作品是否留白邊由參賽者自…" at bounding box center [686, 298] width 559 height 50
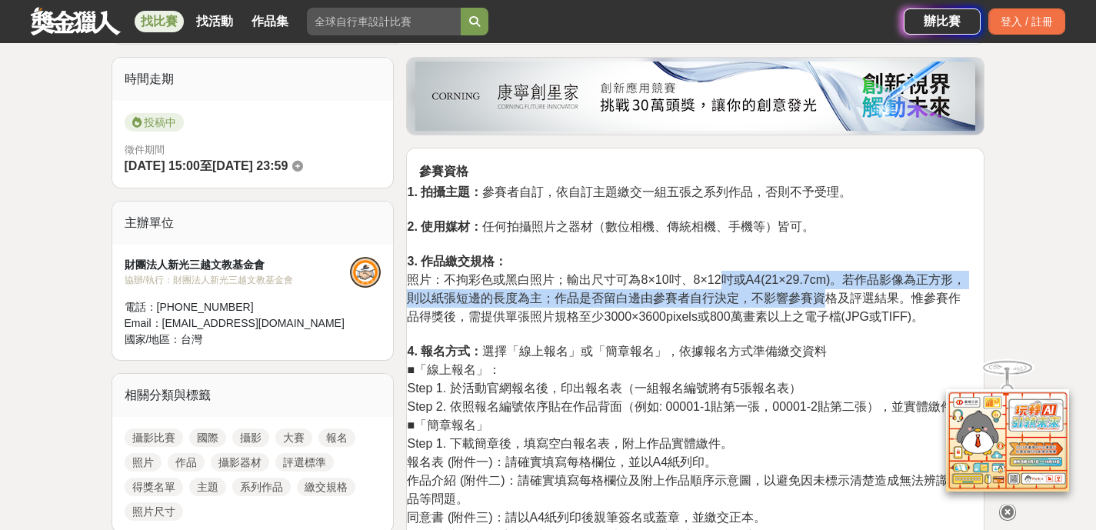
drag, startPoint x: 770, startPoint y: 279, endPoint x: 675, endPoint y: 270, distance: 95.8
click at [686, 271] on p "1. 拍攝主題： 參賽者自訂，依自訂主題繳交一組五張之系列作品，否則不予受理。 2. 使用媒材： 任何拍攝照片之器材（數位相機、傳統相機、手機等）皆可。 3.…" at bounding box center [689, 463] width 565 height 561
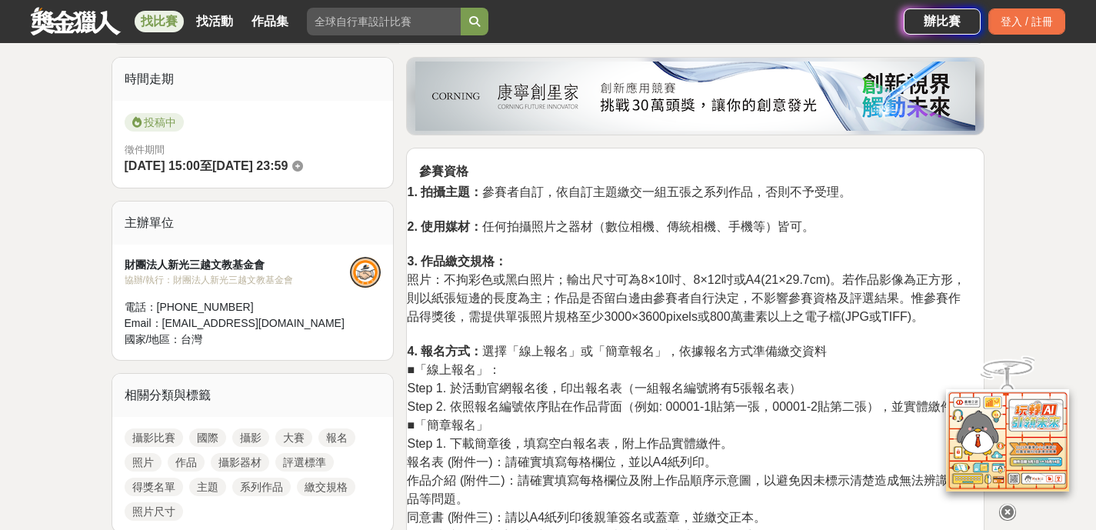
click at [677, 270] on p "1. 拍攝主題： 參賽者自訂，依自訂主題繳交一組五張之系列作品，否則不予受理。 2. 使用媒材： 任何拍攝照片之器材（數位相機、傳統相機、手機等）皆可。 3.…" at bounding box center [689, 463] width 565 height 561
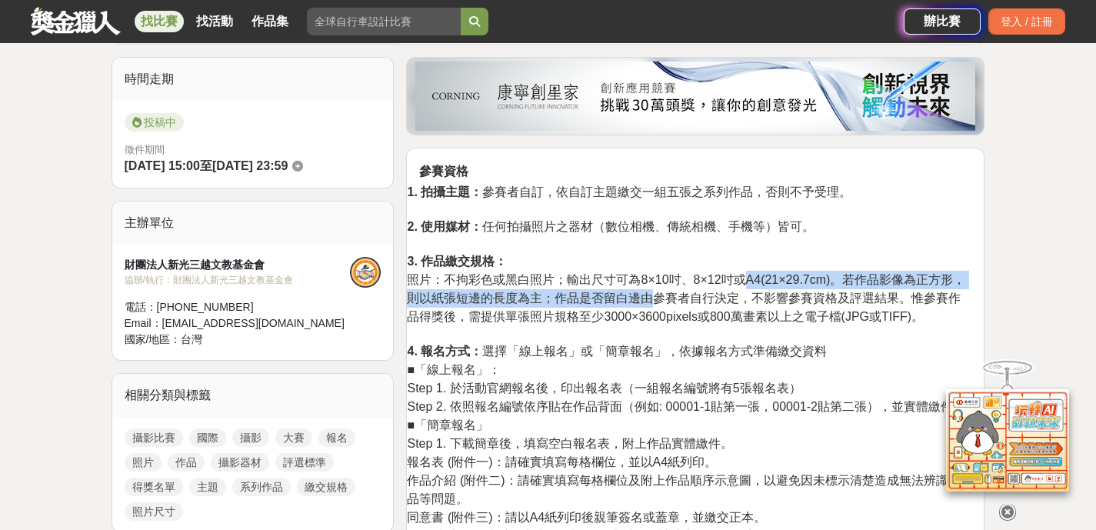
drag, startPoint x: 760, startPoint y: 271, endPoint x: 557, endPoint y: 297, distance: 204.8
click at [627, 302] on p "1. 拍攝主題： 參賽者自訂，依自訂主題繳交一組五張之系列作品，否則不予受理。 2. 使用媒材： 任何拍攝照片之器材（數位相機、傳統相機、手機等）皆可。 3.…" at bounding box center [689, 463] width 565 height 561
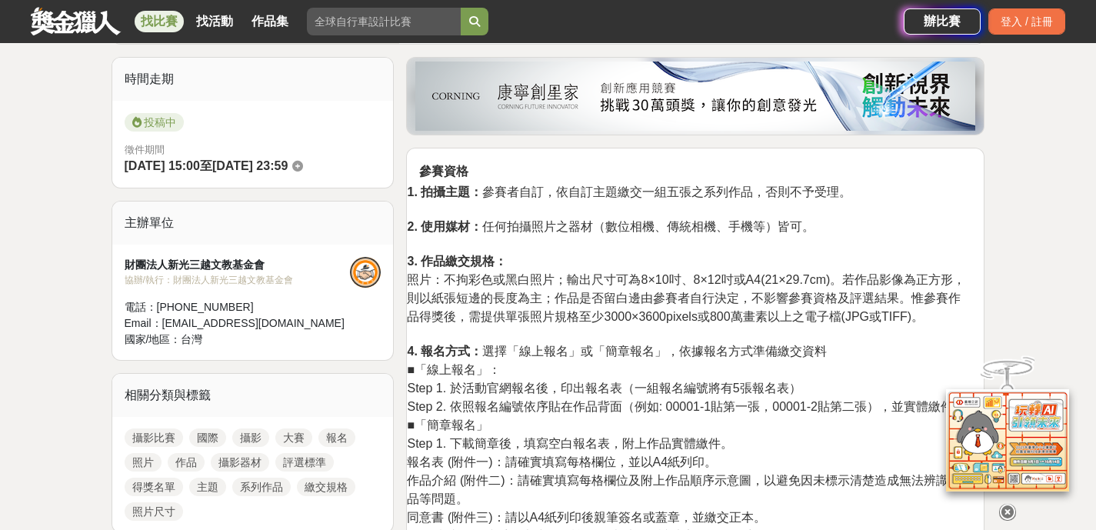
drag, startPoint x: 557, startPoint y: 297, endPoint x: 522, endPoint y: 295, distance: 35.4
click at [556, 297] on span "照片：不拘彩色或黑白照片；輸出尺寸可為8×10吋、8×12吋或A4(21×29.7cm)。若作品影像為正方形，則以紙張短邊的長度為主；作品是否留白邊由參賽者自…" at bounding box center [686, 298] width 559 height 50
drag, startPoint x: 522, startPoint y: 295, endPoint x: 862, endPoint y: 292, distance: 340.8
click at [862, 292] on span "照片：不拘彩色或黑白照片；輸出尺寸可為8×10吋、8×12吋或A4(21×29.7cm)。若作品影像為正方形，則以紙張短邊的長度為主；作品是否留白邊由參賽者自…" at bounding box center [686, 298] width 559 height 50
drag, startPoint x: 790, startPoint y: 294, endPoint x: 522, endPoint y: 297, distance: 267.7
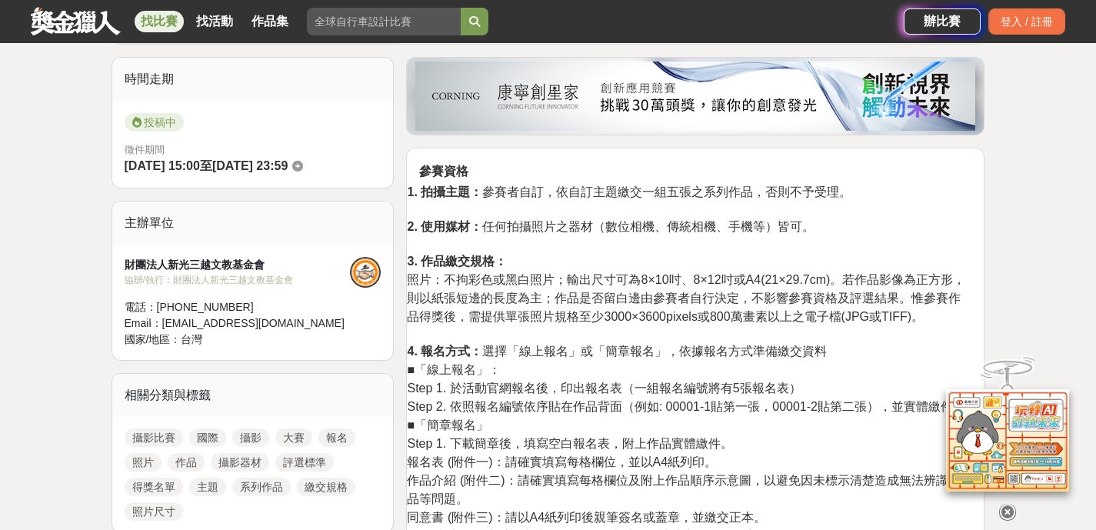
click at [569, 299] on span "照片：不拘彩色或黑白照片；輸出尺寸可為8×10吋、8×12吋或A4(21×29.7cm)。若作品影像為正方形，則以紙張短邊的長度為主；作品是否留白邊由參賽者自…" at bounding box center [686, 298] width 559 height 50
drag, startPoint x: 522, startPoint y: 297, endPoint x: 861, endPoint y: 305, distance: 338.6
click at [844, 302] on span "照片：不拘彩色或黑白照片；輸出尺寸可為8×10吋、8×12吋或A4(21×29.7cm)。若作品影像為正方形，則以紙張短邊的長度為主；作品是否留白邊由參賽者自…" at bounding box center [686, 298] width 559 height 50
click at [863, 308] on p "1. 拍攝主題： 參賽者自訂，依自訂主題繳交一組五張之系列作品，否則不予受理。 2. 使用媒材： 任何拍攝照片之器材（數位相機、傳統相機、手機等）皆可。 3.…" at bounding box center [689, 463] width 565 height 561
drag, startPoint x: 856, startPoint y: 315, endPoint x: 589, endPoint y: 304, distance: 268.0
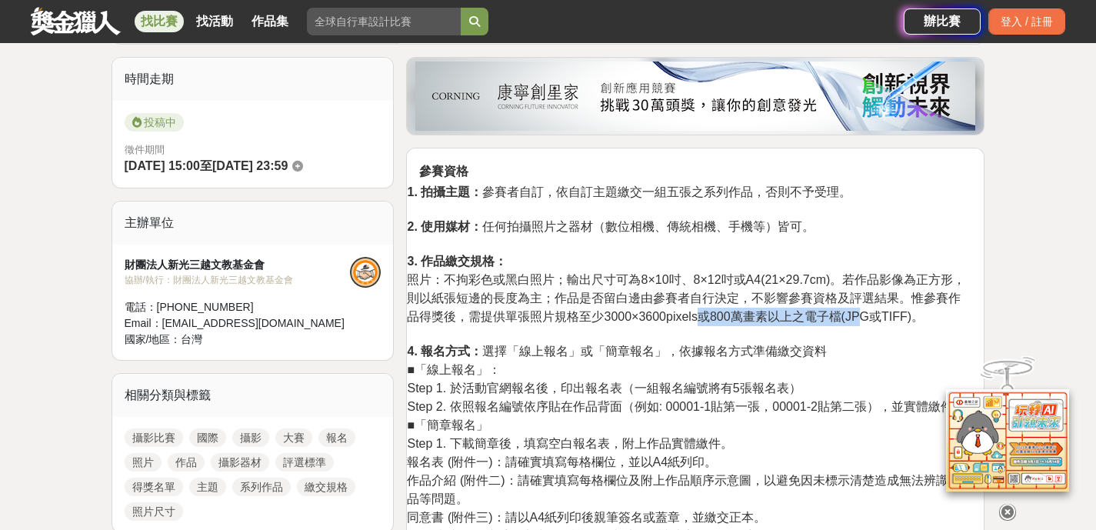
click at [644, 305] on p "1. 拍攝主題： 參賽者自訂，依自訂主題繳交一組五張之系列作品，否則不予受理。 2. 使用媒材： 任何拍攝照片之器材（數位相機、傳統相機、手機等）皆可。 3.…" at bounding box center [689, 463] width 565 height 561
click at [589, 304] on span "照片：不拘彩色或黑白照片；輸出尺寸可為8×10吋、8×12吋或A4(21×29.7cm)。若作品影像為正方形，則以紙張短邊的長度為主；作品是否留白邊由參賽者自…" at bounding box center [686, 298] width 559 height 50
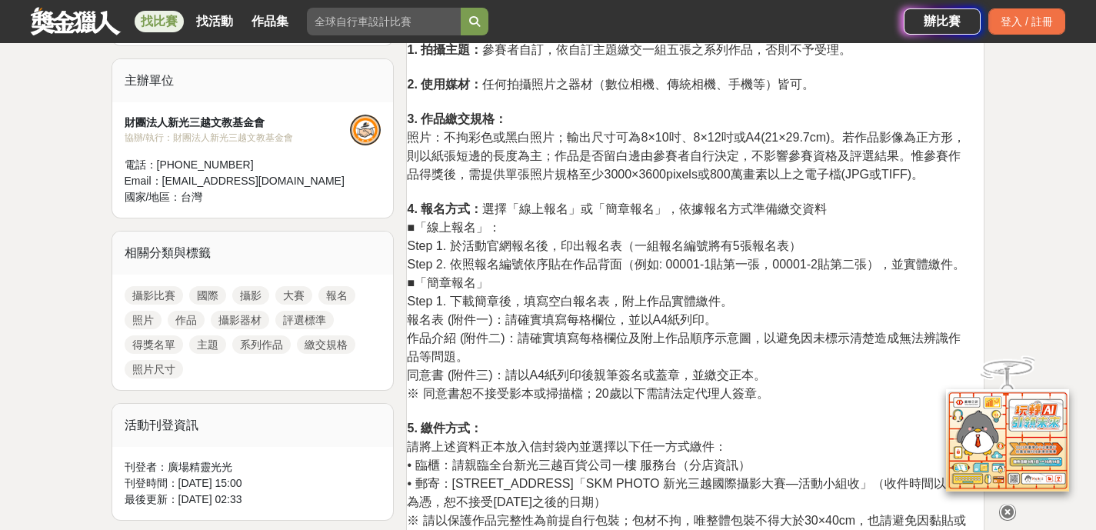
scroll to position [517, 0]
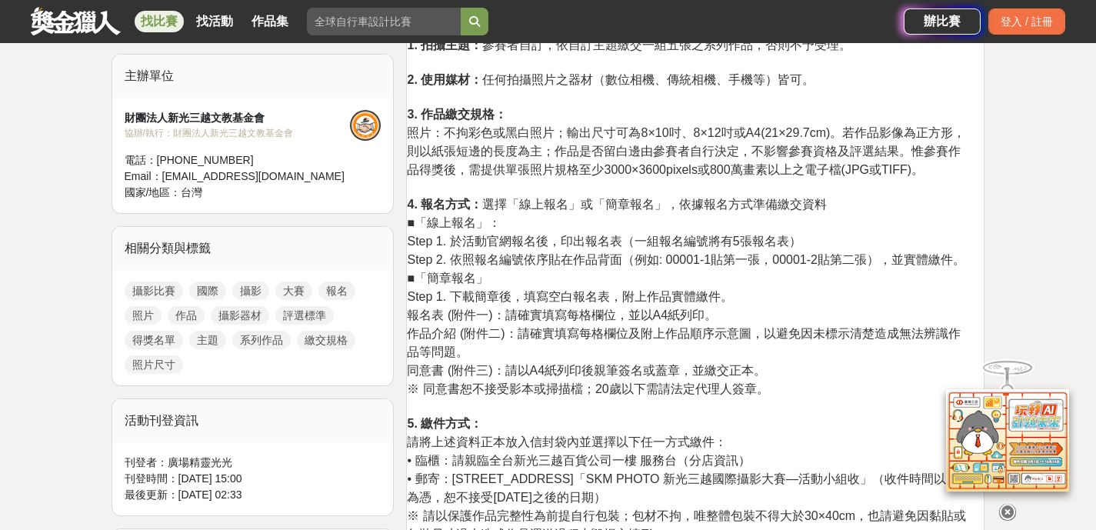
drag, startPoint x: 643, startPoint y: 235, endPoint x: 851, endPoint y: 242, distance: 207.8
click at [847, 242] on p "1. 拍攝主題： 參賽者自訂，依自訂主題繳交一組五張之系列作品，否則不予受理。 2. 使用媒材： 任何拍攝照片之器材（數位相機、傳統相機、手機等）皆可。 3.…" at bounding box center [689, 316] width 565 height 561
click at [851, 242] on p "1. 拍攝主題： 參賽者自訂，依自訂主題繳交一組五張之系列作品，否則不予受理。 2. 使用媒材： 任何拍攝照片之器材（數位相機、傳統相機、手機等）皆可。 3.…" at bounding box center [689, 316] width 565 height 561
drag, startPoint x: 802, startPoint y: 243, endPoint x: 495, endPoint y: 245, distance: 307.0
click at [502, 245] on p "1. 拍攝主題： 參賽者自訂，依自訂主題繳交一組五張之系列作品，否則不予受理。 2. 使用媒材： 任何拍攝照片之器材（數位相機、傳統相機、手機等）皆可。 3.…" at bounding box center [689, 316] width 565 height 561
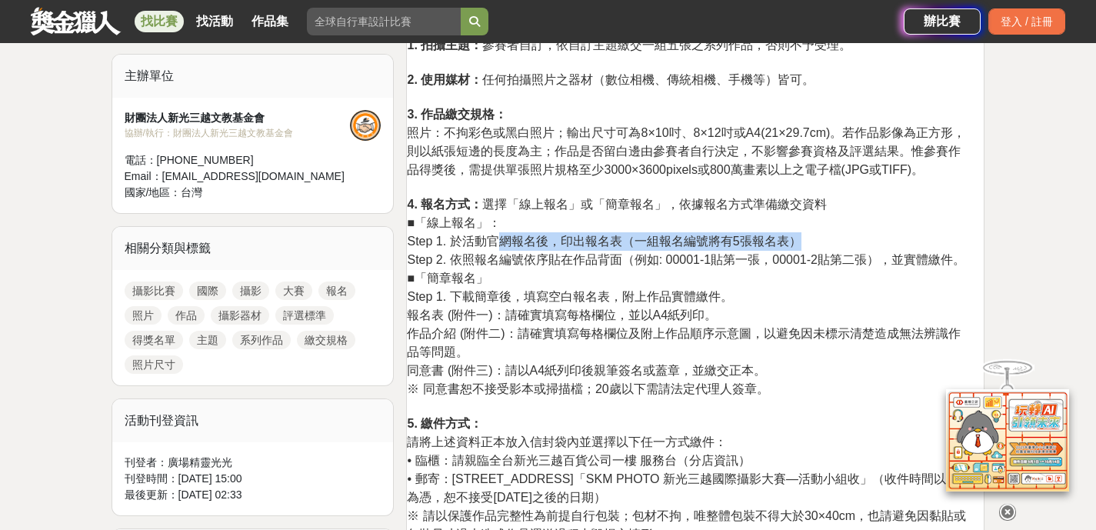
click at [495, 245] on span "Step 1. 於活動官網報名後，印出報名表（一組報名編號將有5張報名表）" at bounding box center [604, 241] width 394 height 13
drag, startPoint x: 419, startPoint y: 246, endPoint x: 831, endPoint y: 243, distance: 412.4
click at [821, 243] on p "1. 拍攝主題： 參賽者自訂，依自訂主題繳交一組五張之系列作品，否則不予受理。 2. 使用媒材： 任何拍攝照片之器材（數位相機、傳統相機、手機等）皆可。 3.…" at bounding box center [689, 316] width 565 height 561
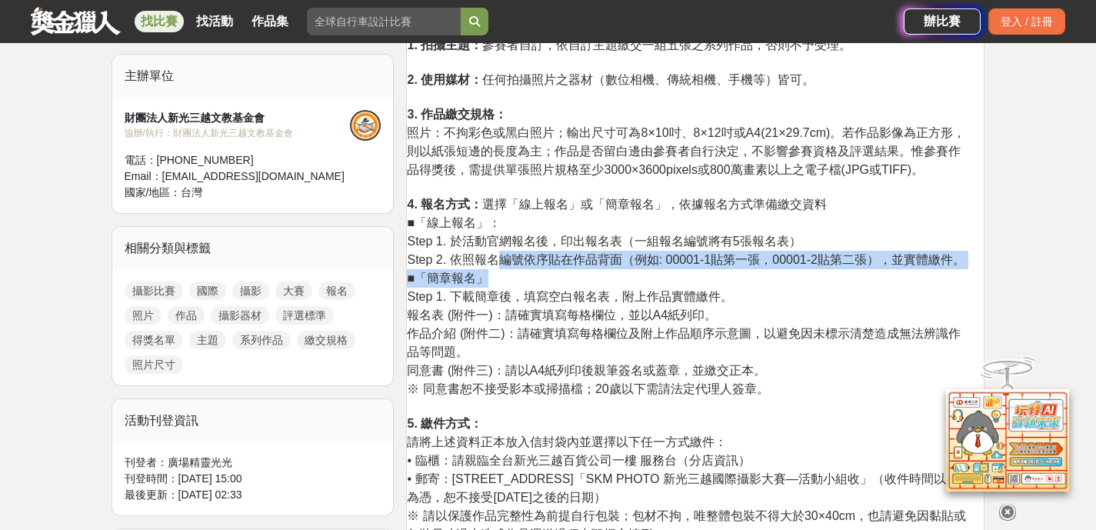
drag, startPoint x: 502, startPoint y: 262, endPoint x: 979, endPoint y: 275, distance: 476.4
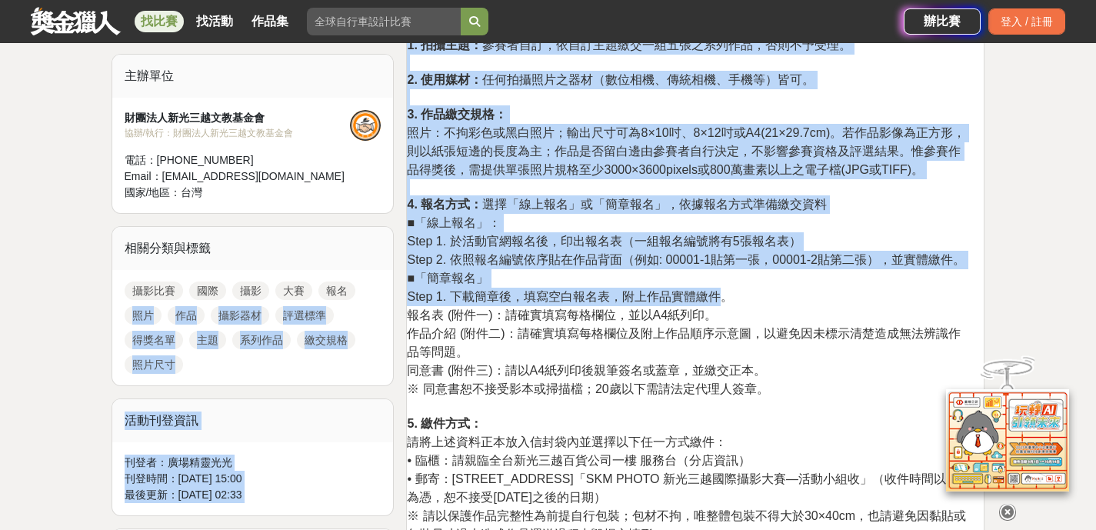
drag, startPoint x: 385, startPoint y: 290, endPoint x: 735, endPoint y: 304, distance: 350.3
click at [742, 304] on p "1. 拍攝主題： 參賽者自訂，依自訂主題繳交一組五張之系列作品，否則不予受理。 2. 使用媒材： 任何拍攝照片之器材（數位相機、傳統相機、手機等）皆可。 3.…" at bounding box center [689, 316] width 565 height 561
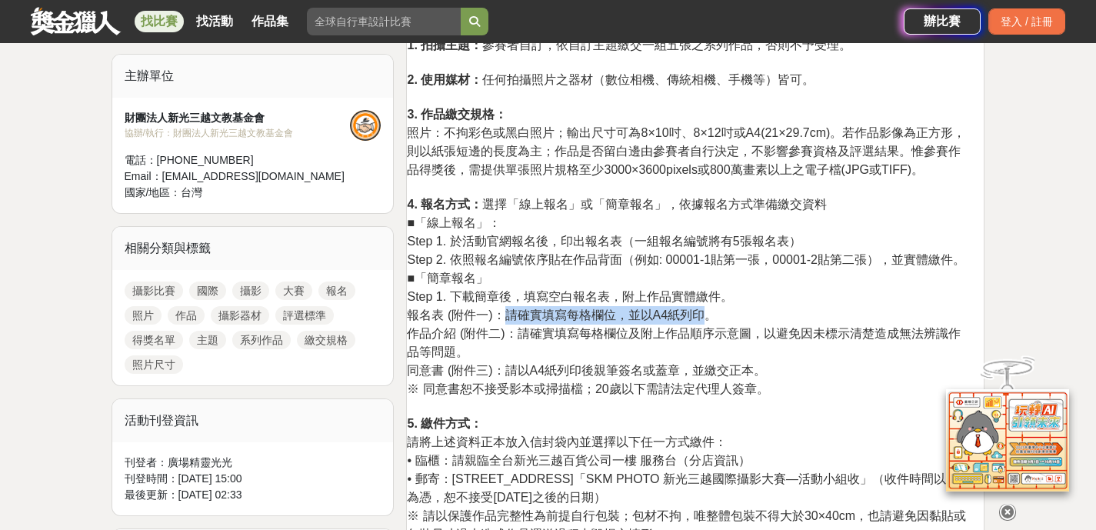
drag, startPoint x: 509, startPoint y: 312, endPoint x: 703, endPoint y: 322, distance: 194.2
click at [703, 322] on p "1. 拍攝主題： 參賽者自訂，依自訂主題繳交一組五張之系列作品，否則不予受理。 2. 使用媒材： 任何拍攝照片之器材（數位相機、傳統相機、手機等）皆可。 3.…" at bounding box center [689, 316] width 565 height 561
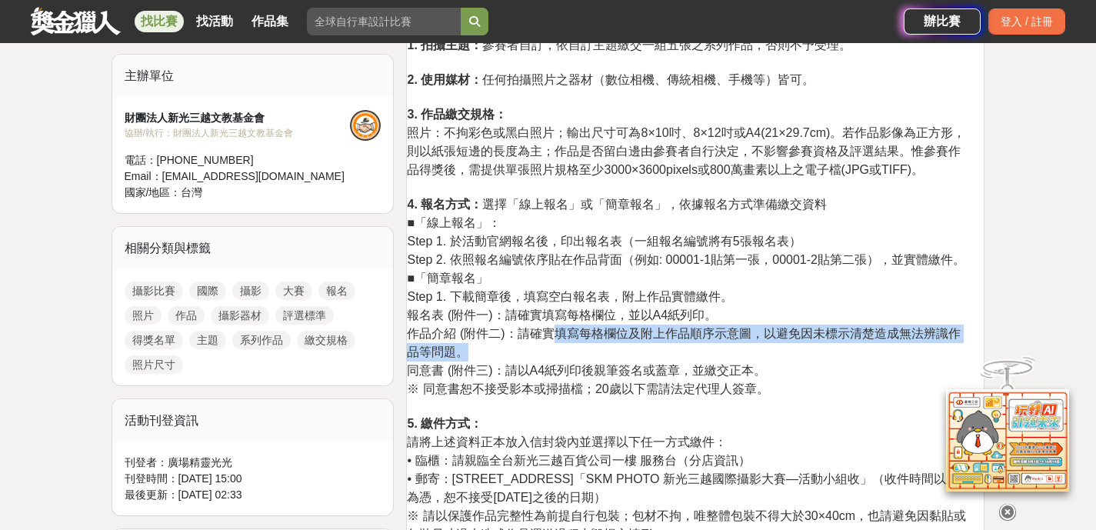
drag, startPoint x: 556, startPoint y: 338, endPoint x: 712, endPoint y: 353, distance: 156.2
click at [711, 352] on p "1. 拍攝主題： 參賽者自訂，依自訂主題繳交一組五張之系列作品，否則不予受理。 2. 使用媒材： 任何拍攝照片之器材（數位相機、傳統相機、手機等）皆可。 3.…" at bounding box center [689, 316] width 565 height 561
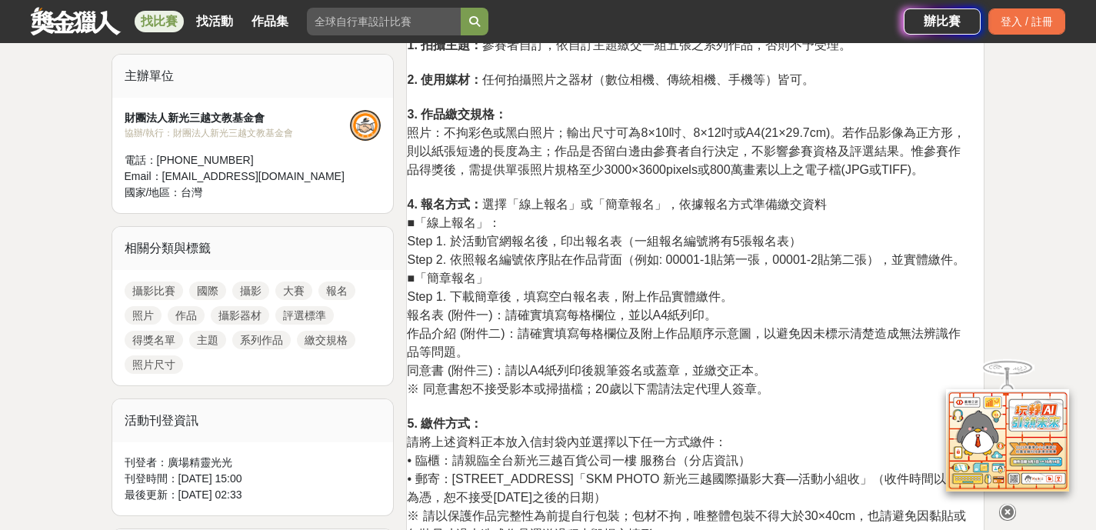
click at [555, 379] on p "1. 拍攝主題： 參賽者自訂，依自訂主題繳交一組五張之系列作品，否則不予受理。 2. 使用媒材： 任何拍攝照片之器材（數位相機、傳統相機、手機等）皆可。 3.…" at bounding box center [689, 316] width 565 height 561
drag, startPoint x: 542, startPoint y: 374, endPoint x: 736, endPoint y: 384, distance: 194.1
click at [736, 383] on p "1. 拍攝主題： 參賽者自訂，依自訂主題繳交一組五張之系列作品，否則不予受理。 2. 使用媒材： 任何拍攝照片之器材（數位相機、傳統相機、手機等）皆可。 3.…" at bounding box center [689, 316] width 565 height 561
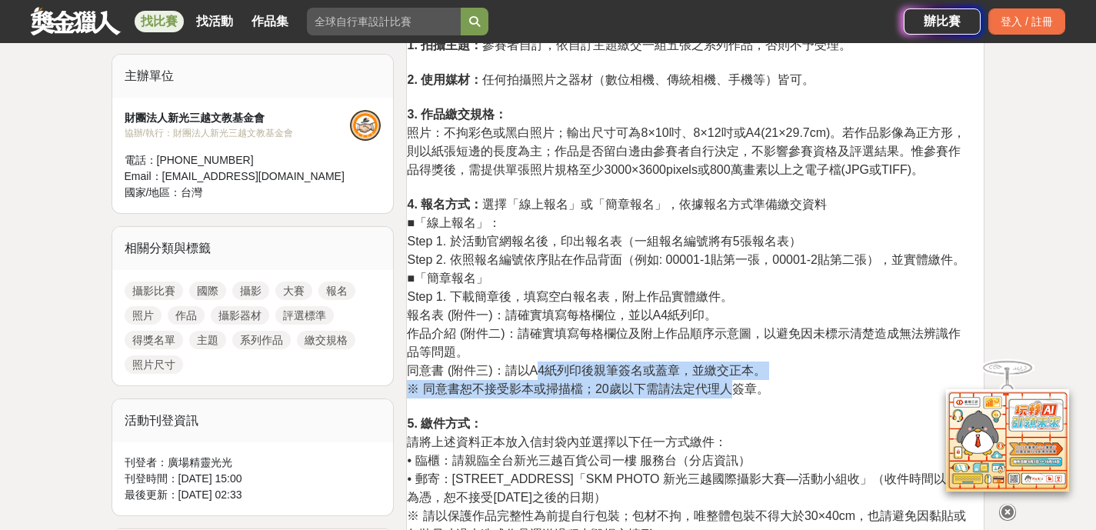
drag, startPoint x: 736, startPoint y: 384, endPoint x: 562, endPoint y: 394, distance: 174.9
click at [735, 385] on span "※ 同意書恕不接受影本或掃描檔；20歲以下需請法定代理人簽章。" at bounding box center [588, 388] width 362 height 13
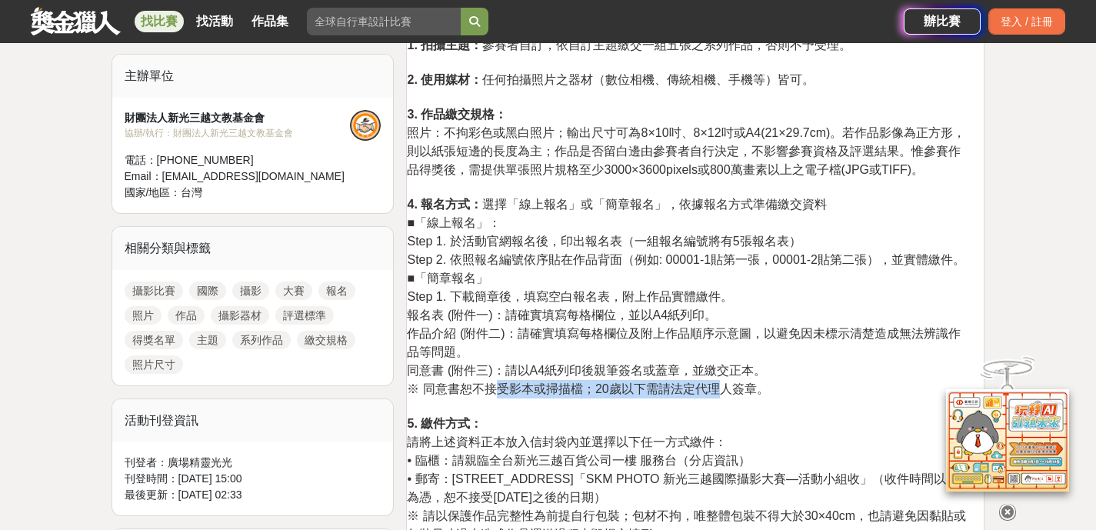
drag, startPoint x: 499, startPoint y: 393, endPoint x: 737, endPoint y: 383, distance: 238.7
click at [731, 383] on span "※ 同意書恕不接受影本或掃描檔；20歲以下需請法定代理人簽章。" at bounding box center [588, 388] width 362 height 13
click at [739, 383] on span "※ 同意書恕不接受影本或掃描檔；20歲以下需請法定代理人簽章。" at bounding box center [588, 388] width 362 height 13
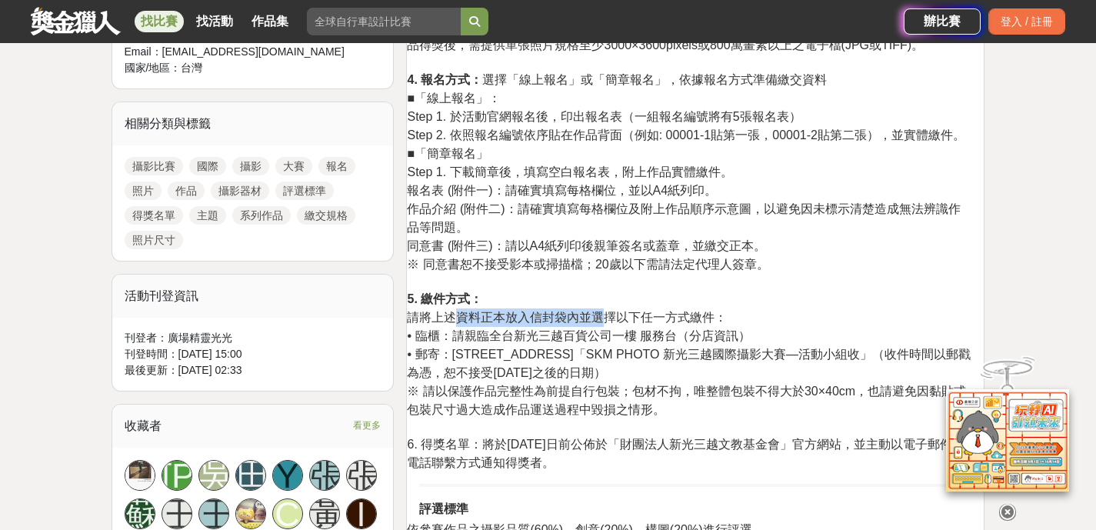
drag, startPoint x: 459, startPoint y: 319, endPoint x: 651, endPoint y: 327, distance: 192.5
click at [651, 326] on p "1. 拍攝主題： 參賽者自訂，依自訂主題繳交一組五張之系列作品，否則不予受理。 2. 使用媒材： 任何拍攝照片之器材（數位相機、傳統相機、手機等）皆可。 3.…" at bounding box center [689, 192] width 565 height 561
drag, startPoint x: 650, startPoint y: 327, endPoint x: 612, endPoint y: 330, distance: 38.6
click at [649, 328] on p "1. 拍攝主題： 參賽者自訂，依自訂主題繳交一組五張之系列作品，否則不予受理。 2. 使用媒材： 任何拍攝照片之器材（數位相機、傳統相機、手機等）皆可。 3.…" at bounding box center [689, 192] width 565 height 561
drag, startPoint x: 535, startPoint y: 332, endPoint x: 642, endPoint y: 332, distance: 106.2
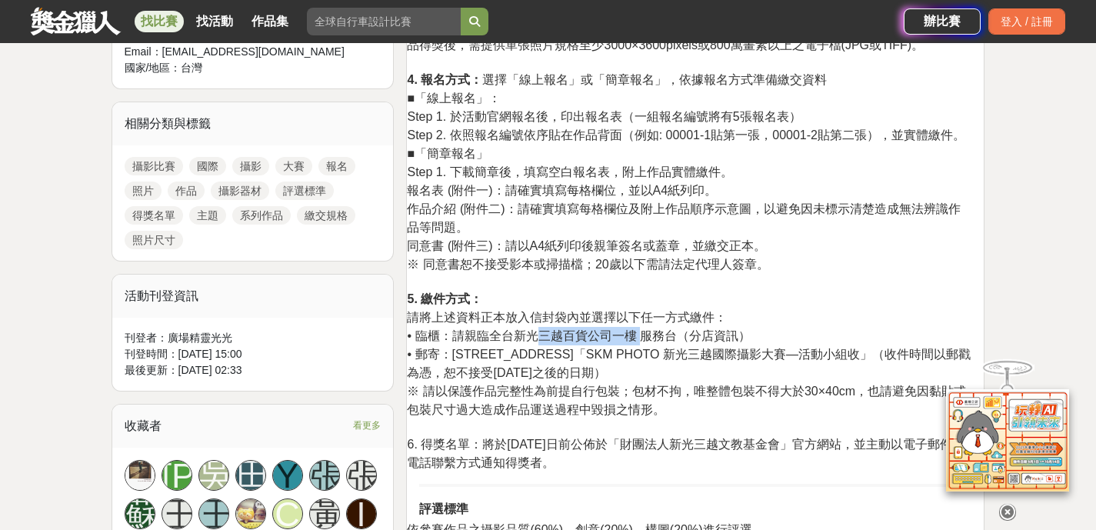
click at [642, 332] on span "• 臨櫃：請親臨全台新光三越百貨公司一樓 服務台（分店資訊）" at bounding box center [579, 335] width 344 height 13
click at [639, 333] on span "• 臨櫃：請親臨全台新光三越百貨公司一樓 服務台（分店資訊）" at bounding box center [579, 335] width 344 height 13
drag, startPoint x: 475, startPoint y: 315, endPoint x: 622, endPoint y: 322, distance: 147.1
click at [622, 322] on span "請將上述資料正本放入信封袋內並選擇以下任一方式繳件：" at bounding box center [567, 317] width 320 height 13
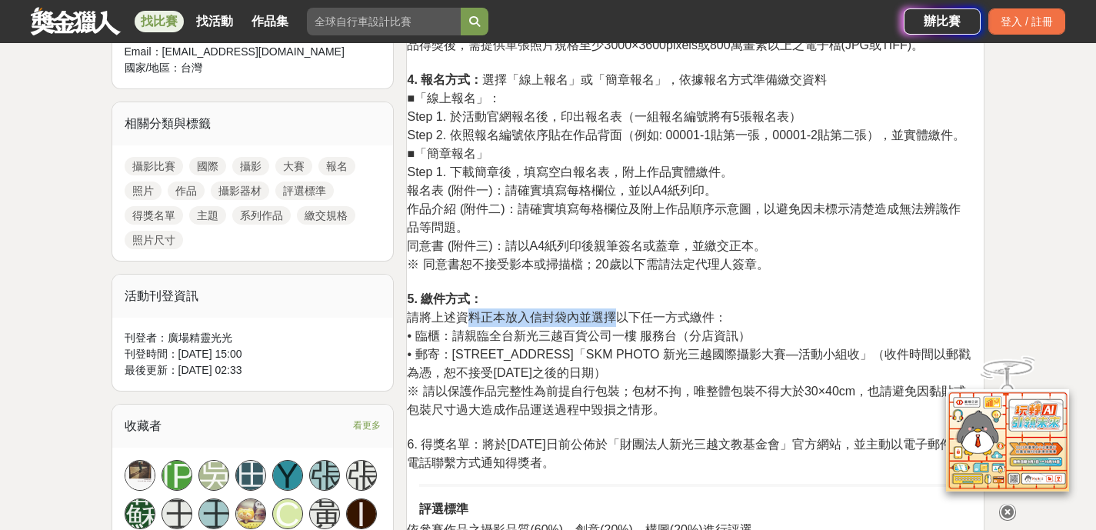
click at [622, 322] on span "請將上述資料正本放入信封袋內並選擇以下任一方式繳件：" at bounding box center [567, 317] width 320 height 13
drag
click at [663, 335] on span "• 臨櫃：請親臨全台新光三越百貨公司一樓 服務台（分店資訊）" at bounding box center [579, 335] width 344 height 13
click at [664, 335] on span "• 臨櫃：請親臨全台新光三越百貨公司一樓 服務台（分店資訊）" at bounding box center [579, 335] width 344 height 13
click at [800, 340] on p "1. 拍攝主題： 參賽者自訂，依自訂主題繳交一組五張之系列作品，否則不予受理。 2. 使用媒材： 任何拍攝照片之器材（數位相機、傳統相機、手機等）皆可。 3.…" at bounding box center [689, 192] width 565 height 561
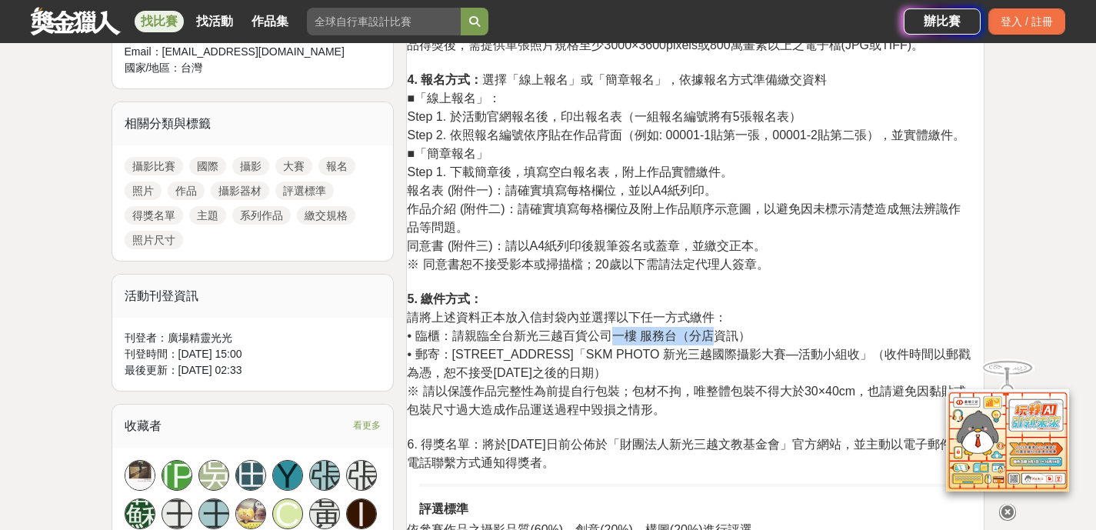
click at [605, 337] on span "• 臨櫃：請親臨全台新光三越百貨公司一樓 服務台（分店資訊）" at bounding box center [579, 335] width 344 height 13
click at [526, 352] on span "• 郵寄：[STREET_ADDRESS]「SKM PHOTO 新光三越國際攝影大賽—活動小組收」（收件時間以郵戳為憑，恕不接受[DATE]之後的日期）" at bounding box center [688, 364] width 563 height 32
click at [714, 362] on p "1. 拍攝主題： 參賽者自訂，依自訂主題繳交一組五張之系列作品，否則不予受理。 2. 使用媒材： 任何拍攝照片之器材（數位相機、傳統相機、手機等）皆可。 3.…" at bounding box center [689, 192] width 565 height 561
click at [718, 362] on p "1. 拍攝主題： 參賽者自訂，依自訂主題繳交一組五張之系列作品，否則不予受理。 2. 使用媒材： 任何拍攝照片之器材（數位相機、傳統相機、手機等）皆可。 3.…" at bounding box center [689, 192] width 565 height 561
click at [661, 350] on p "1. 拍攝主題： 參賽者自訂，依自訂主題繳交一組五張之系列作品，否則不予受理。 2. 使用媒材： 任何拍攝照片之器材（數位相機、傳統相機、手機等）皆可。 3.…" at bounding box center [689, 192] width 565 height 561
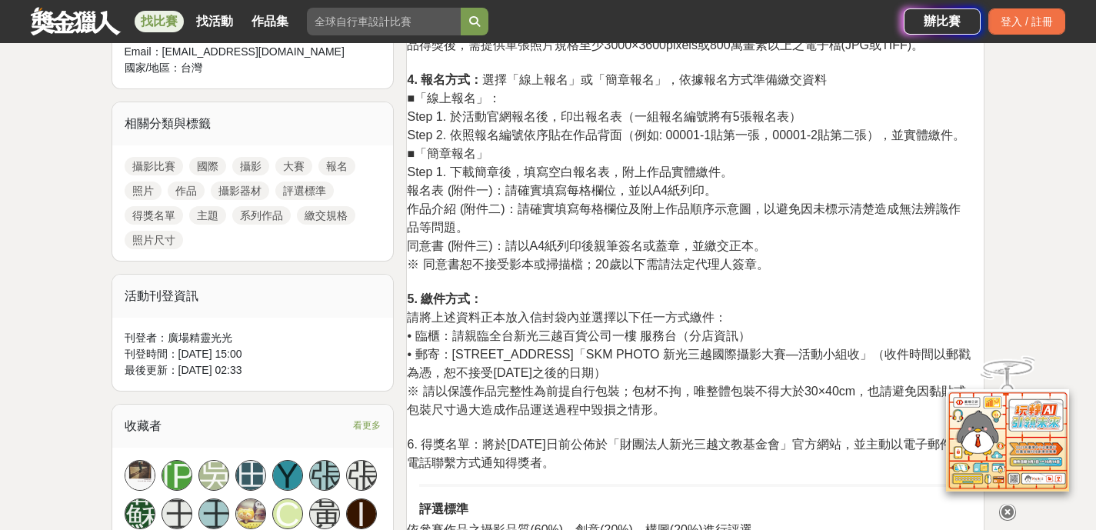
click at [634, 349] on span "• 郵寄：[STREET_ADDRESS]「SKM PHOTO 新光三越國際攝影大賽—活動小組收」（收件時間以郵戳為憑，恕不接受[DATE]之後的日期）" at bounding box center [688, 364] width 563 height 32
click at [863, 350] on span "• 郵寄：[STREET_ADDRESS]「SKM PHOTO 新光三越國際攝影大賽—活動小組收」（收件時間以郵戳為憑，恕不接受[DATE]之後的日期）" at bounding box center [688, 364] width 563 height 32
click at [867, 350] on span "• 郵寄：[STREET_ADDRESS]「SKM PHOTO 新光三越國際攝影大賽—活動小組收」（收件時間以郵戳為憑，恕不接受[DATE]之後的日期）" at bounding box center [688, 364] width 563 height 32
click at [705, 389] on p "1. 拍攝主題： 參賽者自訂，依自訂主題繳交一組五張之系列作品，否則不予受理。 2. 使用媒材： 任何拍攝照片之器材（數位相機、傳統相機、手機等）皆可。 3.…" at bounding box center [689, 192] width 565 height 561
click at [782, 397] on span "※ 請以保護作品完整性為前提自行包裝；包材不拘，唯整體包裝不得大於30×40cm，也請避免因黏貼或包裝尺寸過大造成作品運送過程中毀損之情形。" at bounding box center [686, 401] width 559 height 32
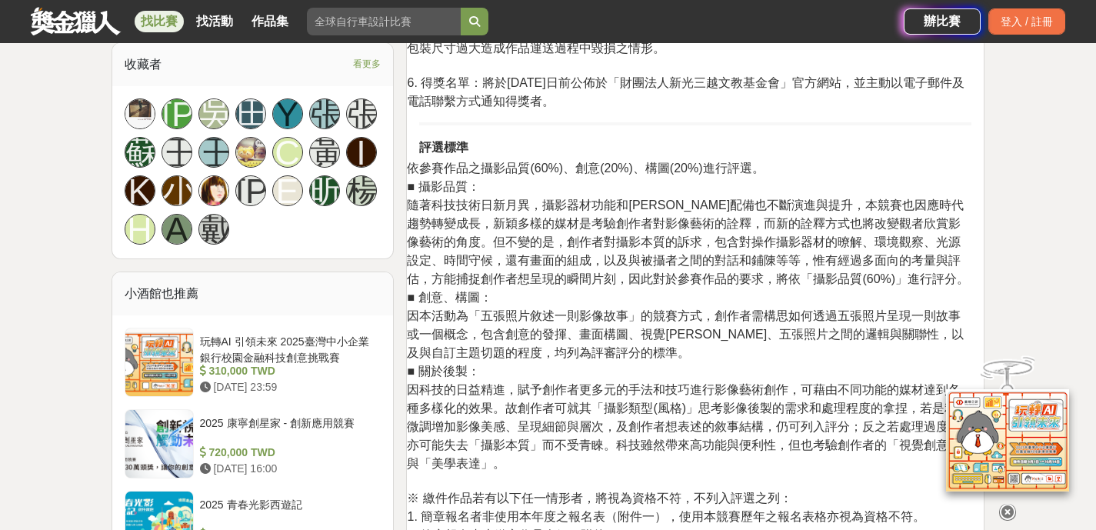
scroll to position [1027, 0]
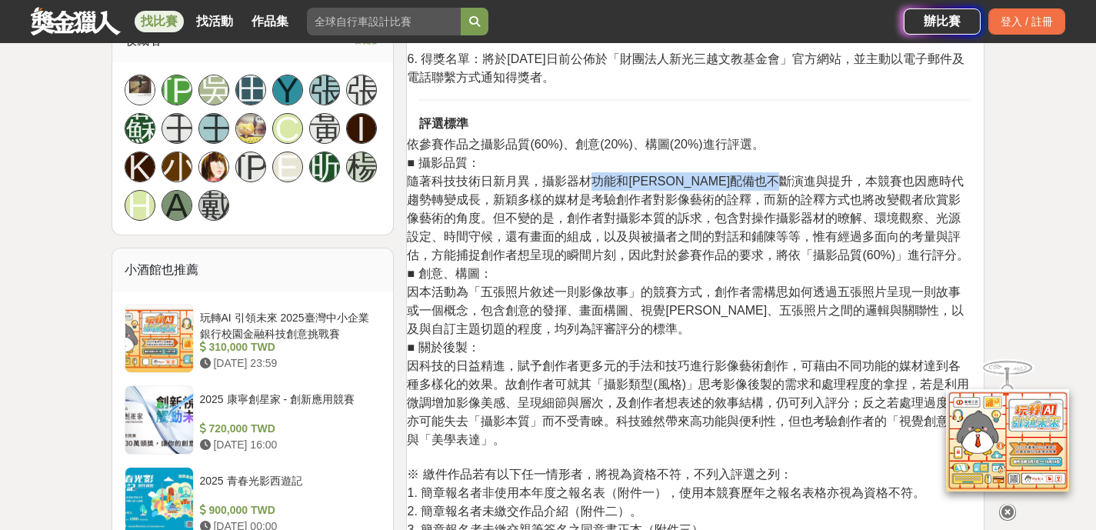
click at [852, 180] on span "隨著科技技術日新月異，攝影器材功能和[PERSON_NAME]配備也不斷演進與提升，本競賽也因應時代趨勢轉變成長，新穎多樣的媒材是考驗創作者對影像藝術的詮釋，…" at bounding box center [688, 218] width 562 height 87
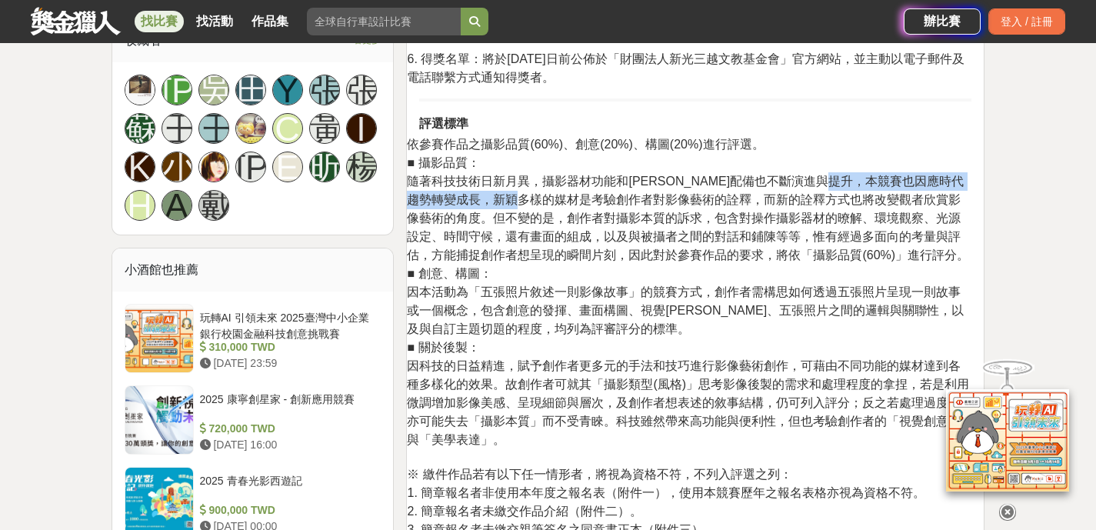
click at [596, 198] on span "隨著科技技術日新月異，攝影器材功能和[PERSON_NAME]配備也不斷演進與提升，本競賽也因應時代趨勢轉變成長，新穎多樣的媒材是考驗創作者對影像藝術的詮釋，…" at bounding box center [688, 218] width 562 height 87
click at [597, 198] on span "隨著科技技術日新月異，攝影器材功能和[PERSON_NAME]配備也不斷演進與提升，本競賽也因應時代趨勢轉變成長，新穎多樣的媒材是考驗創作者對影像藝術的詮釋，…" at bounding box center [688, 218] width 562 height 87
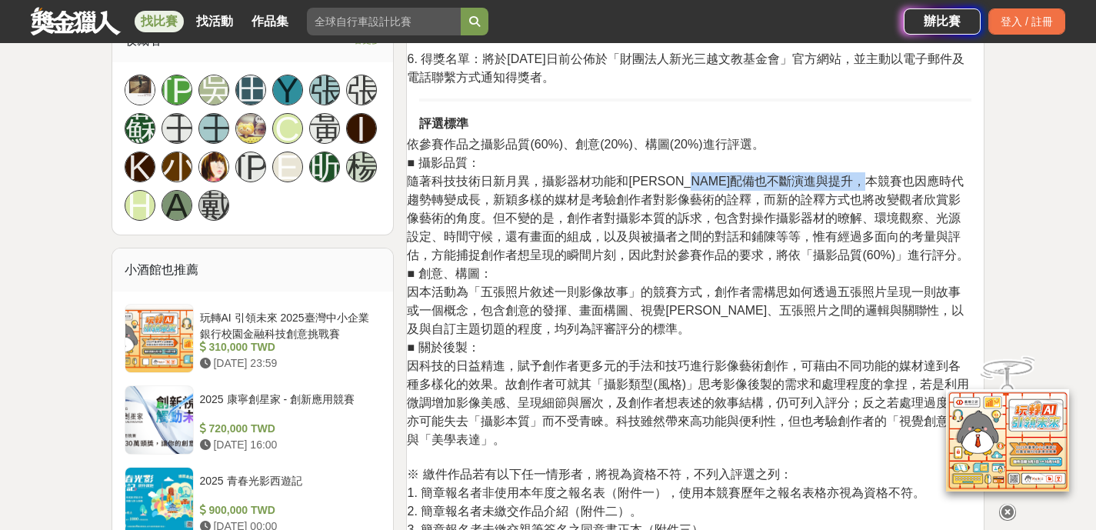
click at [935, 193] on span "隨著科技技術日新月異，攝影器材功能和[PERSON_NAME]配備也不斷演進與提升，本競賽也因應時代趨勢轉變成長，新穎多樣的媒材是考驗創作者對影像藝術的詮釋，…" at bounding box center [688, 218] width 562 height 87
click at [479, 212] on p "依參賽作品之攝影品質(60%)、創意(20%)、構圖(20%)進行評選。 ■ 攝影品質： 隨著科技技術日新月異，攝影器材功能和[PERSON_NAME]配備也…" at bounding box center [689, 372] width 565 height 475
click at [837, 230] on p "依參賽作品之攝影品質(60%)、創意(20%)、構圖(20%)進行評選。 ■ 攝影品質： 隨著科技技術日新月異，攝影器材功能和[PERSON_NAME]配備也…" at bounding box center [689, 372] width 565 height 475
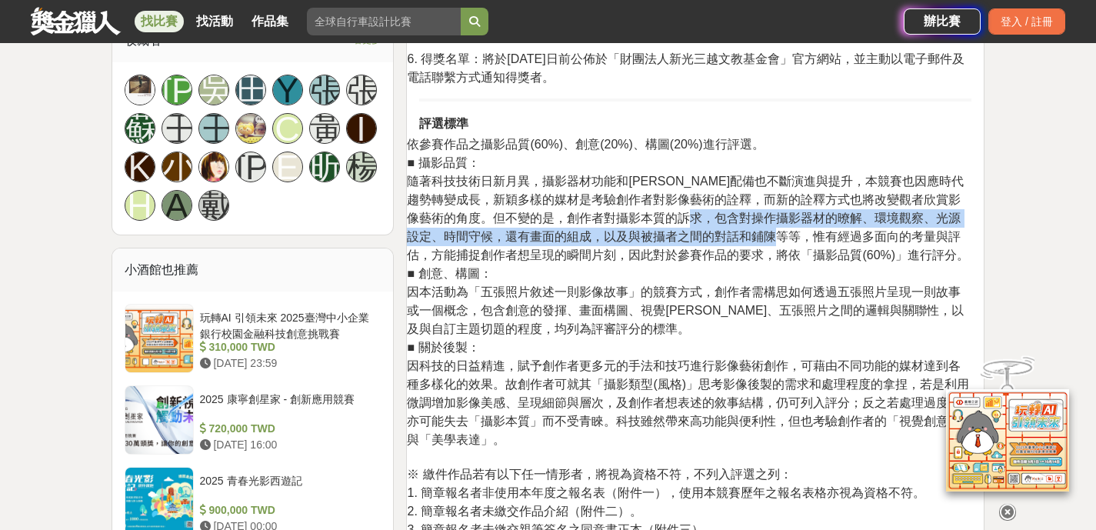
click at [752, 227] on p "依參賽作品之攝影品質(60%)、創意(20%)、構圖(20%)進行評選。 ■ 攝影品質： 隨著科技技術日新月異，攝影器材功能和[PERSON_NAME]配備也…" at bounding box center [689, 372] width 565 height 475
click at [751, 227] on p "依參賽作品之攝影品質(60%)、創意(20%)、構圖(20%)進行評選。 ■ 攝影品質： 隨著科技技術日新月異，攝影器材功能和[PERSON_NAME]配備也…" at bounding box center [689, 372] width 565 height 475
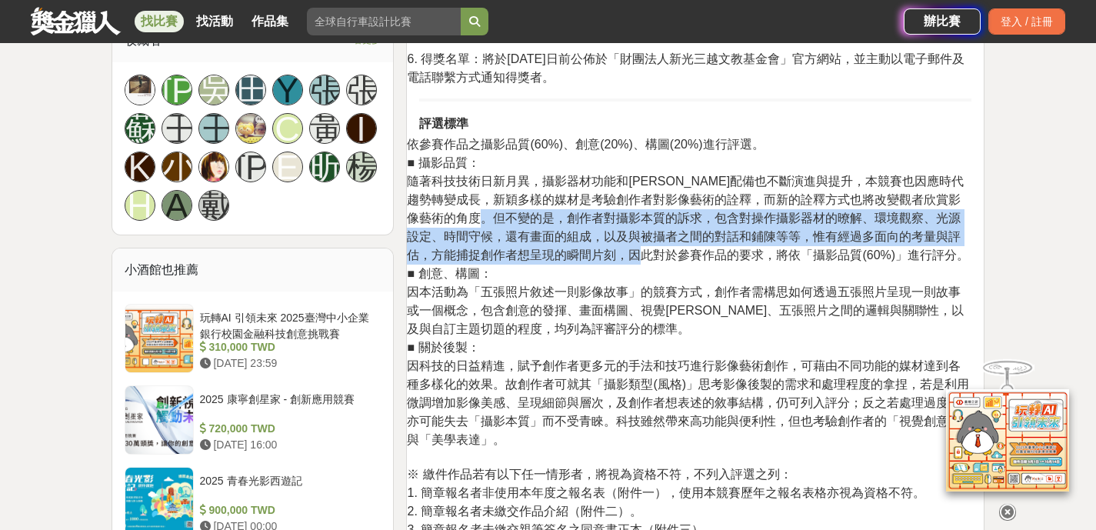
click at [749, 264] on p "依參賽作品之攝影品質(60%)、創意(20%)、構圖(20%)進行評選。 ■ 攝影品質： 隨著科技技術日新月異，攝影器材功能和[PERSON_NAME]配備也…" at bounding box center [689, 372] width 565 height 475
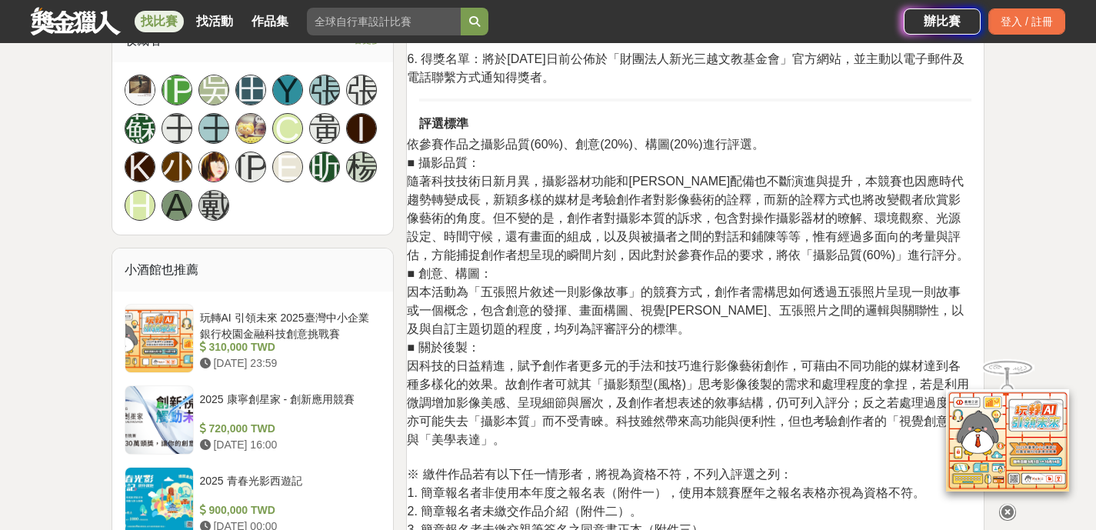
click at [750, 265] on p "依參賽作品之攝影品質(60%)、創意(20%)、構圖(20%)進行評選。 ■ 攝影品質： 隨著科技技術日新月異，攝影器材功能和[PERSON_NAME]配備也…" at bounding box center [689, 372] width 565 height 475
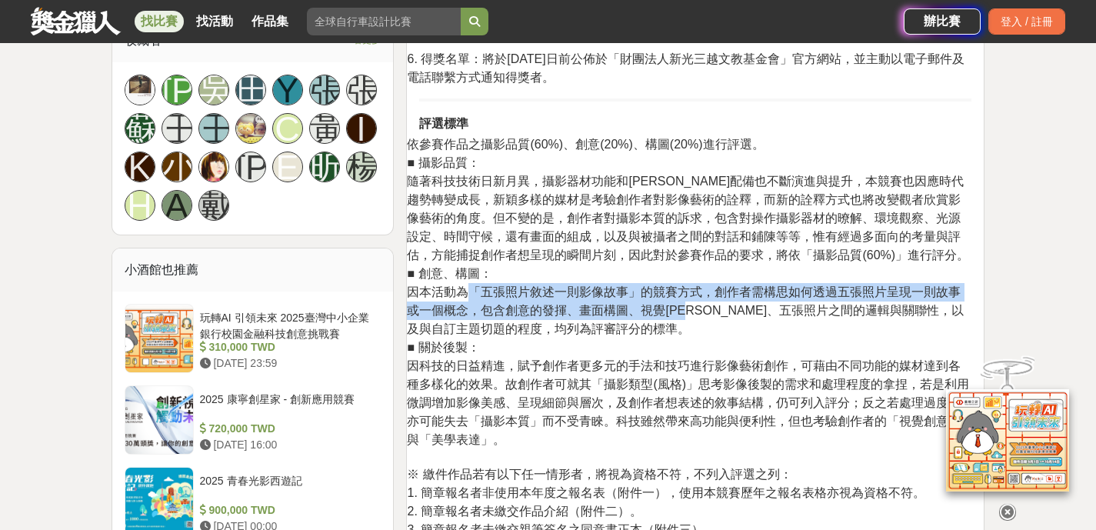
click at [707, 309] on span "因本活動為「五張照片敘述一則影像故事」的競賽方式，創作者需構思如何透過五張照片呈現一則故事或一個概念，包含創意的發揮、畫面構圖、視覺[PERSON_NAME]…" at bounding box center [685, 310] width 557 height 50
click at [708, 309] on span "因本活動為「五張照片敘述一則影像故事」的競賽方式，創作者需構思如何透過五張照片呈現一則故事或一個概念，包含創意的發揮、畫面構圖、視覺[PERSON_NAME]…" at bounding box center [685, 310] width 557 height 50
click at [541, 295] on span "因本活動為「五張照片敘述一則影像故事」的競賽方式，創作者需構思如何透過五張照片呈現一則故事或一個概念，包含創意的發揮、畫面構圖、視覺[PERSON_NAME]…" at bounding box center [685, 310] width 557 height 50
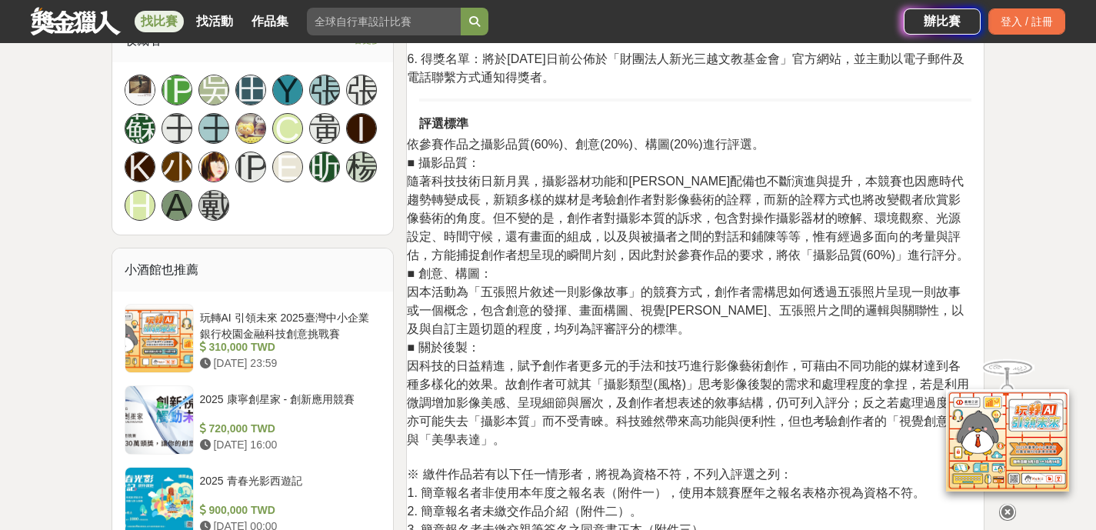
click at [540, 295] on span "因本活動為「五張照片敘述一則影像故事」的競賽方式，創作者需構思如何透過五張照片呈現一則故事或一個概念，包含創意的發揮、畫面構圖、視覺[PERSON_NAME]…" at bounding box center [685, 310] width 557 height 50
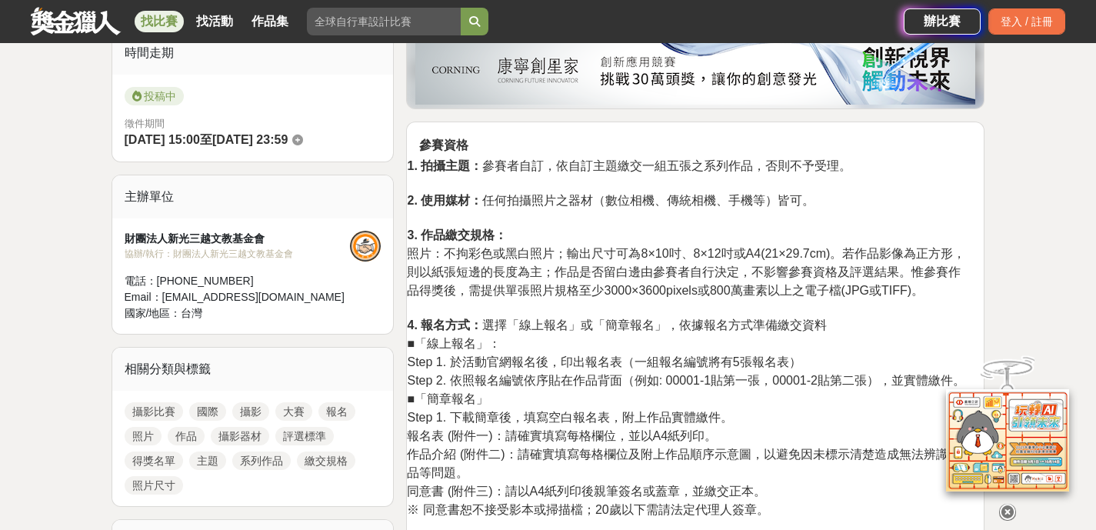
scroll to position [190, 0]
